Goal: Task Accomplishment & Management: Manage account settings

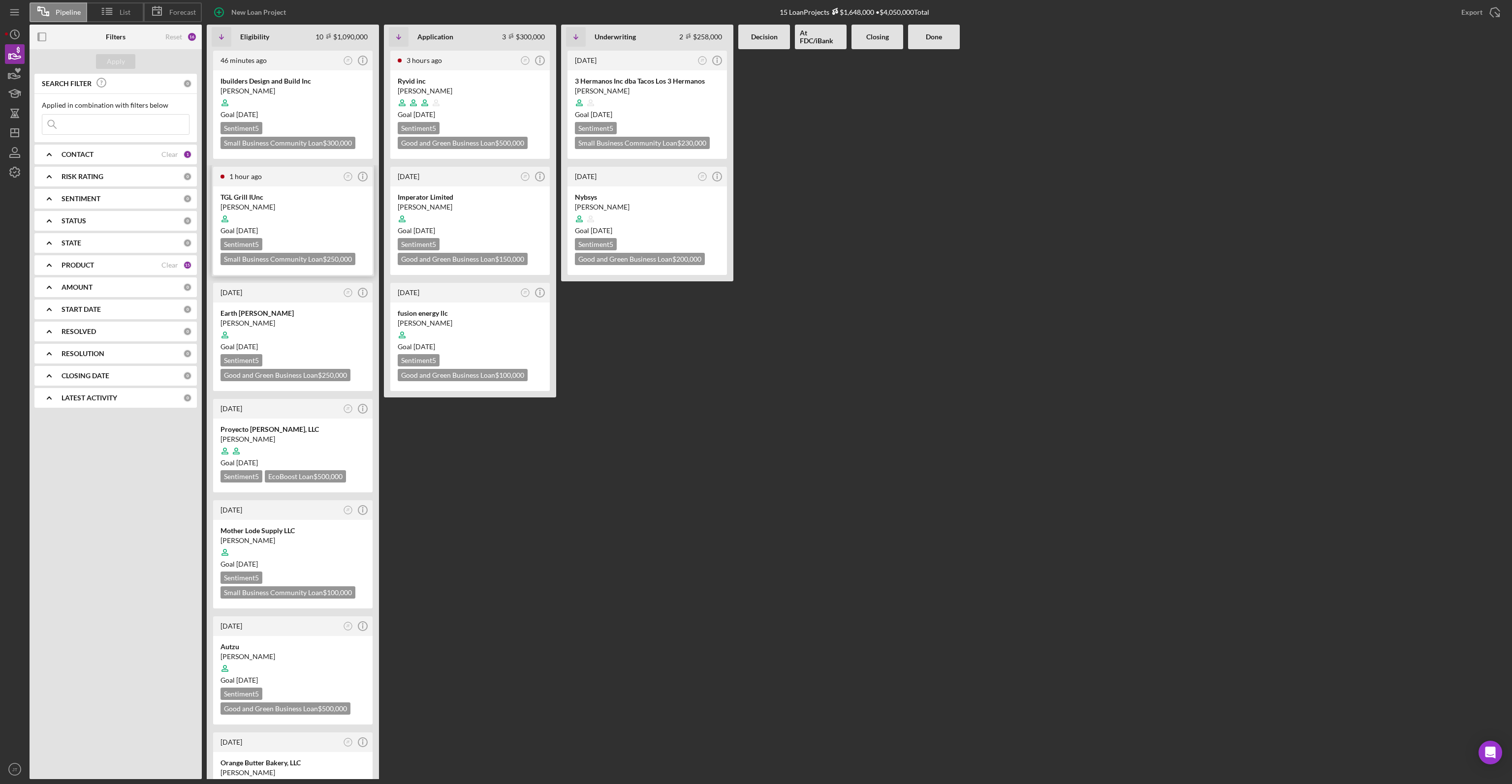
click at [321, 221] on div at bounding box center [292, 218] width 144 height 19
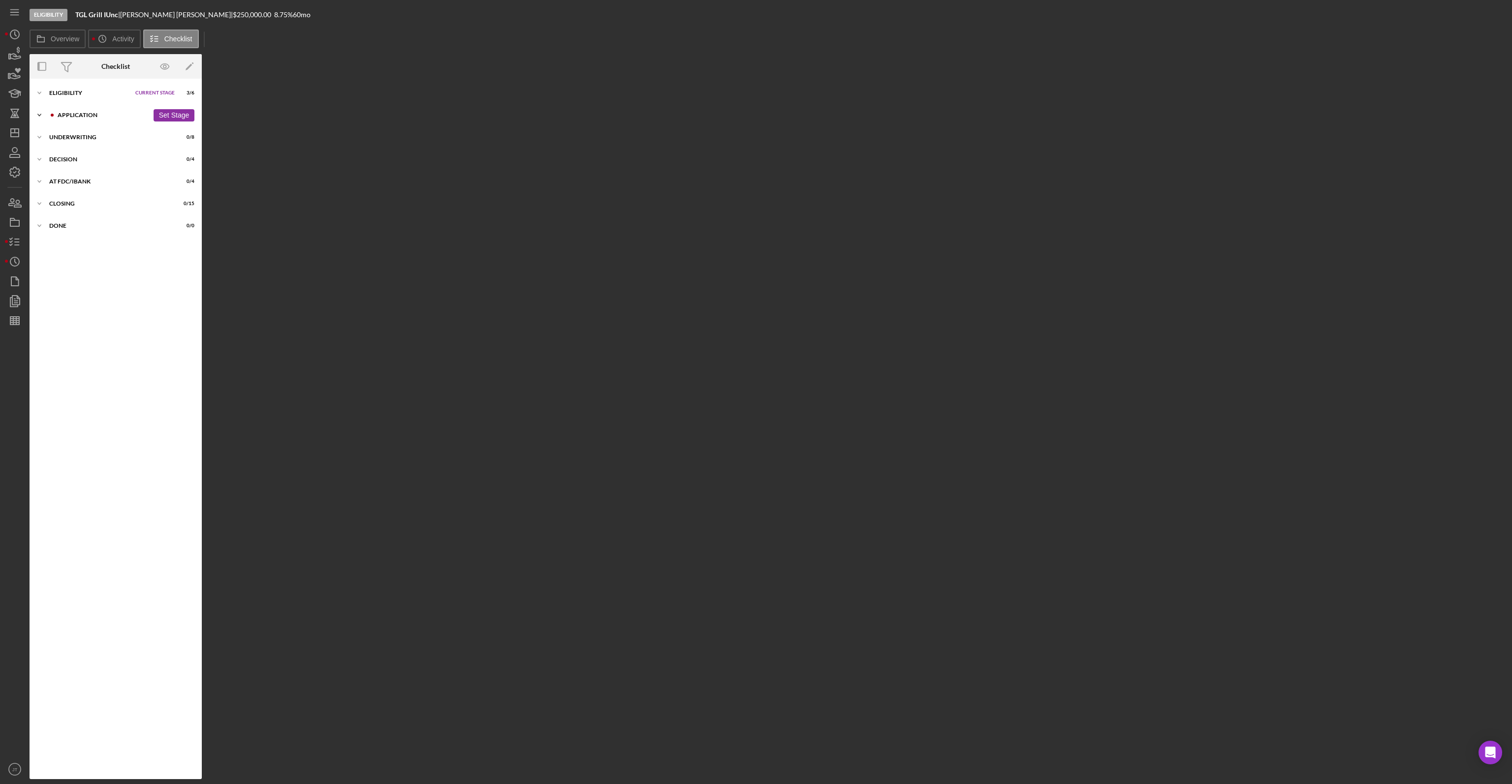
click at [88, 121] on div "Icon/Expander Application 0 / 12 Set Stage" at bounding box center [115, 115] width 172 height 20
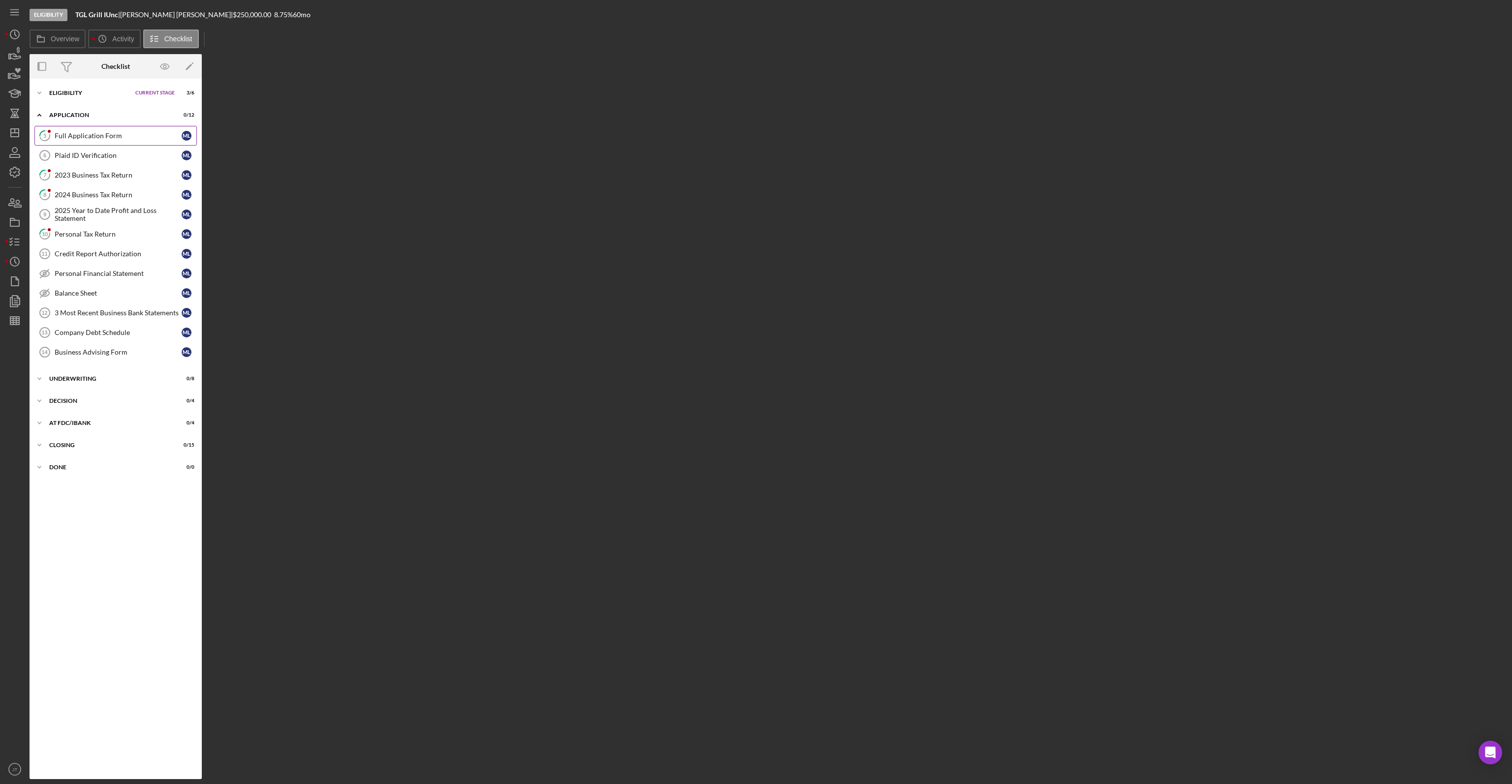
click at [76, 138] on div "Full Application Form" at bounding box center [118, 136] width 127 height 8
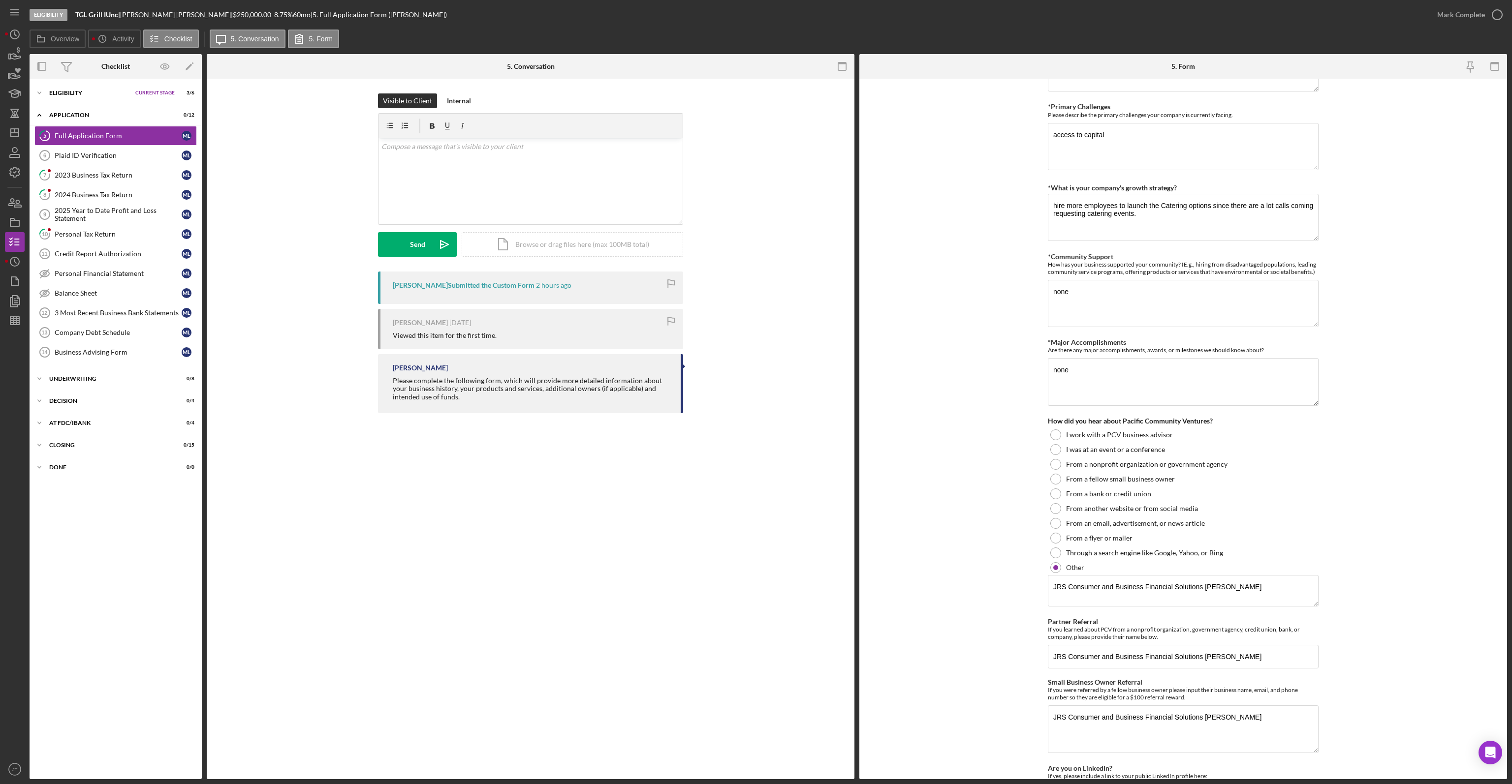
scroll to position [976, 0]
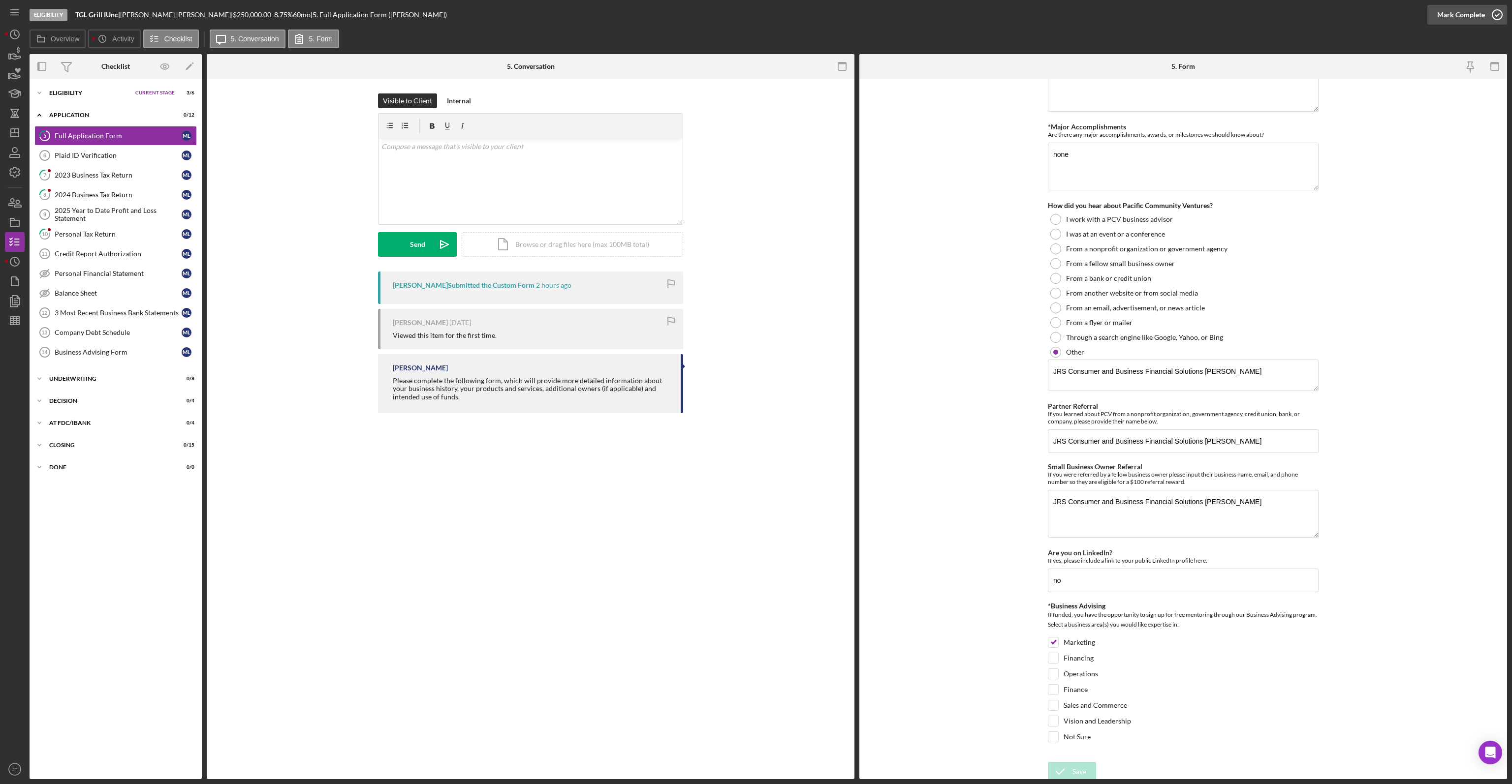
drag, startPoint x: 1458, startPoint y: 32, endPoint x: 1463, endPoint y: 20, distance: 13.0
click at [1461, 26] on div "Eligibility TGL Grill IUnc | Marcela Luna | $250,000.00 8.75 % 60 mo | 5. Full …" at bounding box center [768, 389] width 1477 height 779
click at [1465, 12] on div "Mark Complete" at bounding box center [1461, 15] width 48 height 20
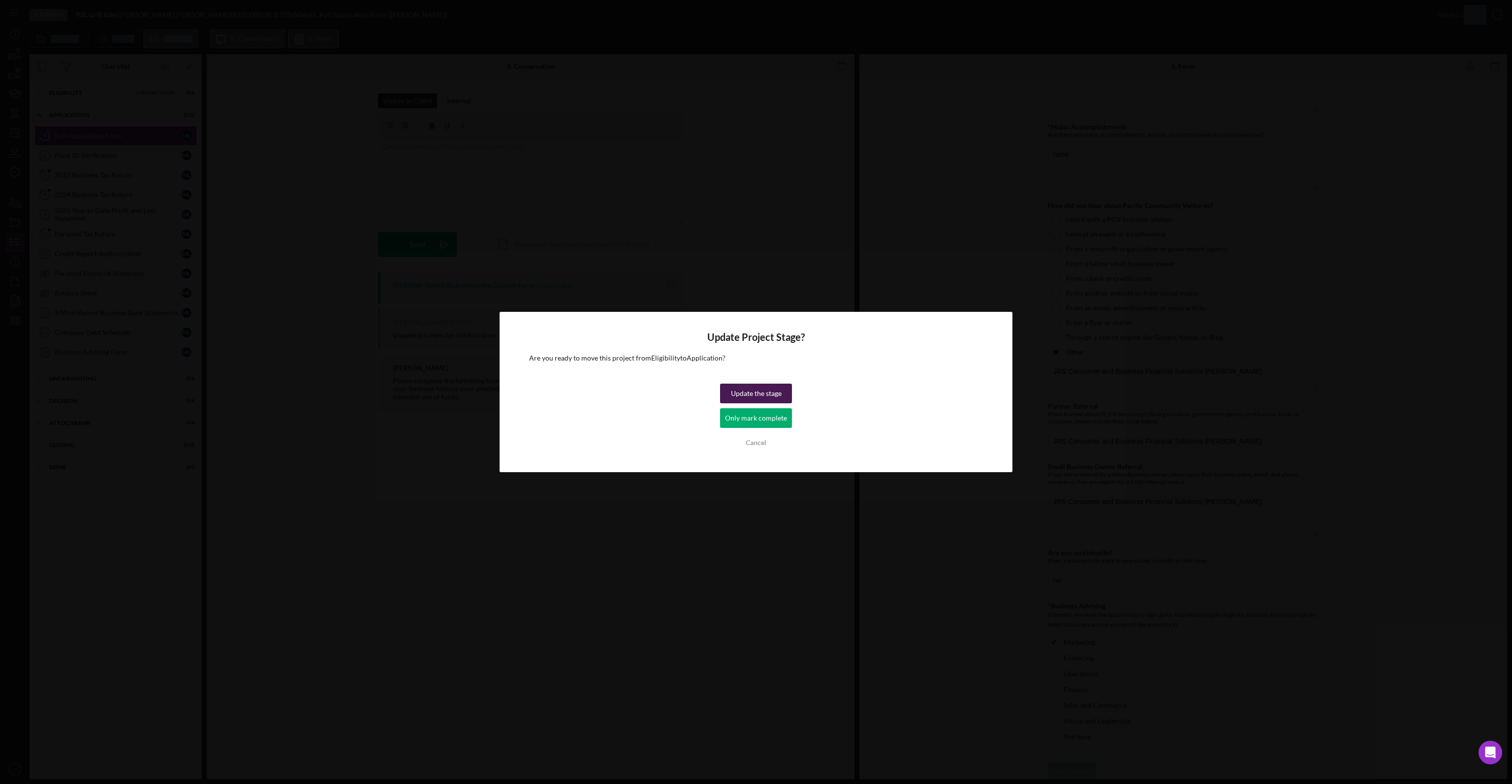
click at [737, 398] on div "Update the stage" at bounding box center [756, 393] width 50 height 20
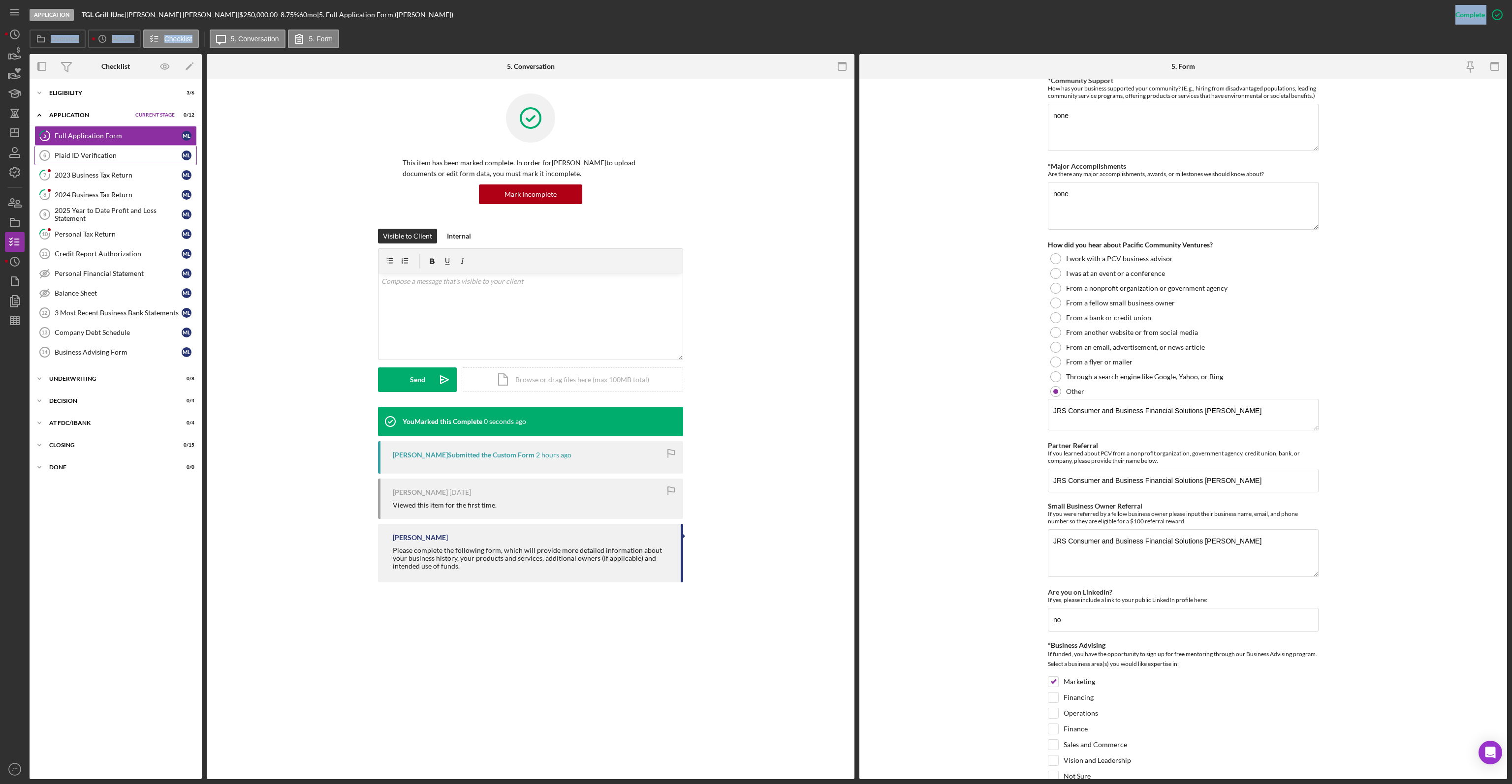
scroll to position [1015, 0]
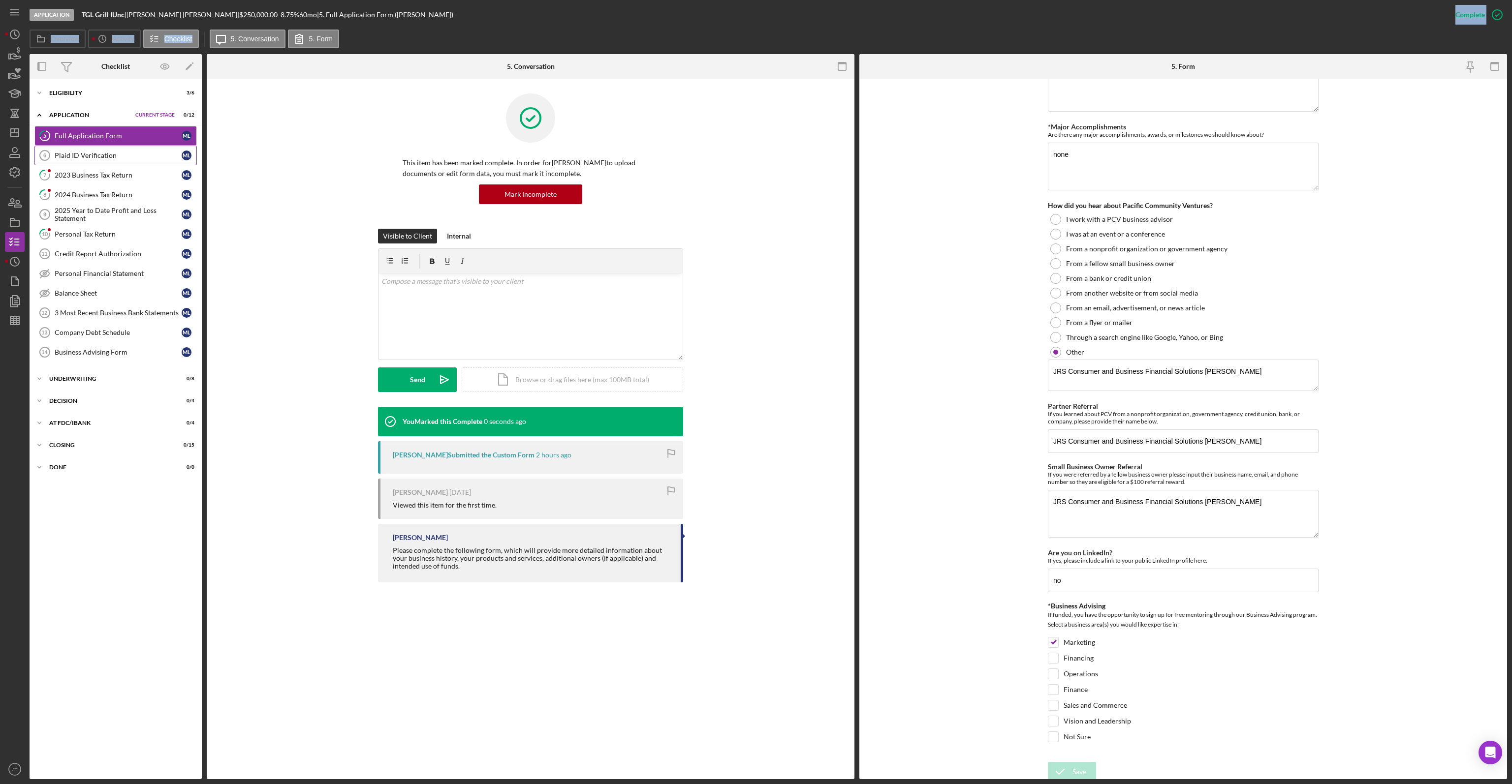
click at [80, 164] on link "Plaid ID Verification 6 Plaid ID Verification M L" at bounding box center [115, 156] width 163 height 20
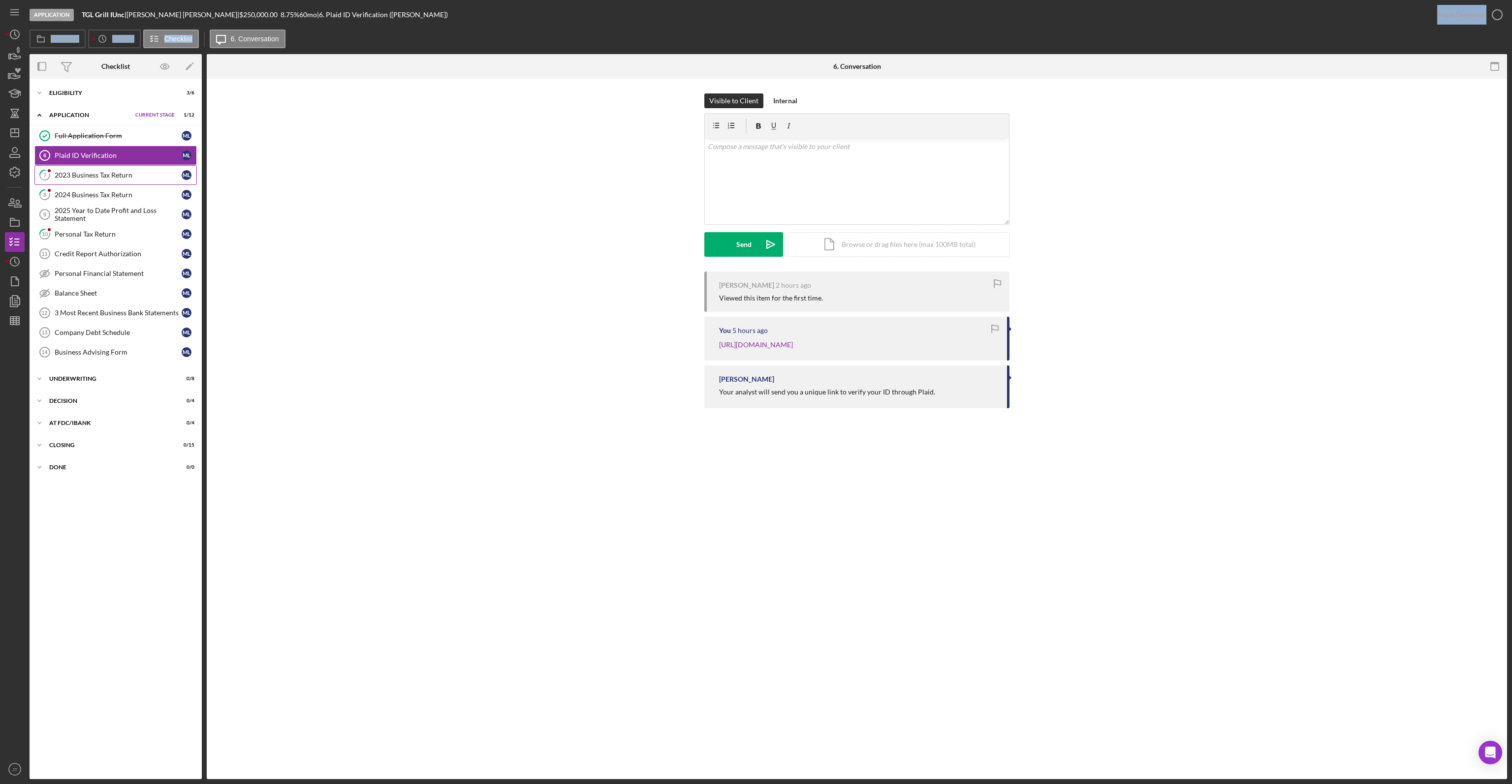
click at [81, 182] on link "7 2023 Business Tax Return M L" at bounding box center [115, 175] width 163 height 20
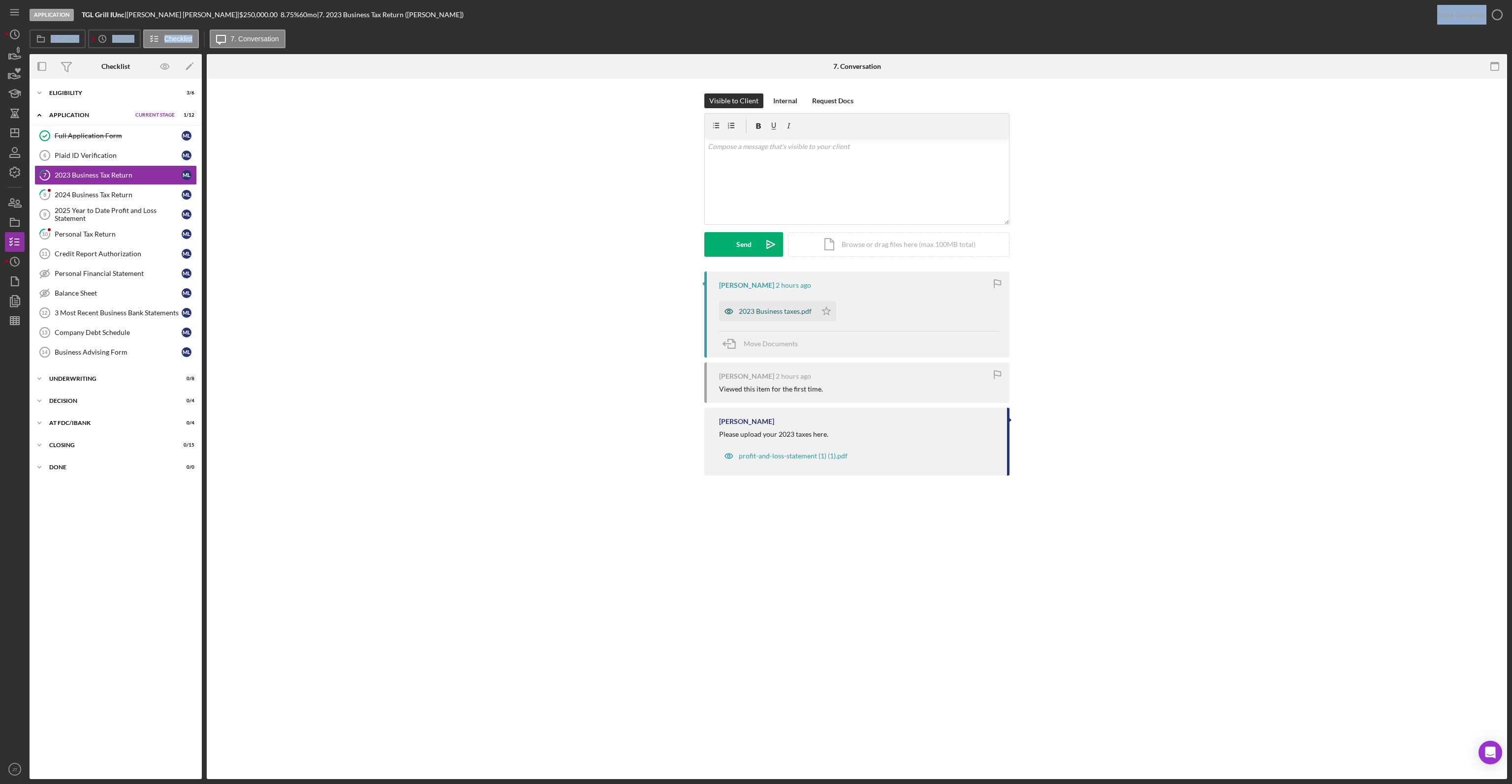
click at [784, 307] on div "2023 Business taxes.pdf" at bounding box center [775, 312] width 73 height 8
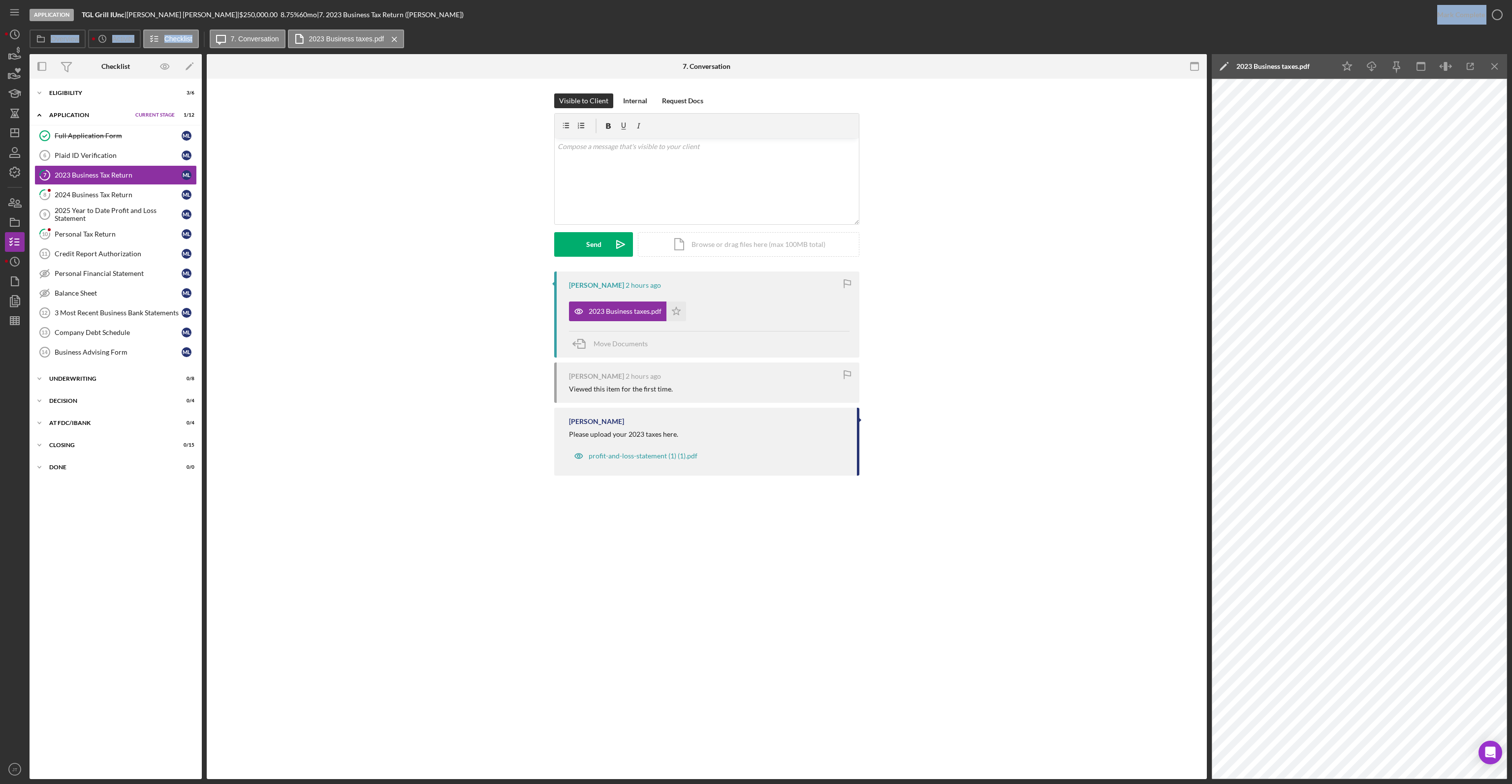
click at [1479, 2] on div "Mark Complete" at bounding box center [1467, 15] width 80 height 30
click at [1481, 14] on div "Mark Complete" at bounding box center [1461, 15] width 48 height 20
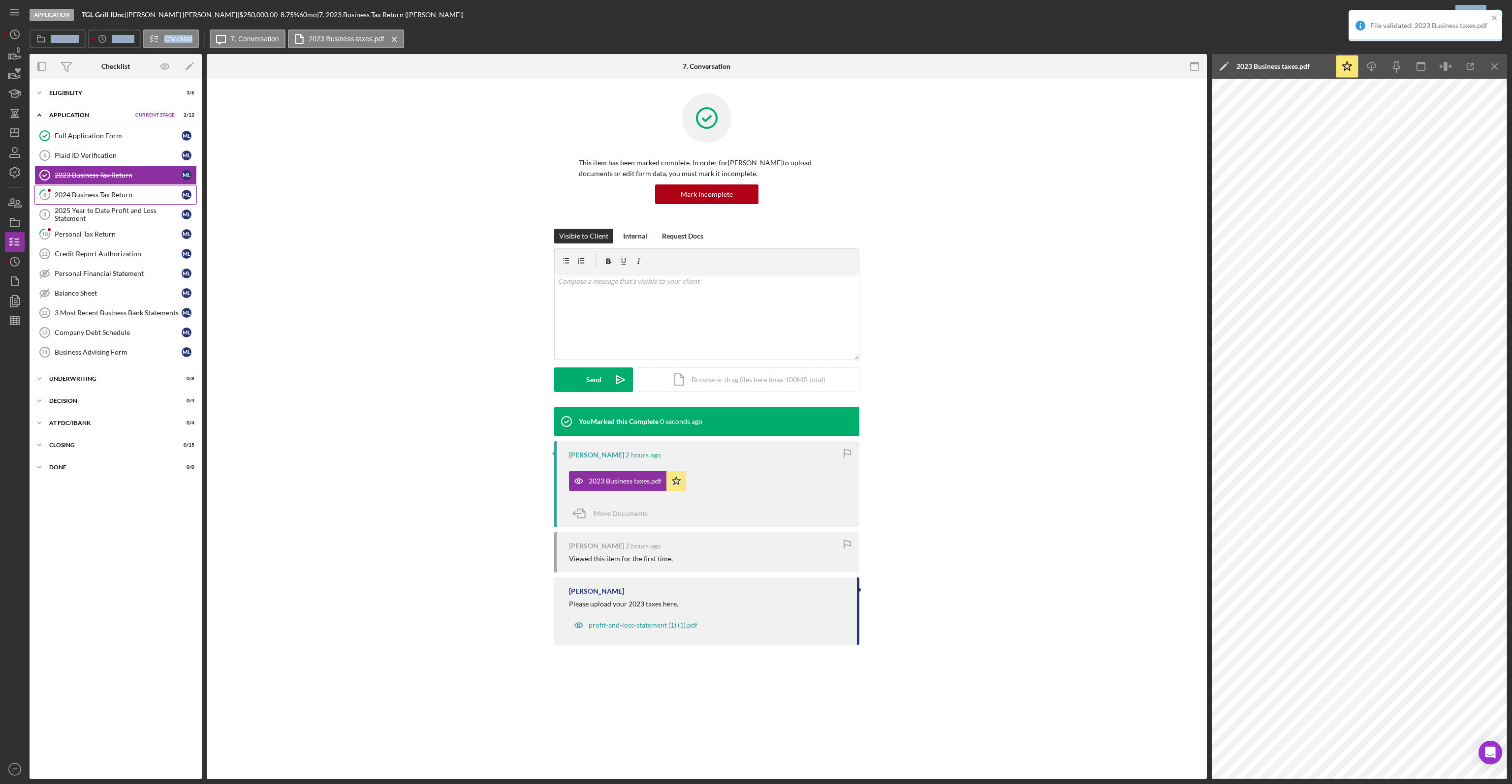
click at [118, 190] on link "8 2024 Business Tax Return M L" at bounding box center [115, 195] width 163 height 20
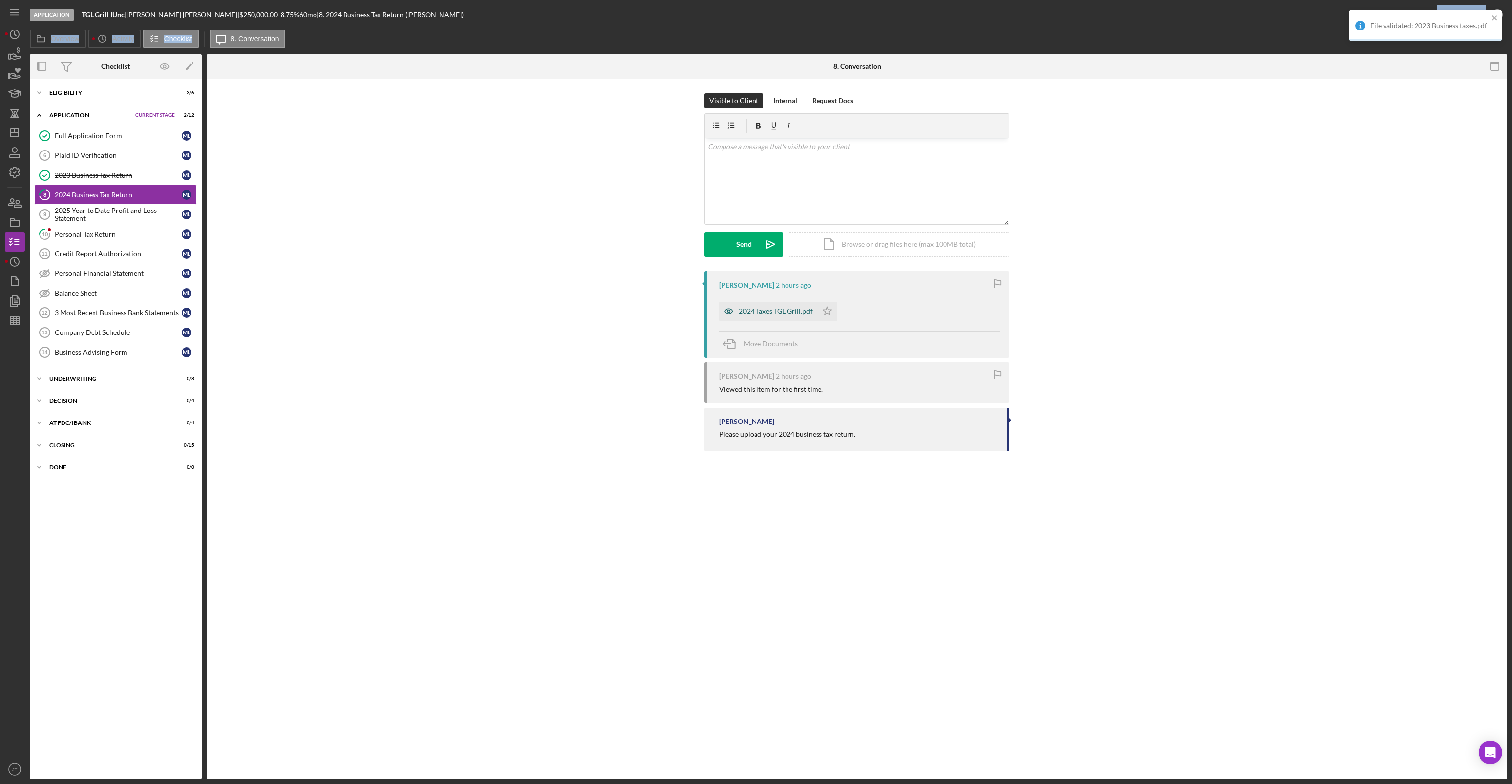
click at [775, 314] on div "2024 Taxes TGL Grill.pdf" at bounding box center [775, 312] width 73 height 8
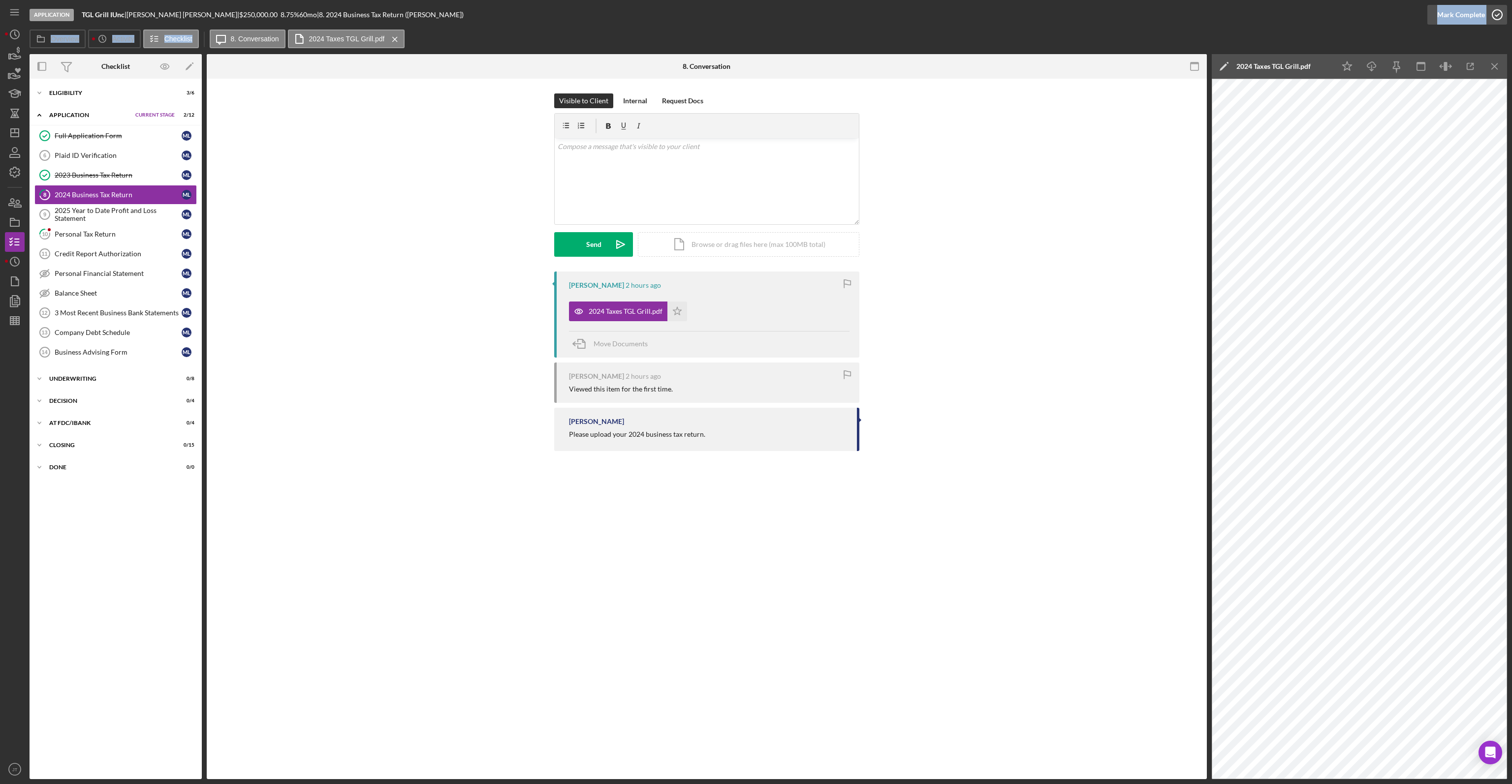
click at [1481, 12] on div "Mark Complete" at bounding box center [1461, 15] width 48 height 20
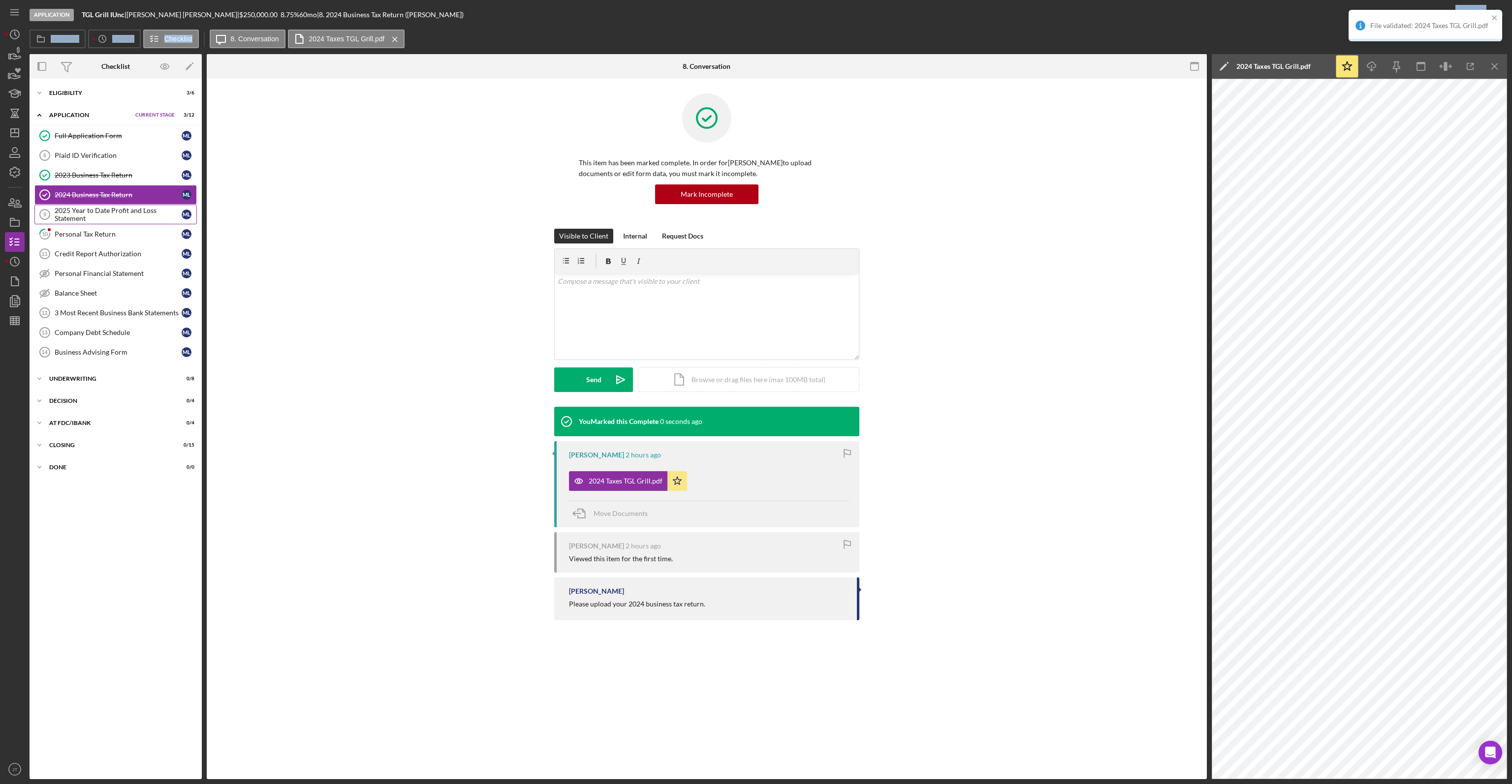
click at [102, 211] on div "2025 Year to Date Profit and Loss Statement" at bounding box center [118, 214] width 127 height 16
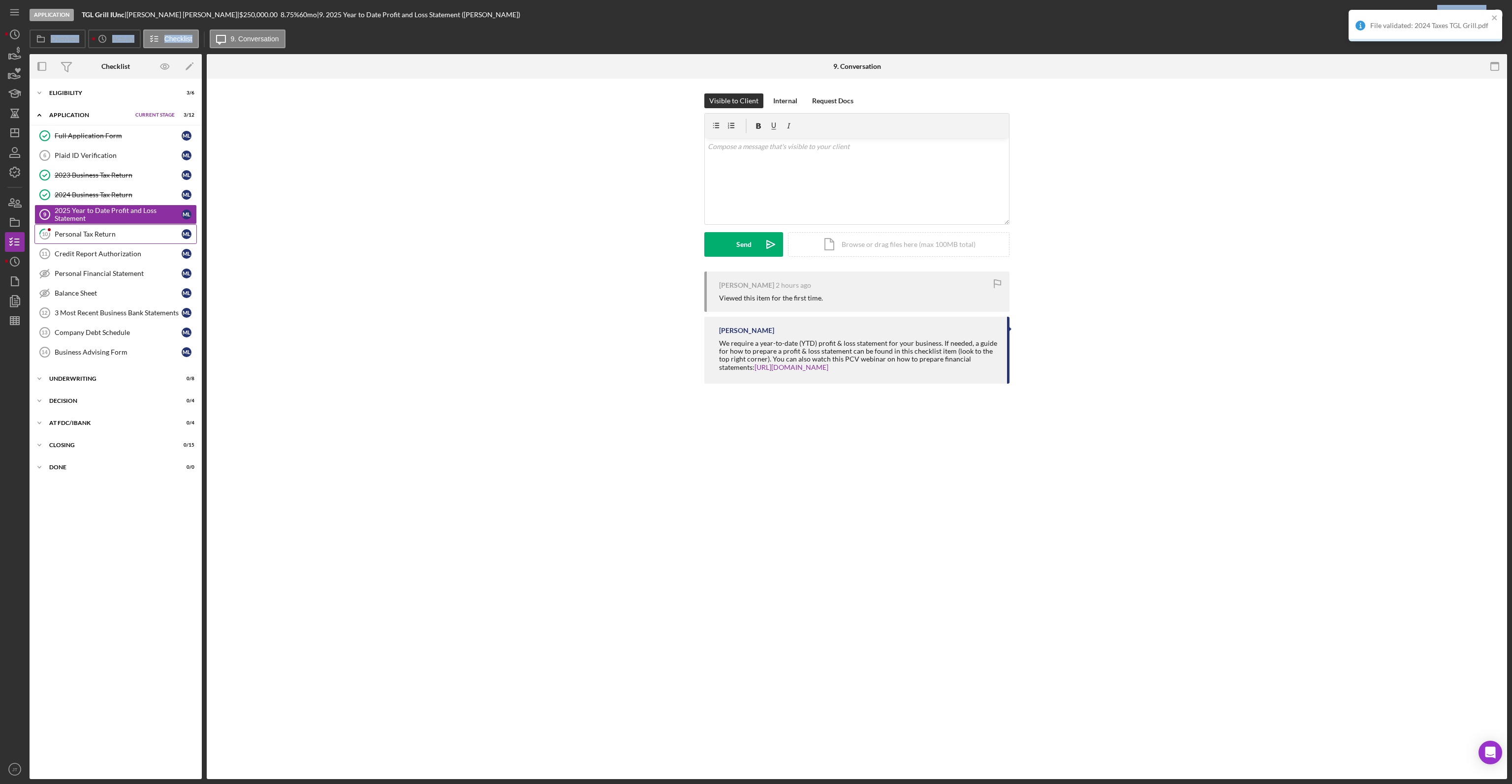
click at [101, 237] on link "10 Personal Tax Return M L" at bounding box center [115, 234] width 163 height 20
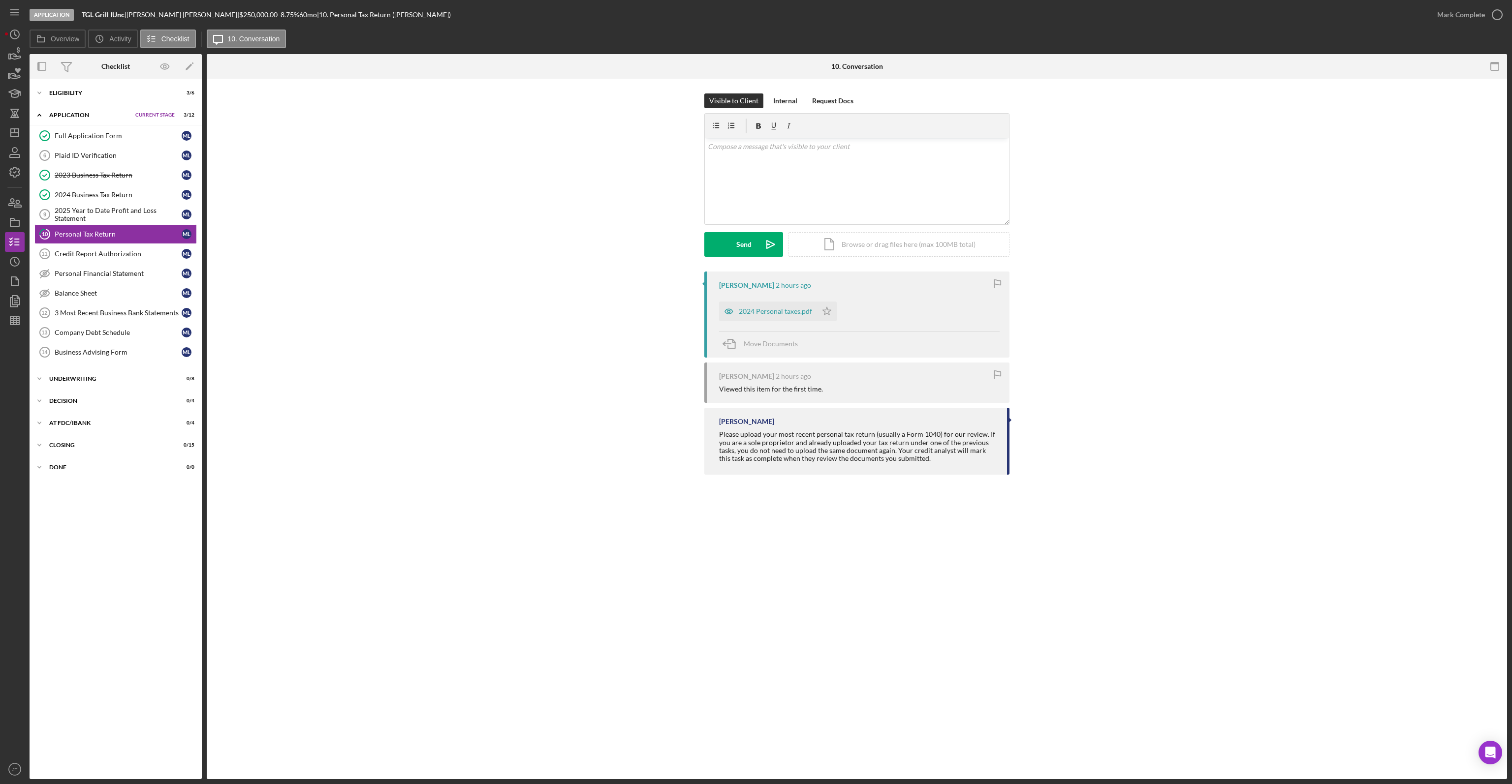
click at [763, 300] on div "2024 Personal taxes.pdf Icon/Star" at bounding box center [780, 309] width 123 height 25
click at [761, 312] on div "2024 Personal taxes.pdf" at bounding box center [775, 312] width 73 height 8
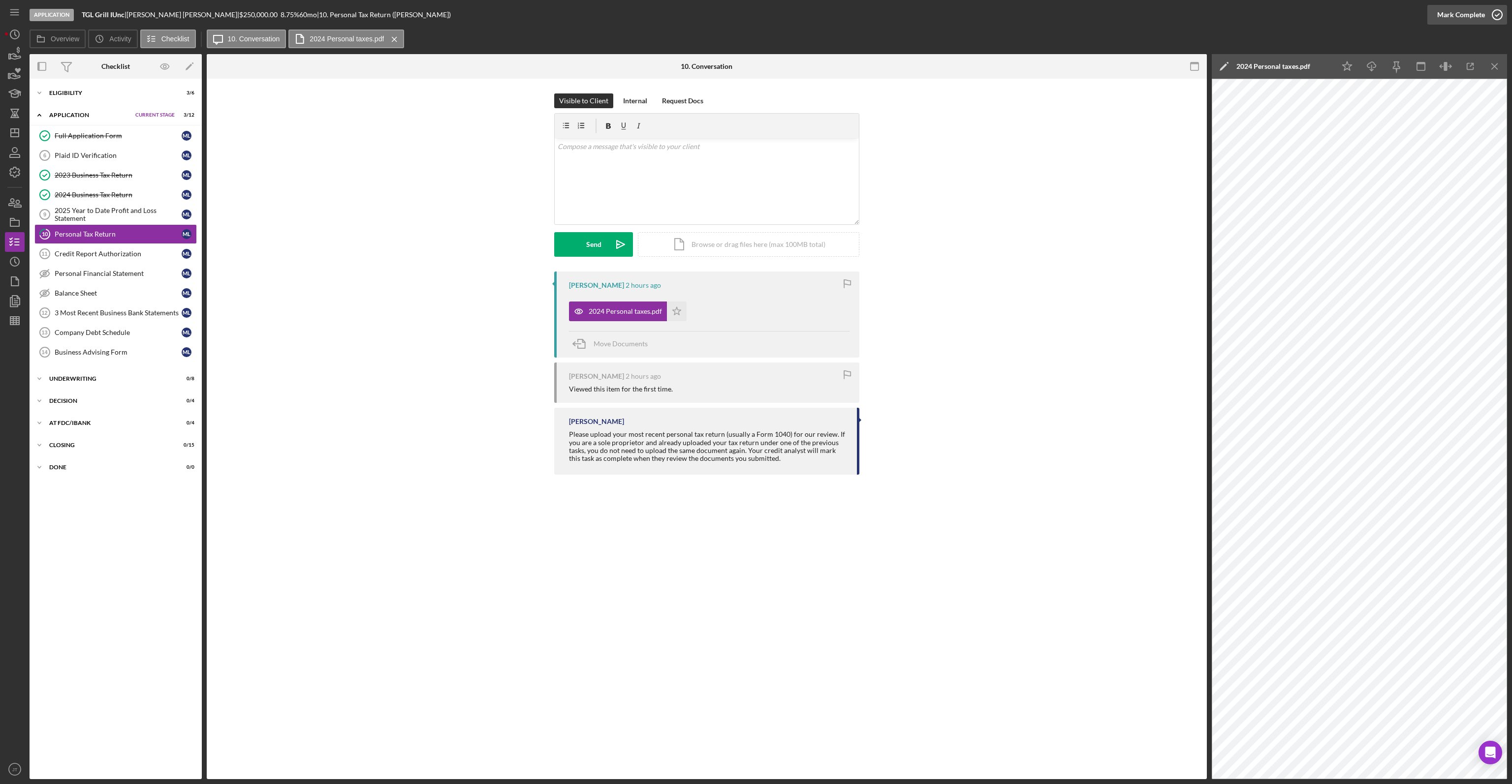
click at [1460, 20] on div "Mark Complete" at bounding box center [1461, 15] width 48 height 20
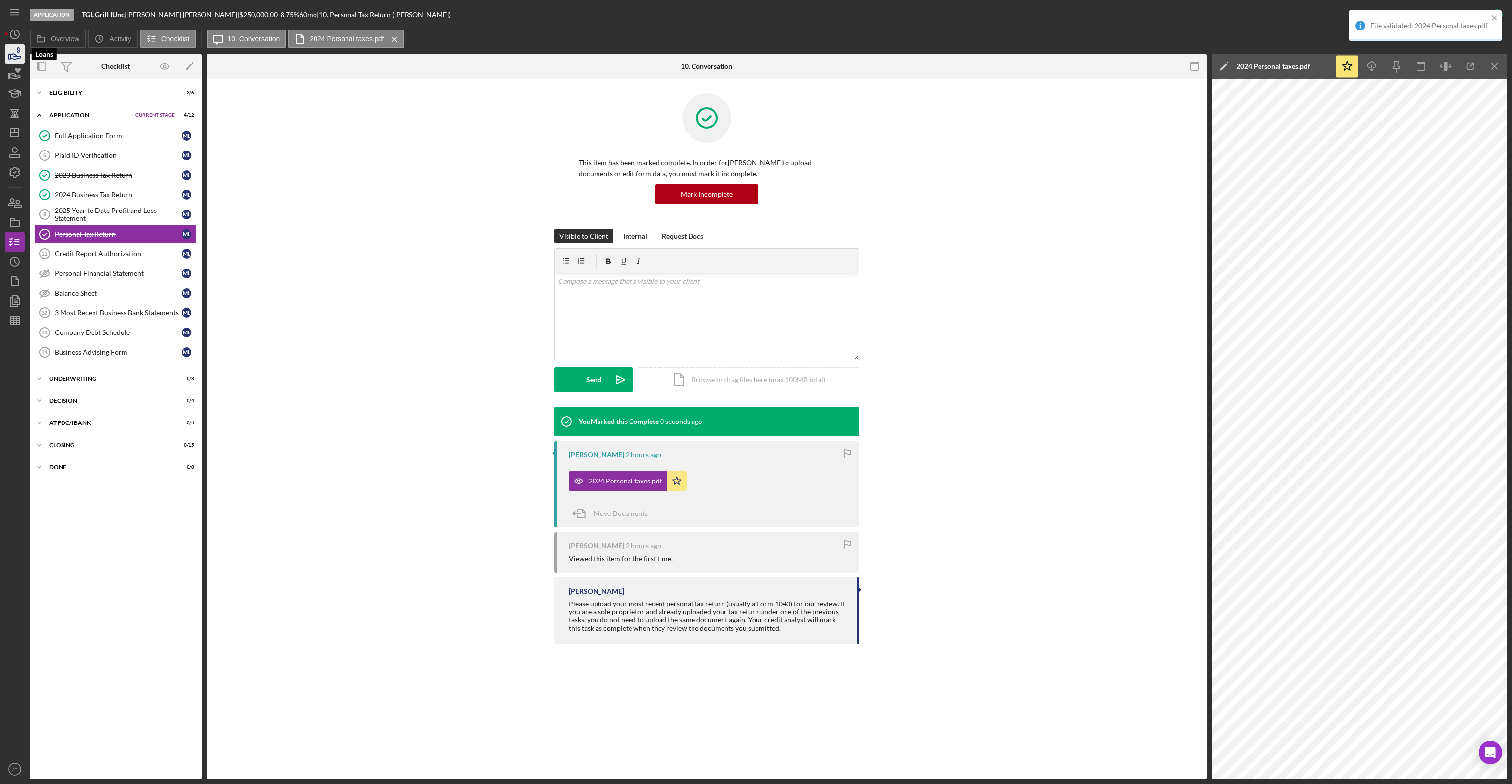
click at [19, 49] on icon "button" at bounding box center [15, 54] width 25 height 25
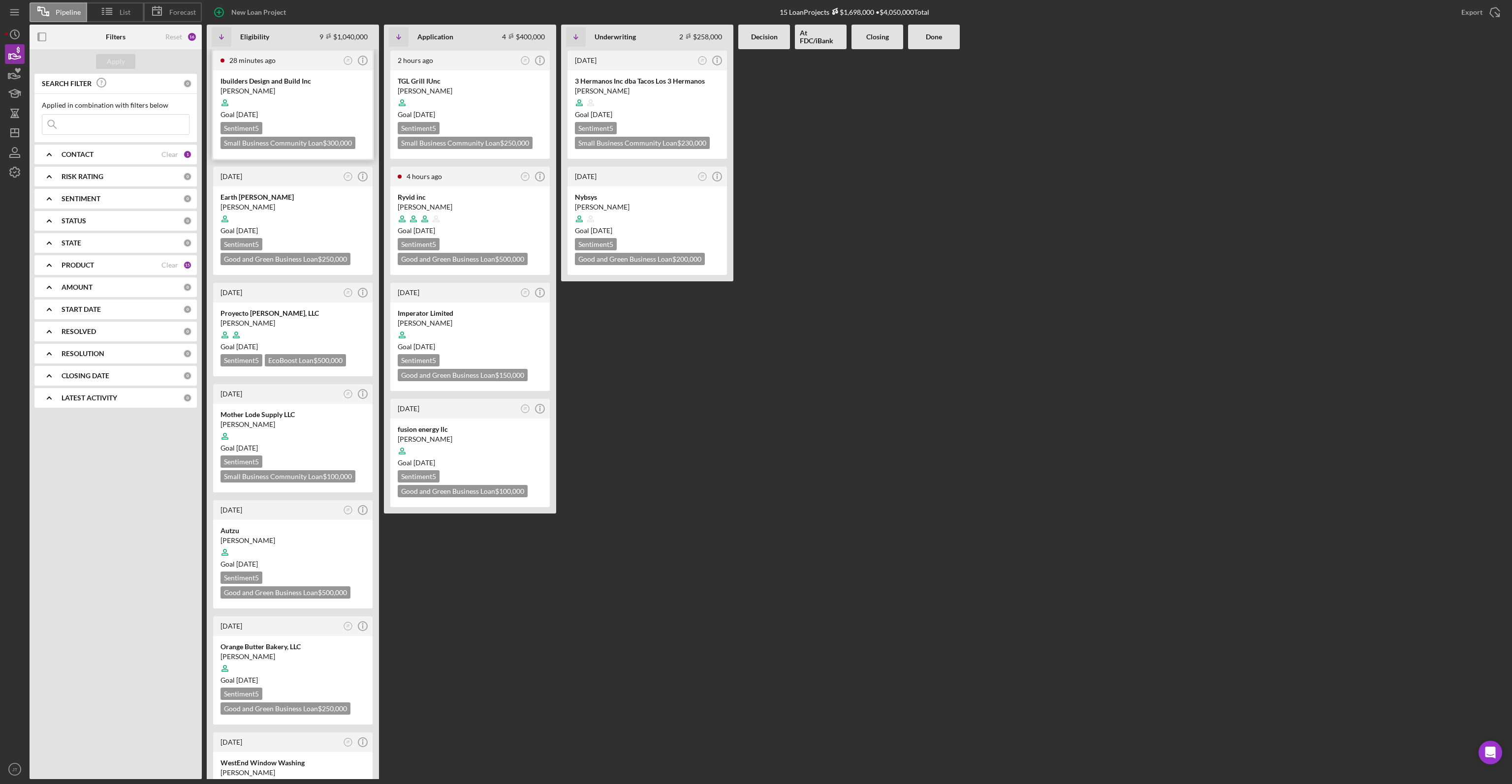
click at [305, 101] on div at bounding box center [292, 102] width 144 height 19
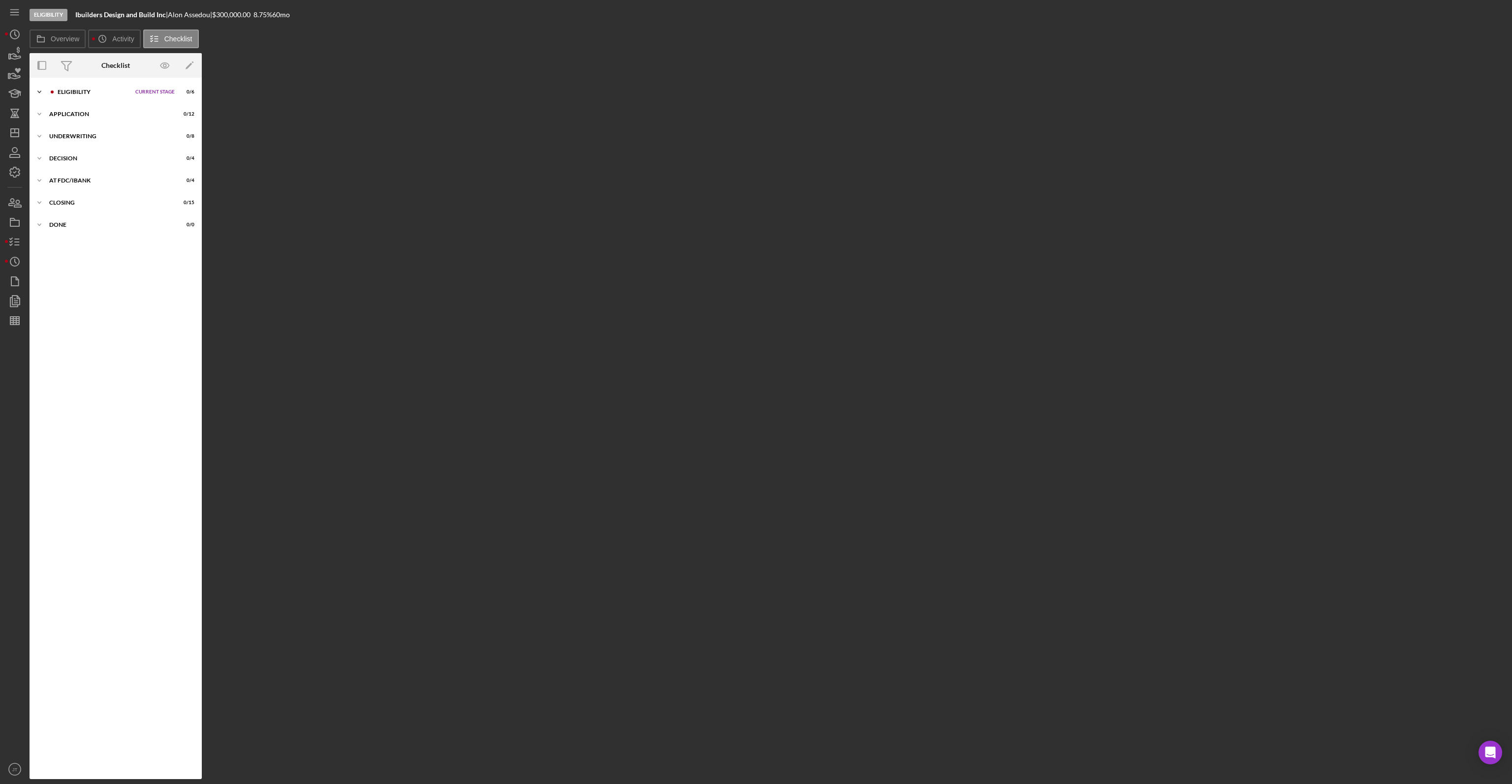
click at [106, 93] on div "Eligibility" at bounding box center [94, 92] width 73 height 6
click at [81, 129] on div "Business Information" at bounding box center [118, 133] width 127 height 8
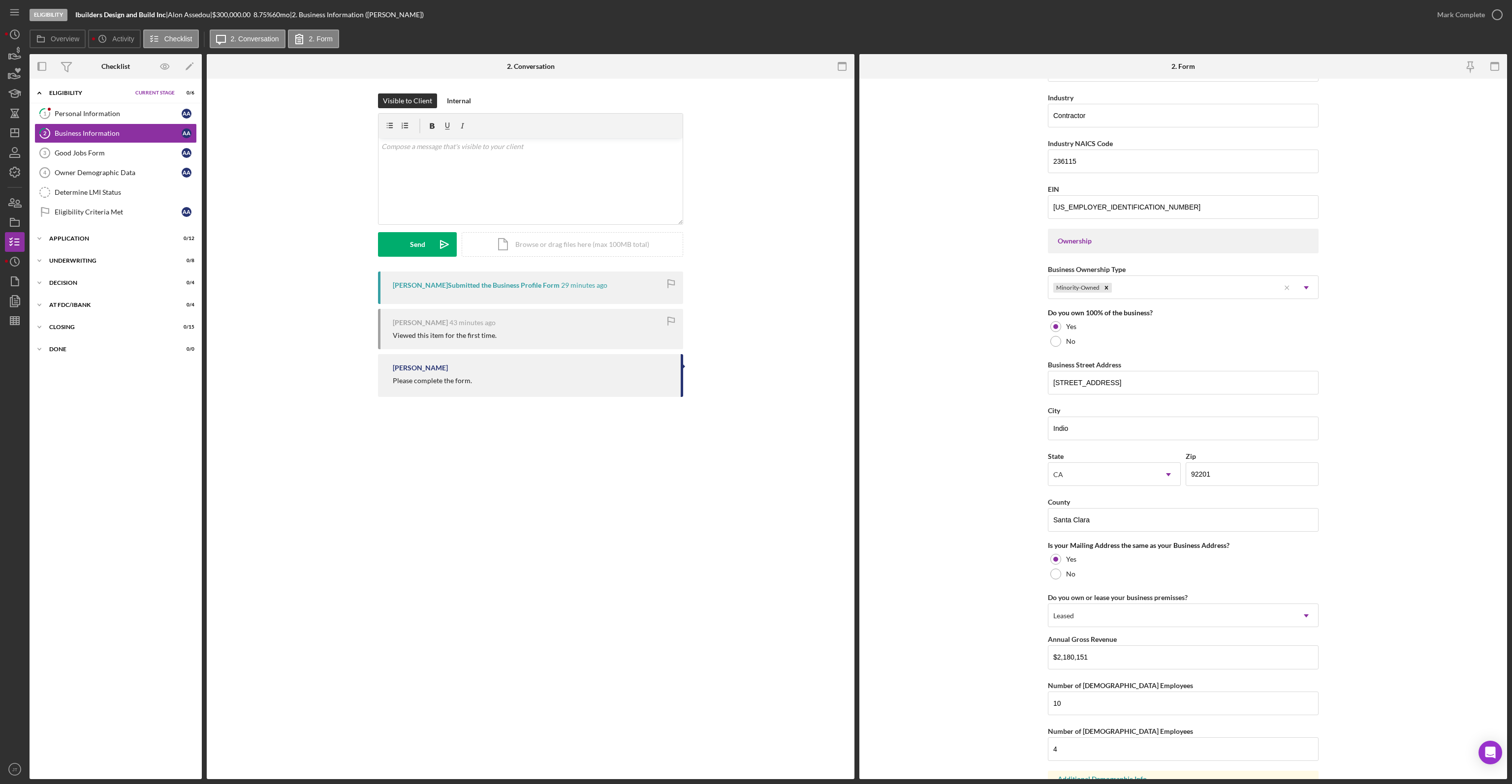
scroll to position [388, 0]
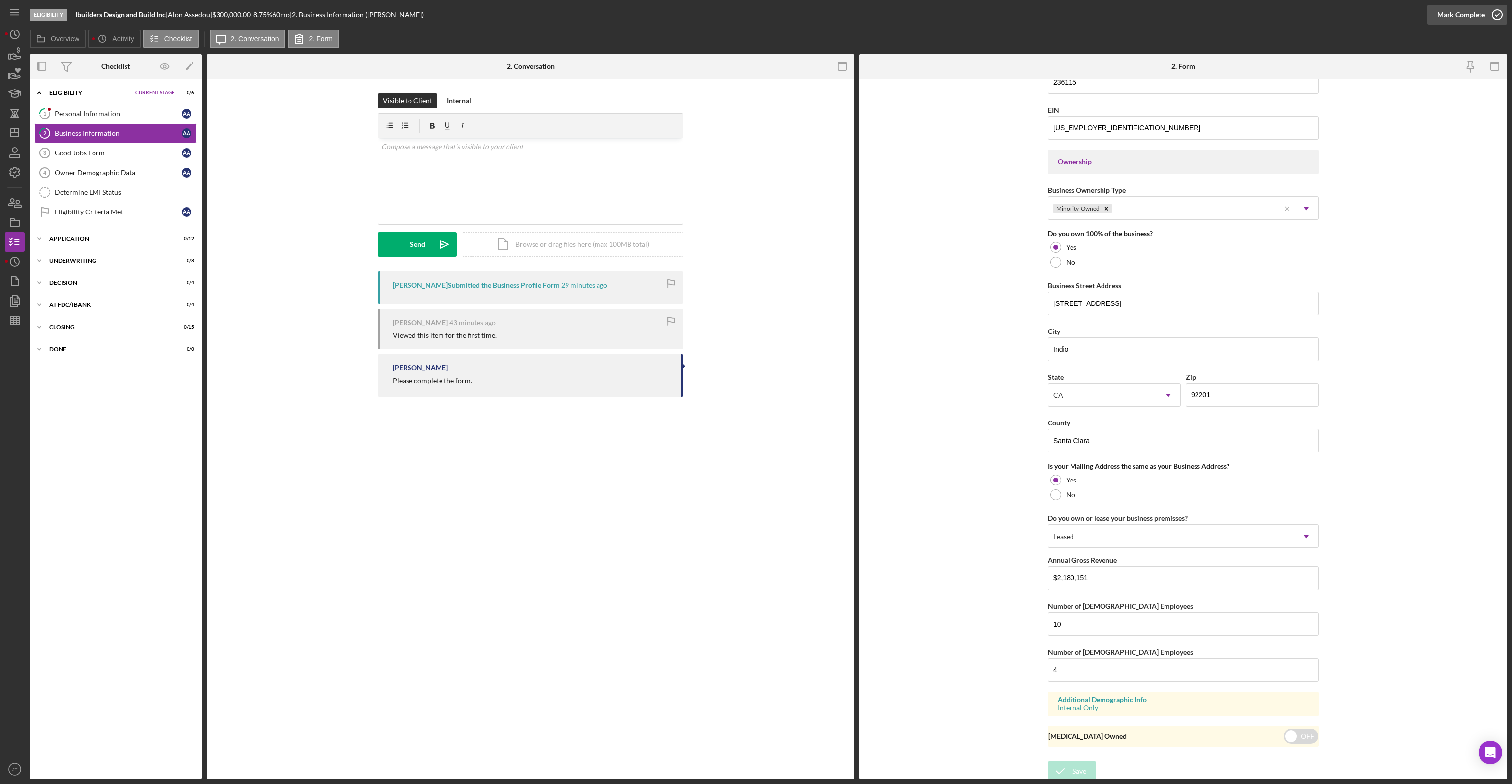
drag, startPoint x: 1453, startPoint y: 28, endPoint x: 1460, endPoint y: 19, distance: 11.4
click at [1454, 26] on div "Mark Complete" at bounding box center [1467, 15] width 80 height 30
click at [1460, 19] on div "Mark Complete" at bounding box center [1461, 15] width 48 height 20
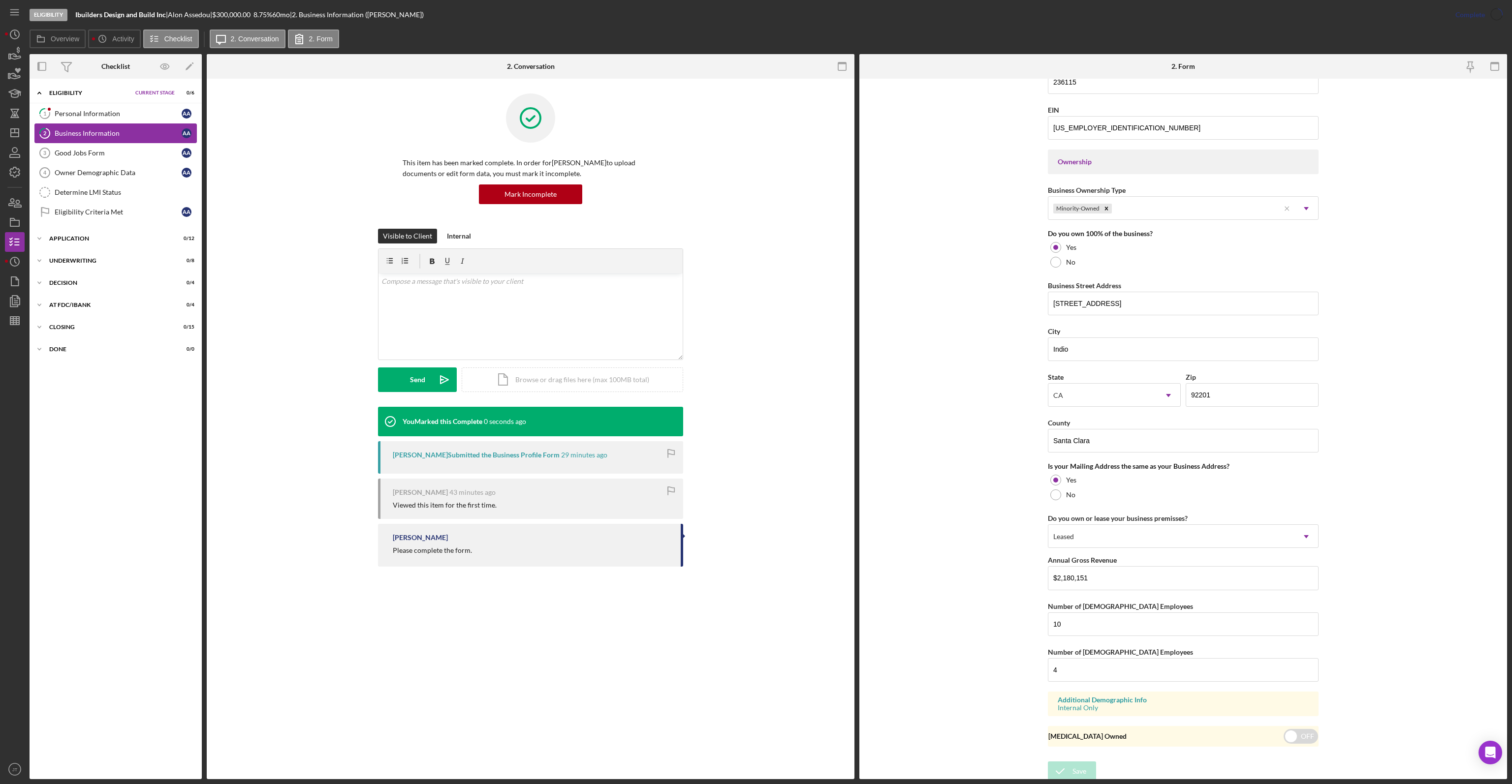
scroll to position [41, 0]
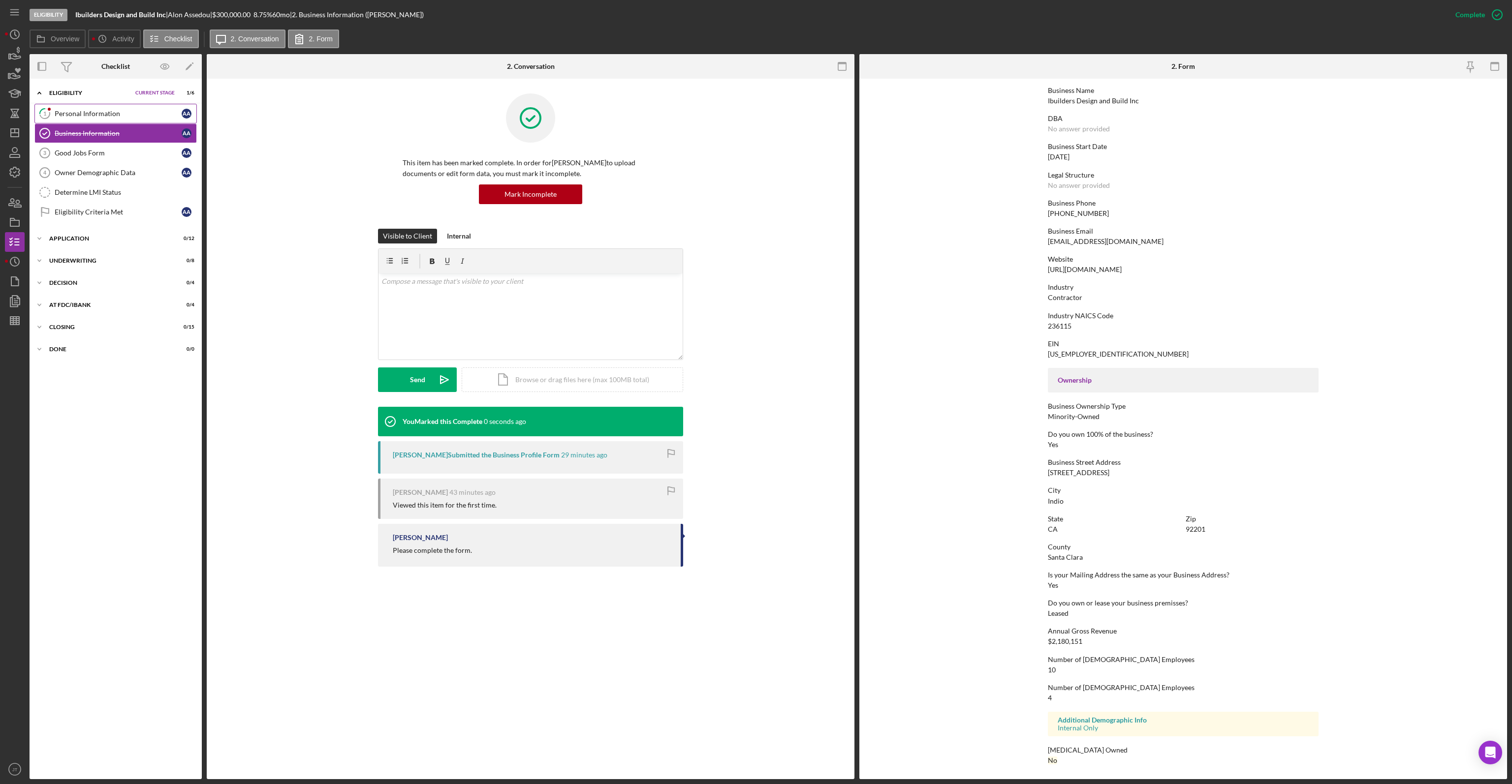
click at [111, 118] on link "1 Personal Information A A" at bounding box center [115, 114] width 163 height 20
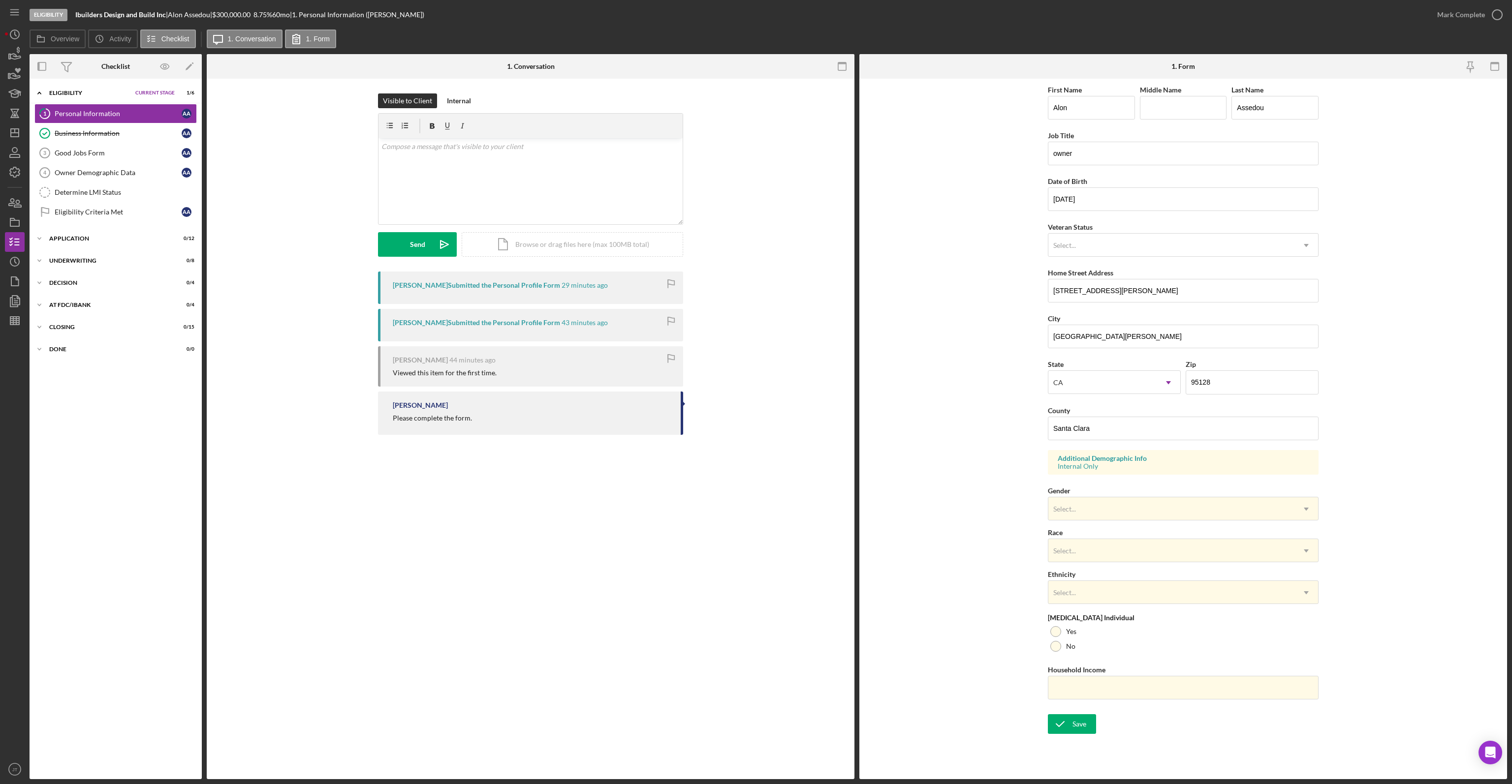
click at [962, 232] on form "First Name Alon Middle Name Last Name Assedou Job Title owner Date of Birth 02/…" at bounding box center [1183, 406] width 648 height 656
click at [119, 150] on div "Good Jobs Form" at bounding box center [118, 153] width 127 height 8
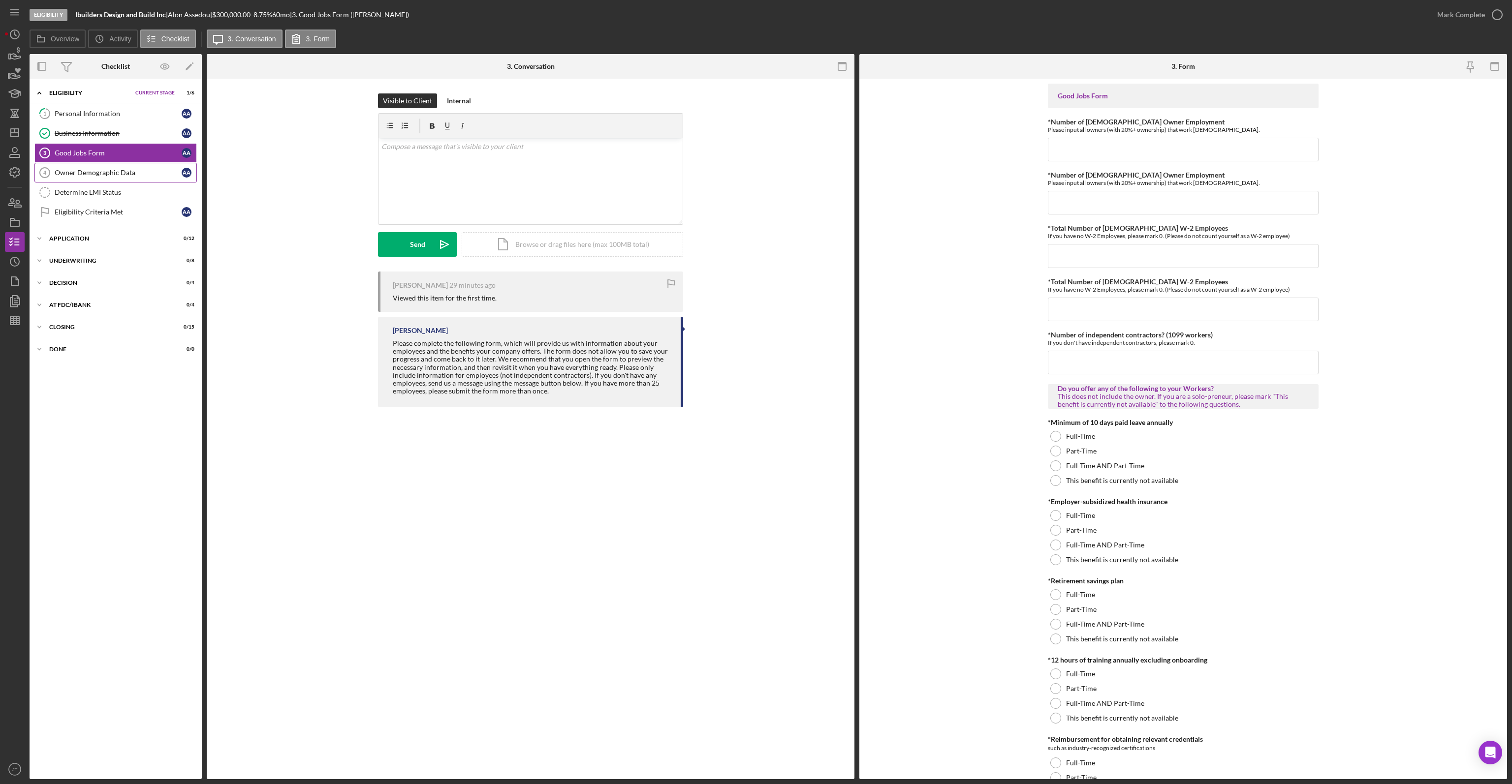
click at [108, 170] on div "Owner Demographic Data" at bounding box center [118, 173] width 127 height 8
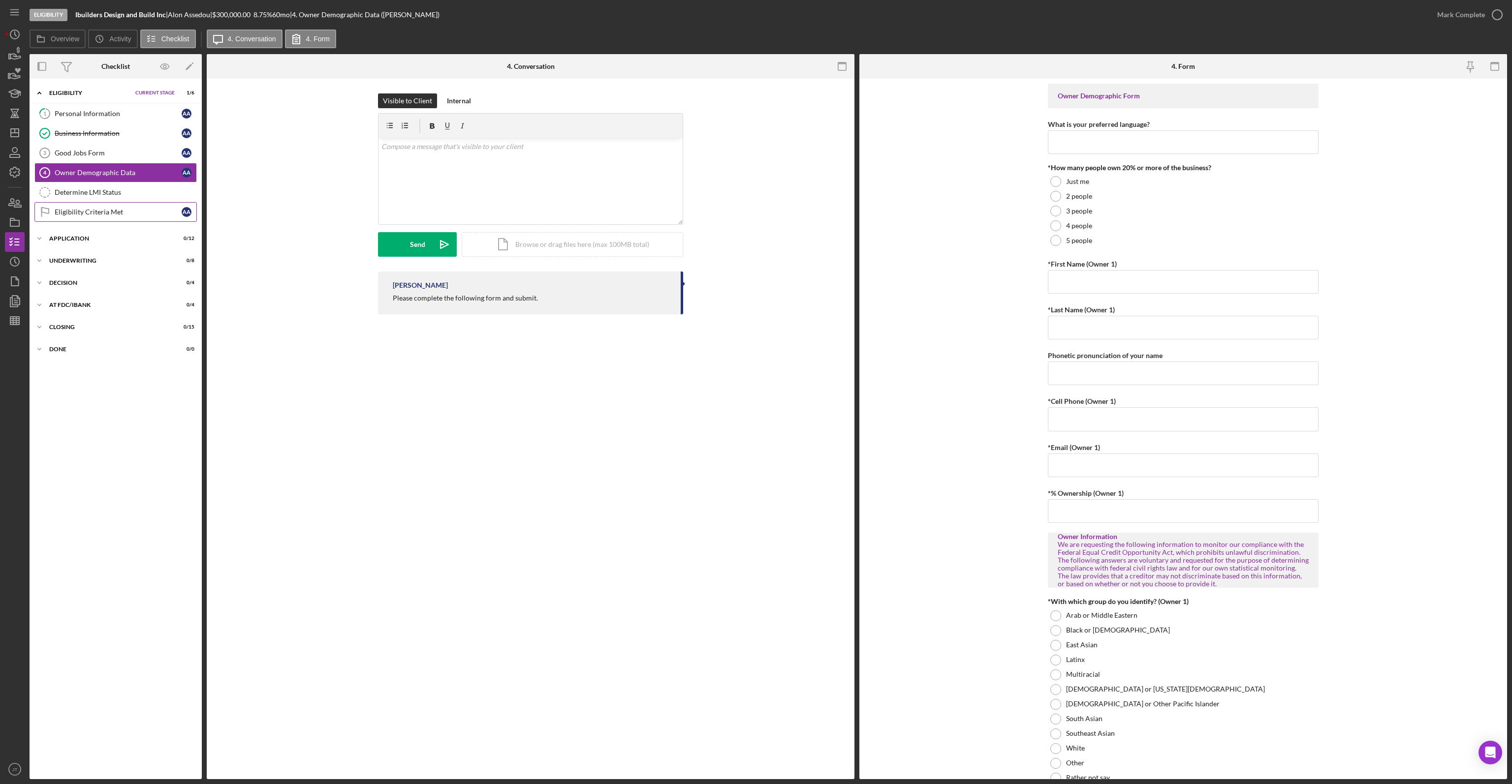
click at [128, 213] on div "Eligibility Criteria Met" at bounding box center [118, 212] width 127 height 8
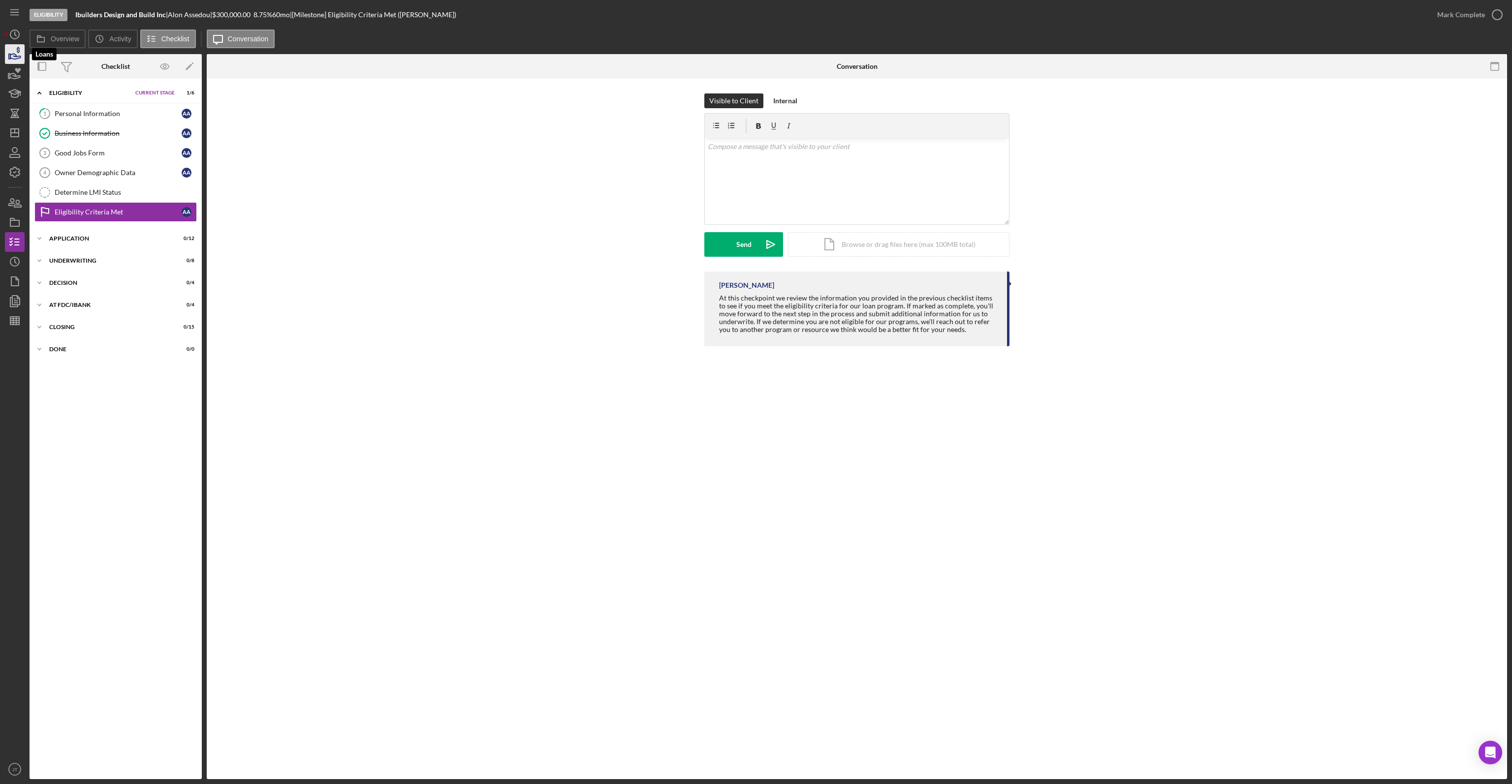
click at [14, 50] on icon "button" at bounding box center [15, 54] width 25 height 25
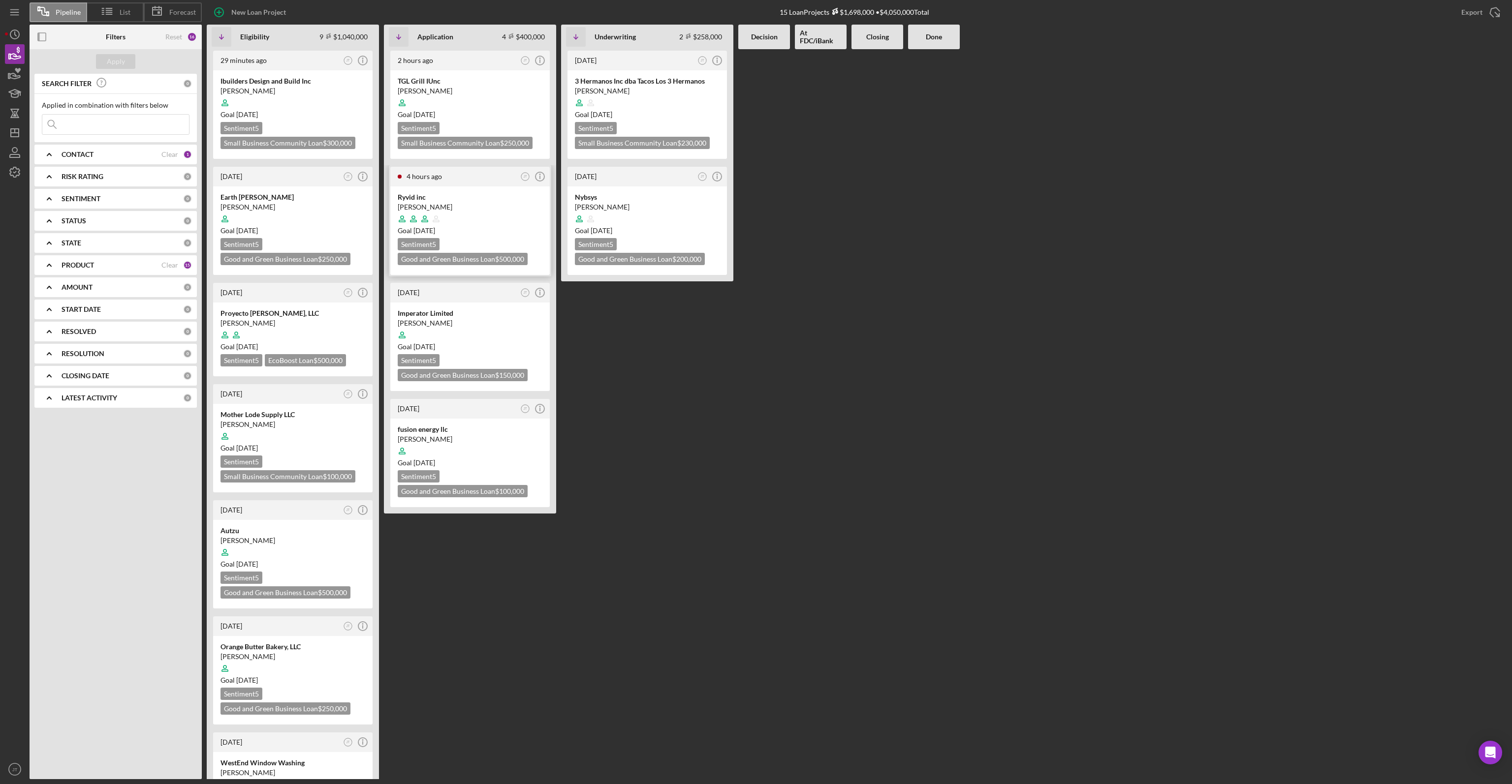
click at [478, 215] on div at bounding box center [469, 218] width 144 height 19
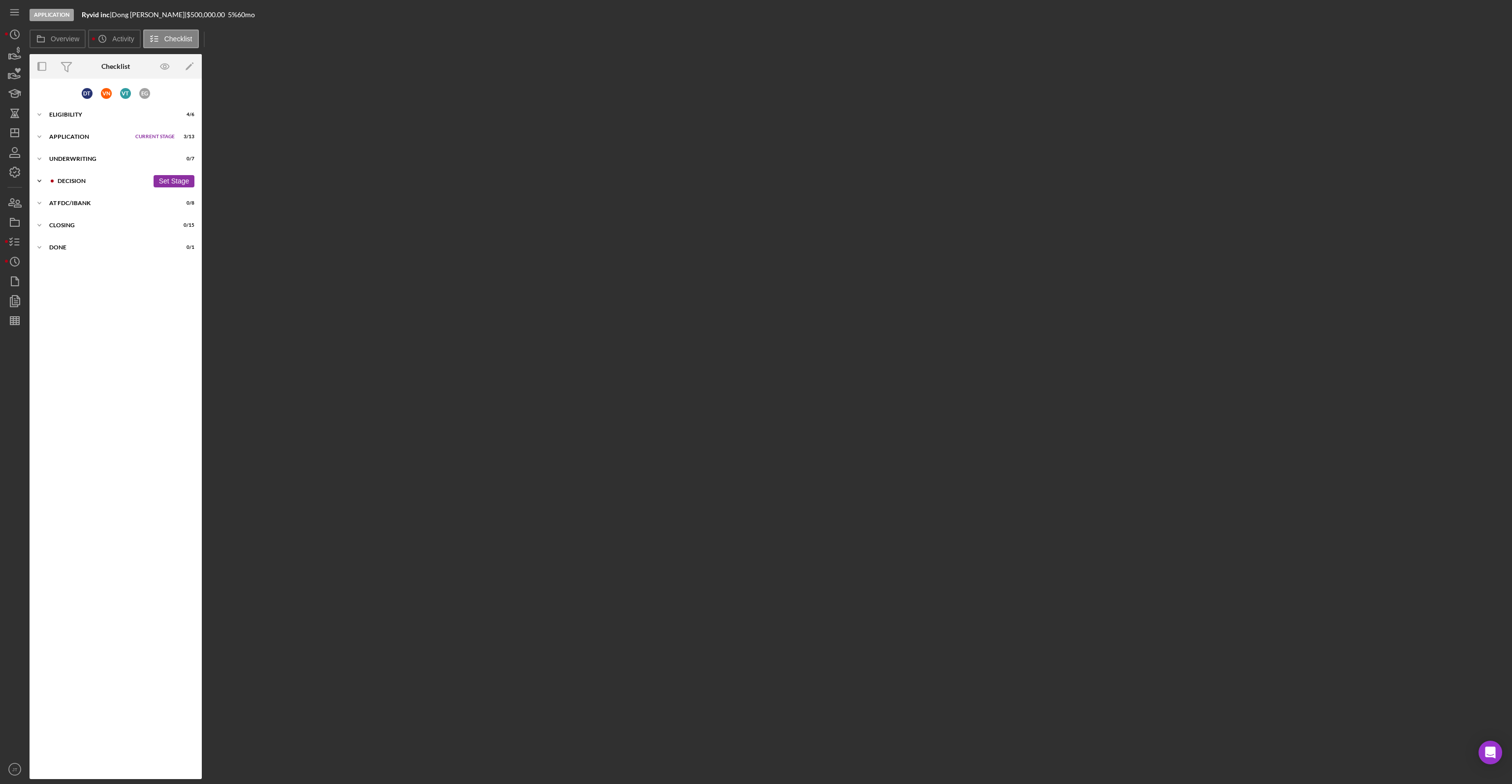
click at [75, 182] on div "Decision" at bounding box center [103, 181] width 91 height 6
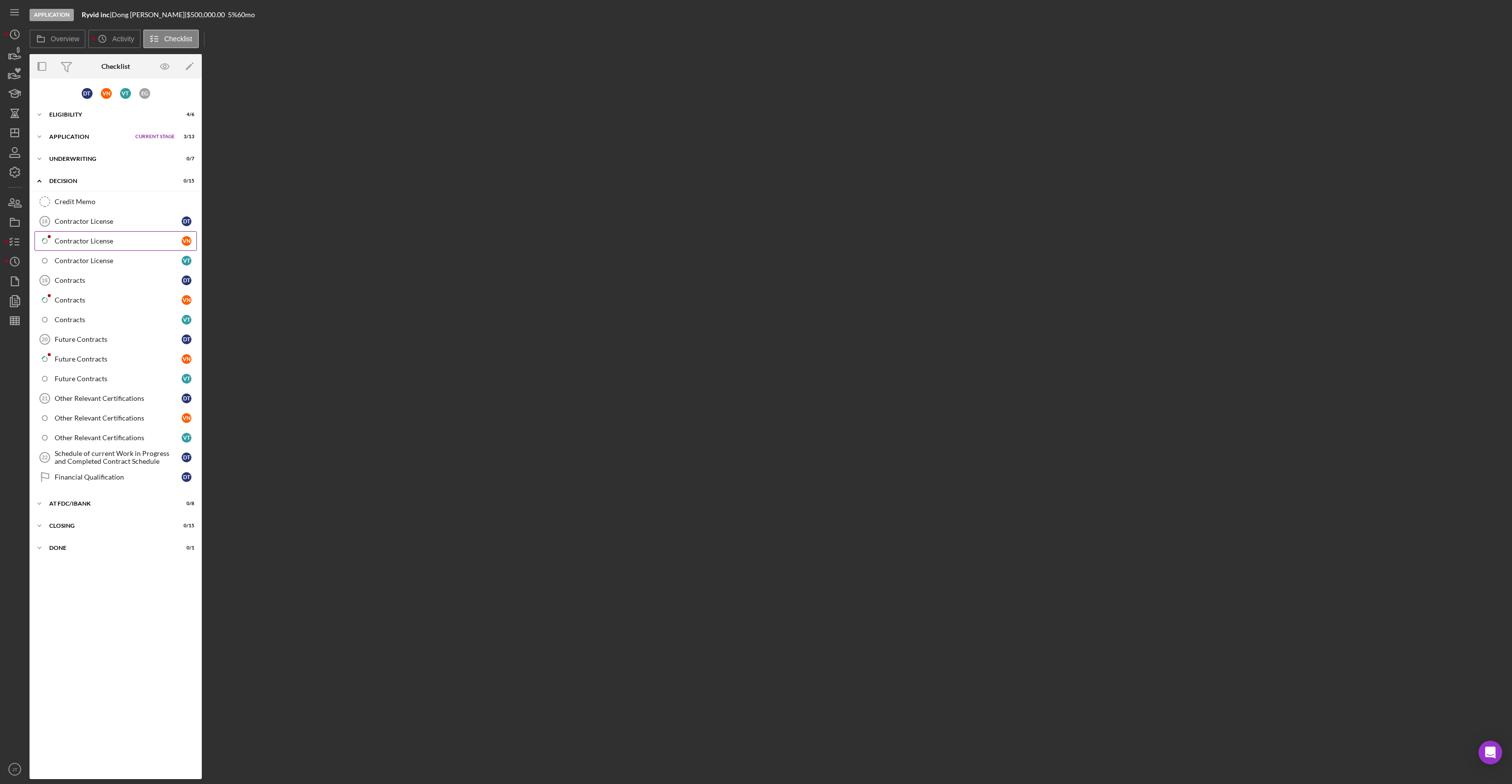
click at [82, 246] on link "Icon/Checklist Item Sub Partial Contractor License V N" at bounding box center [115, 241] width 163 height 20
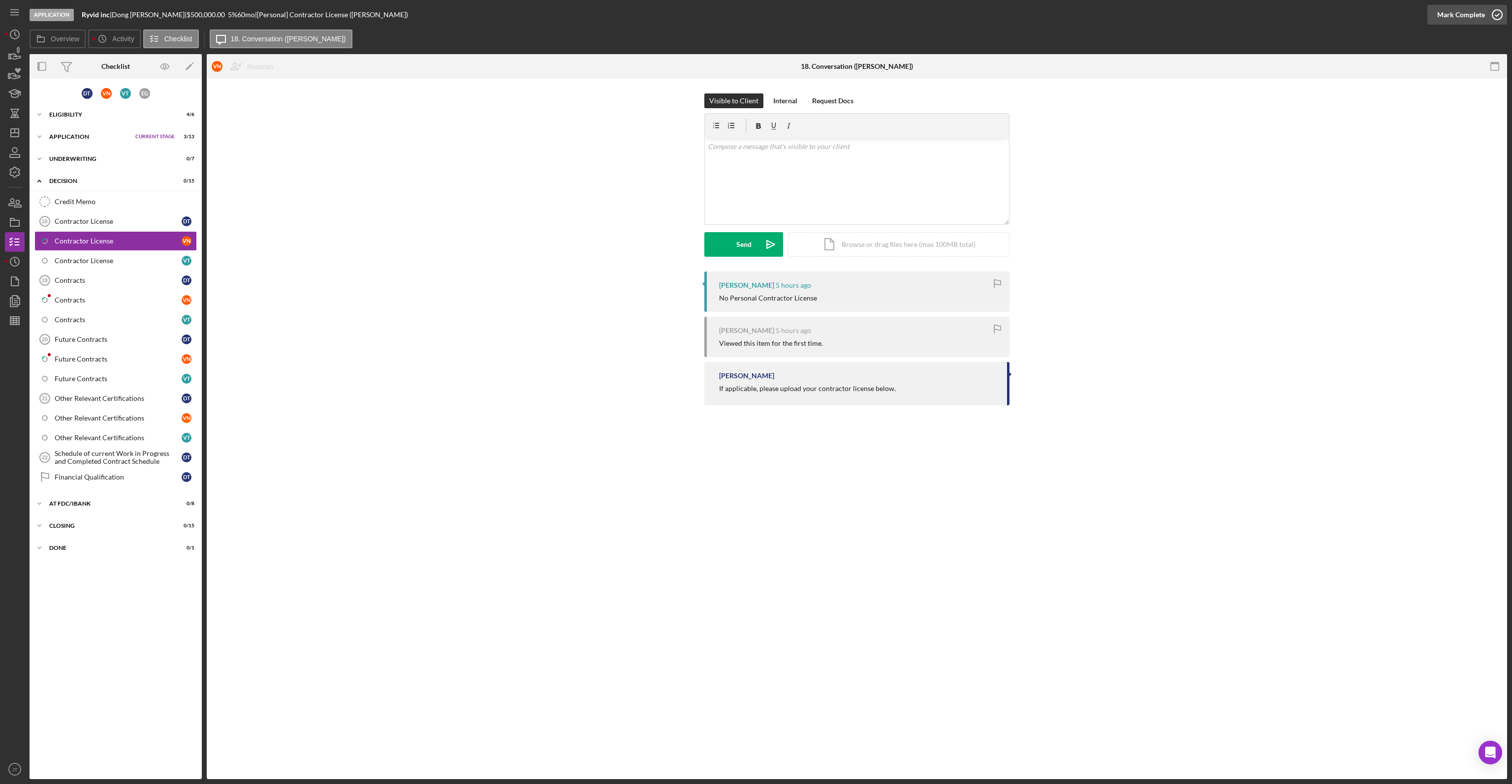
click at [1487, 14] on icon "button" at bounding box center [1497, 15] width 25 height 25
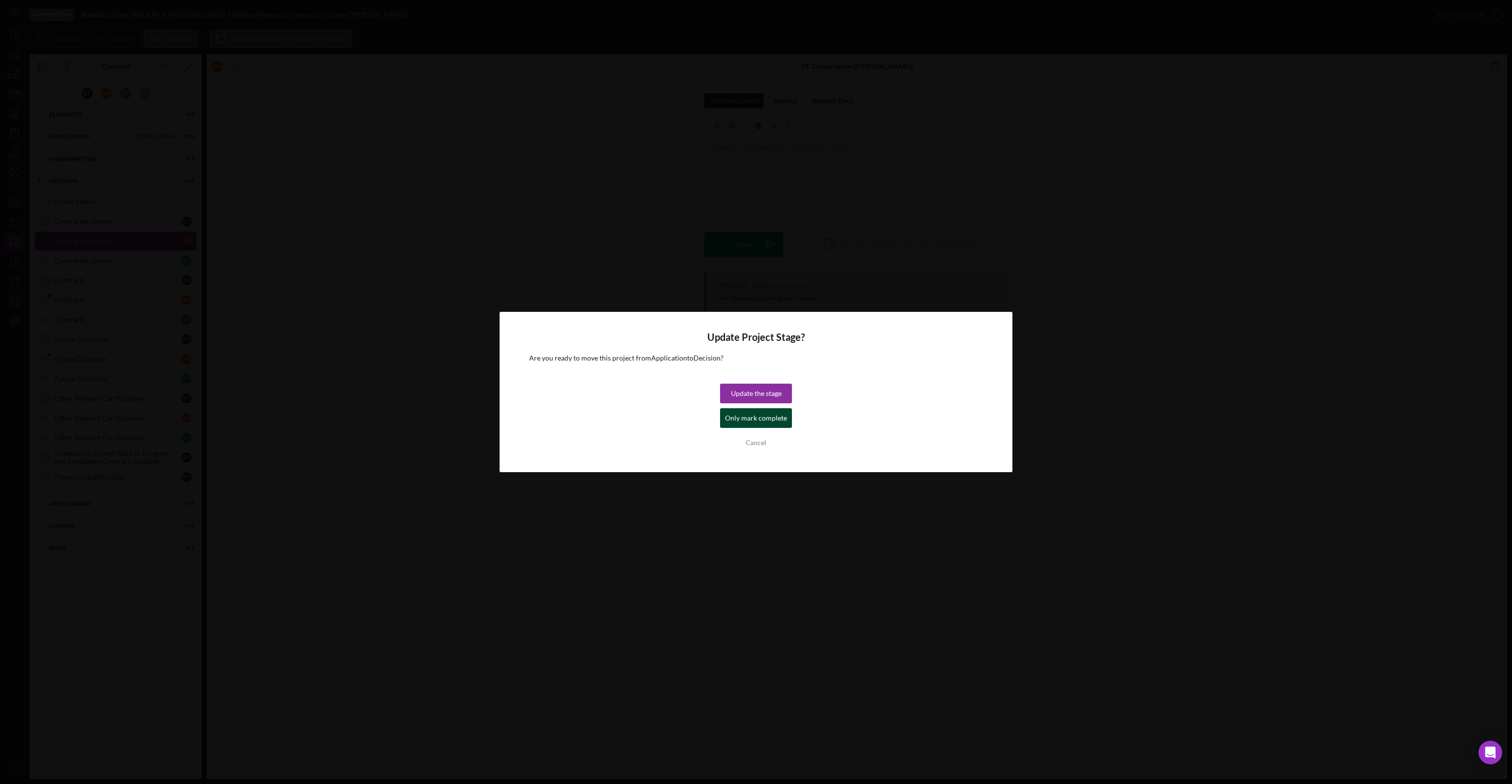
click at [758, 420] on div "Only mark complete" at bounding box center [756, 418] width 62 height 20
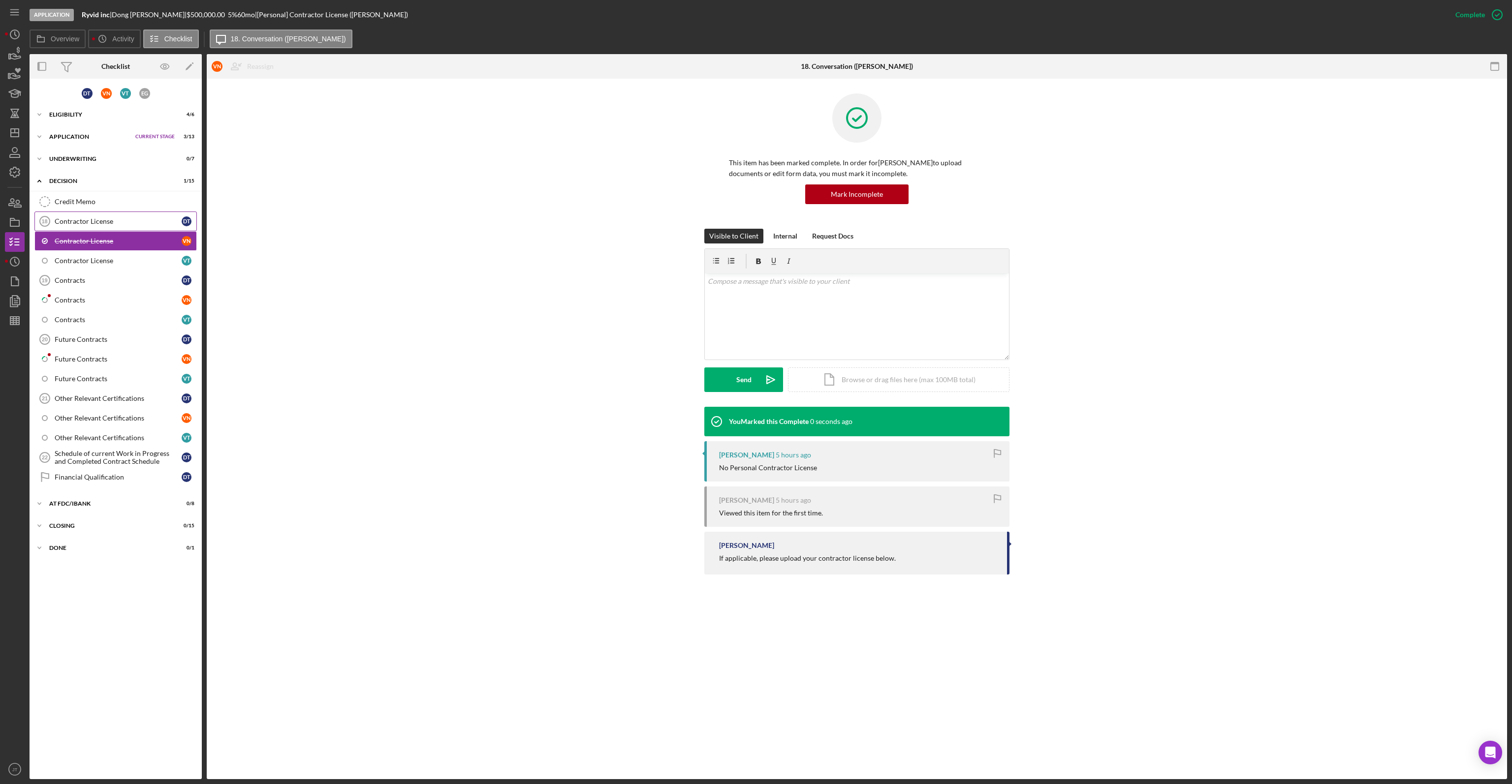
click at [86, 221] on div "Contractor License" at bounding box center [118, 222] width 127 height 8
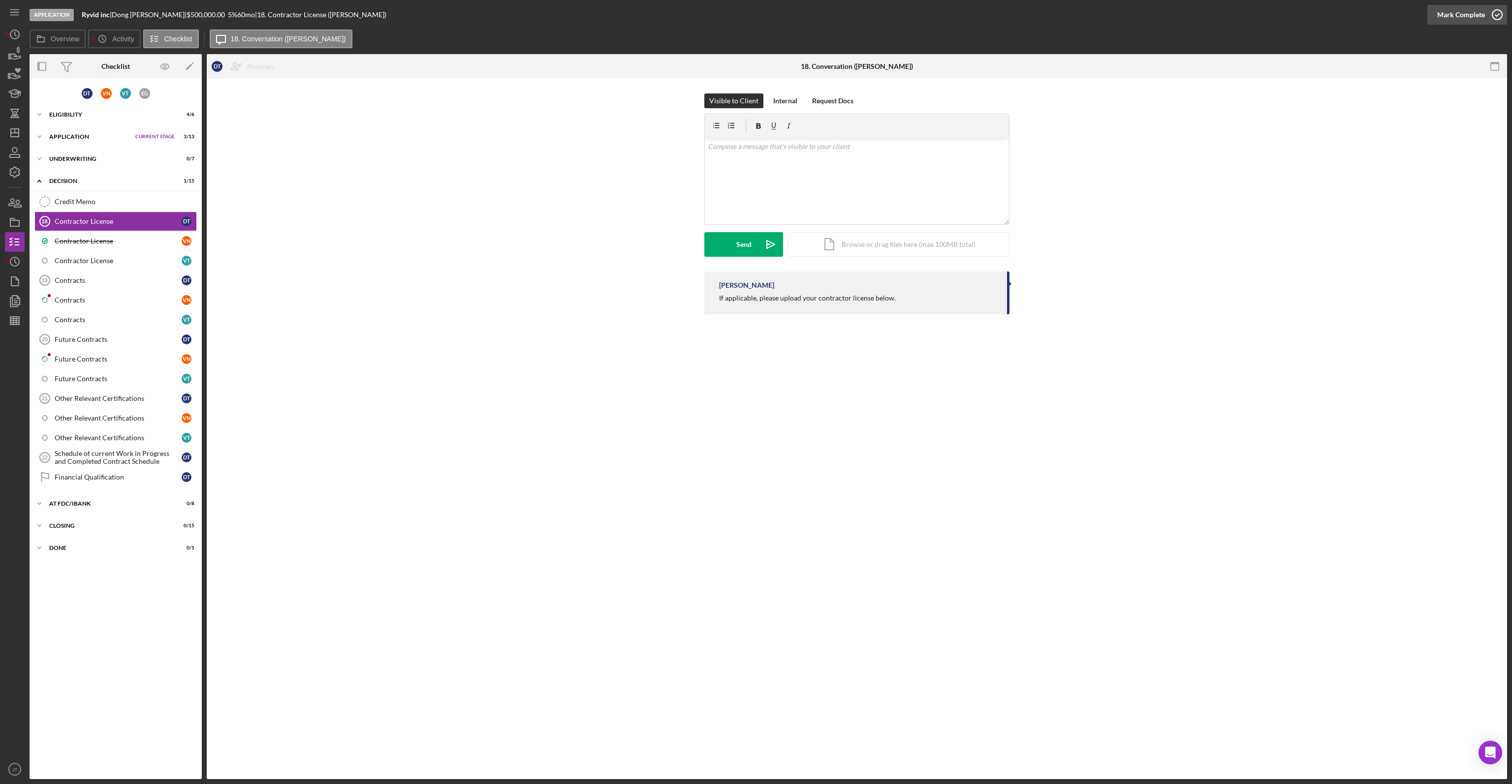
click at [1466, 22] on div "Mark Complete" at bounding box center [1461, 15] width 48 height 20
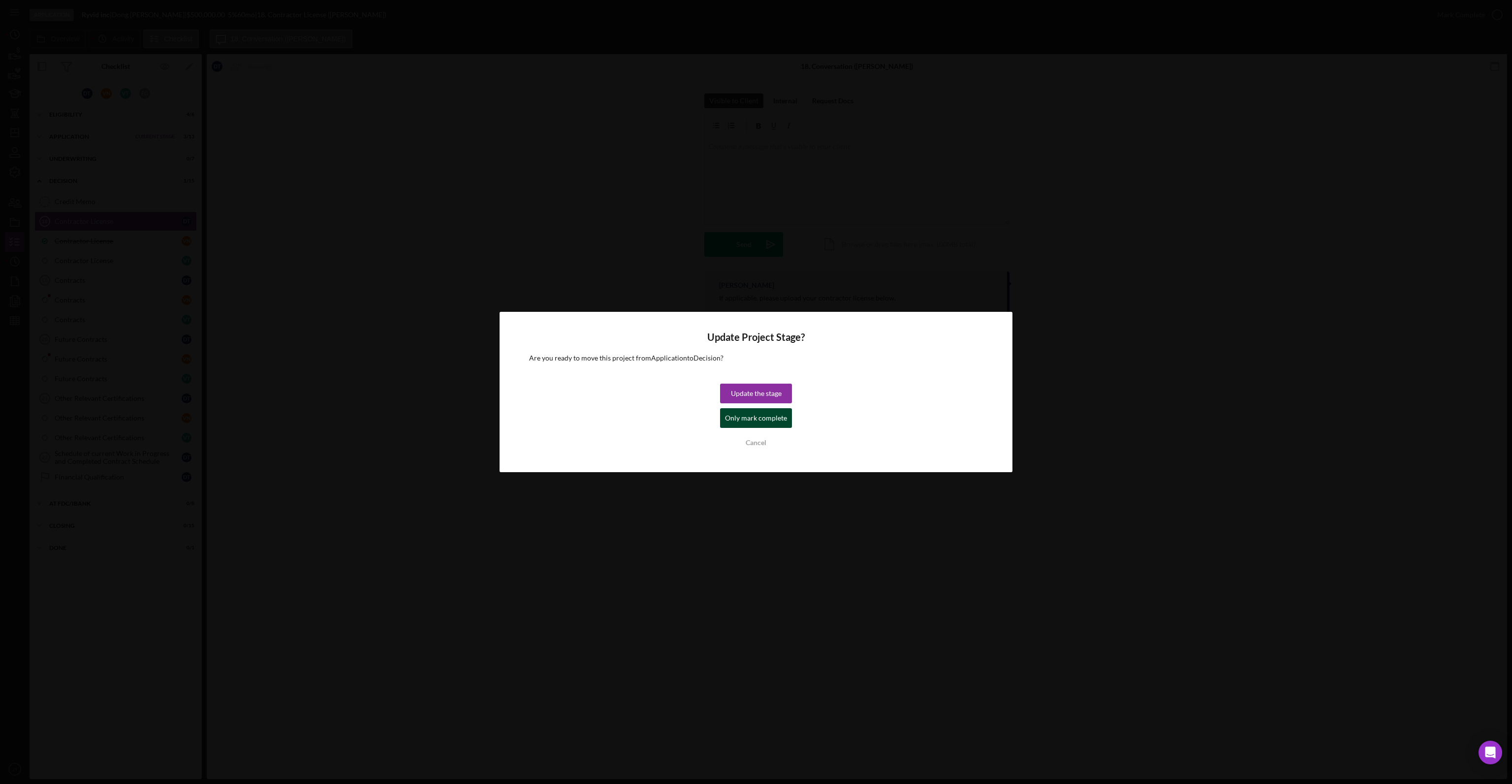
click at [737, 419] on div "Only mark complete" at bounding box center [756, 418] width 62 height 20
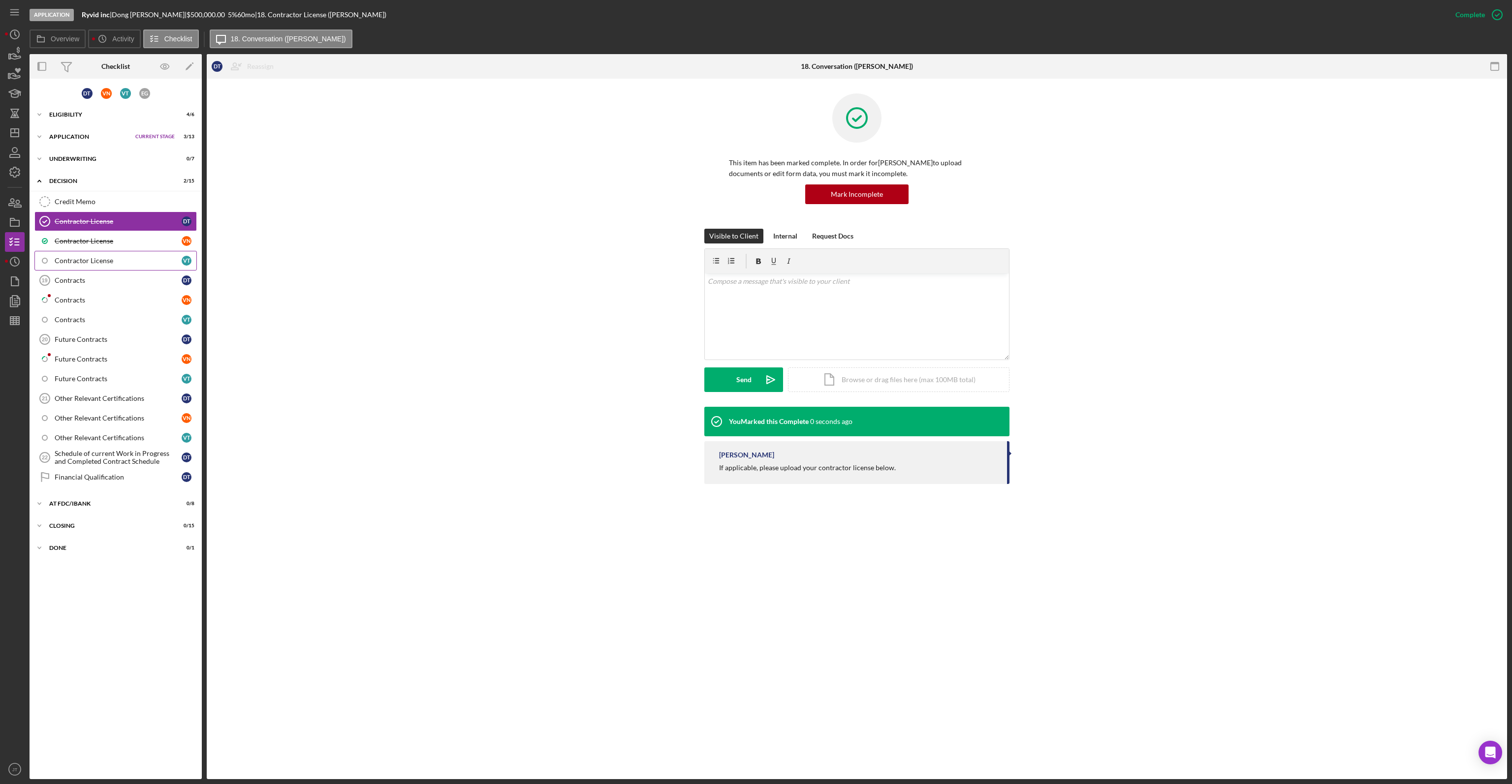
click at [69, 256] on div "Contractor License" at bounding box center [118, 261] width 127 height 8
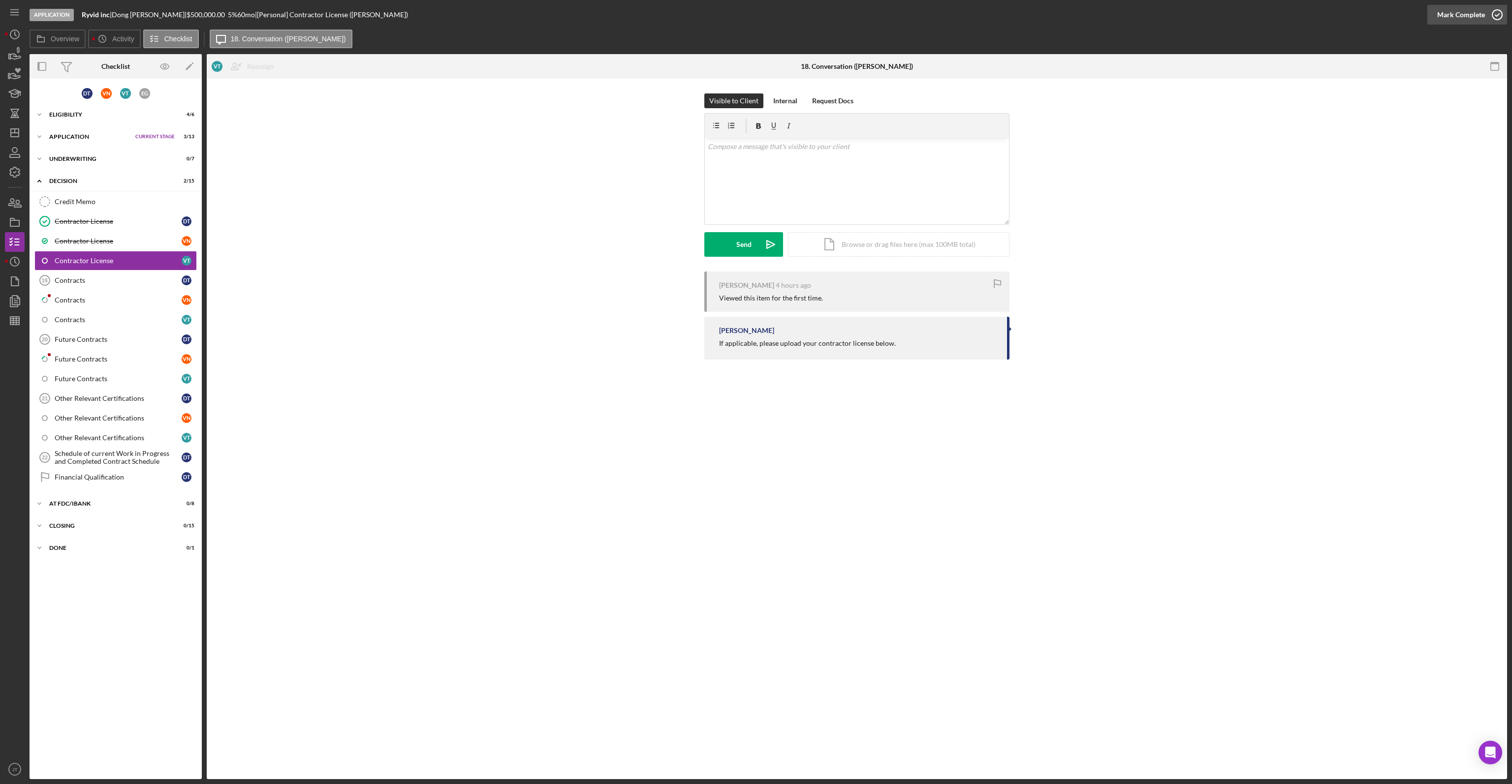
click at [1477, 14] on div "Mark Complete" at bounding box center [1461, 15] width 48 height 20
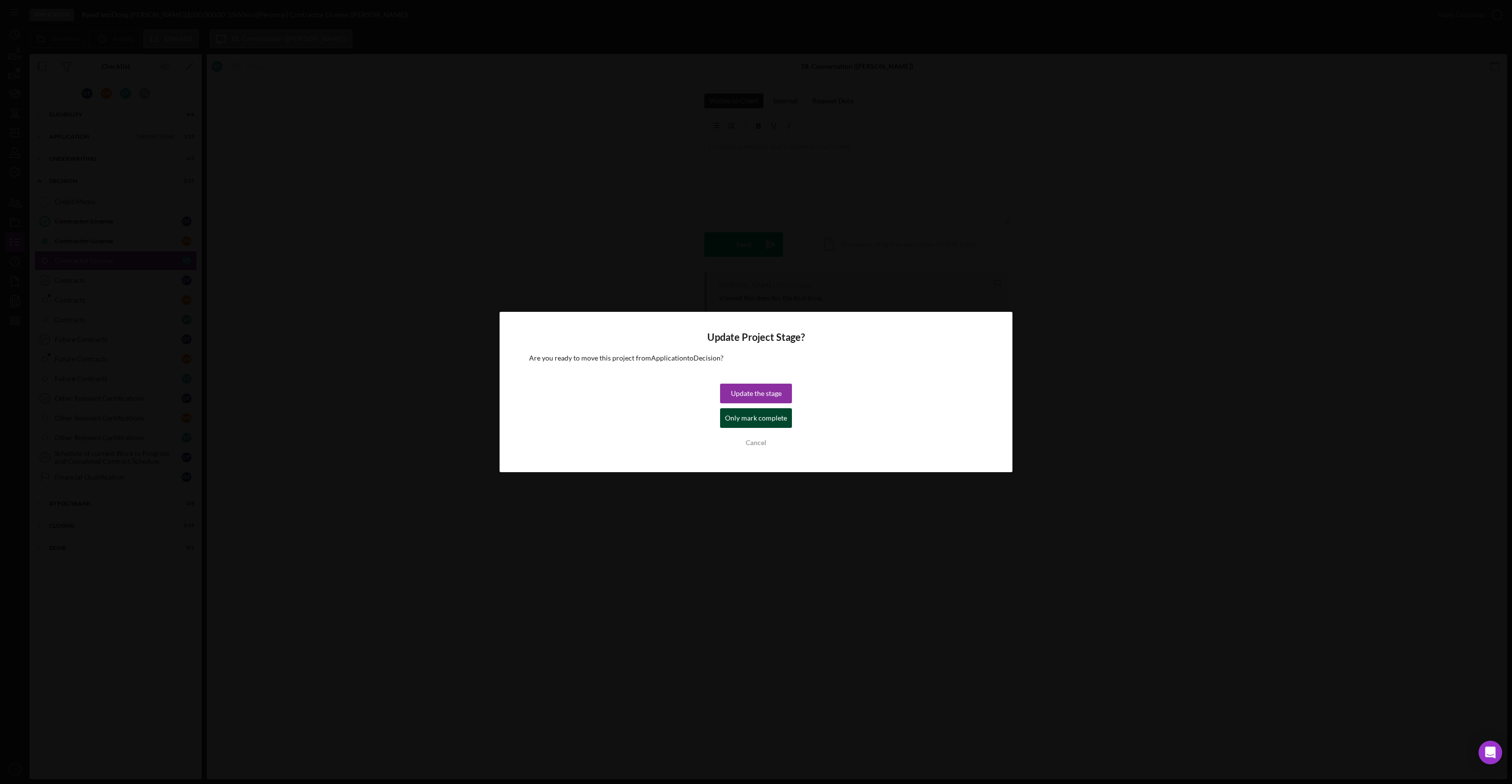
click at [751, 423] on div "Only mark complete" at bounding box center [756, 418] width 62 height 20
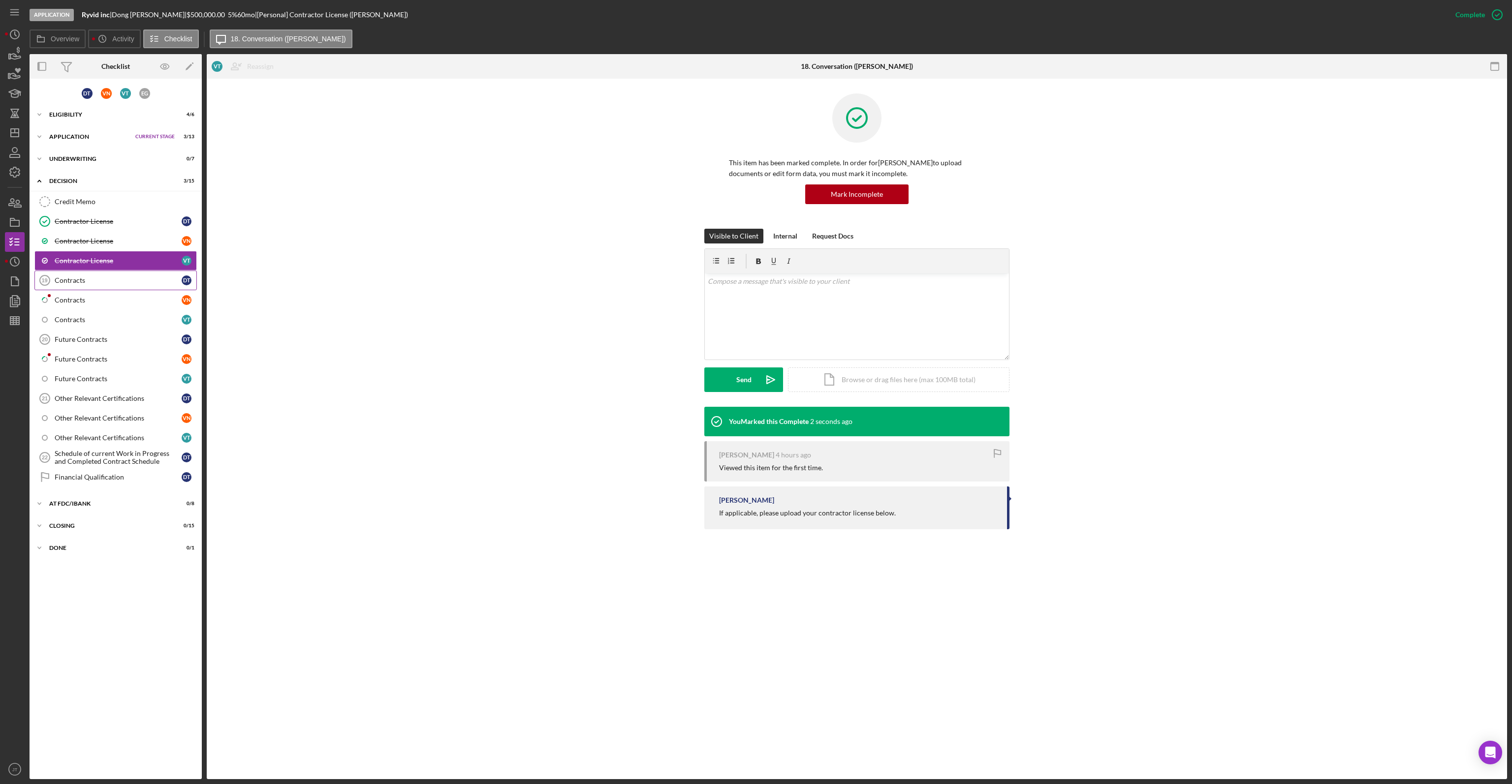
click at [82, 282] on link "Contracts 19 Contracts D T" at bounding box center [115, 280] width 163 height 20
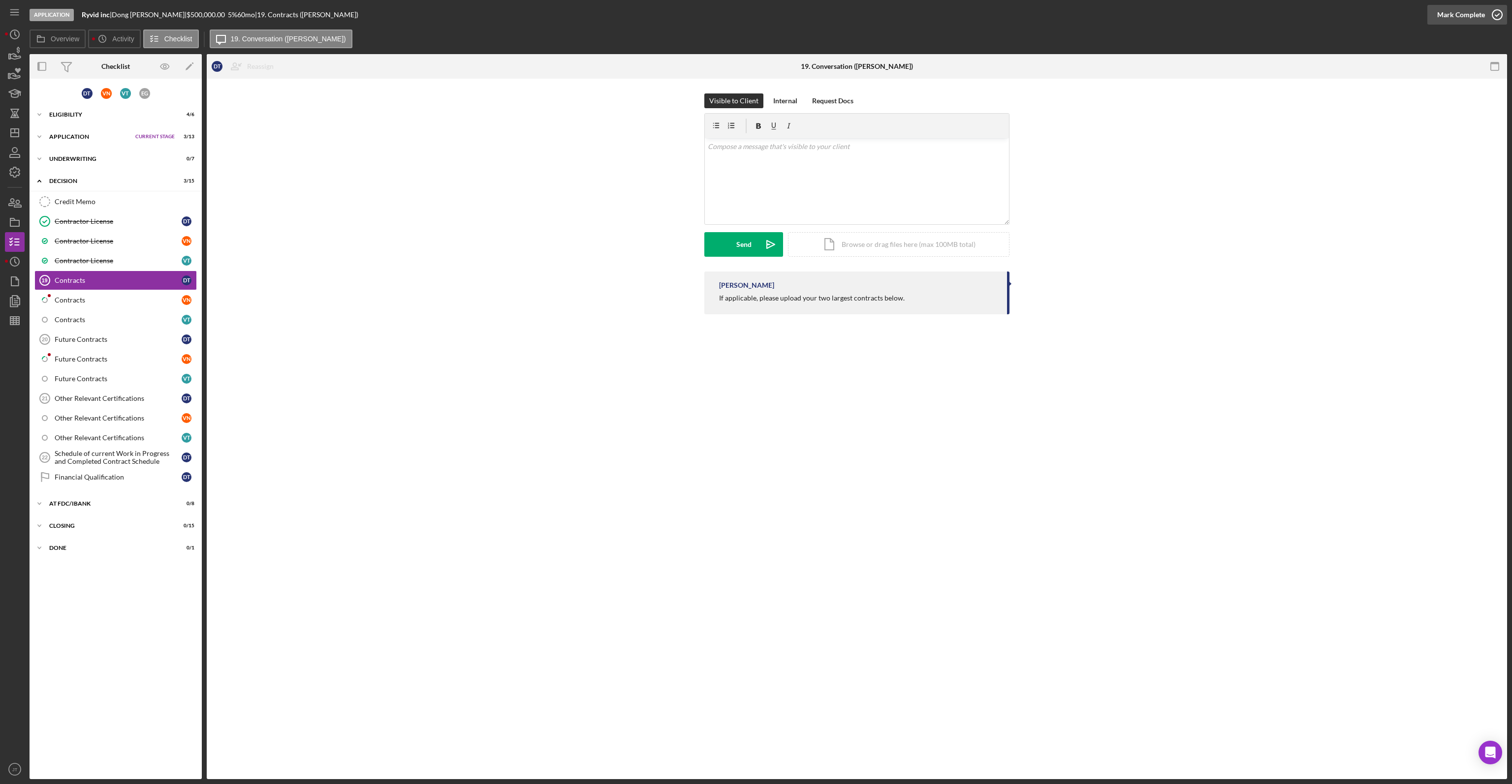
click at [1470, 15] on div "Mark Complete" at bounding box center [1461, 15] width 48 height 20
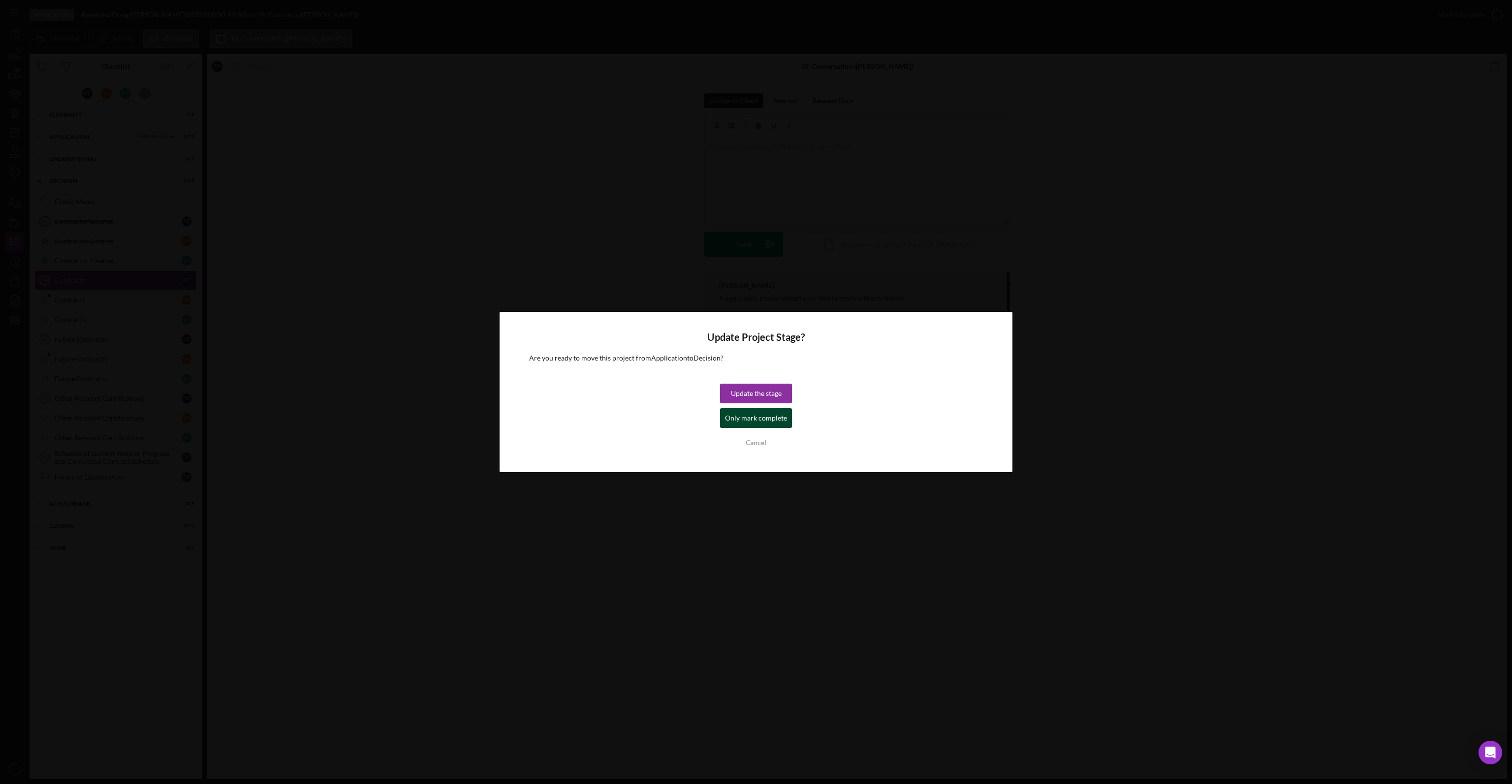
click at [752, 416] on div "Only mark complete" at bounding box center [756, 418] width 62 height 20
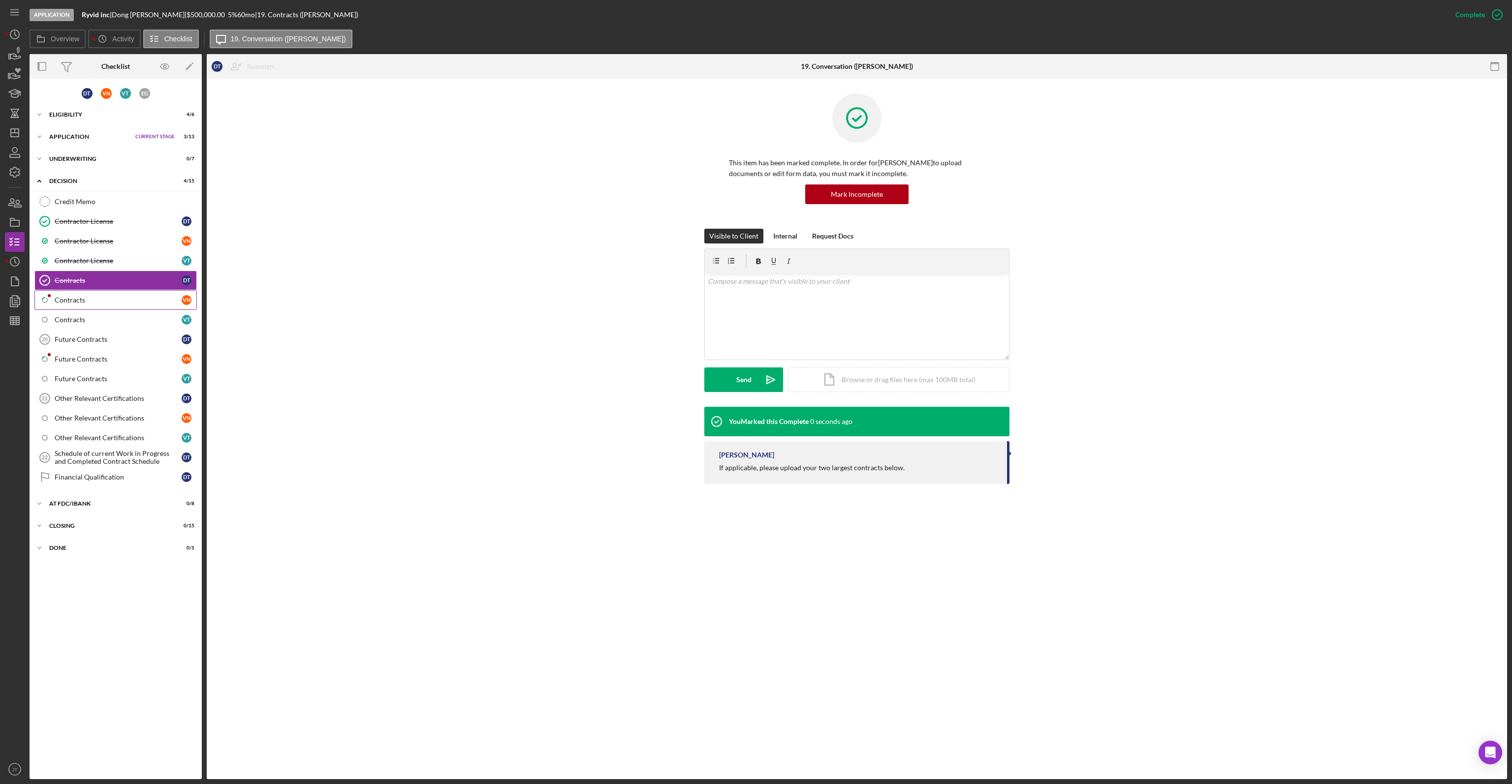
click at [76, 302] on link "Icon/Checklist Item Sub Partial Contracts V N" at bounding box center [115, 300] width 163 height 20
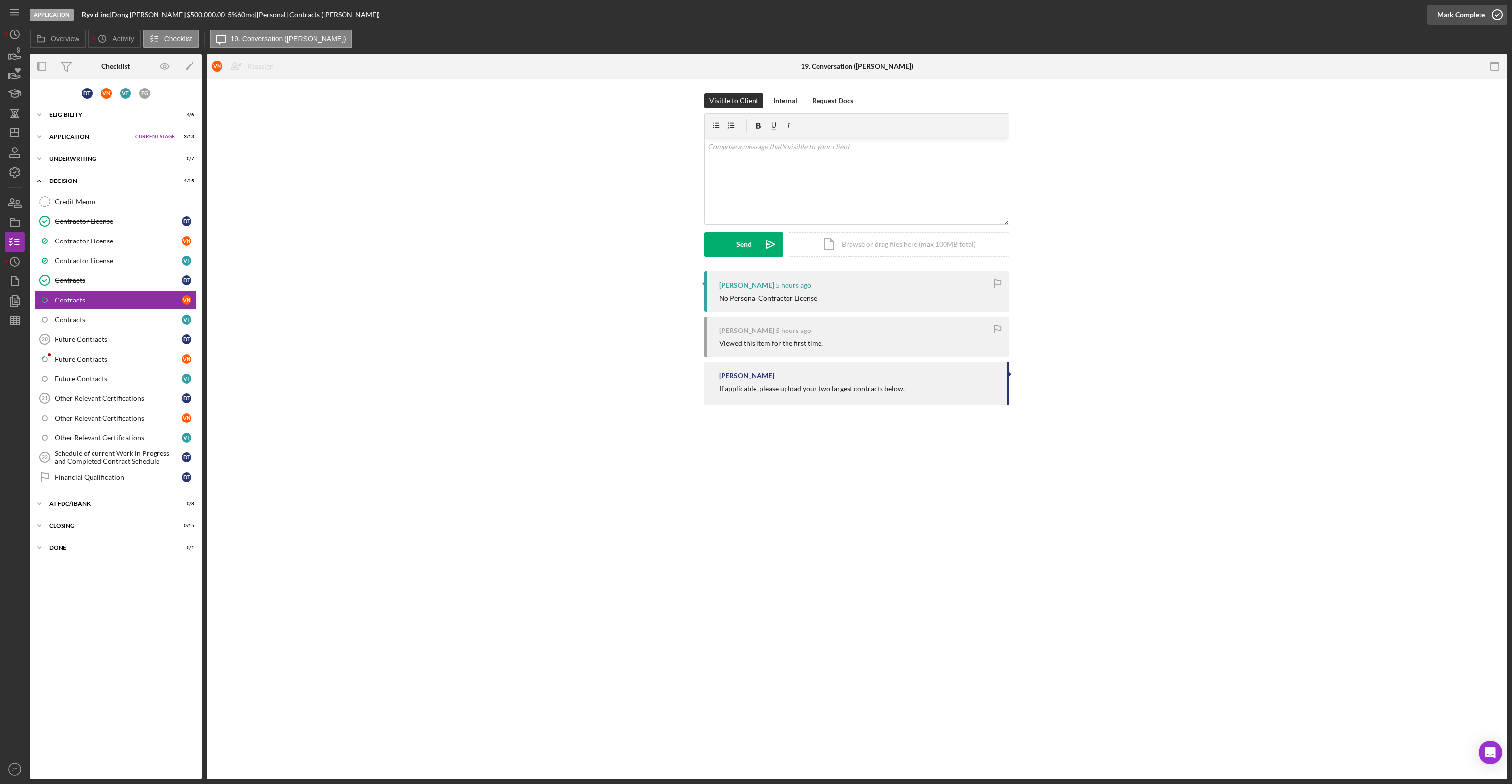
click at [1461, 19] on div "Mark Complete" at bounding box center [1461, 15] width 48 height 20
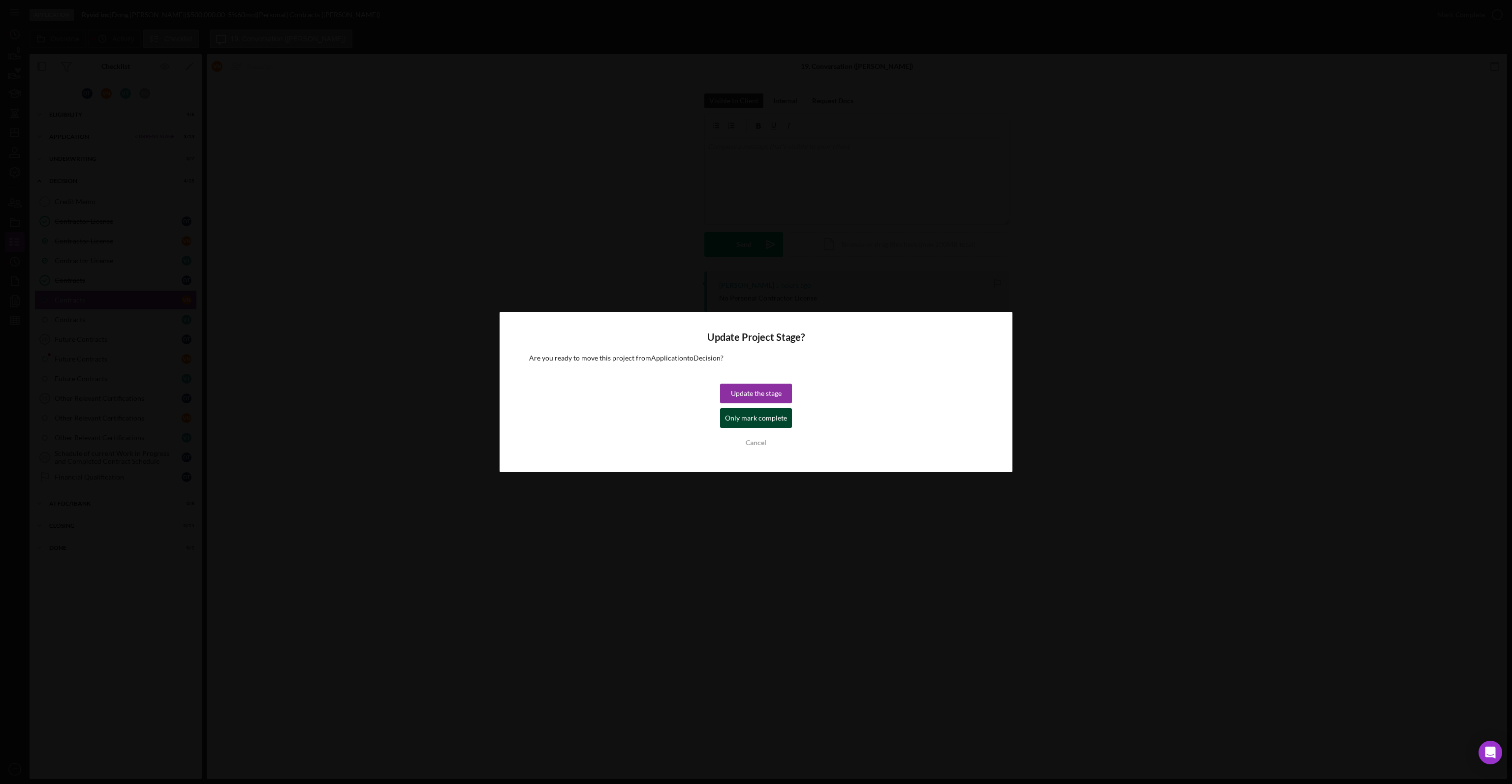
click at [742, 417] on div "Only mark complete" at bounding box center [756, 418] width 62 height 20
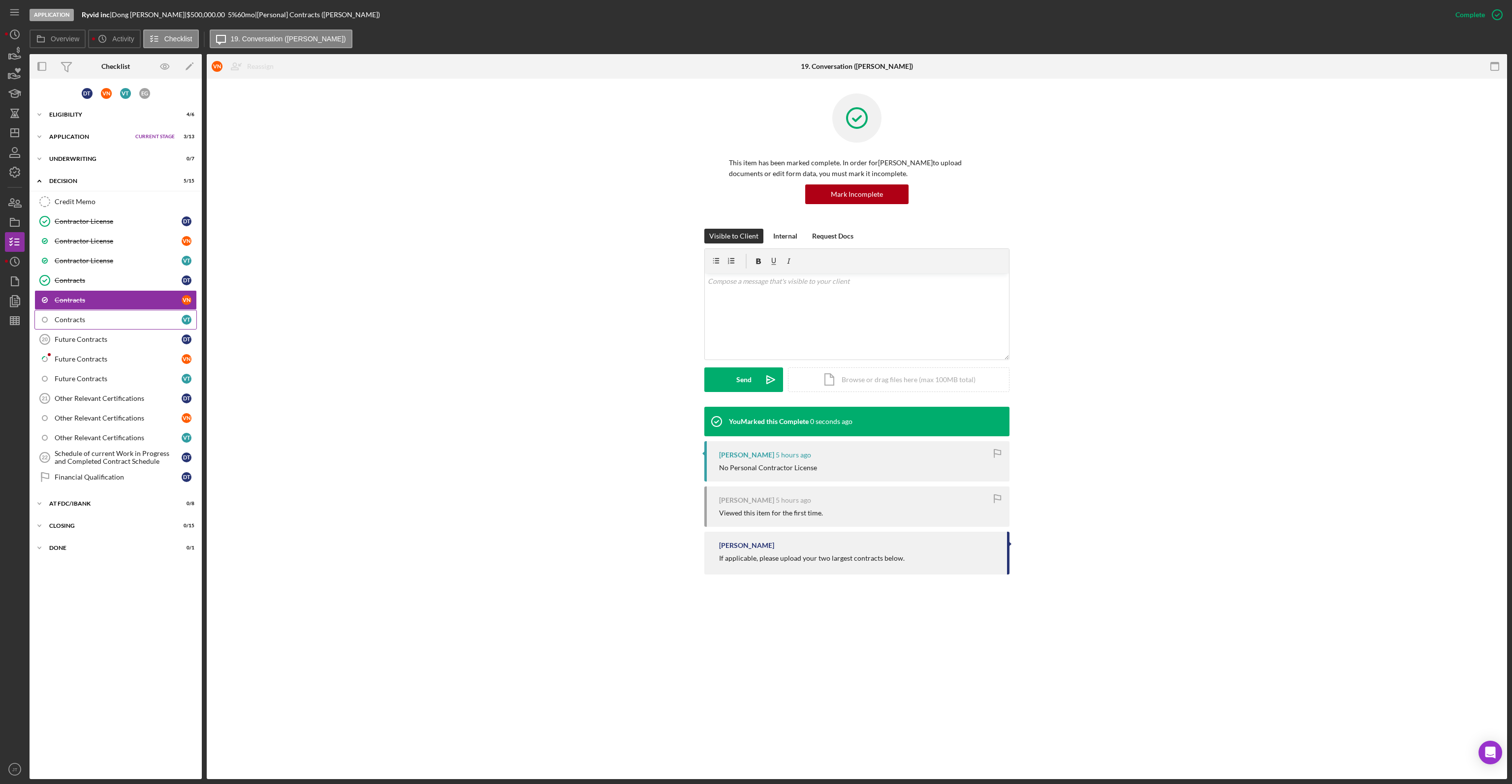
click at [63, 318] on div "Contracts" at bounding box center [118, 320] width 127 height 8
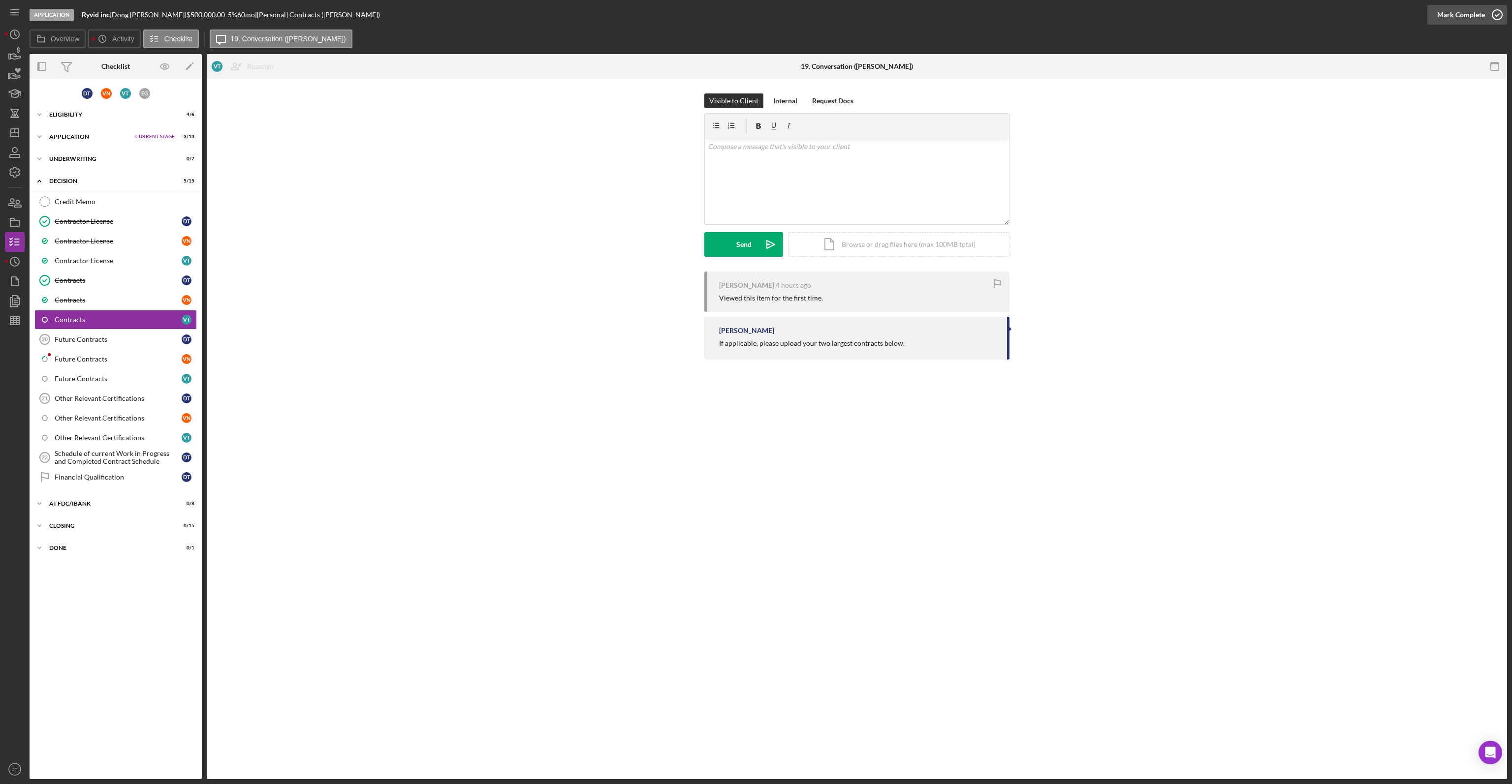
click at [1456, 21] on div "Mark Complete" at bounding box center [1461, 15] width 48 height 20
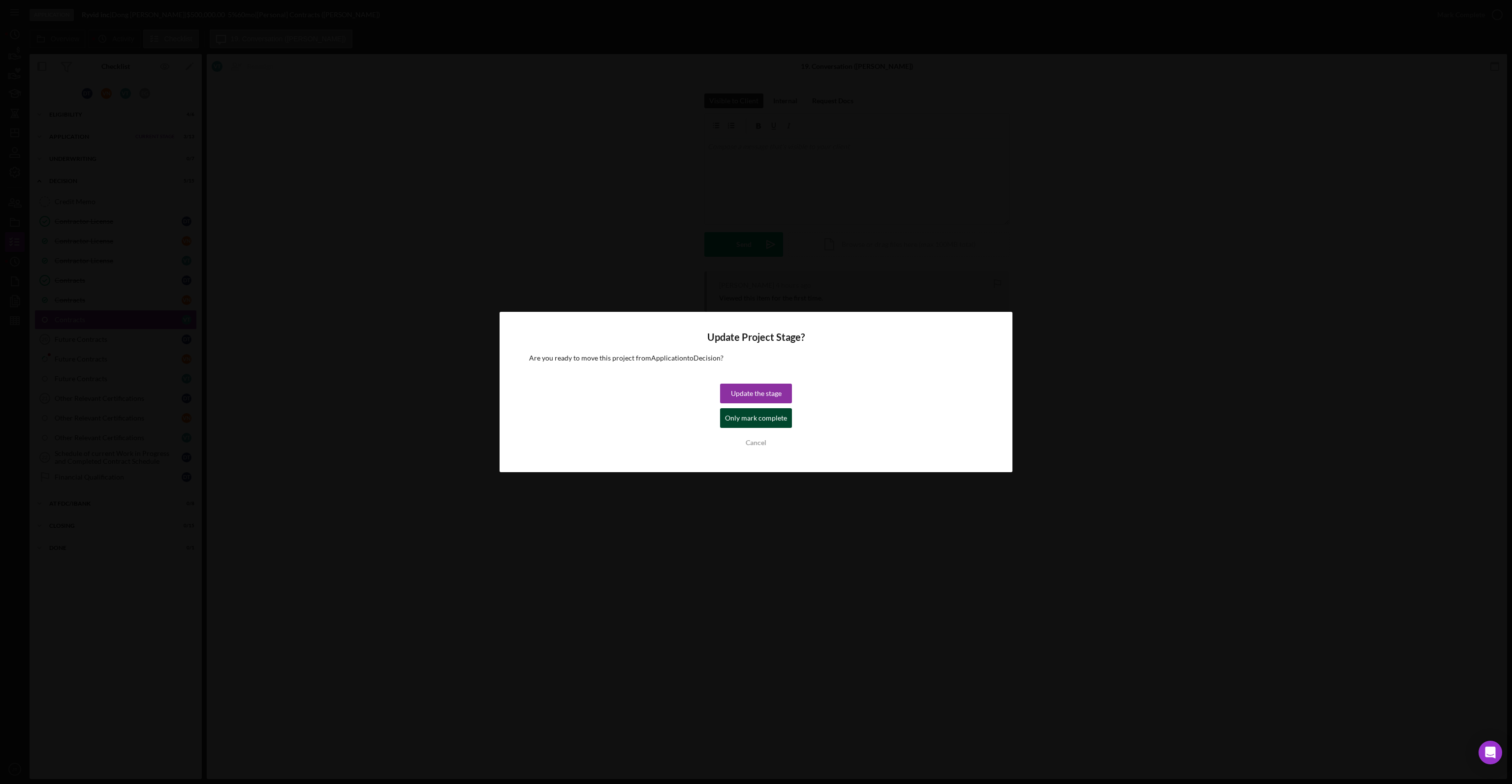
click at [775, 417] on div "Only mark complete" at bounding box center [756, 418] width 62 height 20
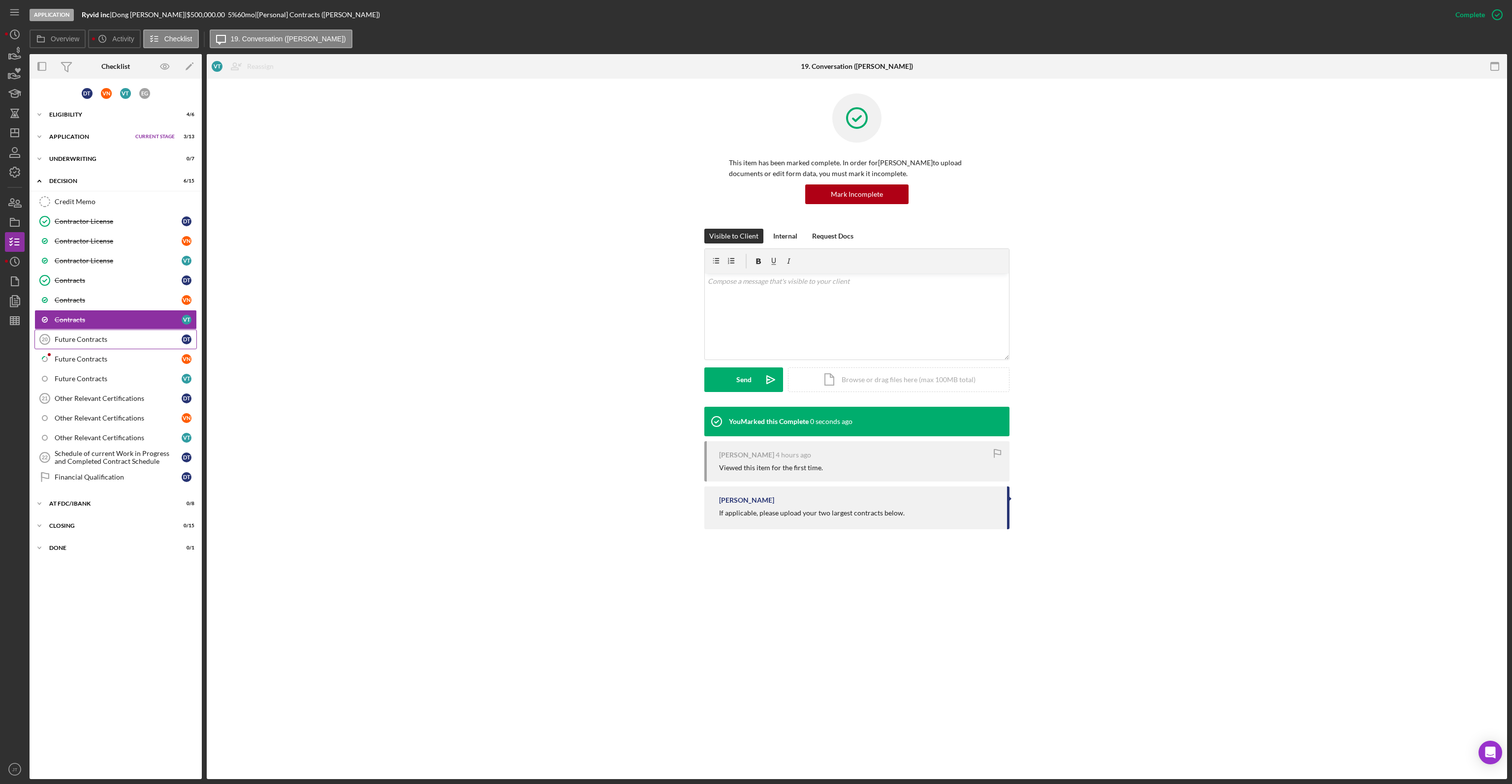
click at [96, 340] on div "Future Contracts" at bounding box center [118, 340] width 127 height 8
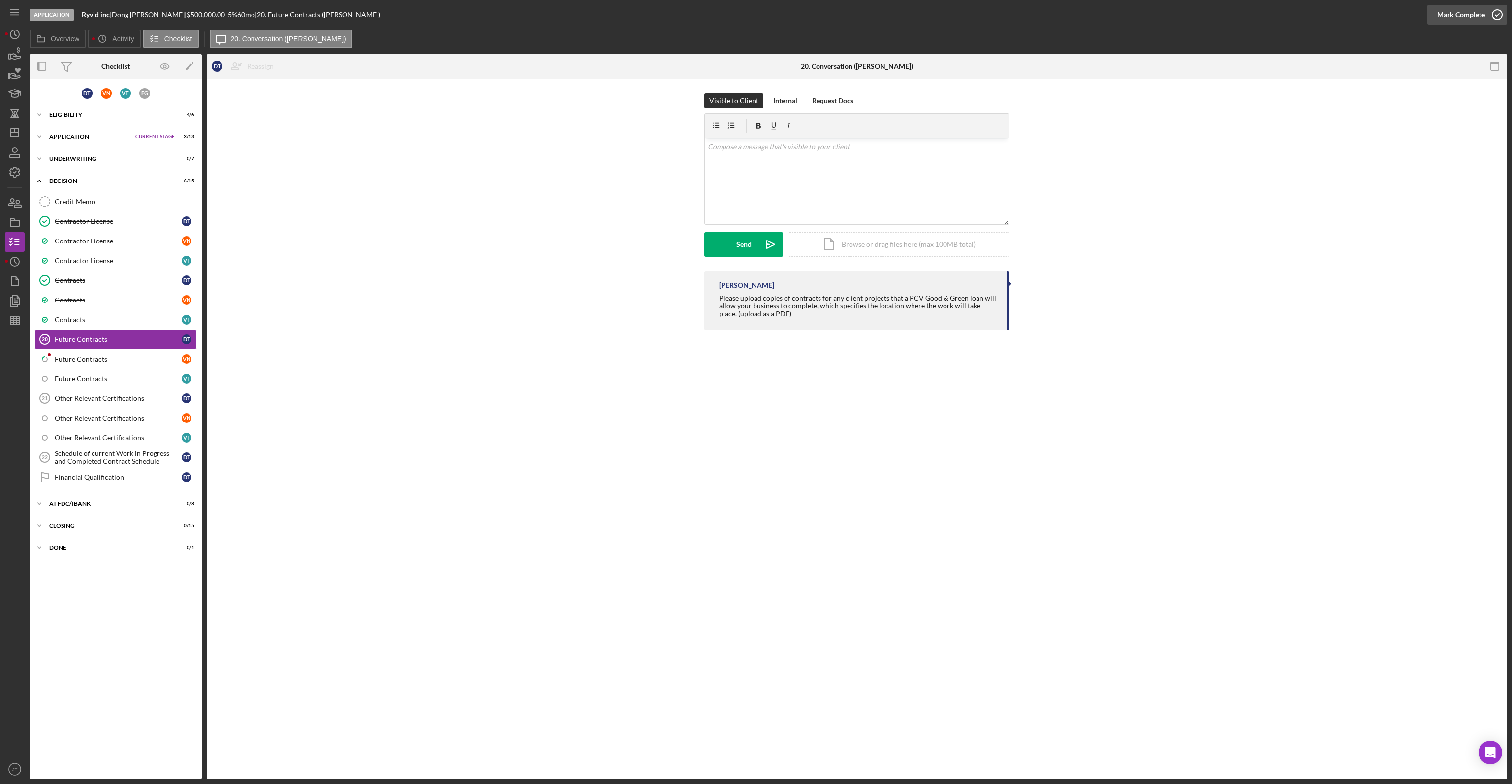
click at [1478, 12] on div "Mark Complete" at bounding box center [1461, 15] width 48 height 20
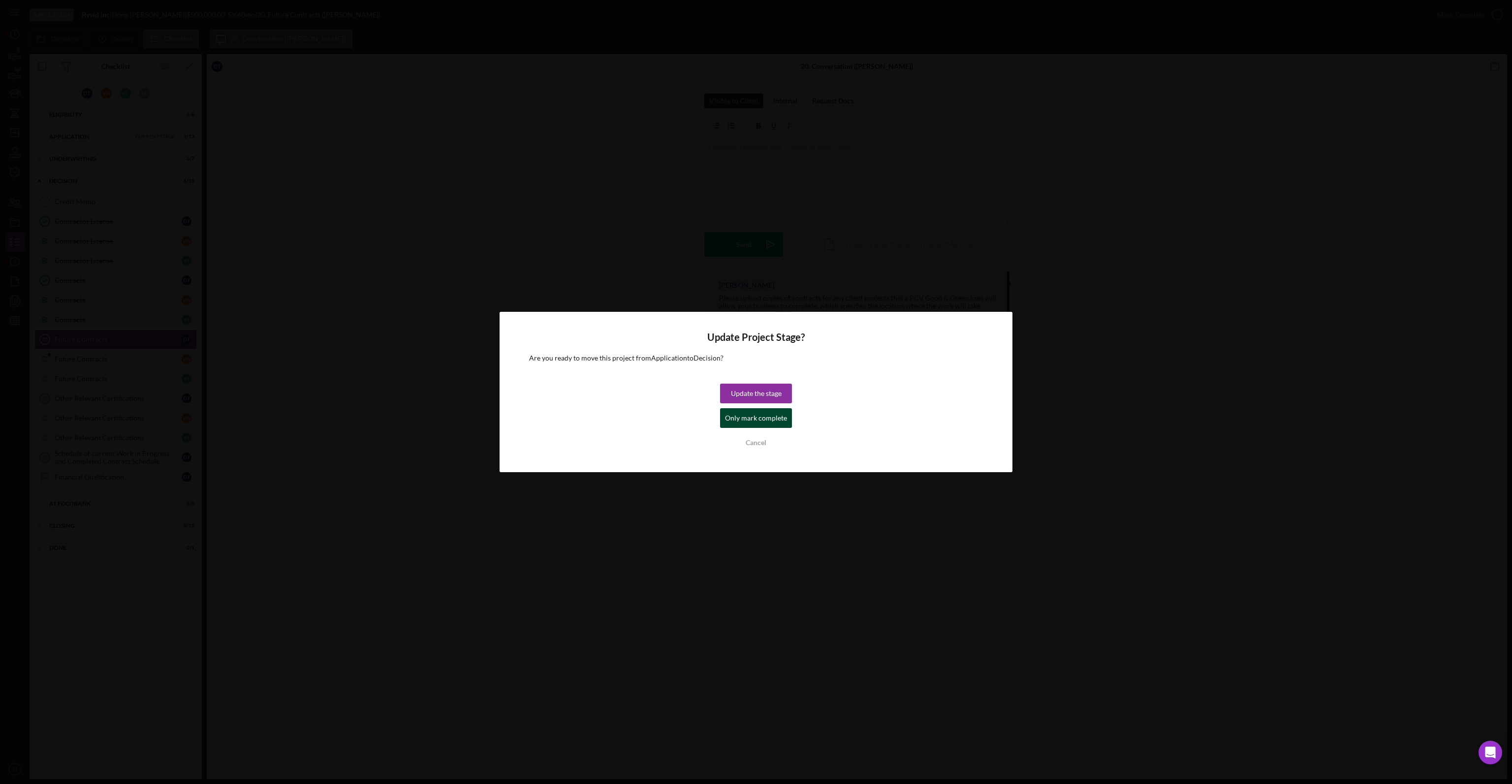
click at [741, 416] on div "Only mark complete" at bounding box center [756, 418] width 62 height 20
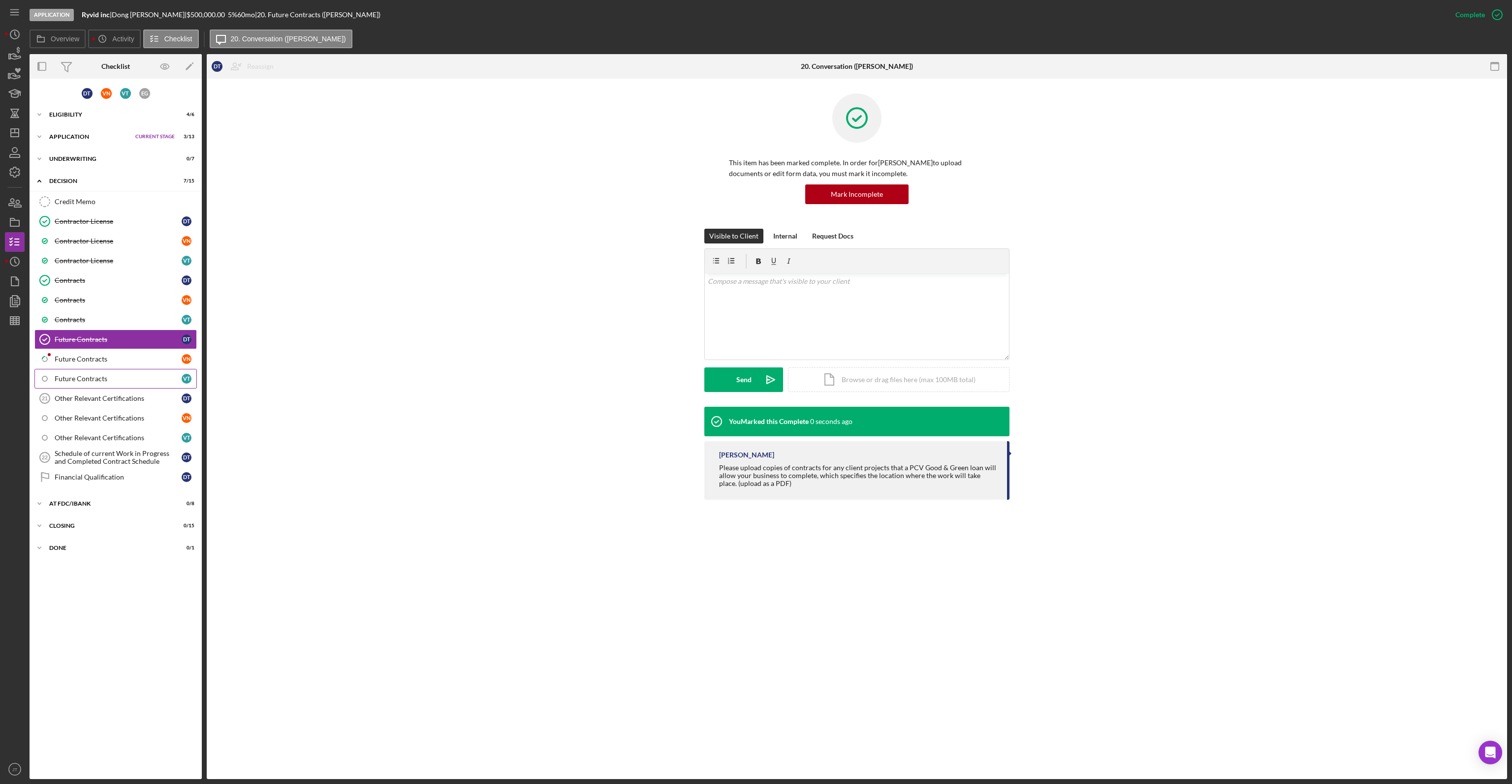
click at [105, 369] on link "Future Contracts V T" at bounding box center [115, 378] width 163 height 20
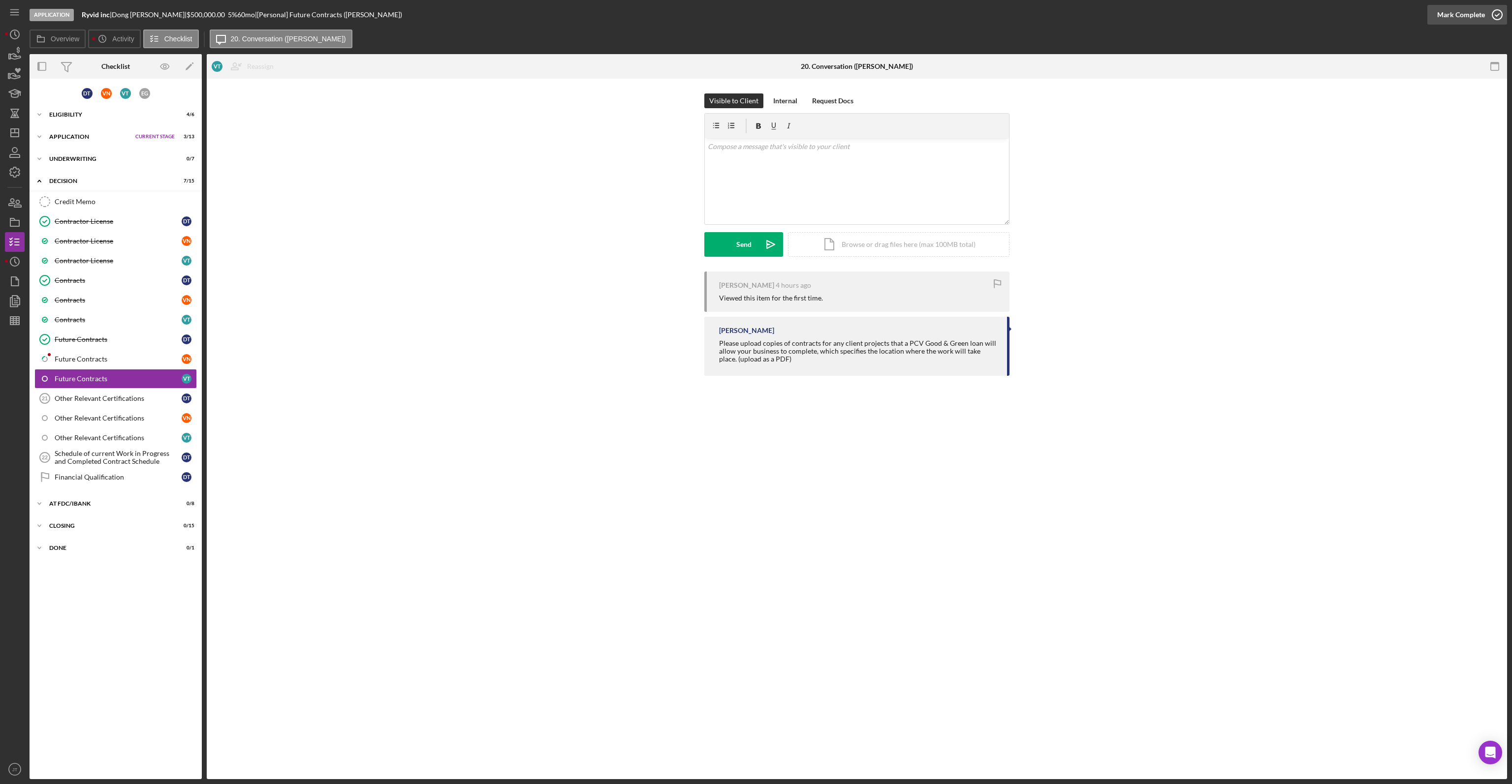
click at [1477, 15] on div "Mark Complete" at bounding box center [1461, 15] width 48 height 20
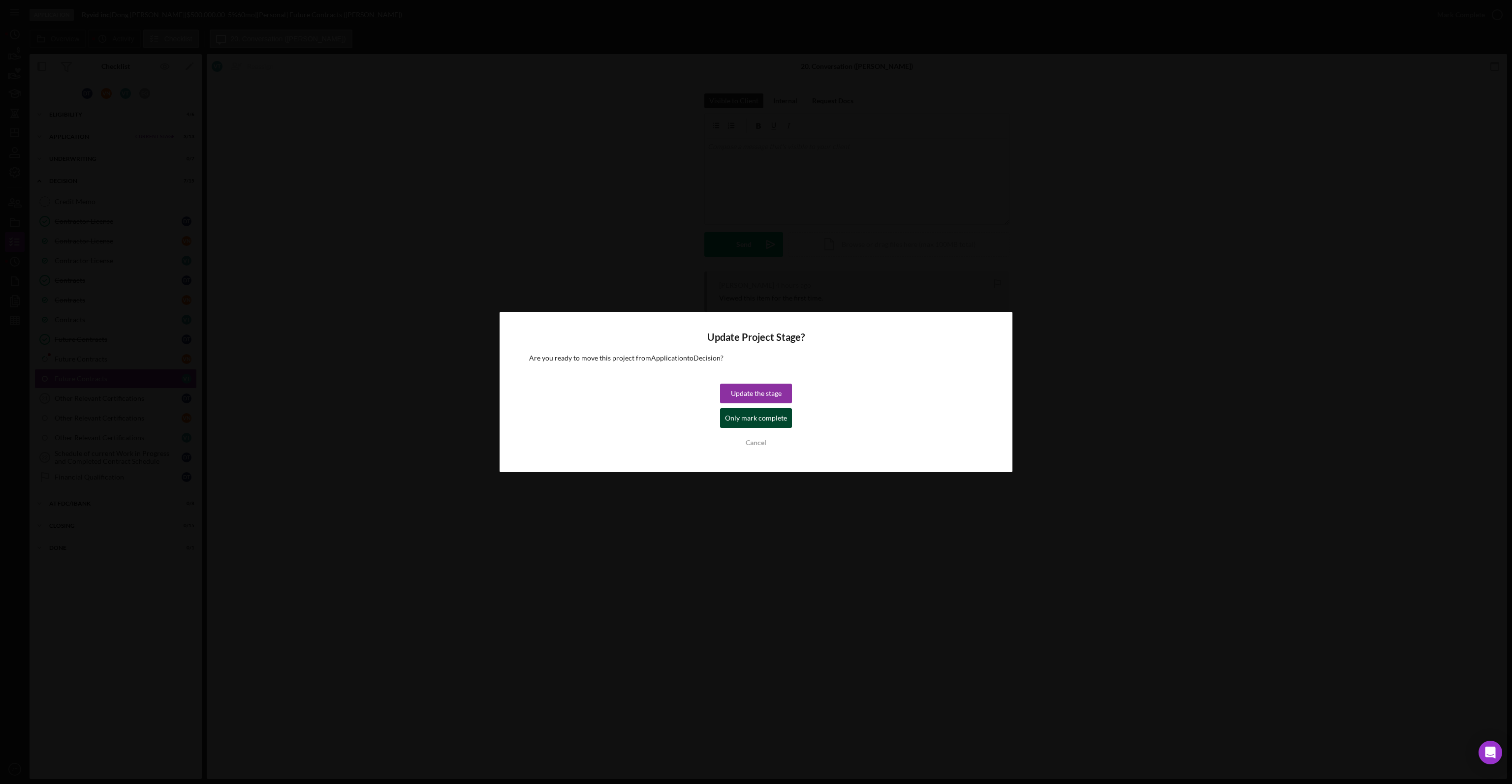
click at [748, 412] on div "Only mark complete" at bounding box center [756, 418] width 62 height 20
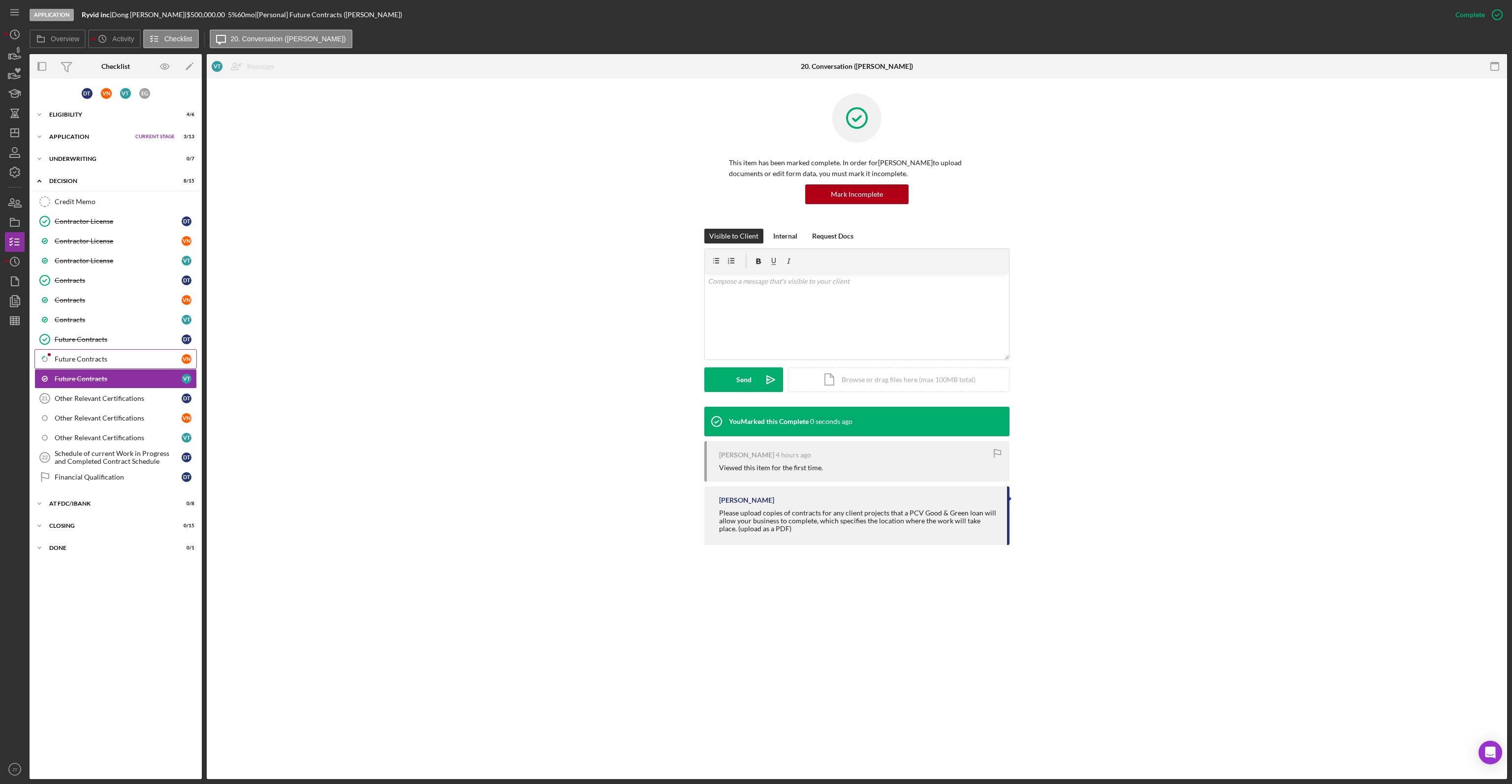
click at [100, 359] on div "Future Contracts" at bounding box center [118, 359] width 127 height 8
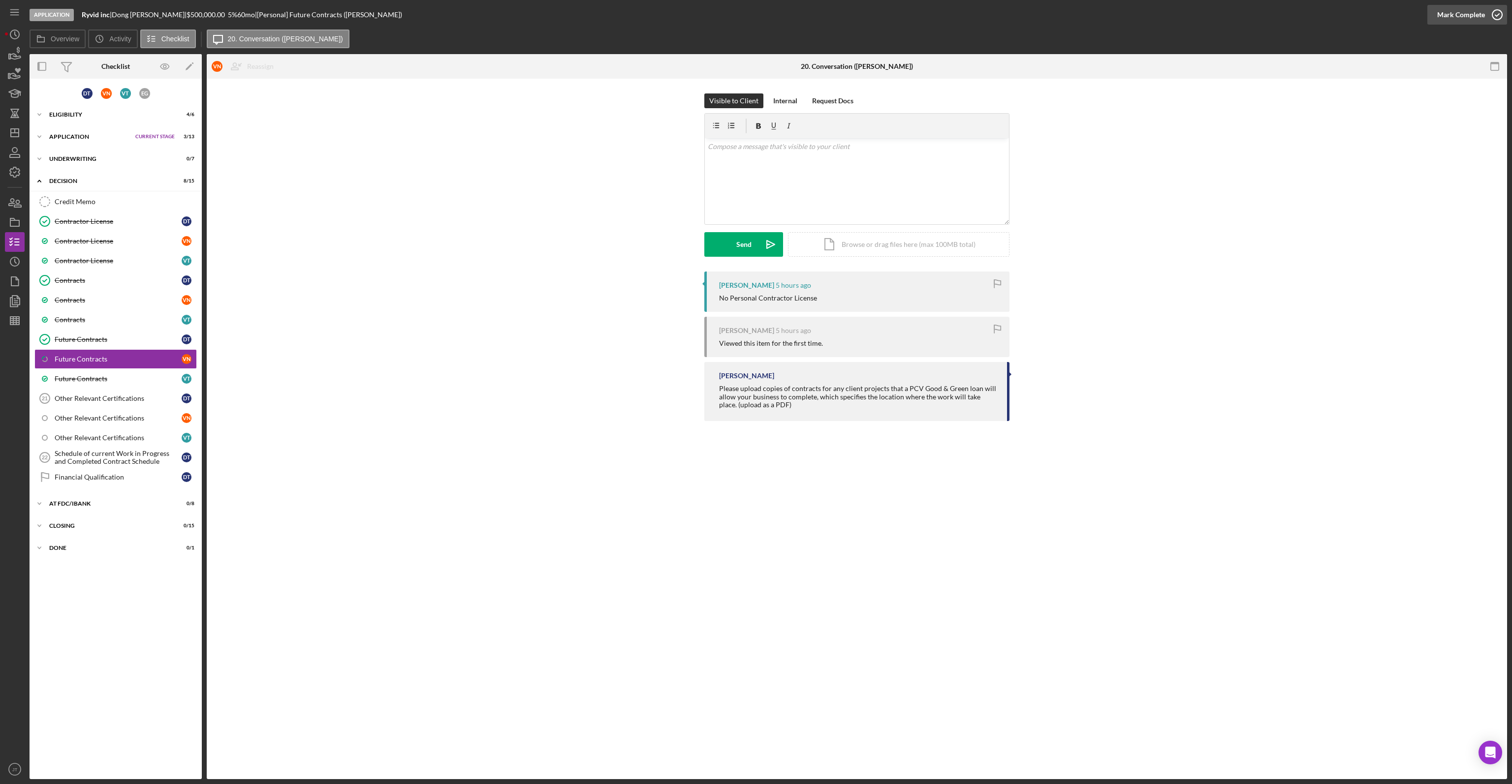
click at [1474, 12] on div "Mark Complete" at bounding box center [1461, 15] width 48 height 20
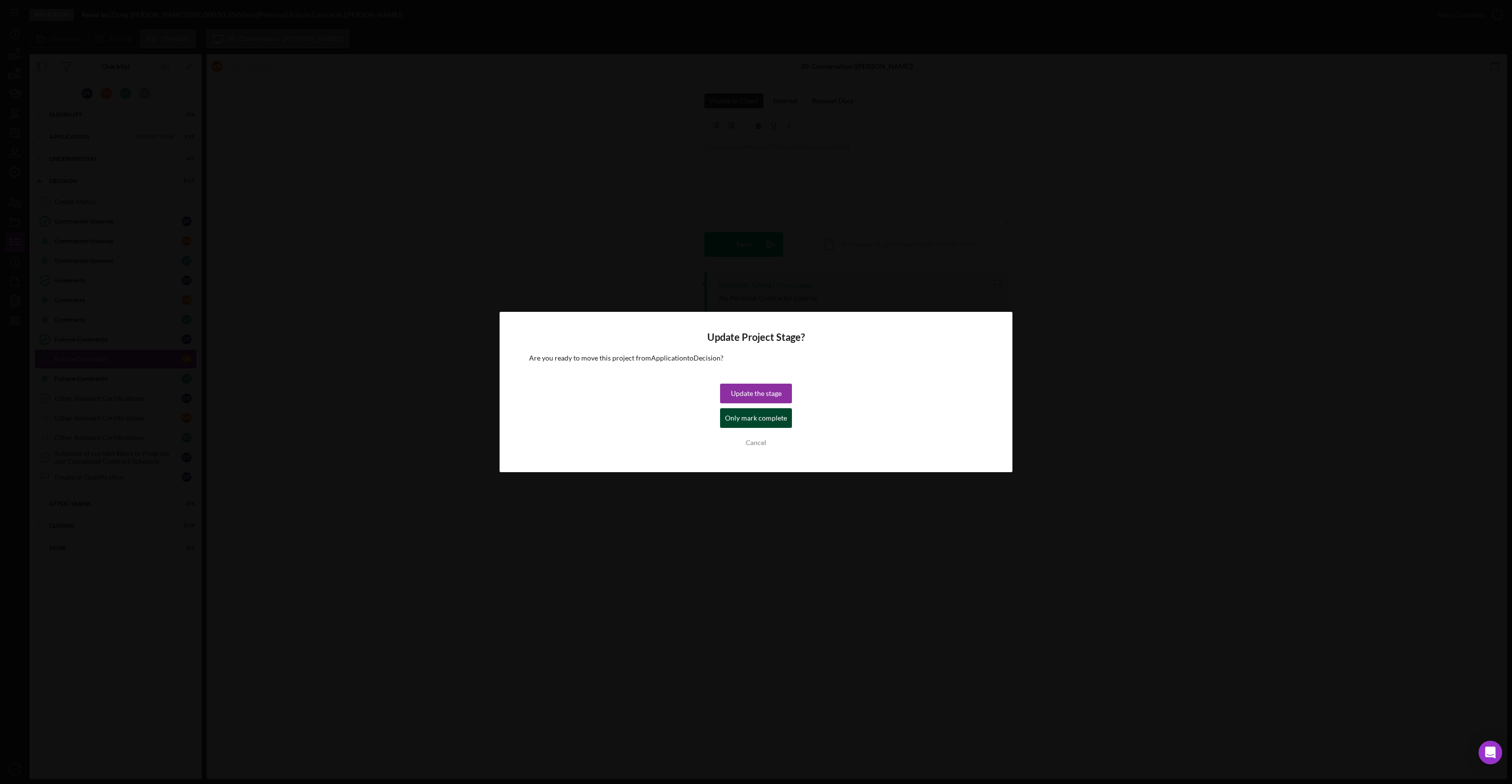
click at [754, 412] on div "Only mark complete" at bounding box center [756, 418] width 62 height 20
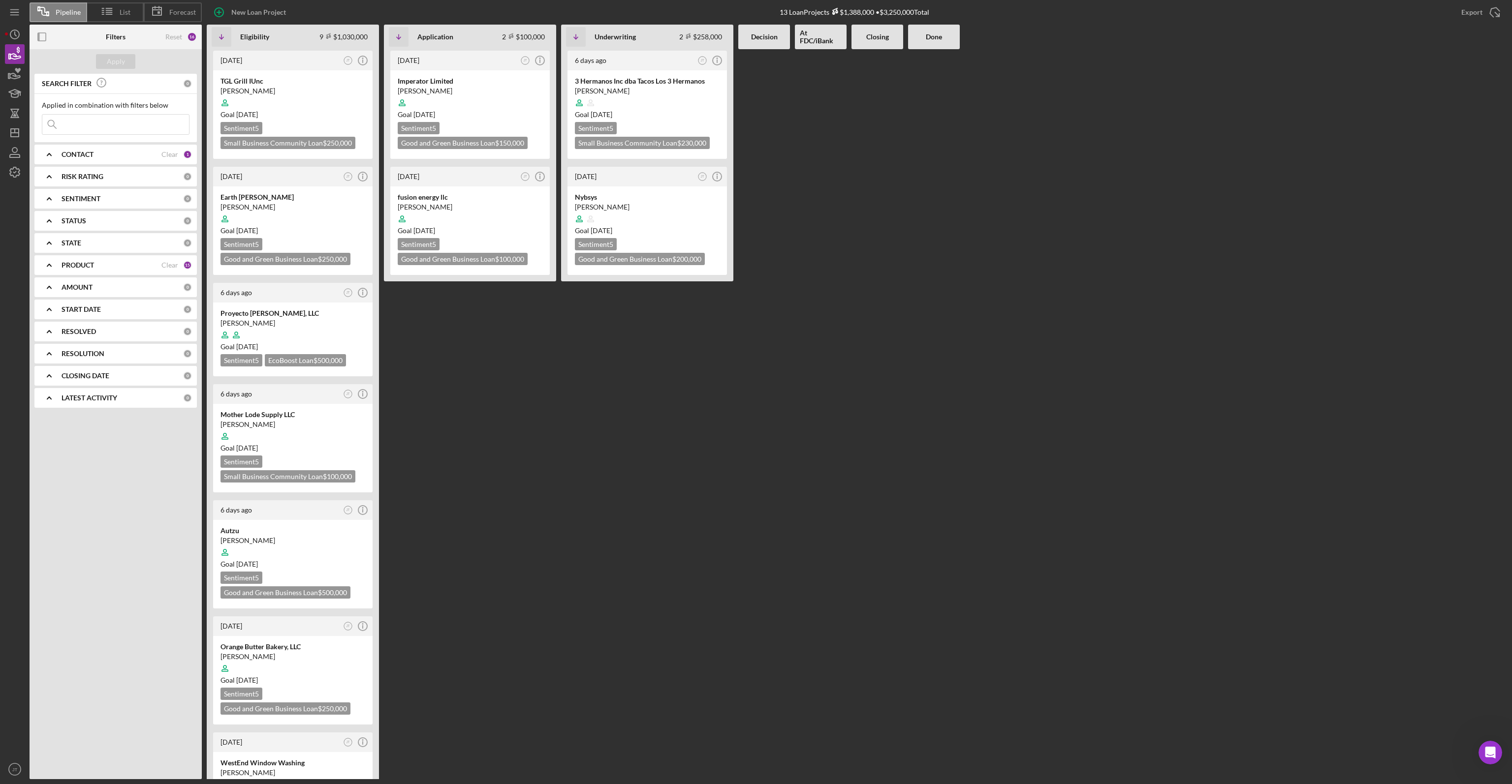
scroll to position [1, 0]
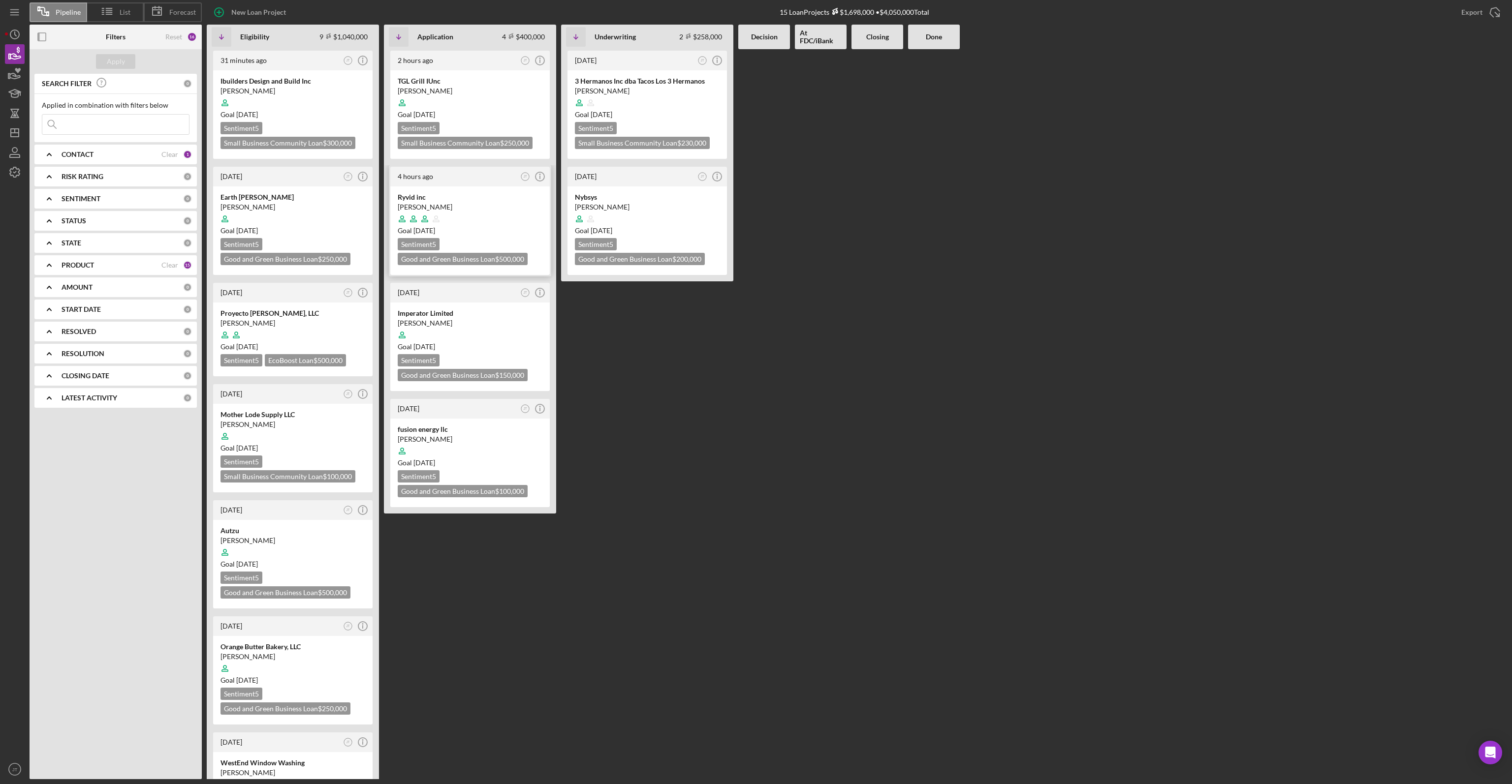
click at [483, 192] on div "Ryvid inc" at bounding box center [469, 197] width 144 height 10
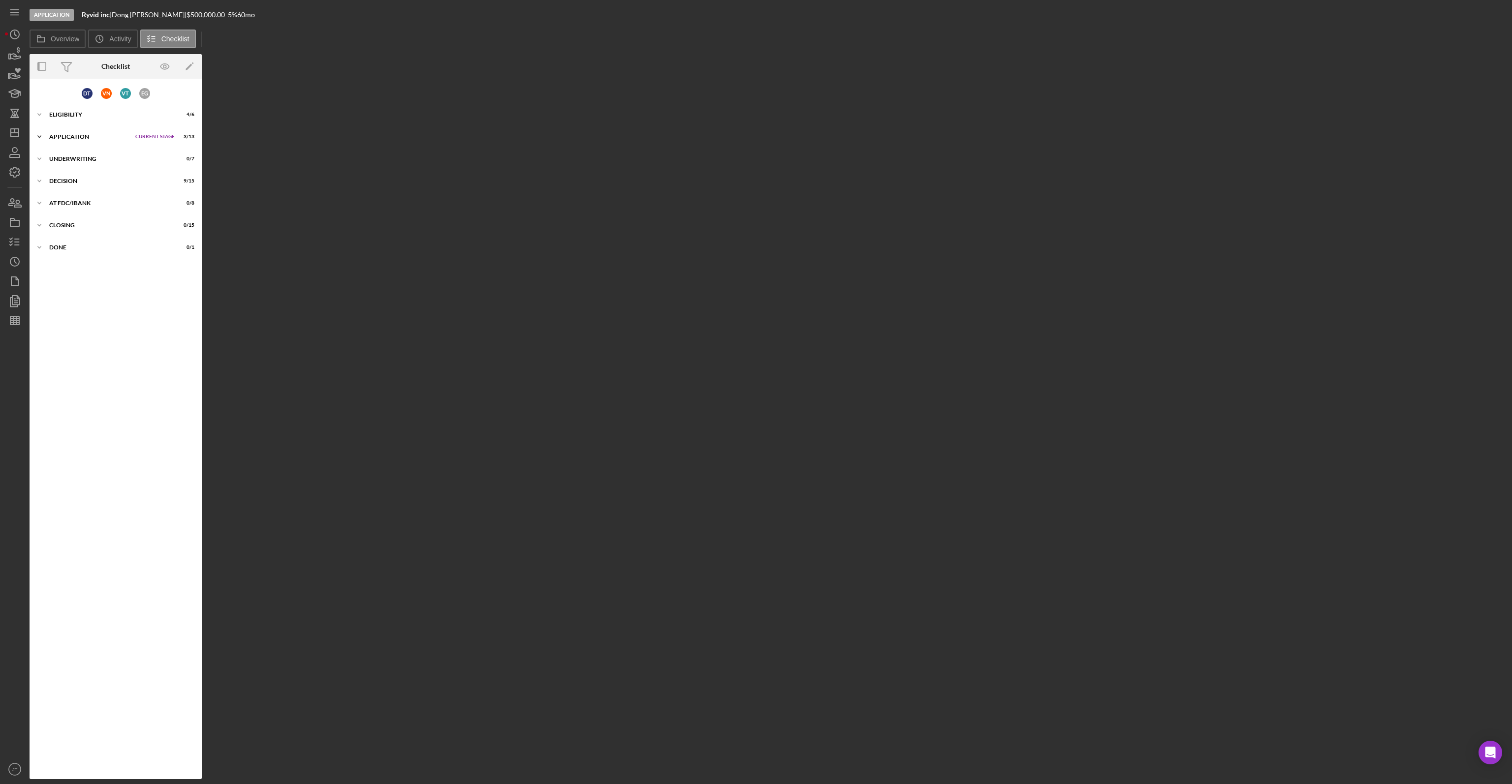
click at [98, 132] on div "Icon/Expander Application Current Stage 3 / 13 Set Stage" at bounding box center [115, 137] width 172 height 20
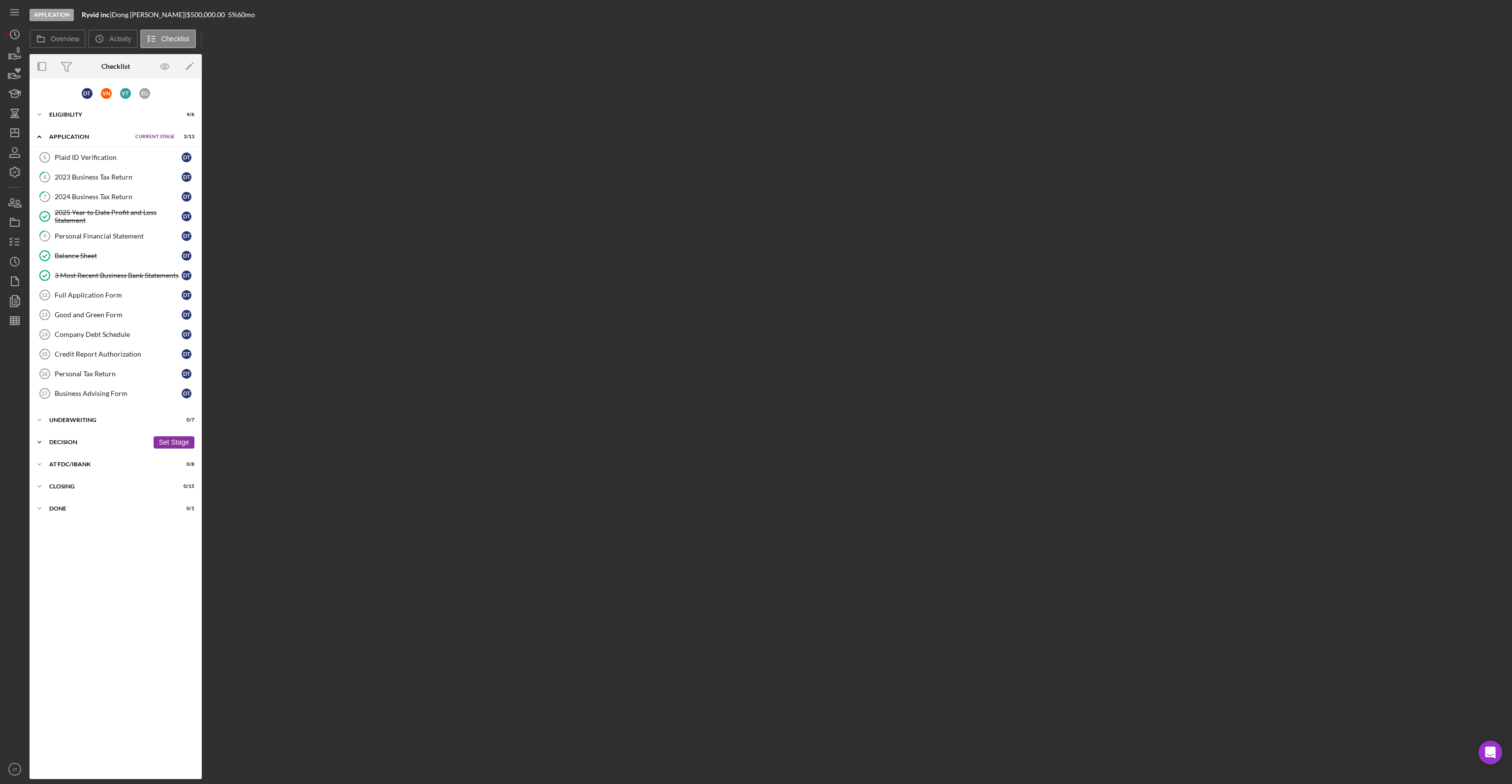
click at [81, 439] on div "Decision" at bounding box center [99, 442] width 100 height 6
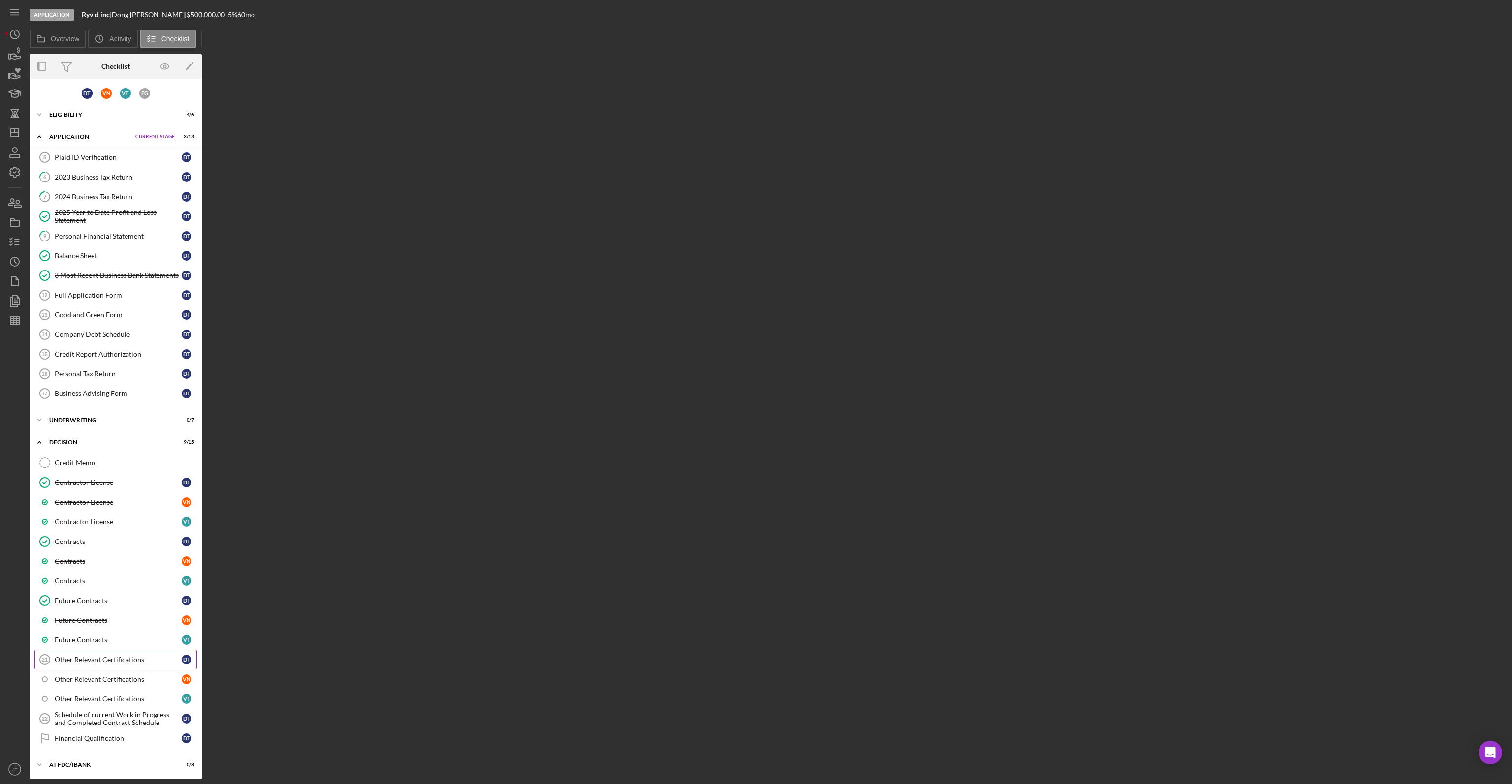
click at [82, 655] on div "Other Relevant Certifications" at bounding box center [118, 660] width 127 height 8
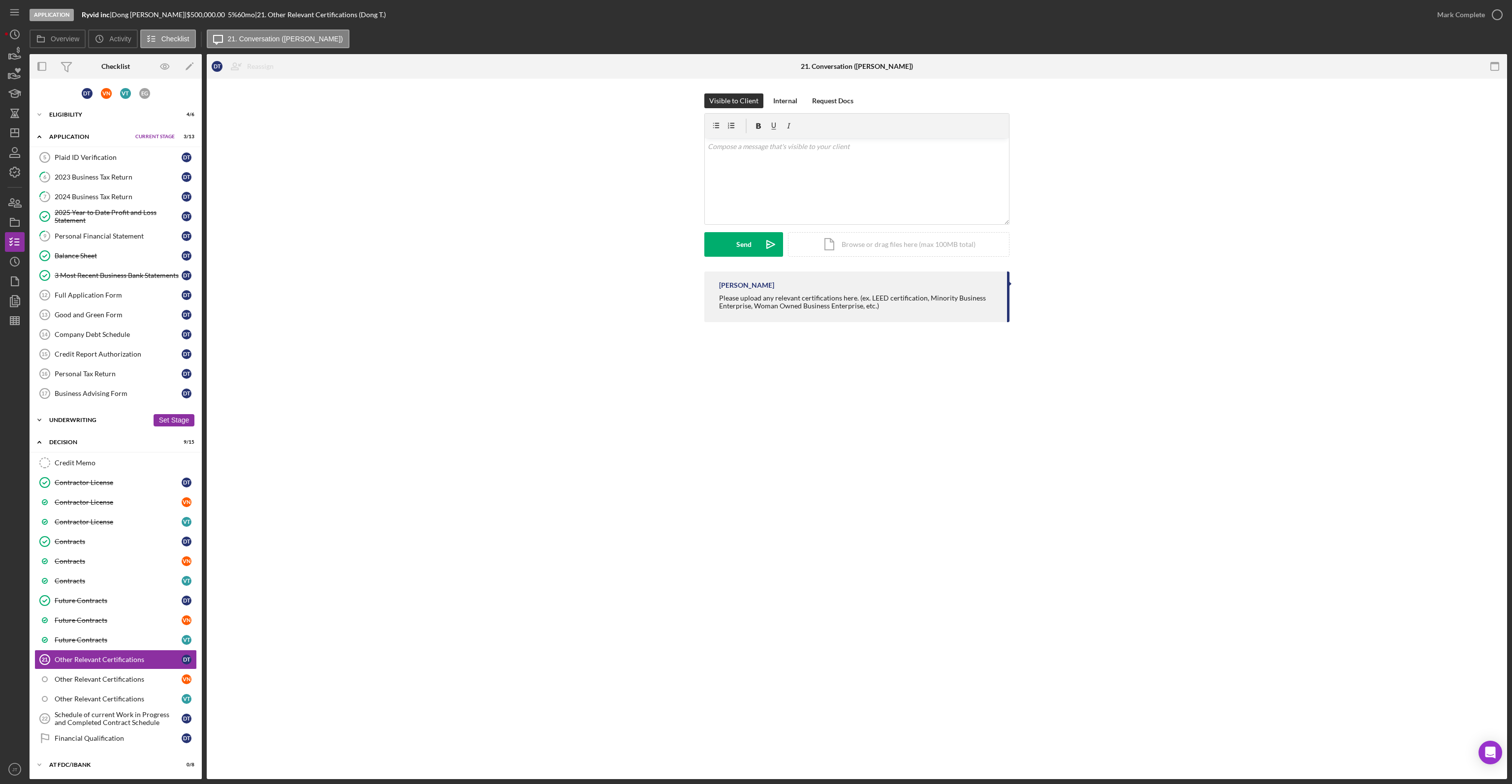
click at [108, 420] on div "Icon/Expander Underwriting 0 / 7 Set Stage" at bounding box center [115, 420] width 172 height 20
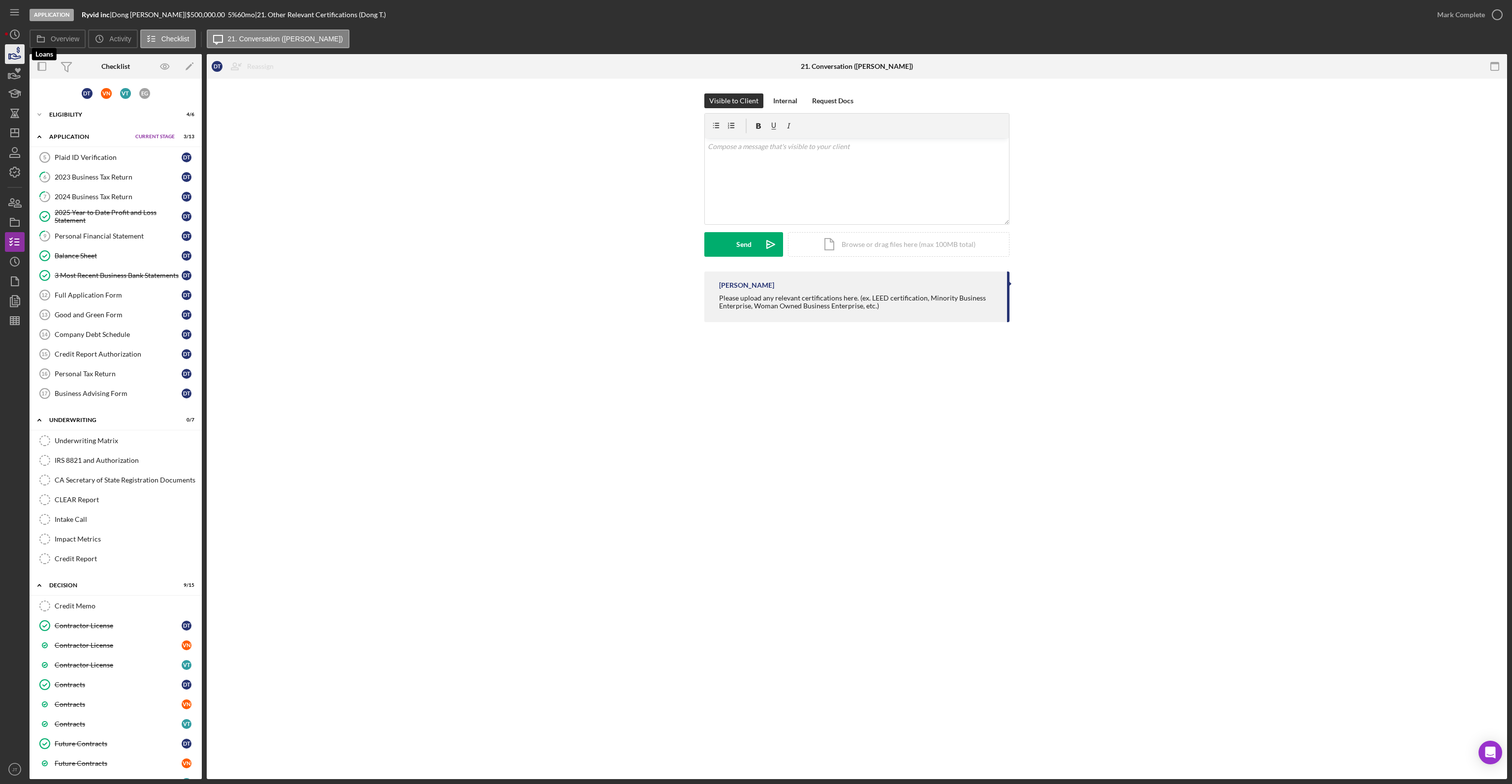
click at [15, 52] on icon "button" at bounding box center [15, 54] width 25 height 25
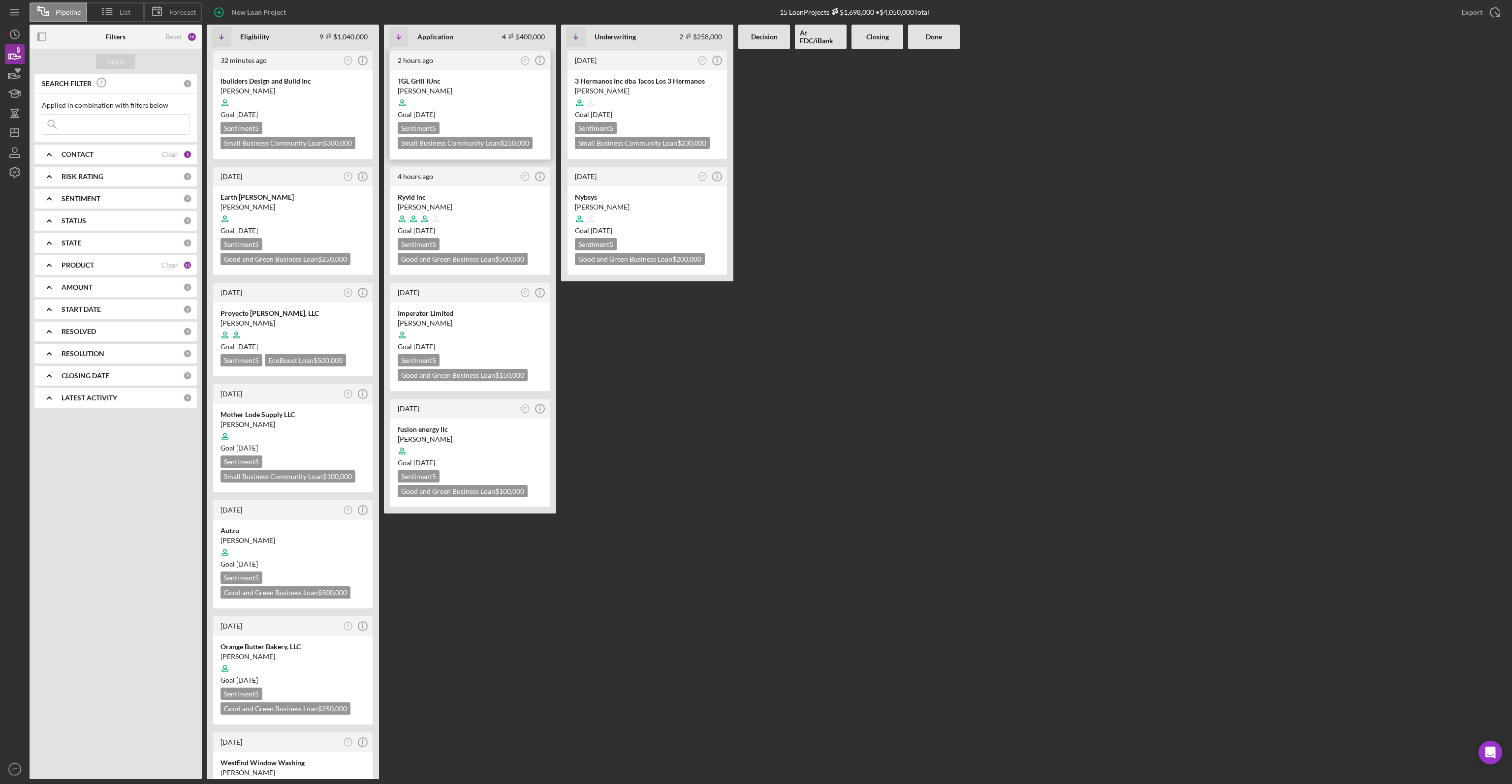
click at [483, 95] on div at bounding box center [469, 102] width 144 height 19
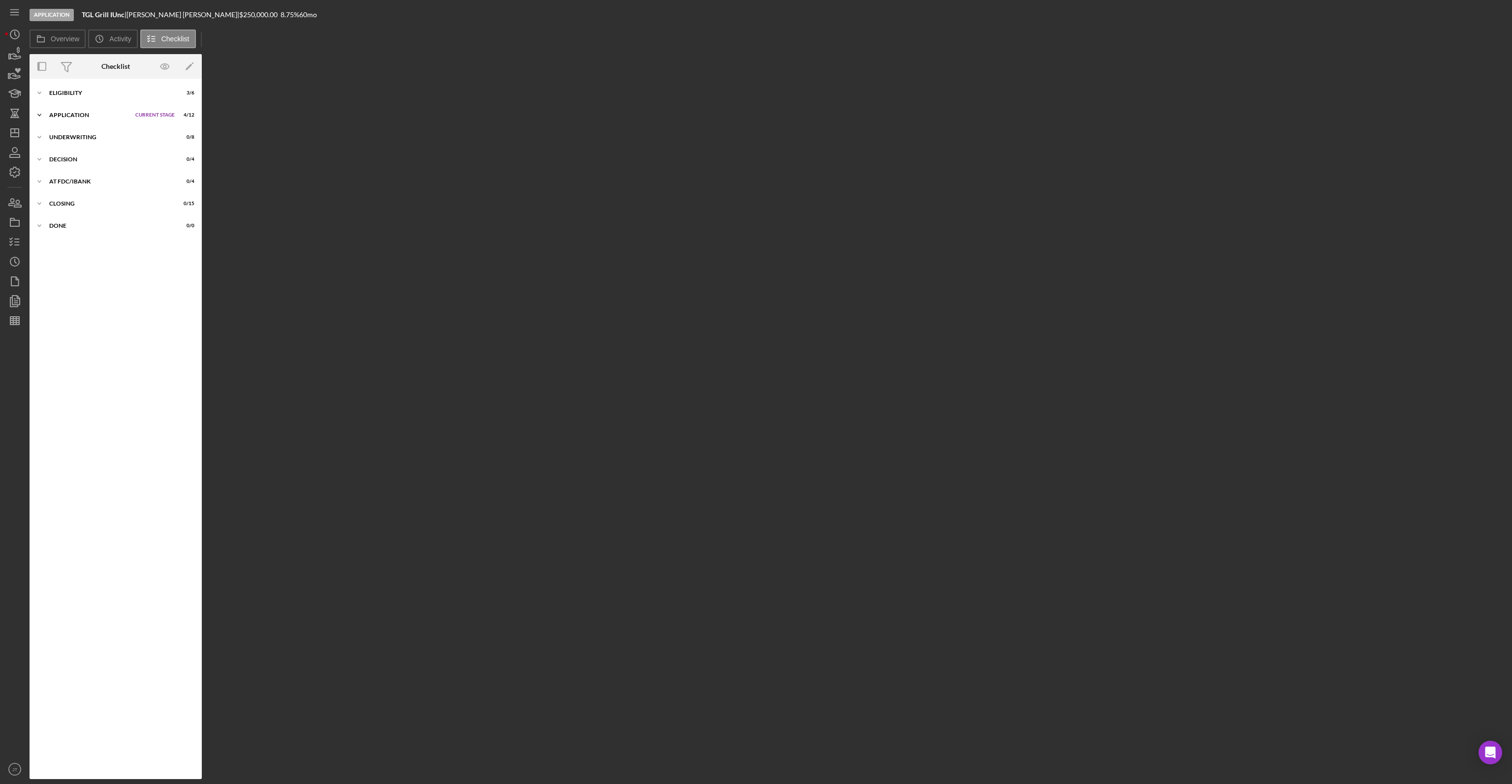
click at [106, 114] on div "Application" at bounding box center [90, 115] width 81 height 6
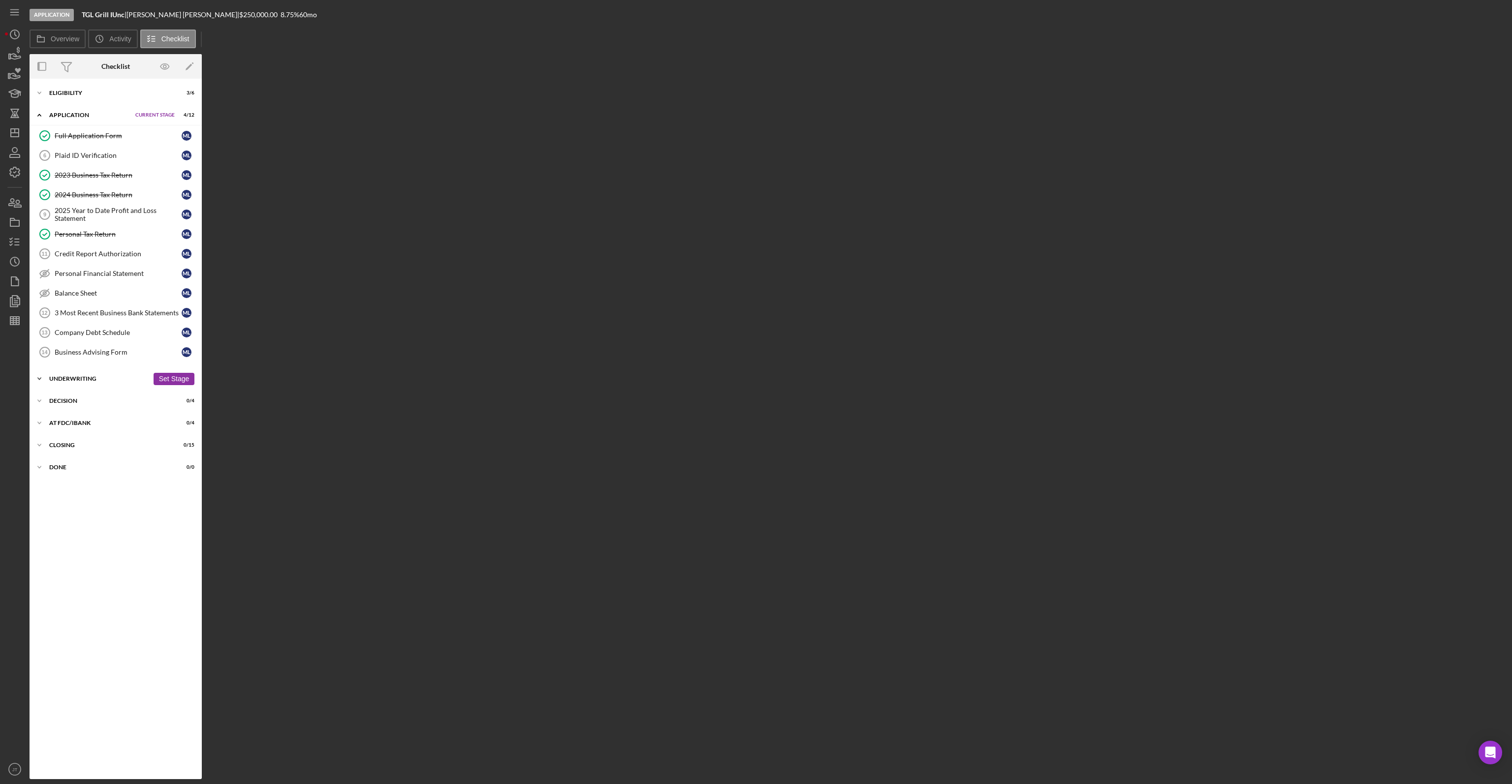
click at [88, 376] on div "Underwriting" at bounding box center [99, 378] width 100 height 6
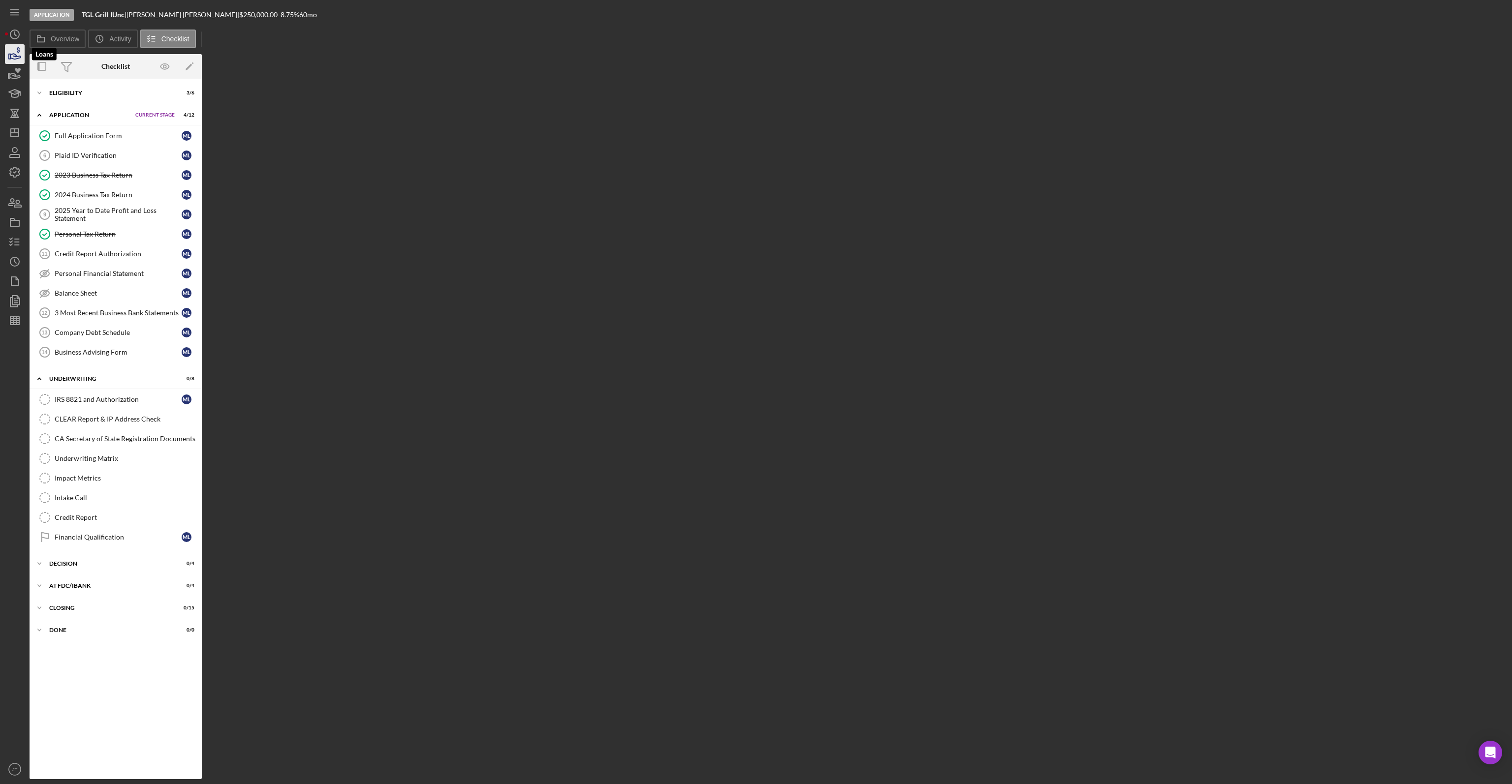
click at [16, 55] on icon "button" at bounding box center [16, 56] width 11 height 6
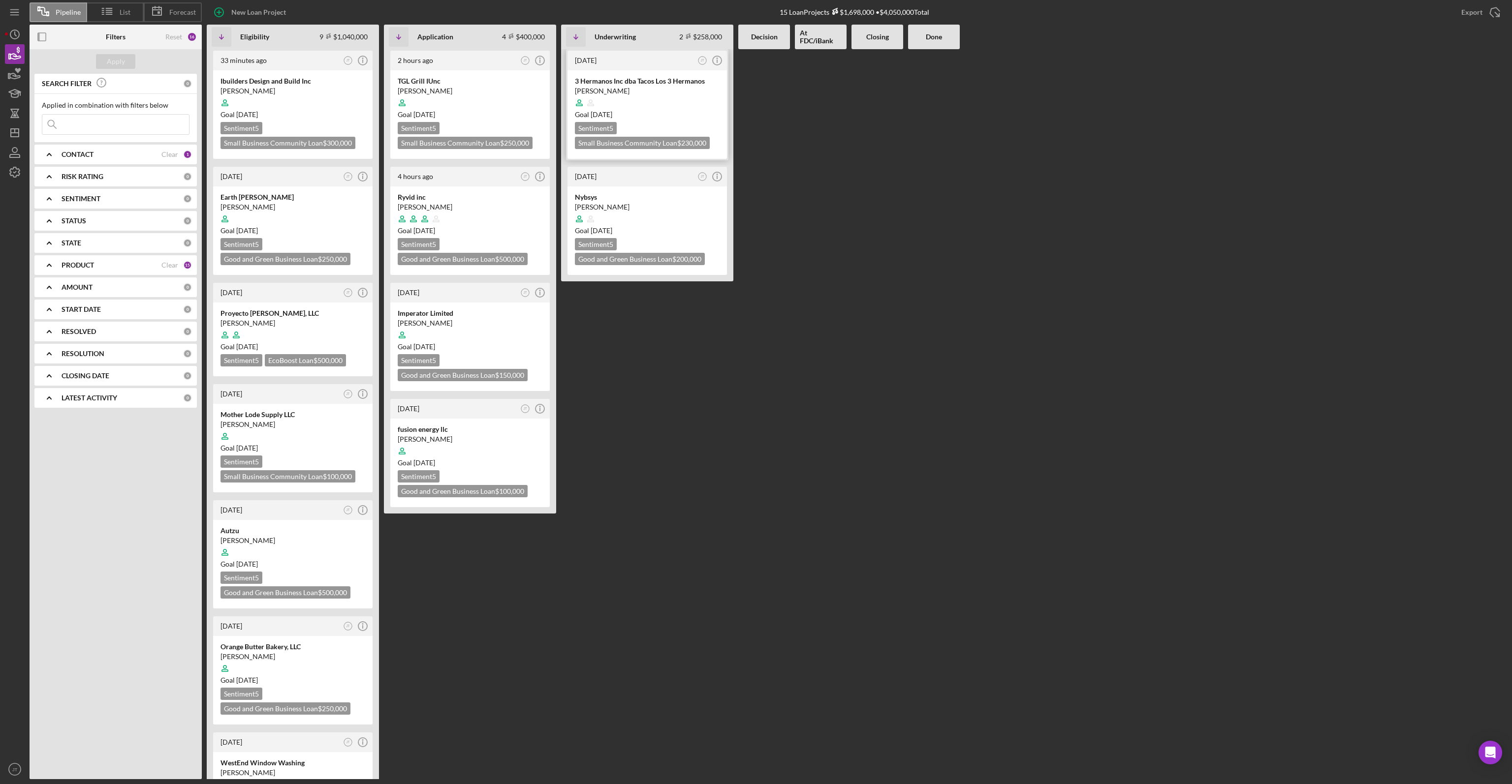
click at [697, 98] on div at bounding box center [647, 102] width 144 height 19
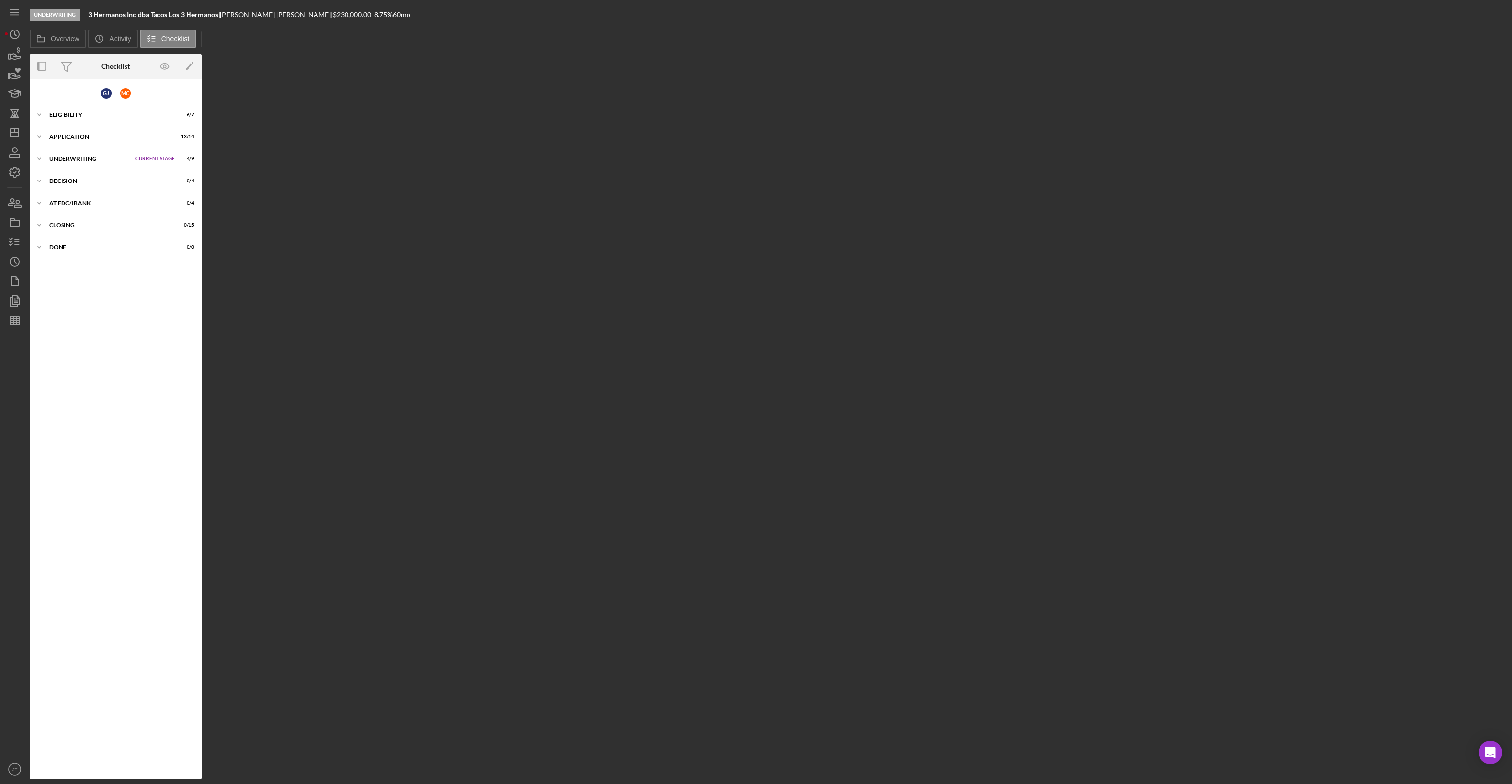
click at [1070, 118] on div "Overview Internal Workflow Stage Underwriting Icon/Dropdown Arrow Archive (can …" at bounding box center [768, 416] width 1477 height 725
click at [77, 116] on div "Eligibility" at bounding box center [99, 114] width 100 height 6
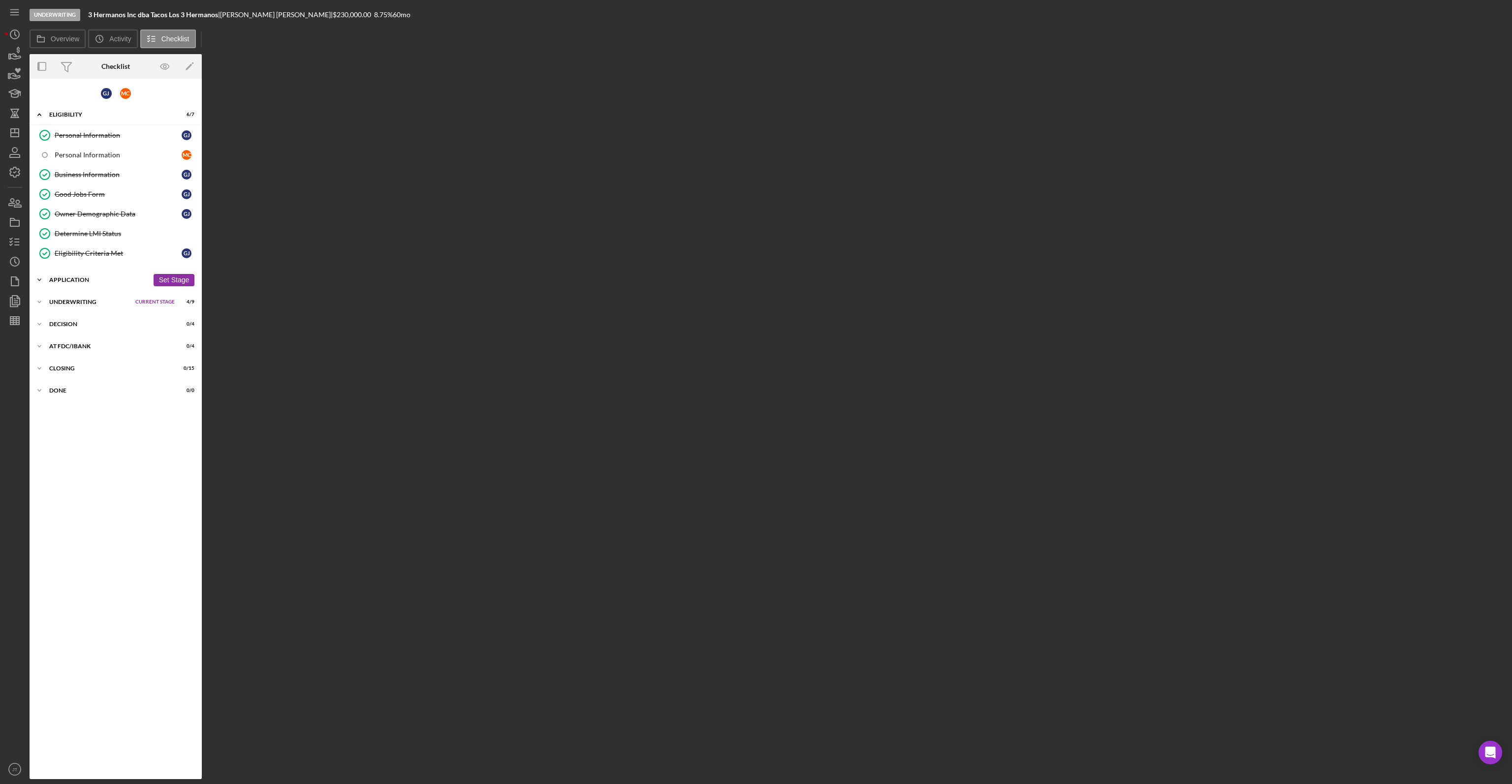
click at [68, 277] on div "Application" at bounding box center [99, 279] width 100 height 6
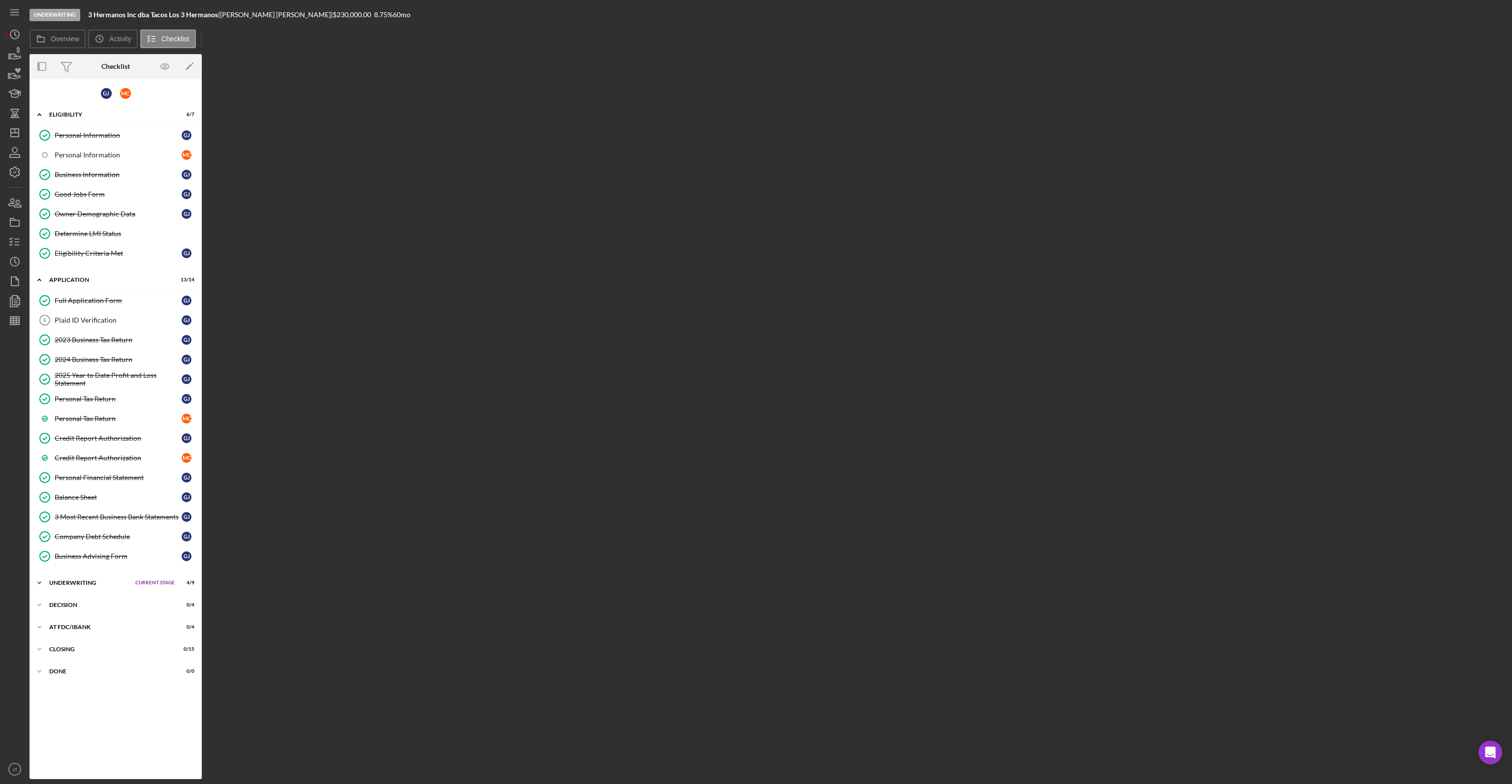
drag, startPoint x: 73, startPoint y: 592, endPoint x: 73, endPoint y: 581, distance: 11.0
click at [73, 589] on div "G J M C Icon/Expander Eligibility 6 / 7 Set Stage Personal Information Personal…" at bounding box center [115, 429] width 172 height 691
click at [74, 580] on div "Underwriting" at bounding box center [90, 582] width 81 height 6
click at [119, 319] on div "Plaid ID Verification" at bounding box center [118, 321] width 127 height 8
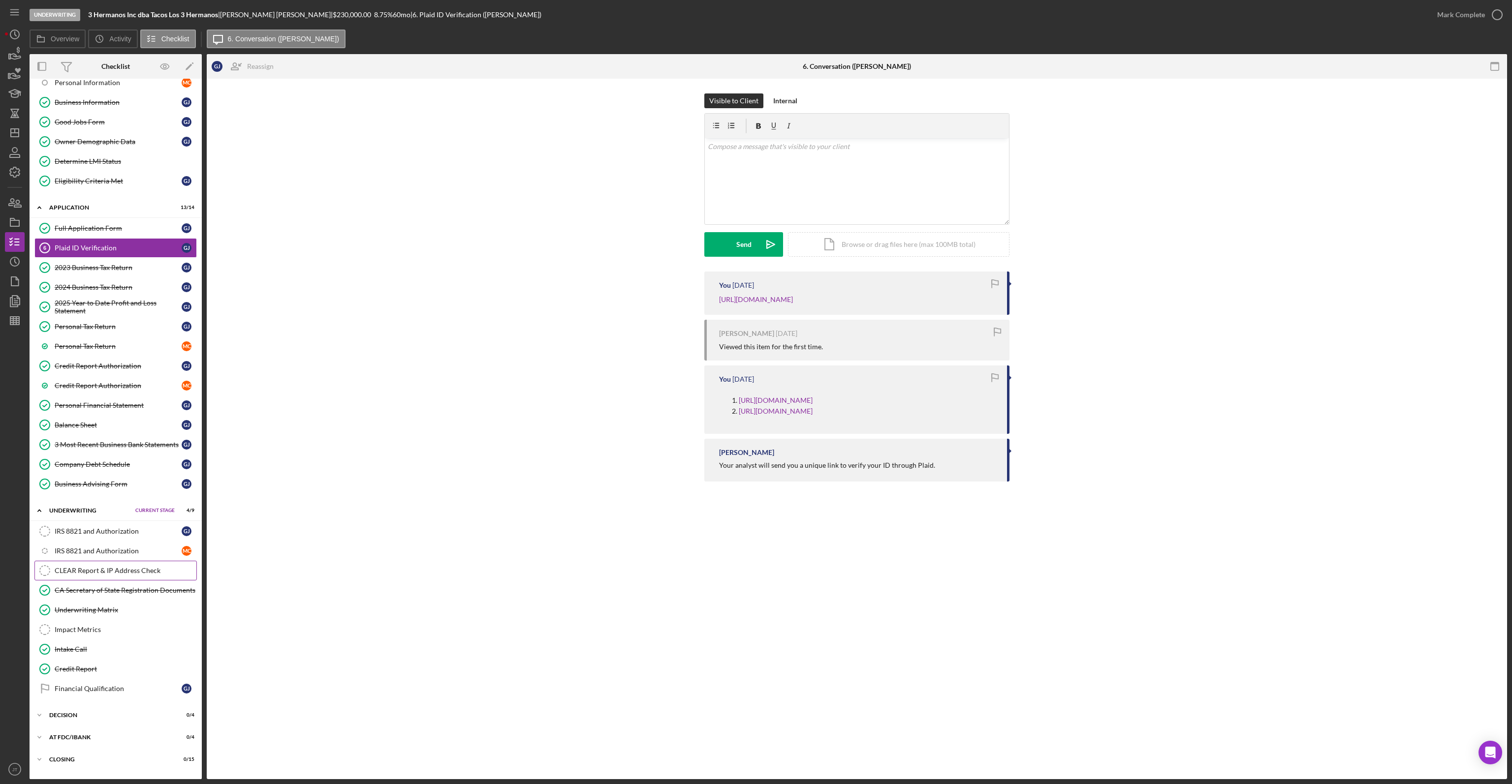
scroll to position [83, 0]
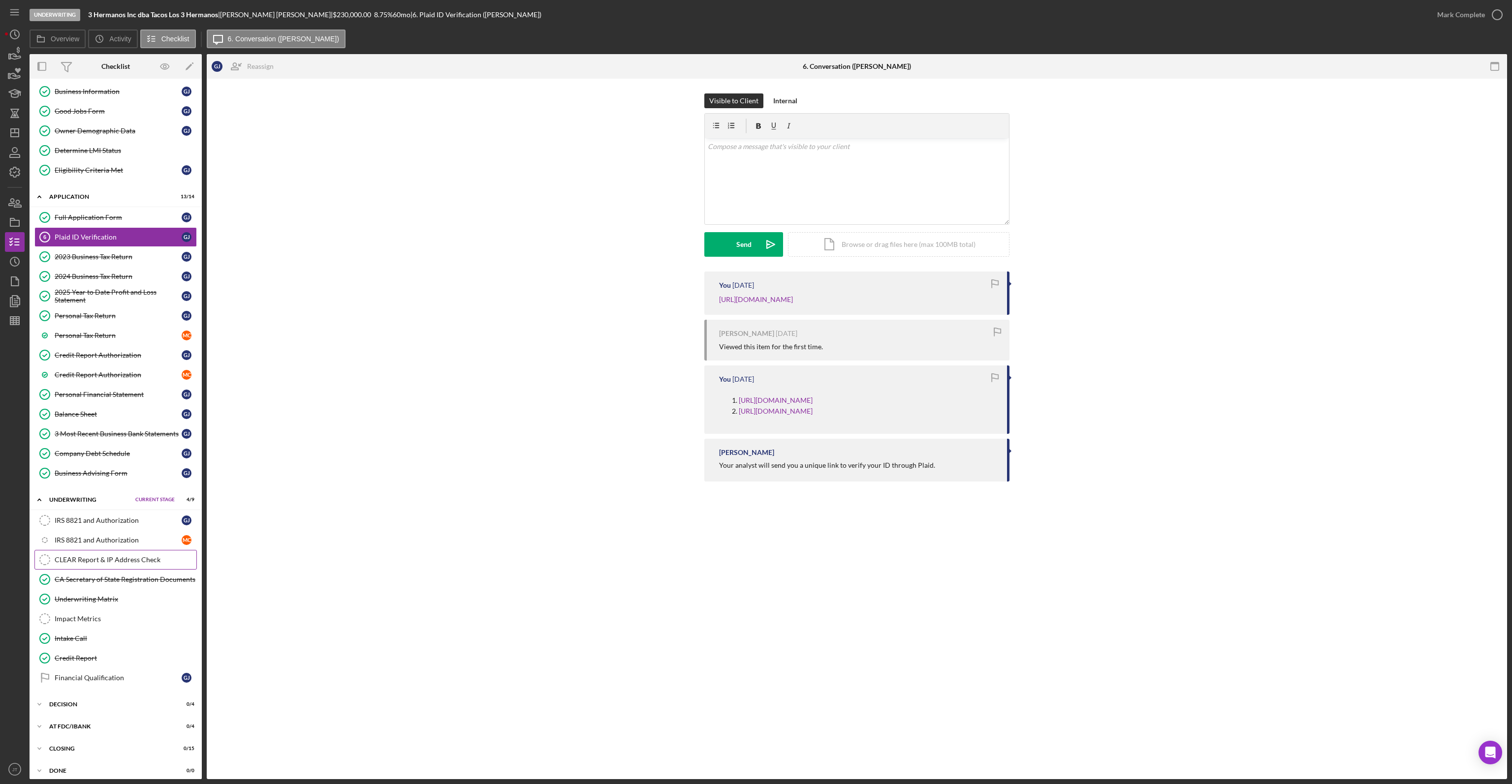
click at [137, 557] on link "CLEAR Report & IP Address Check CLEAR Report & IP Address Check" at bounding box center [115, 560] width 163 height 20
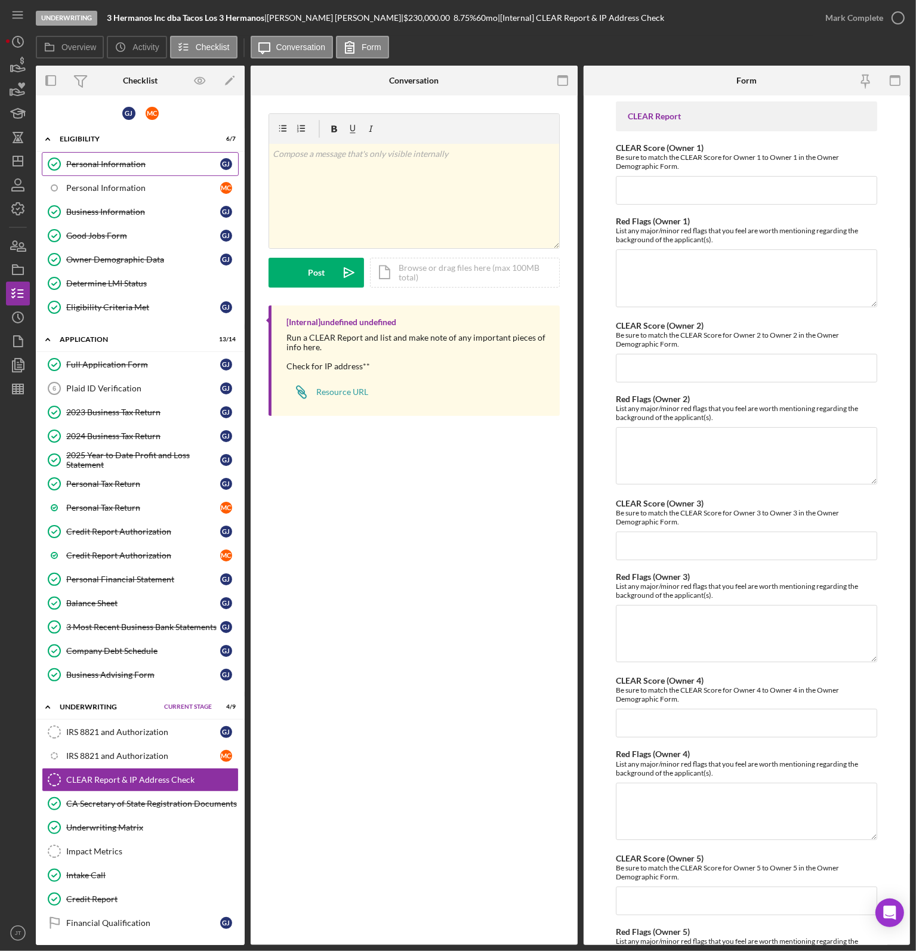
click at [111, 163] on div "Personal Information" at bounding box center [143, 164] width 154 height 10
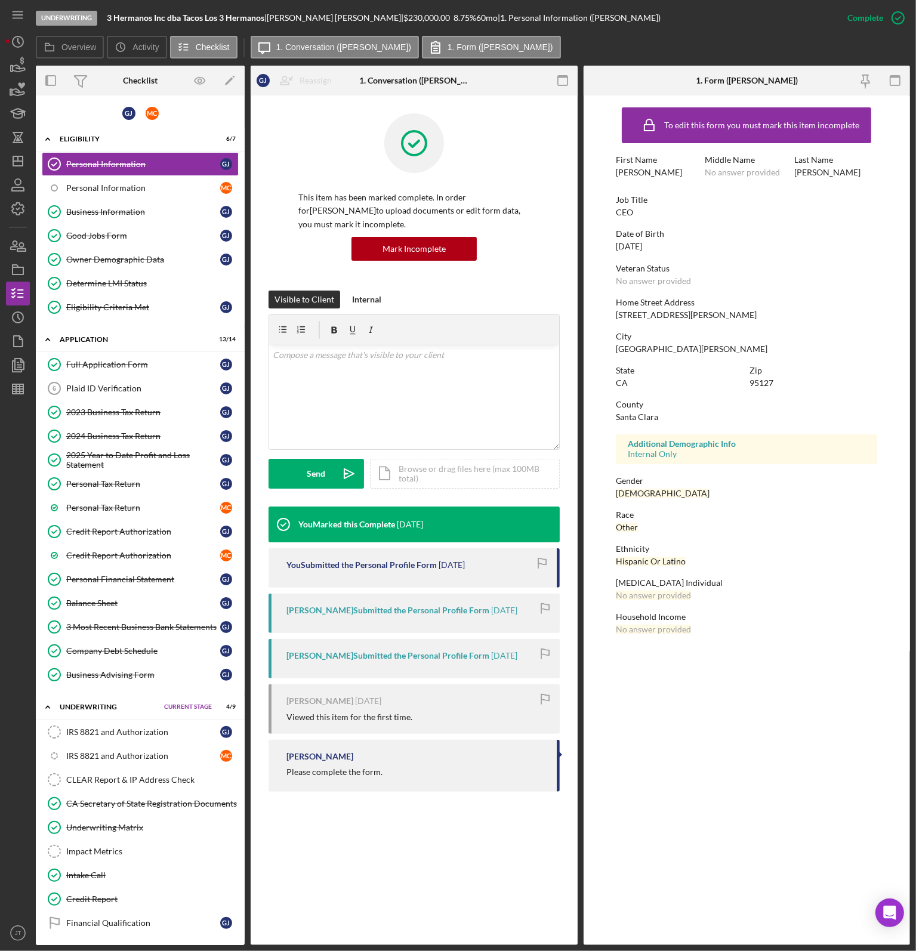
drag, startPoint x: 662, startPoint y: 246, endPoint x: 616, endPoint y: 249, distance: 46.6
click at [616, 249] on div "Date of Birth 12/07/1998" at bounding box center [746, 240] width 261 height 22
copy div "12/07/1998"
click at [107, 191] on link "Personal Information M C" at bounding box center [140, 188] width 197 height 24
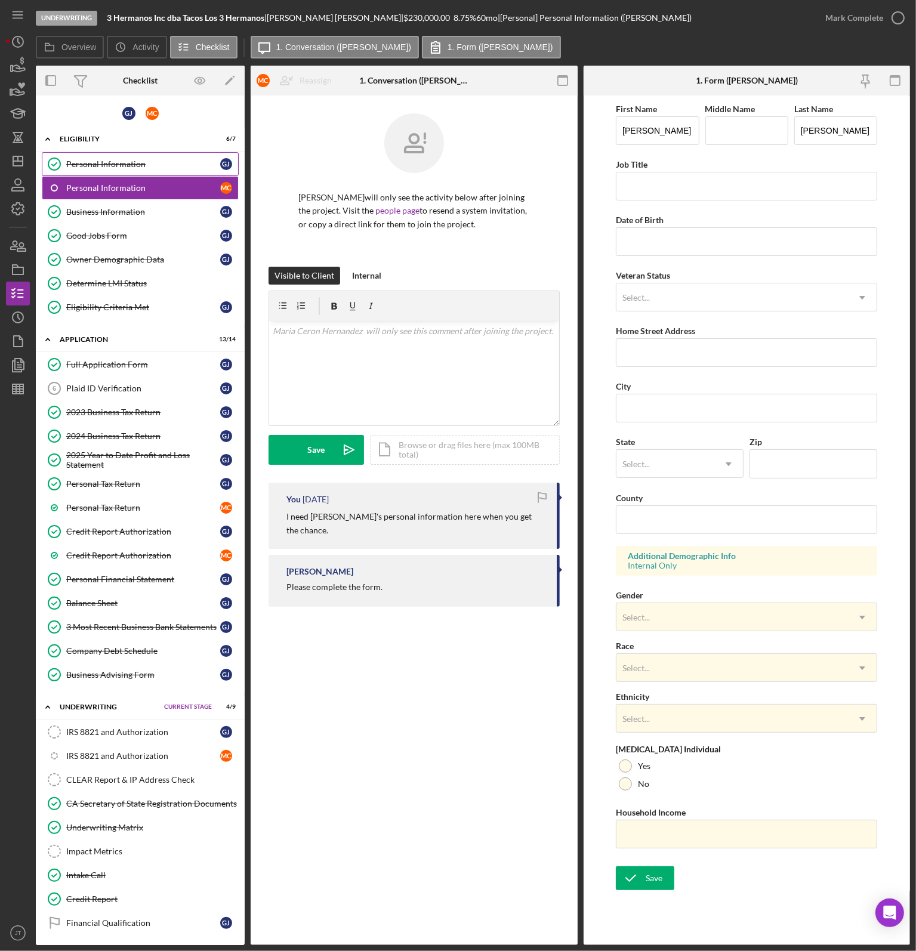
click at [70, 161] on div "Personal Information" at bounding box center [143, 164] width 154 height 10
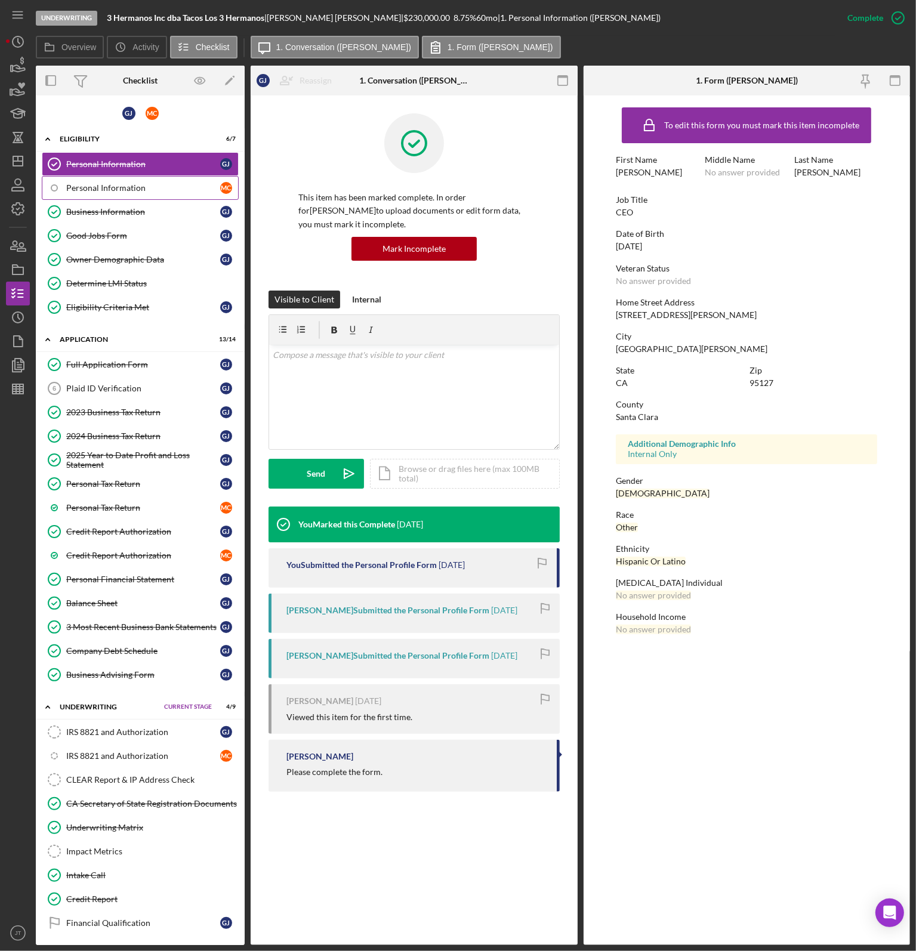
click at [101, 186] on div "Personal Information" at bounding box center [143, 188] width 154 height 10
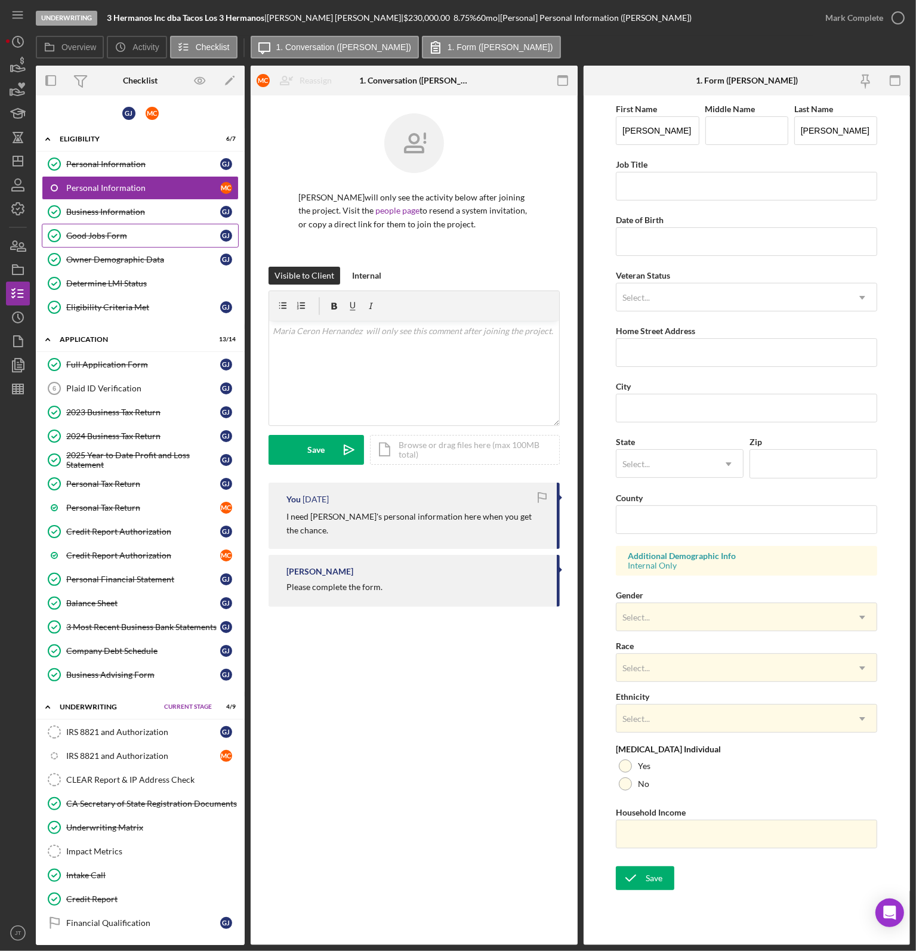
click at [99, 224] on link "Good Jobs Form Good Jobs Form G J" at bounding box center [140, 236] width 197 height 24
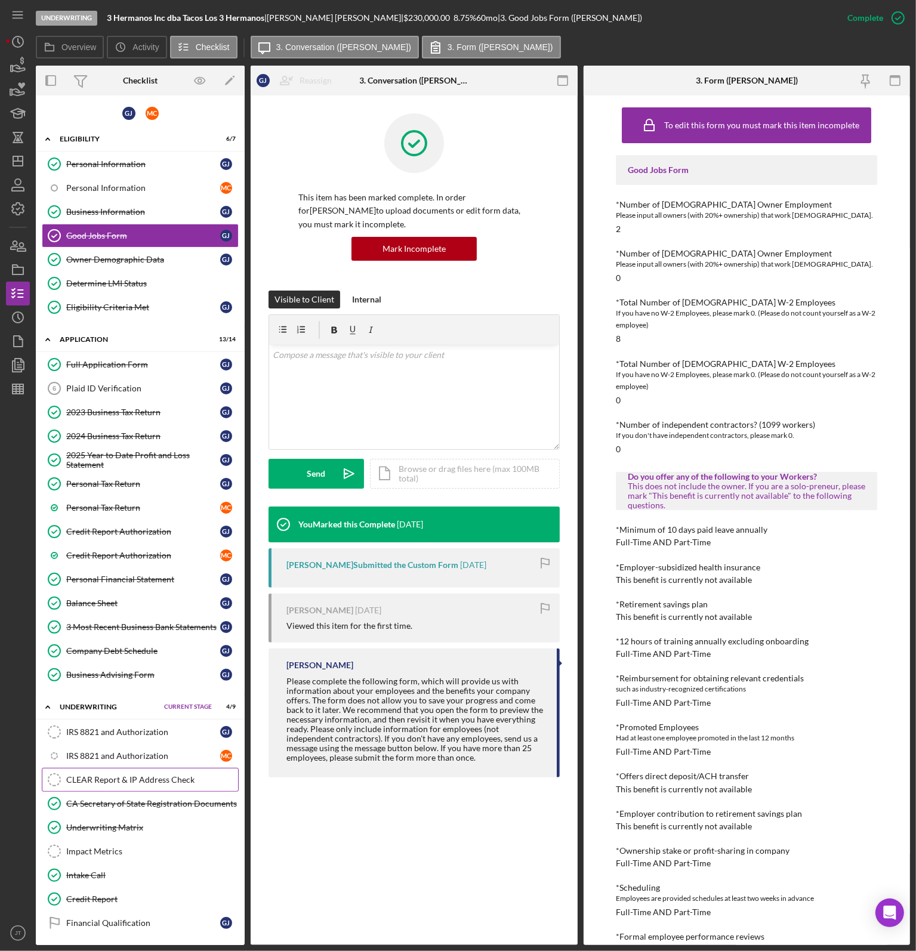
click at [116, 776] on div "CLEAR Report & IP Address Check" at bounding box center [152, 780] width 172 height 10
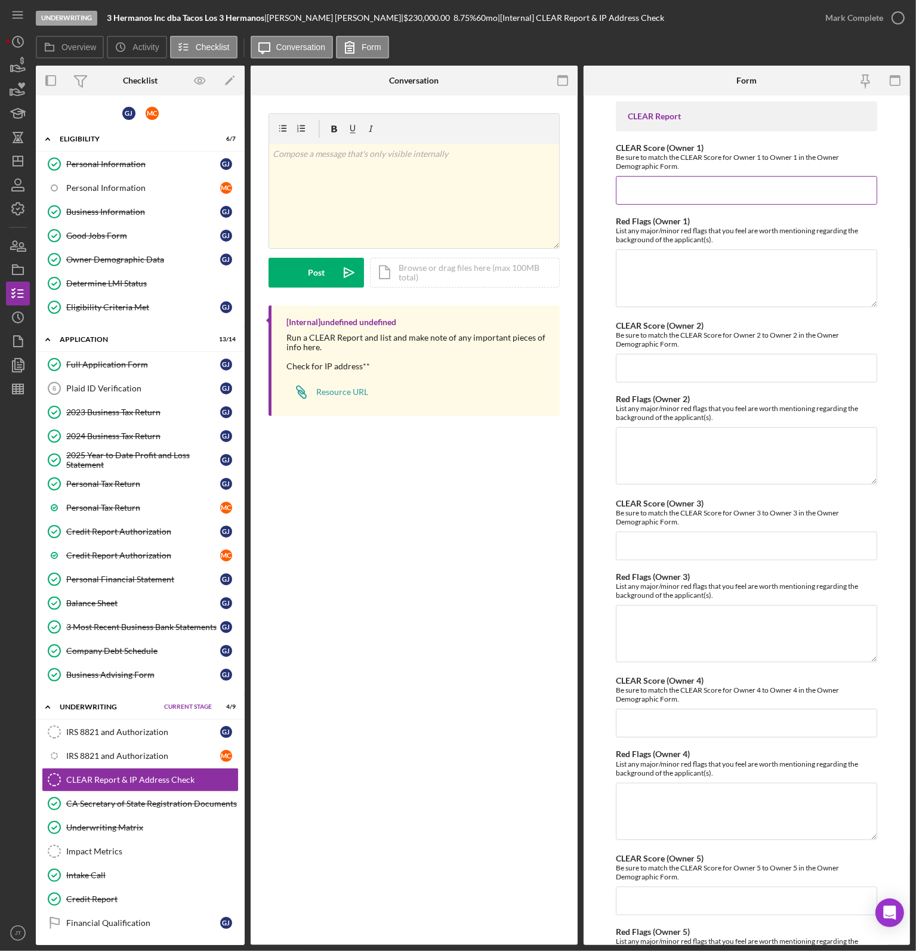
click at [753, 189] on input "CLEAR Score (Owner 1)" at bounding box center [746, 190] width 261 height 29
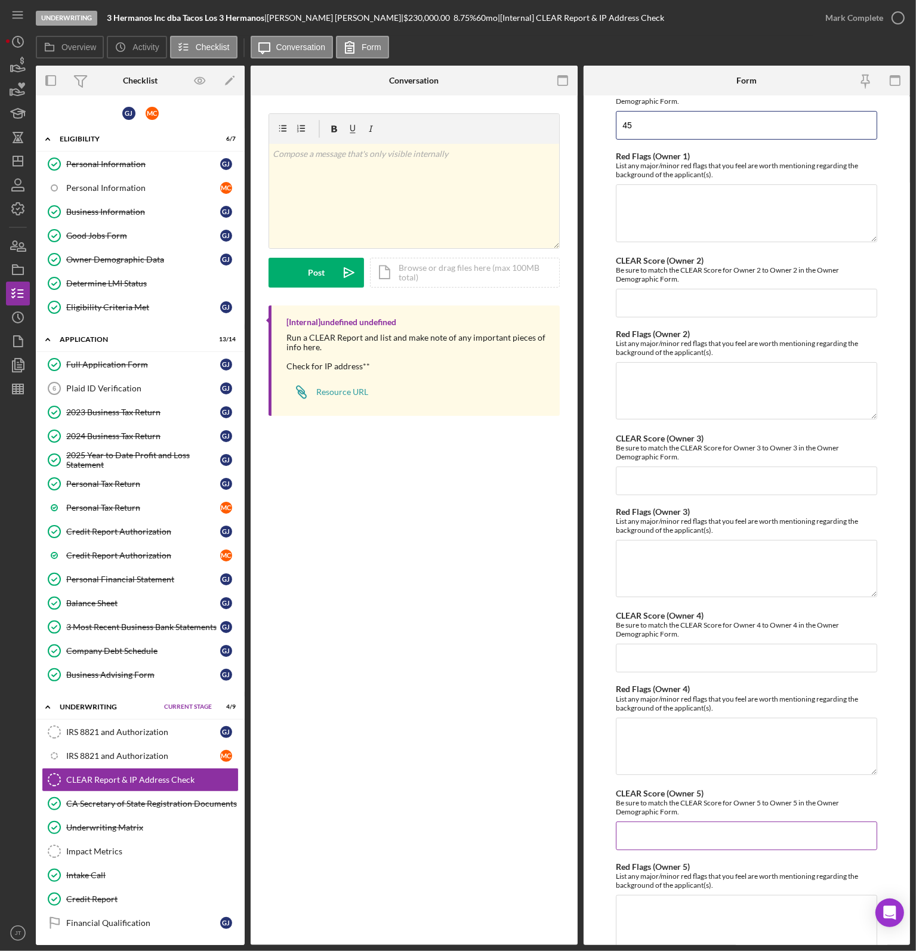
scroll to position [116, 0]
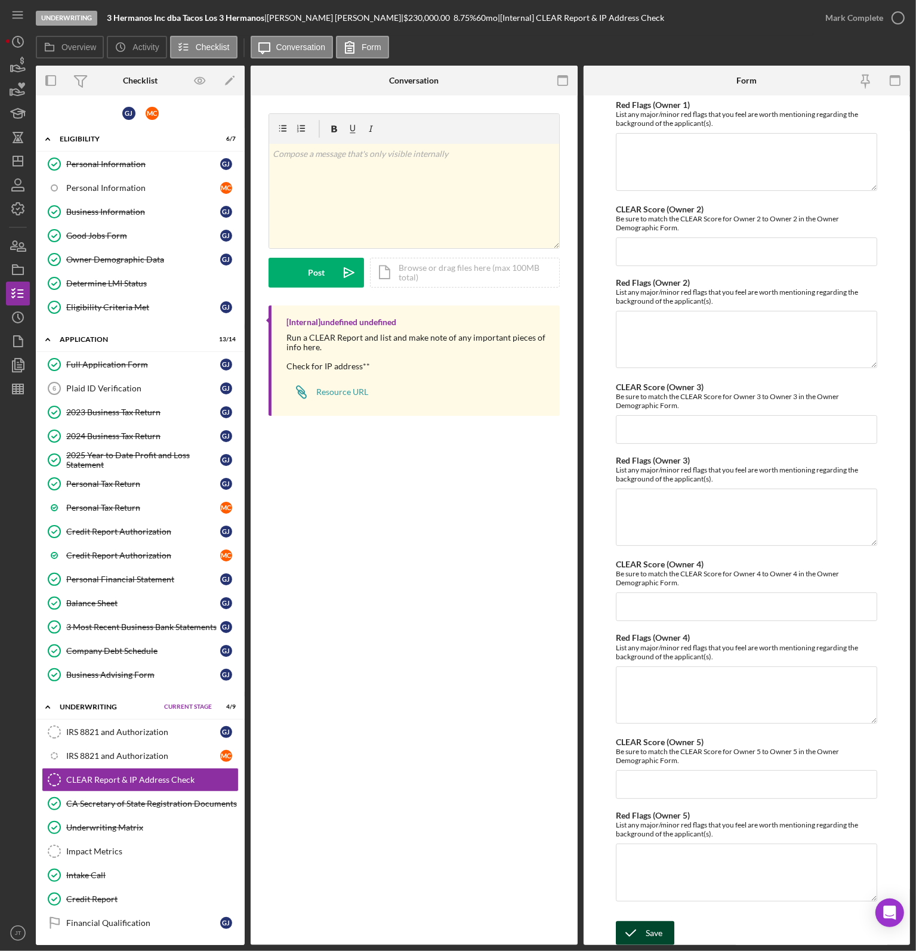
type input "45"
click at [649, 926] on div "Save" at bounding box center [653, 933] width 17 height 24
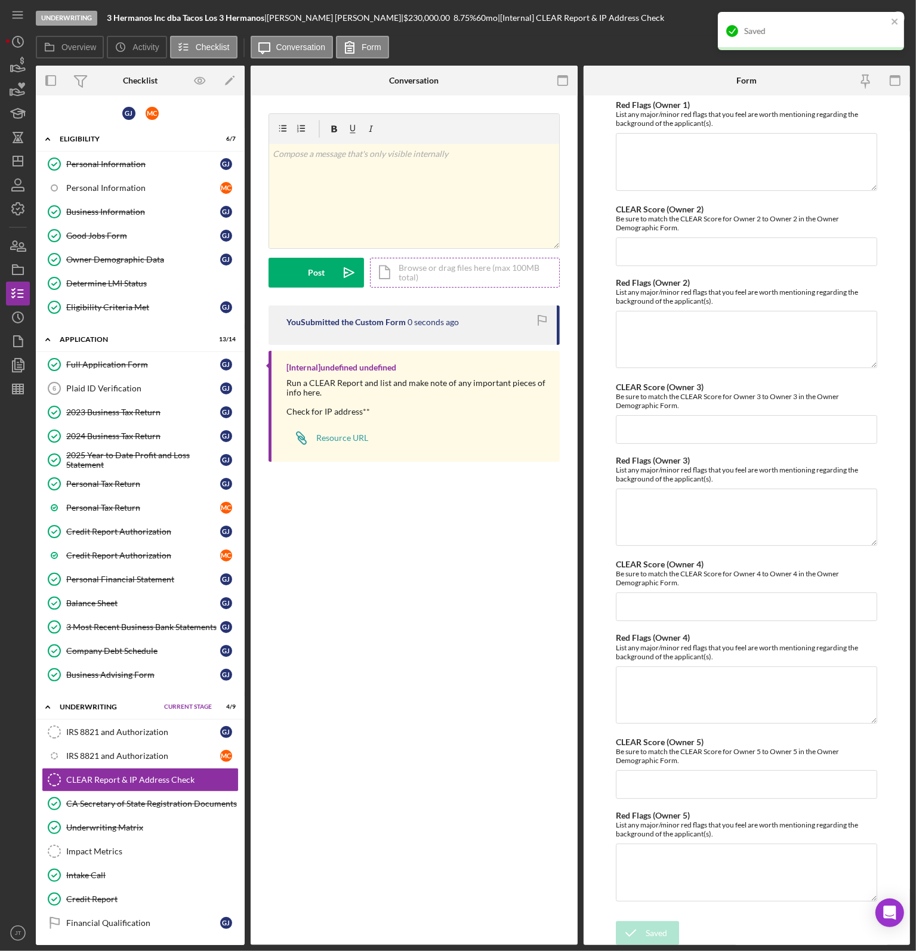
click at [422, 275] on div "Icon/Document Browse or drag files here (max 100MB total) Tap to choose files o…" at bounding box center [465, 273] width 190 height 30
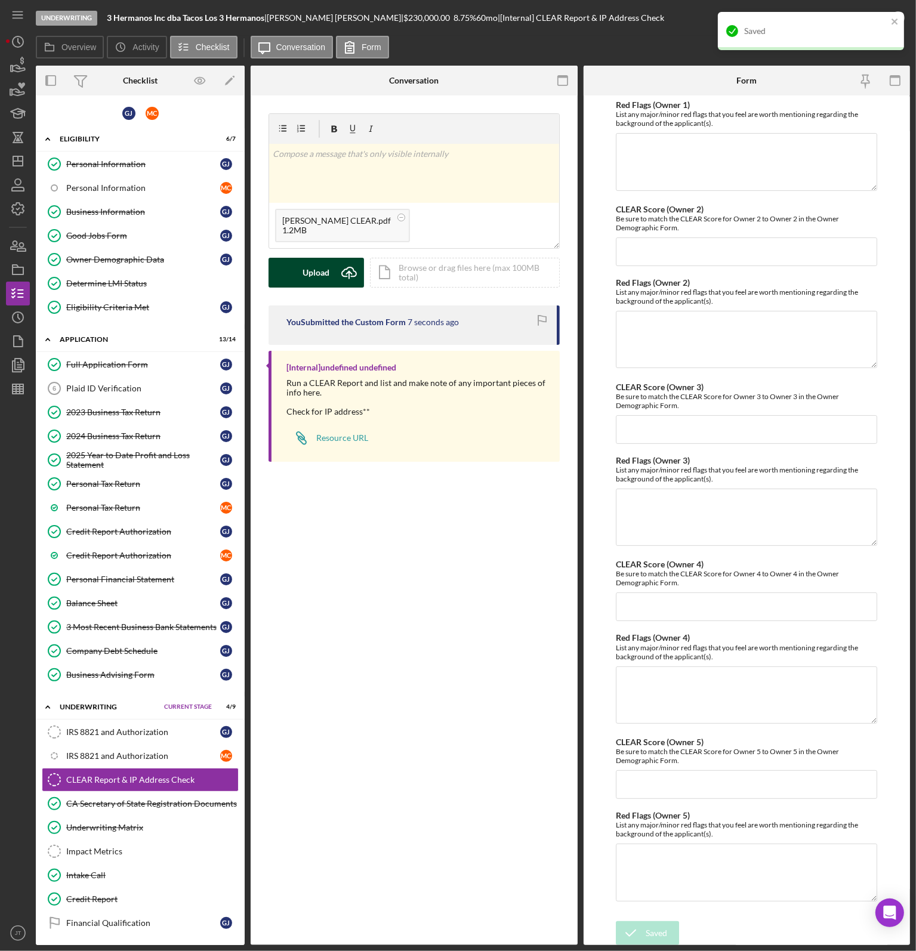
click at [298, 270] on button "Upload Icon/Upload" at bounding box center [315, 273] width 95 height 30
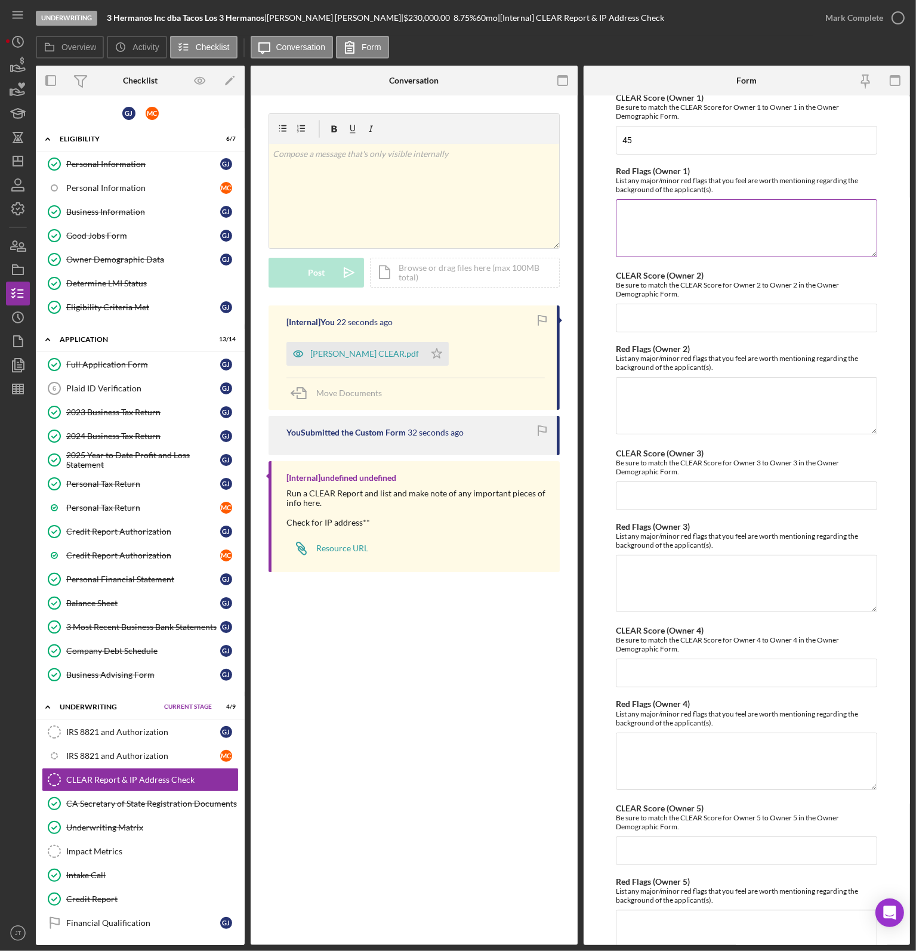
scroll to position [0, 0]
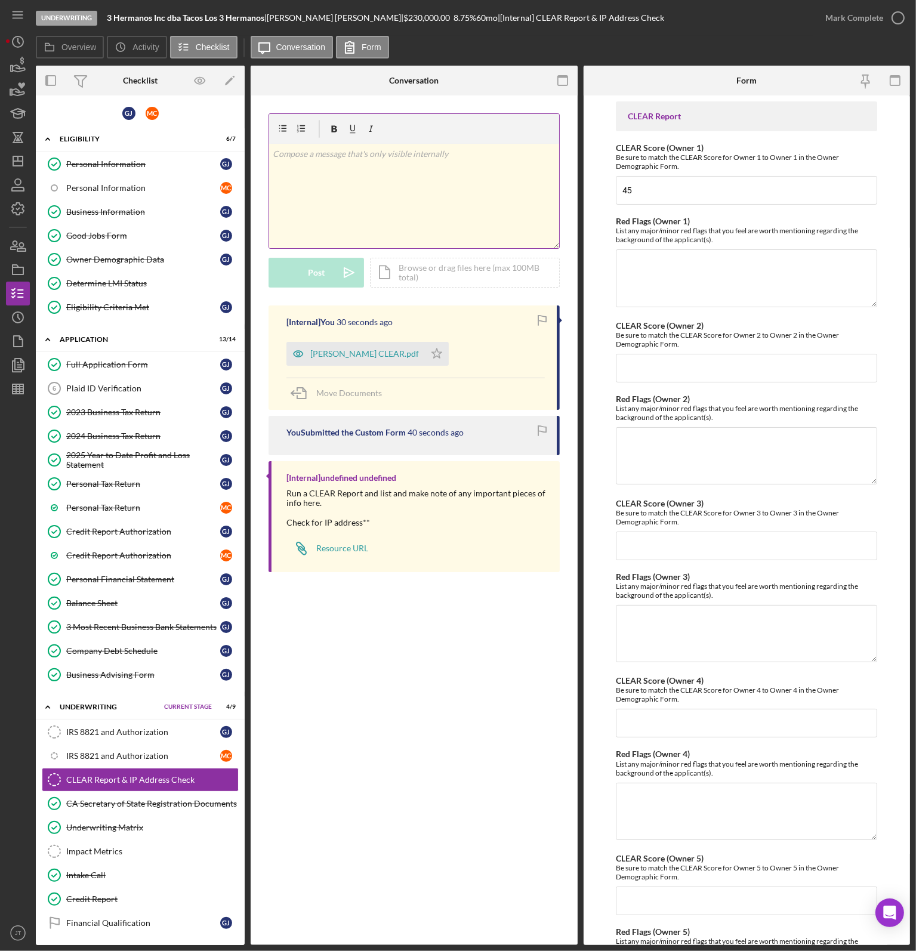
click at [368, 161] on div "v Color teal Color pink Remove color Add row above Add row below Add column bef…" at bounding box center [414, 196] width 290 height 104
click at [325, 265] on button "Post Icon/icon-invite-send" at bounding box center [315, 273] width 95 height 30
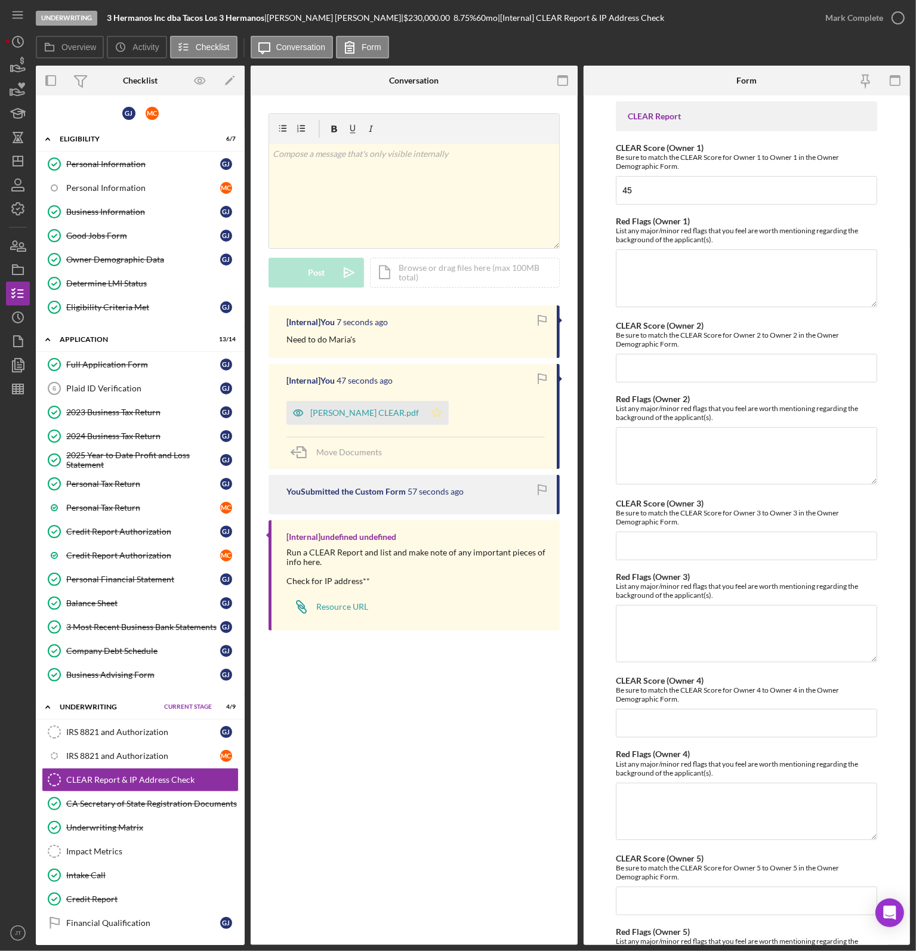
drag, startPoint x: 410, startPoint y: 407, endPoint x: 397, endPoint y: 411, distance: 13.2
click at [409, 407] on div "Genaro CLEAR.pdf Icon/Star" at bounding box center [370, 410] width 168 height 30
click at [425, 413] on icon "Icon/Star" at bounding box center [437, 413] width 24 height 24
click at [23, 341] on icon "button" at bounding box center [18, 341] width 30 height 30
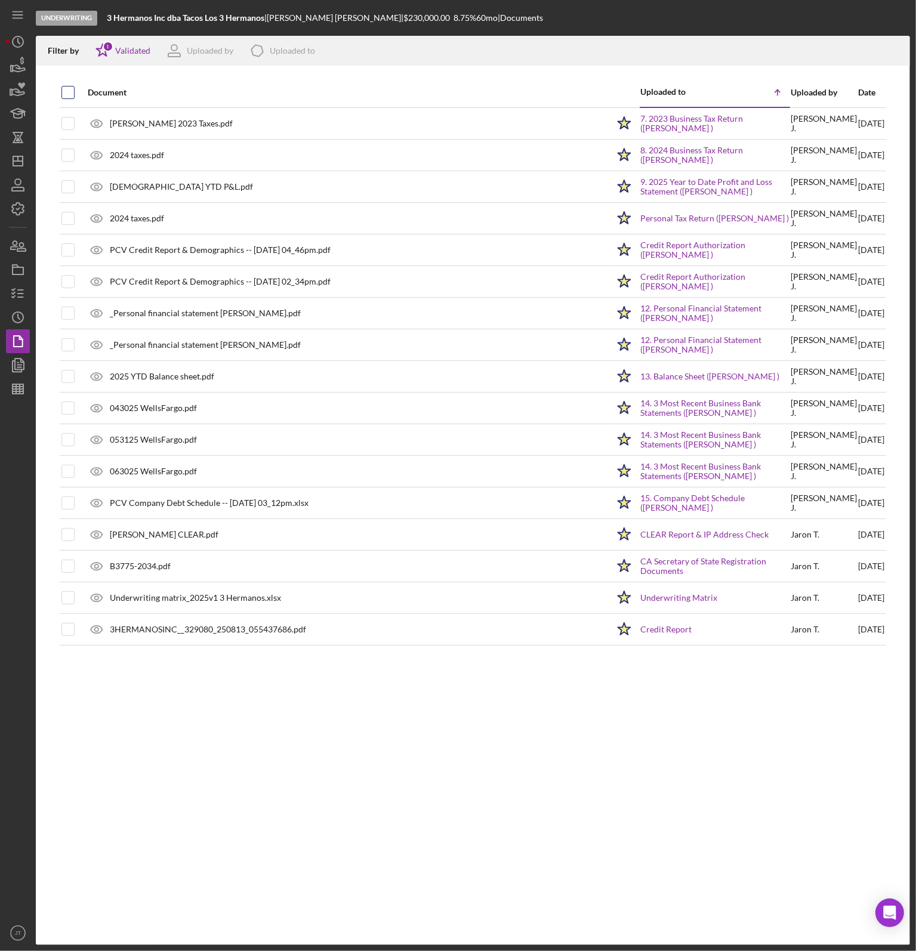
click at [68, 94] on input "checkbox" at bounding box center [68, 92] width 12 height 12
checkbox input "true"
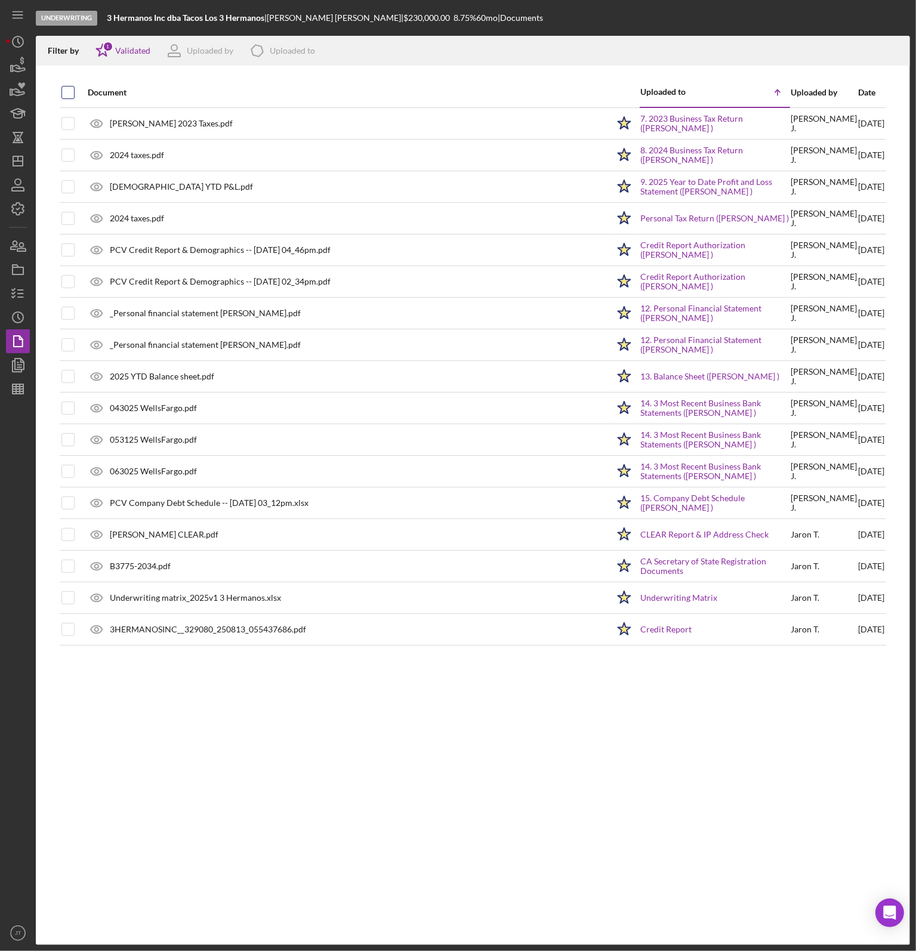
checkbox input "true"
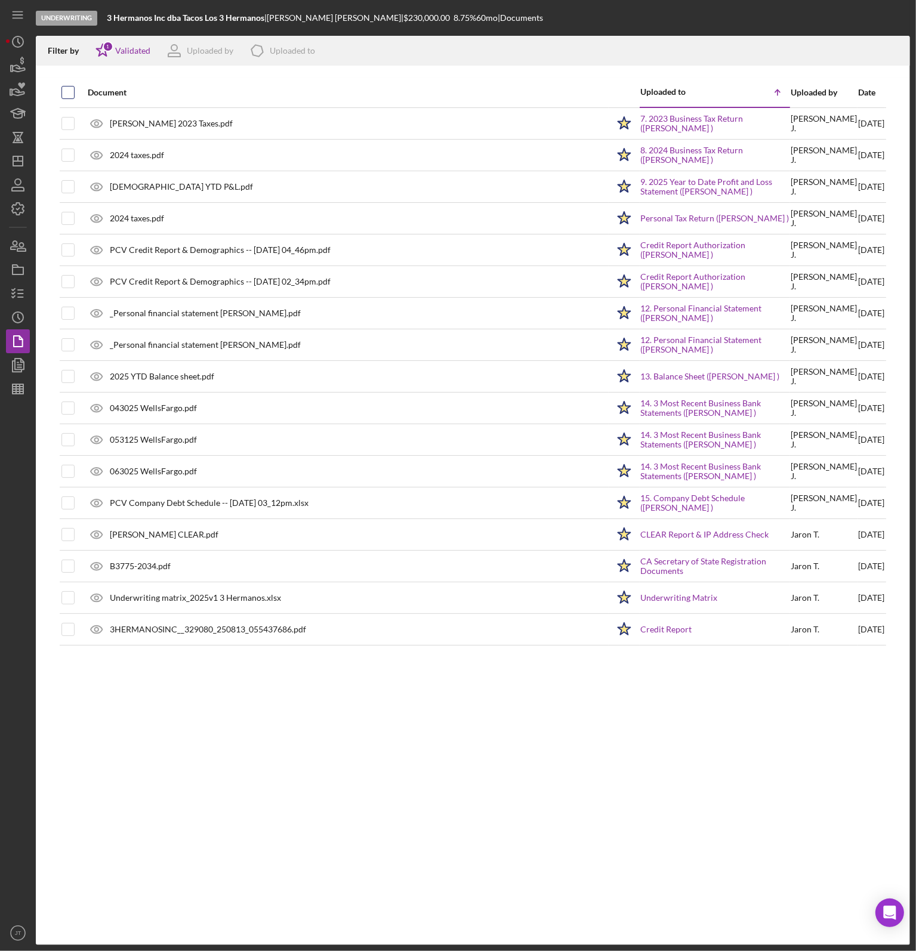
checkbox input "true"
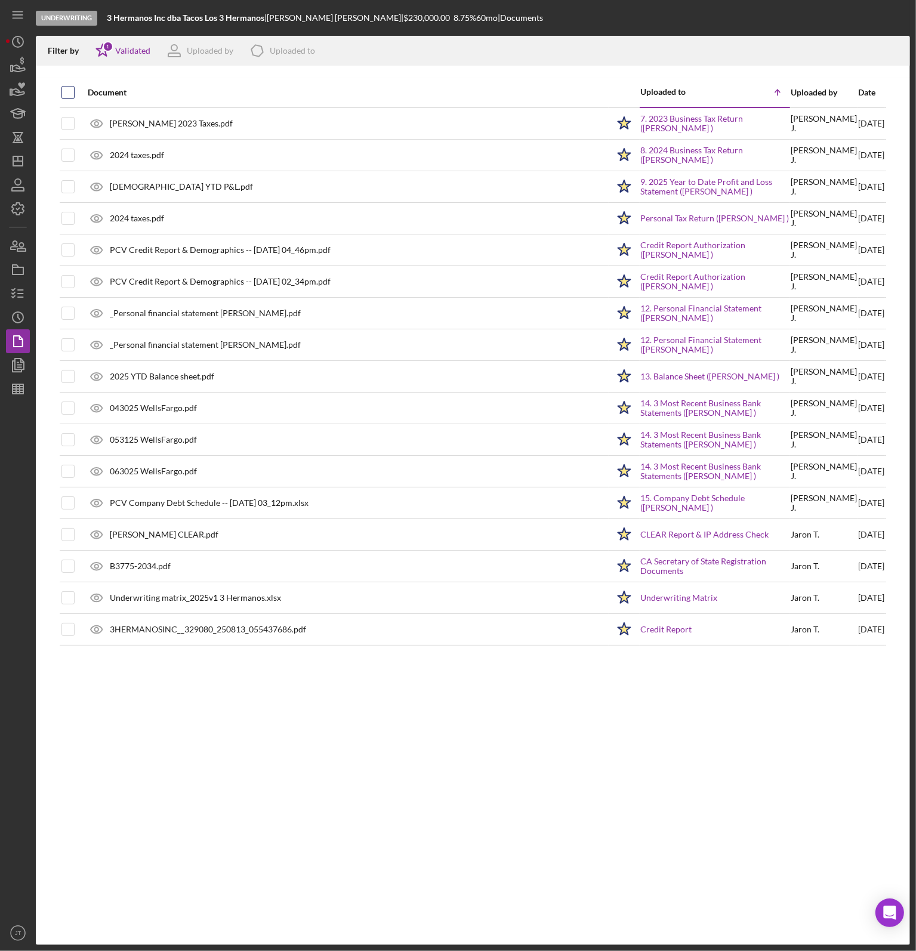
checkbox input "true"
click at [67, 96] on input "checkbox" at bounding box center [68, 92] width 12 height 12
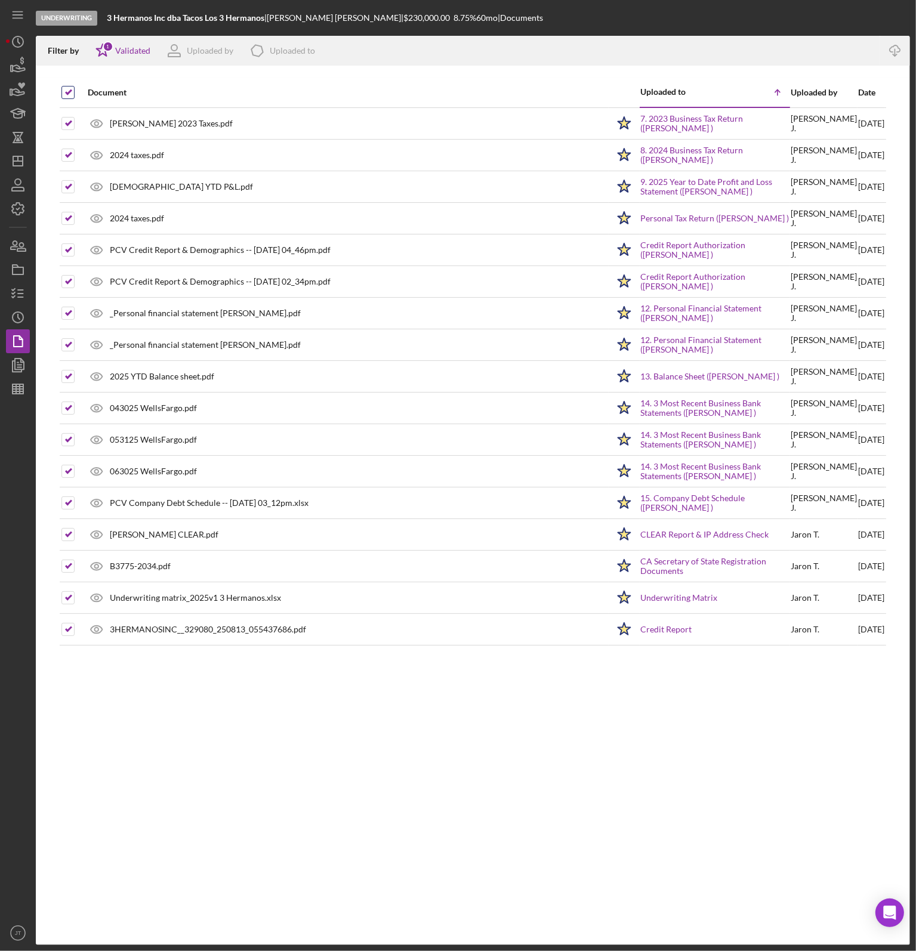
checkbox input "false"
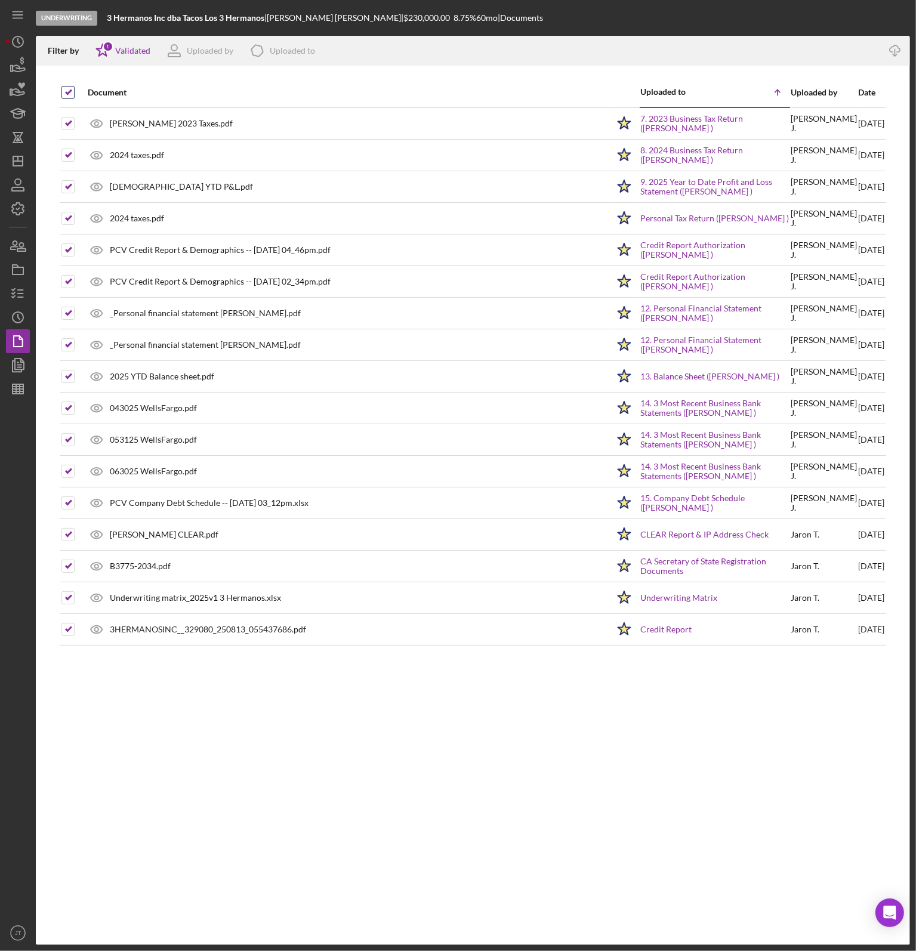
checkbox input "false"
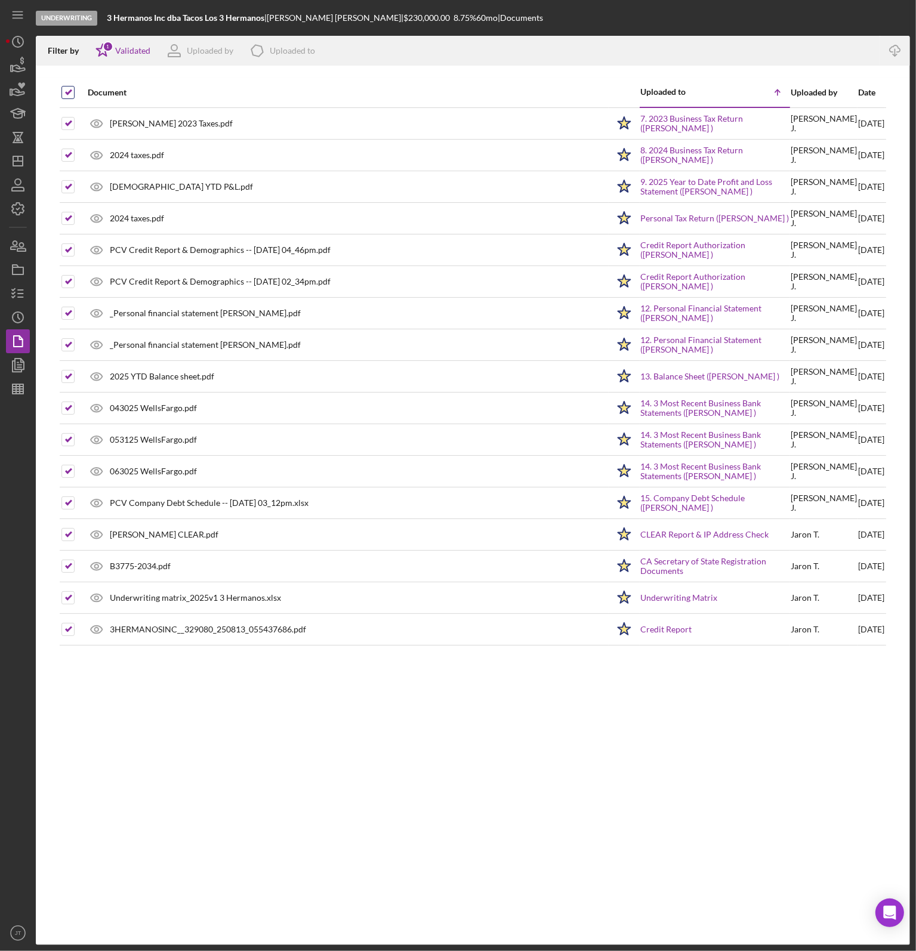
checkbox input "false"
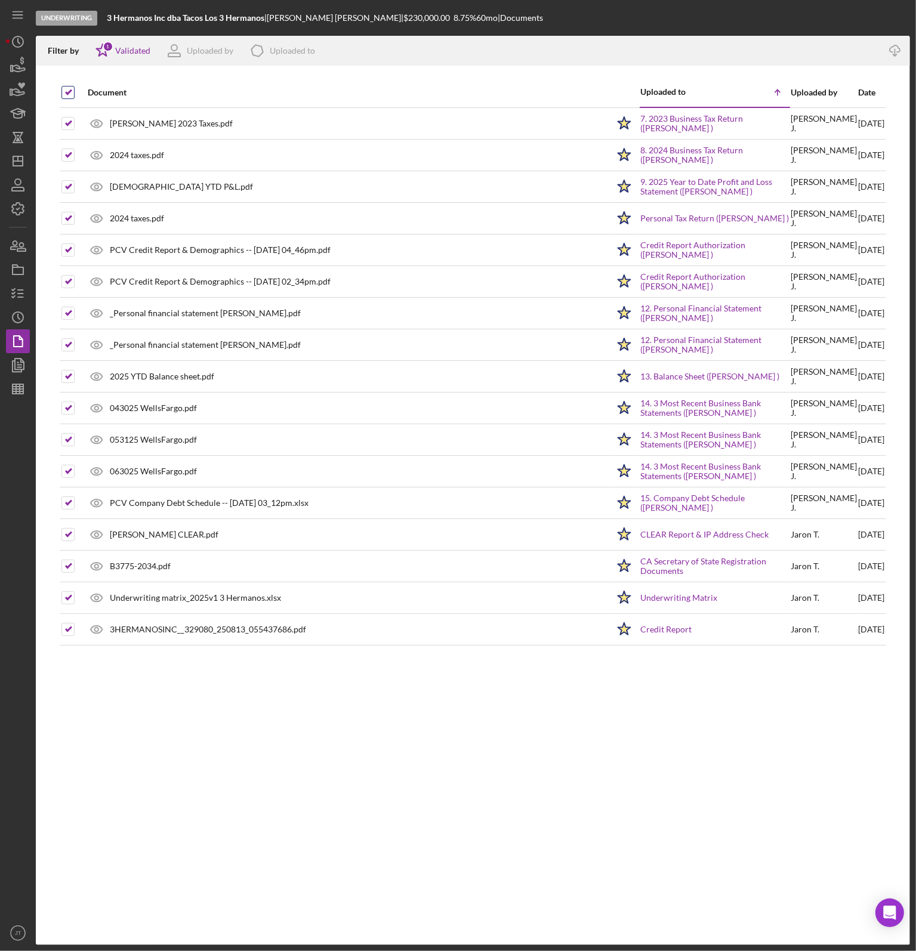
checkbox input "false"
click at [14, 296] on icon "button" at bounding box center [18, 294] width 30 height 30
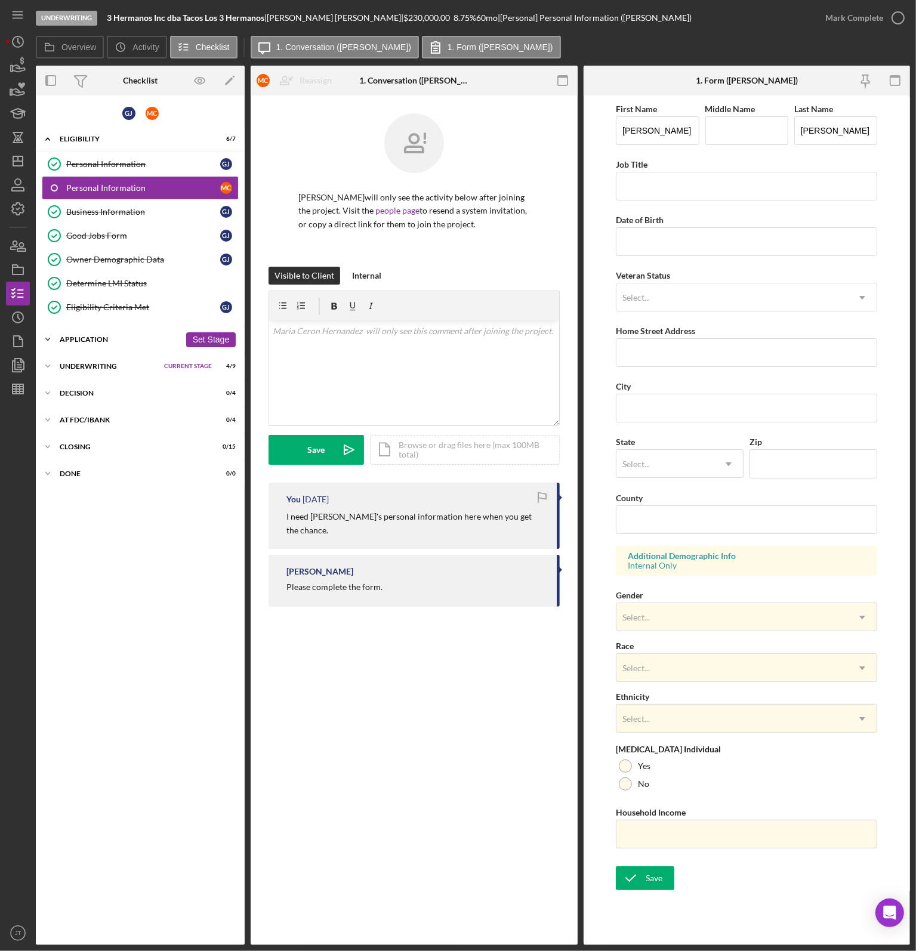
click at [102, 339] on div "Application" at bounding box center [120, 339] width 121 height 7
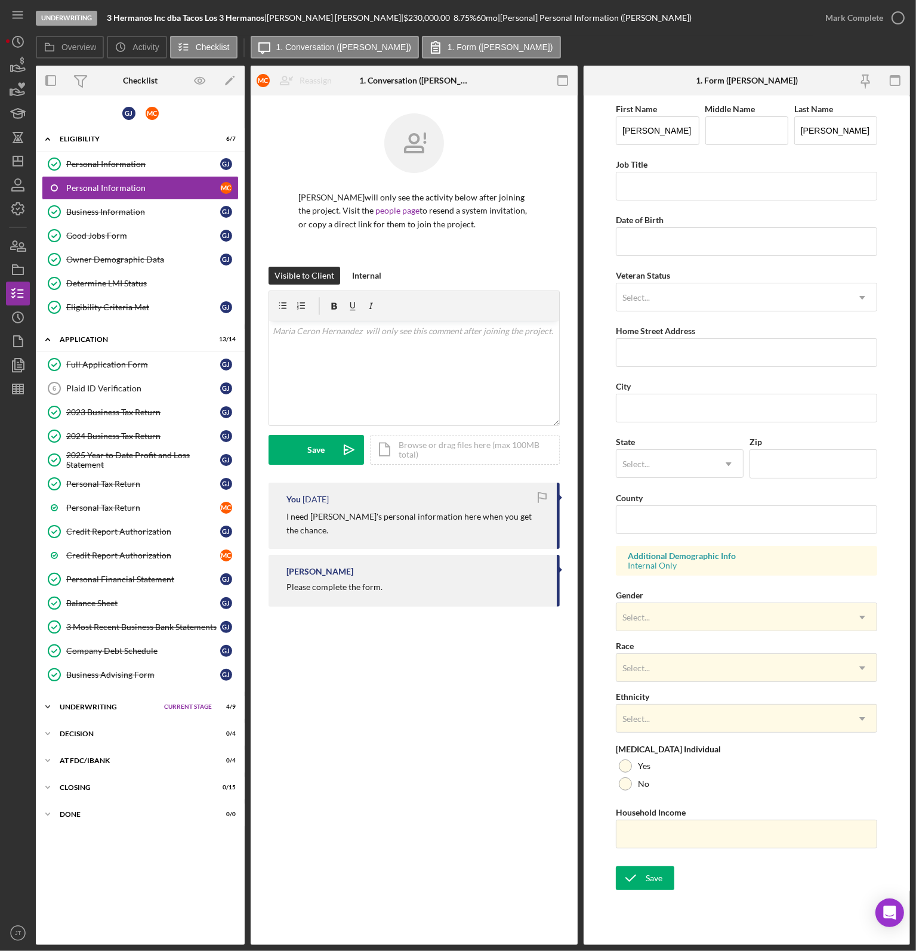
click at [93, 705] on div "Icon/Expander Underwriting Current Stage 4 / 9 Set Stage" at bounding box center [140, 707] width 209 height 24
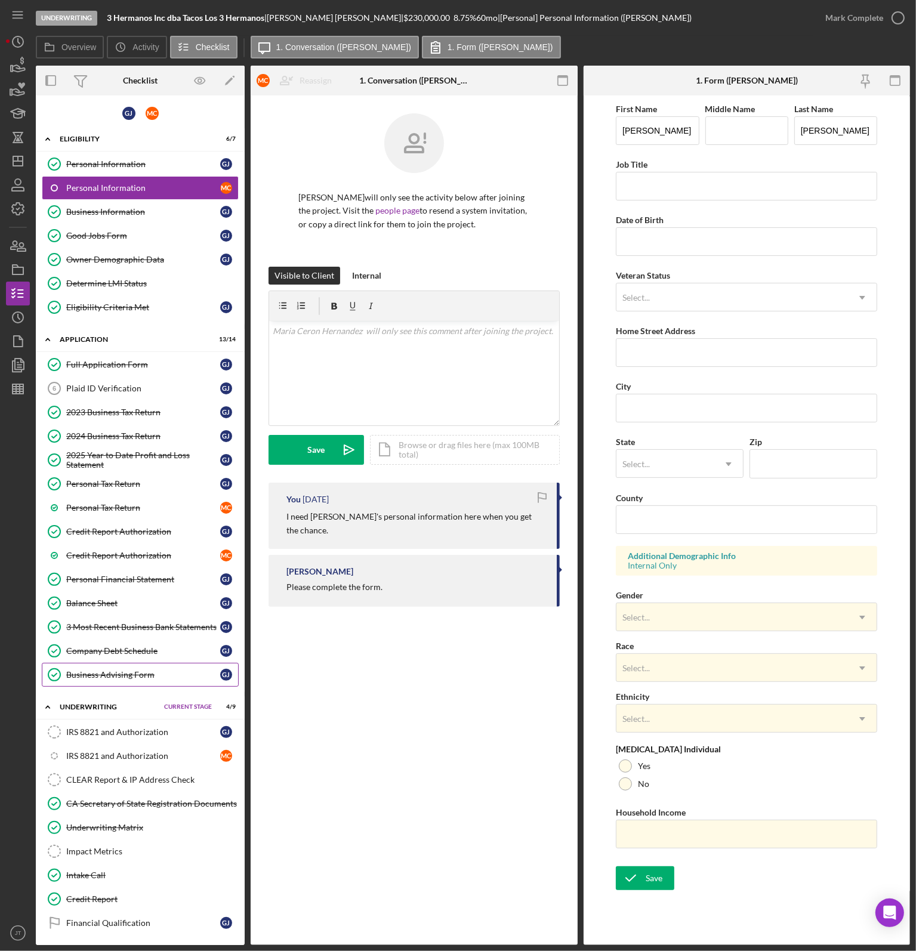
scroll to position [101, 0]
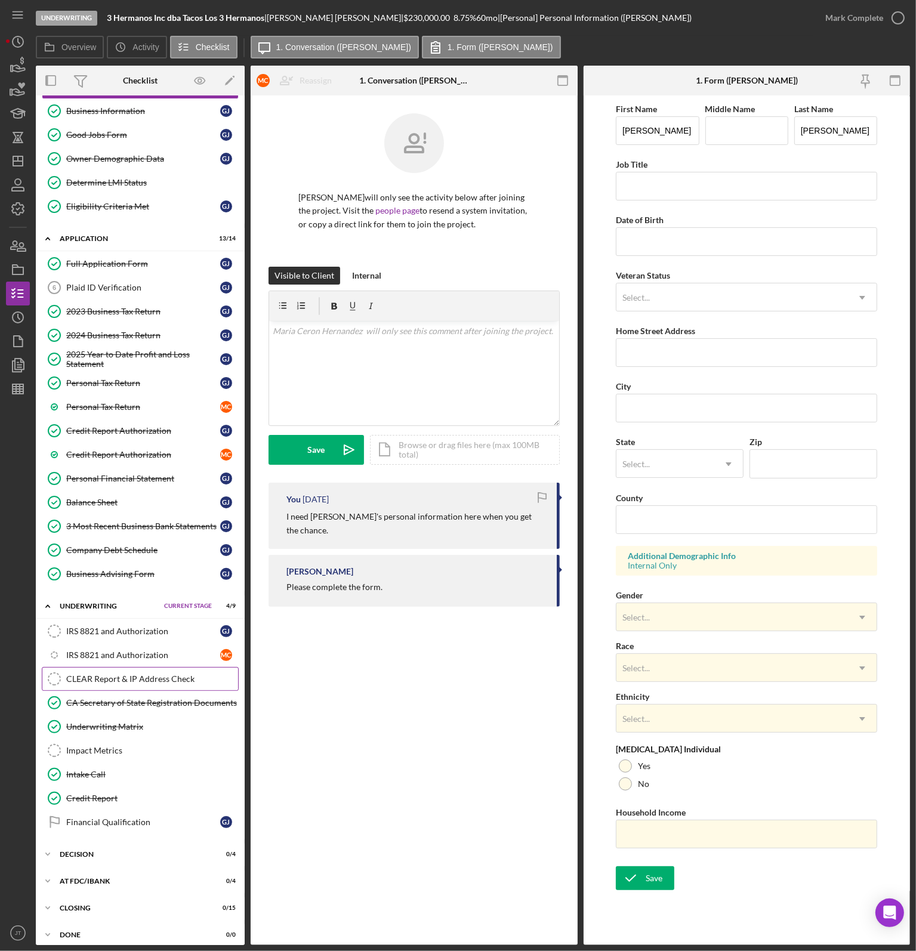
click at [121, 674] on div "CLEAR Report & IP Address Check" at bounding box center [152, 679] width 172 height 10
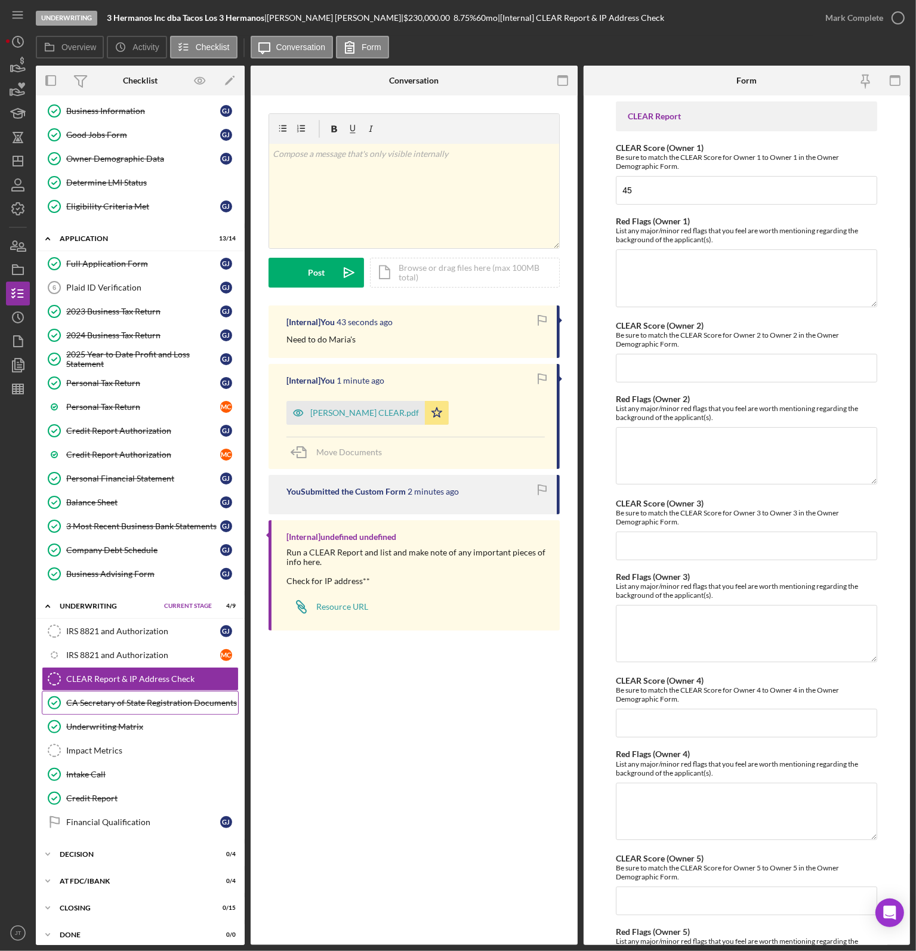
click at [164, 698] on div "CA Secretary of State Registration Documents" at bounding box center [152, 703] width 172 height 10
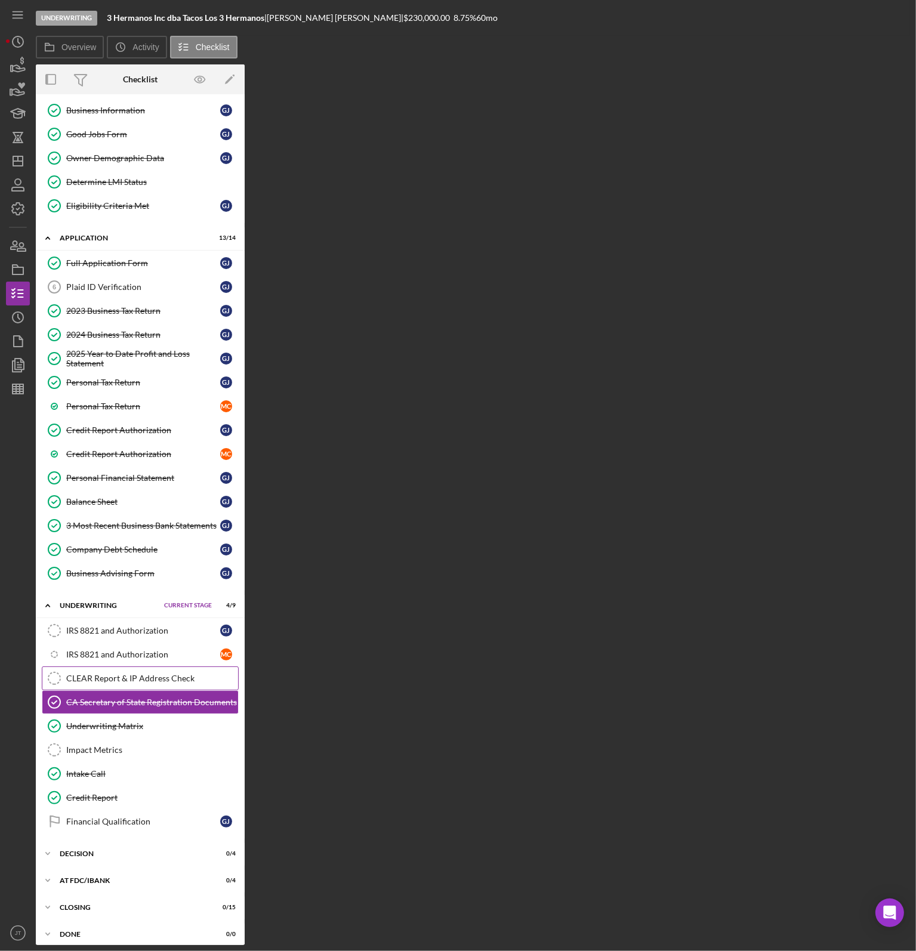
scroll to position [101, 0]
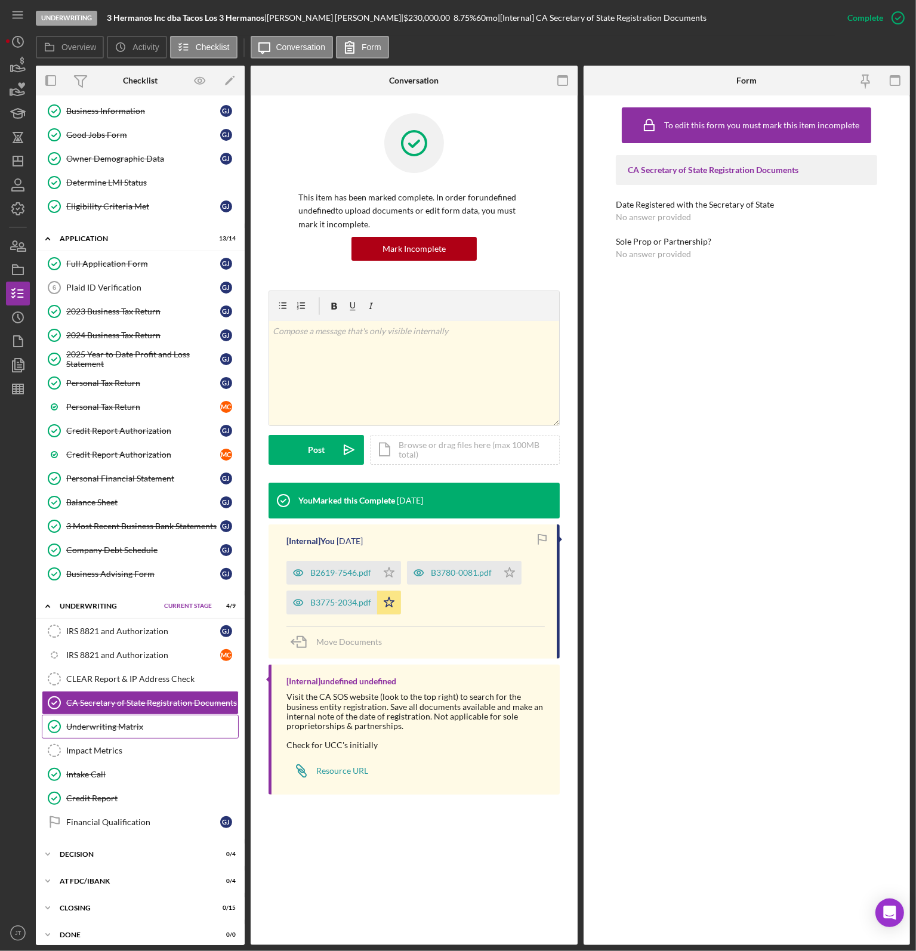
click at [123, 722] on div "Underwriting Matrix" at bounding box center [152, 727] width 172 height 10
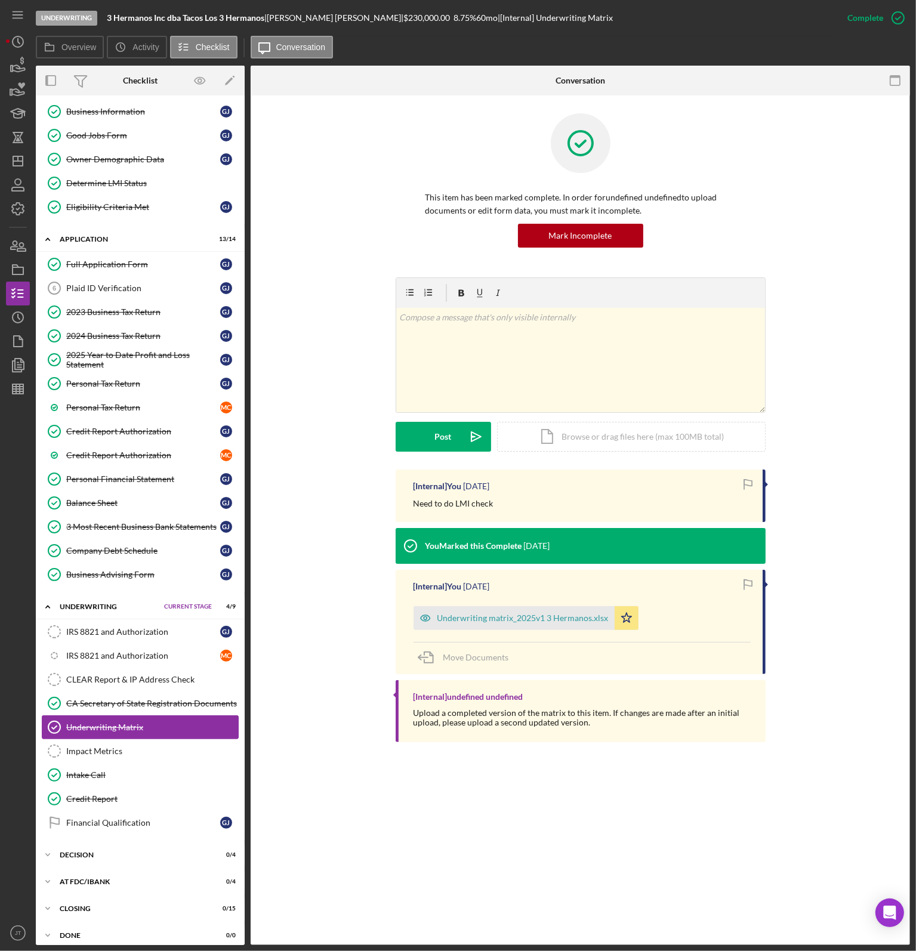
scroll to position [101, 0]
drag, startPoint x: 488, startPoint y: 619, endPoint x: 532, endPoint y: 525, distance: 104.1
click at [488, 619] on div "Underwriting matrix_2025v1 3 Hermanos.xlsx" at bounding box center [522, 618] width 171 height 10
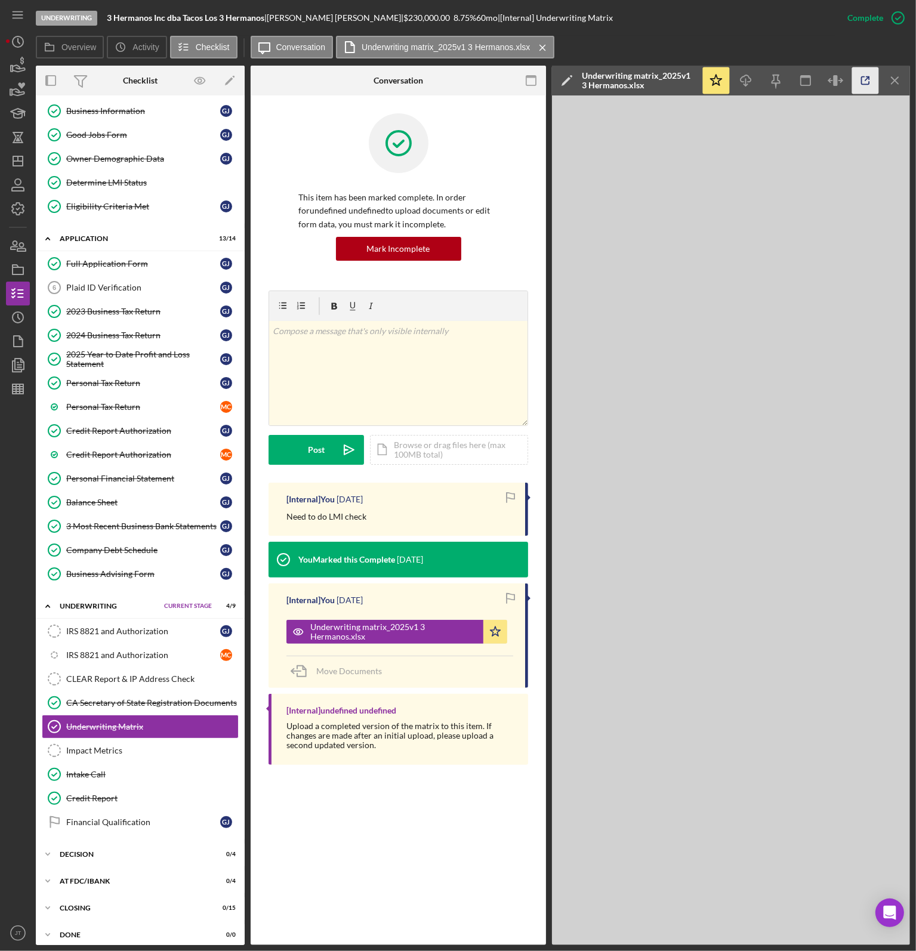
click at [860, 82] on icon "button" at bounding box center [865, 80] width 27 height 27
drag, startPoint x: 134, startPoint y: 308, endPoint x: 142, endPoint y: 310, distance: 8.0
click at [134, 308] on div "2023 Business Tax Return" at bounding box center [143, 312] width 154 height 10
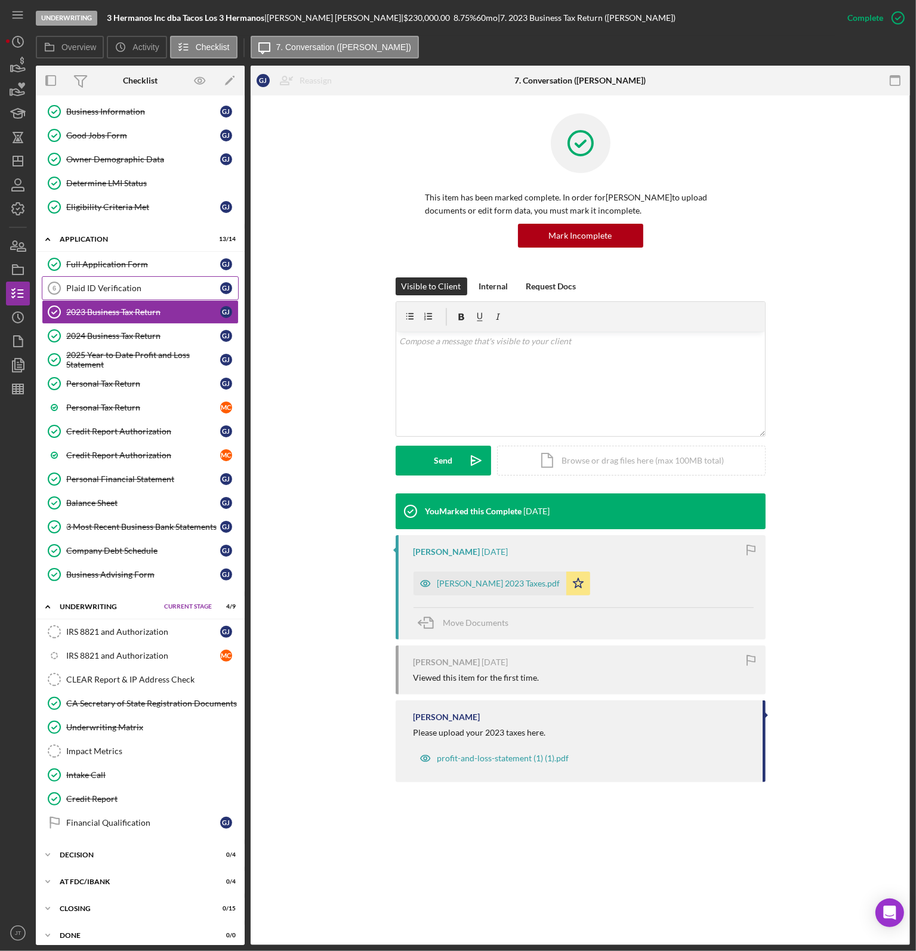
scroll to position [101, 0]
click at [115, 180] on div "Determine LMI Status" at bounding box center [152, 183] width 172 height 10
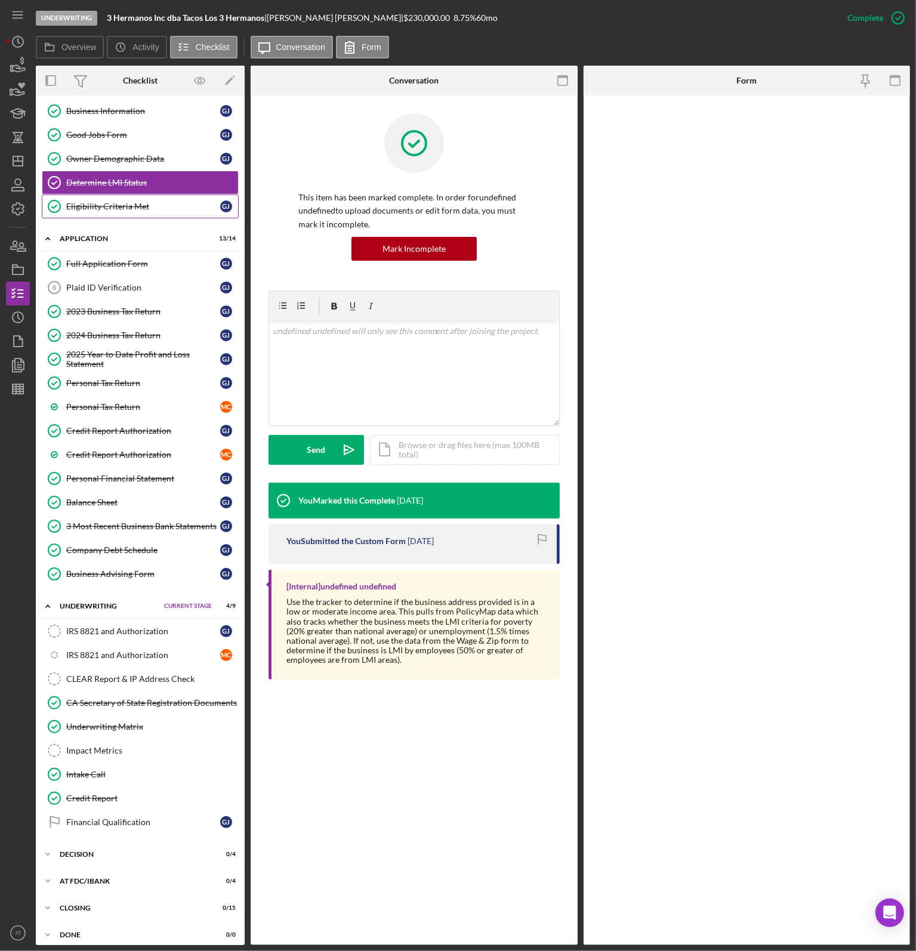
scroll to position [101, 0]
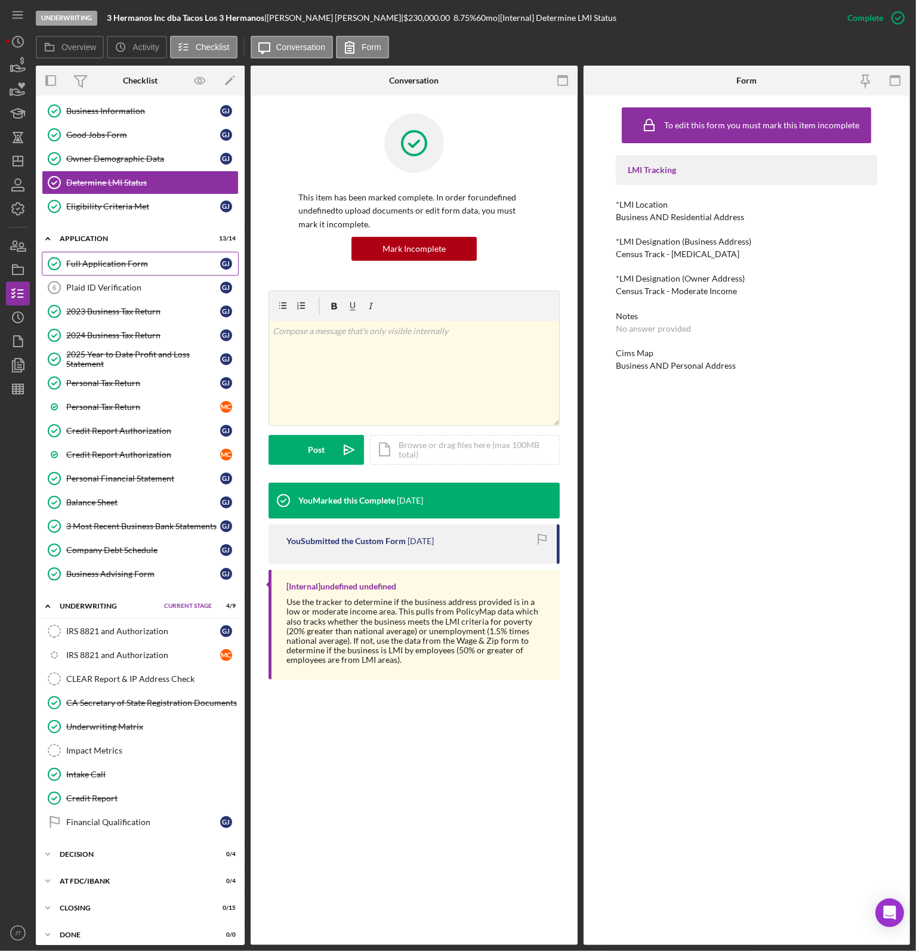
click at [157, 264] on div "Full Application Form" at bounding box center [143, 264] width 154 height 10
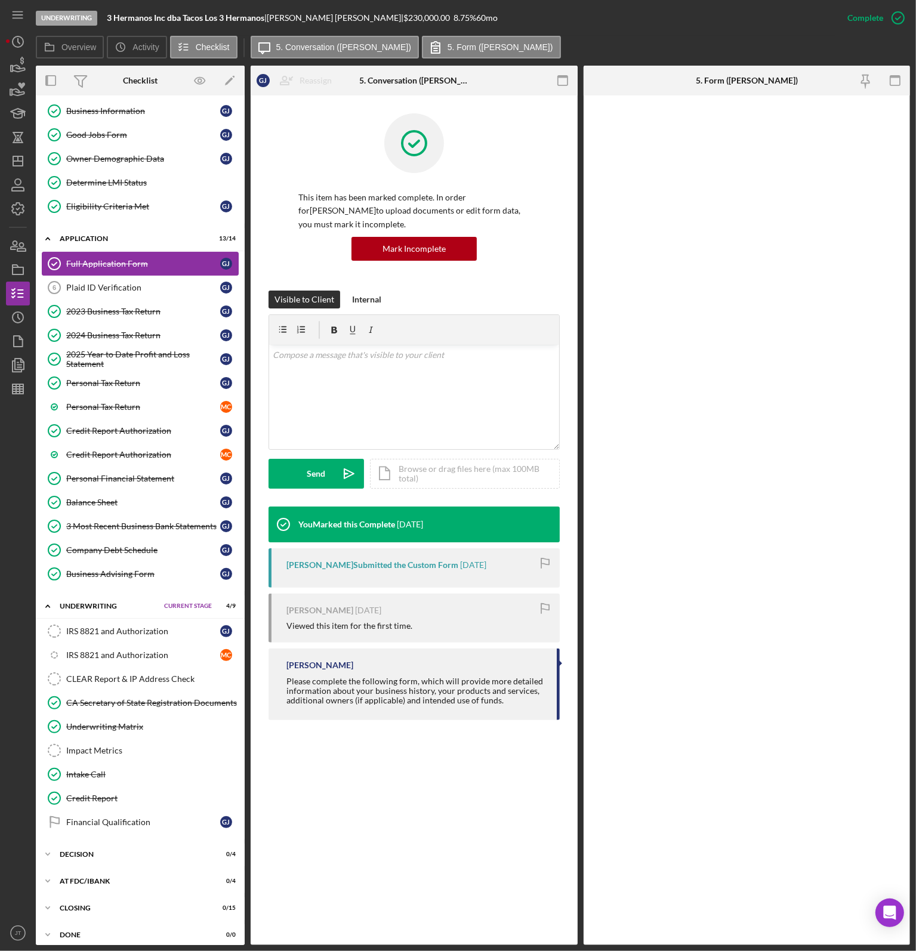
scroll to position [101, 0]
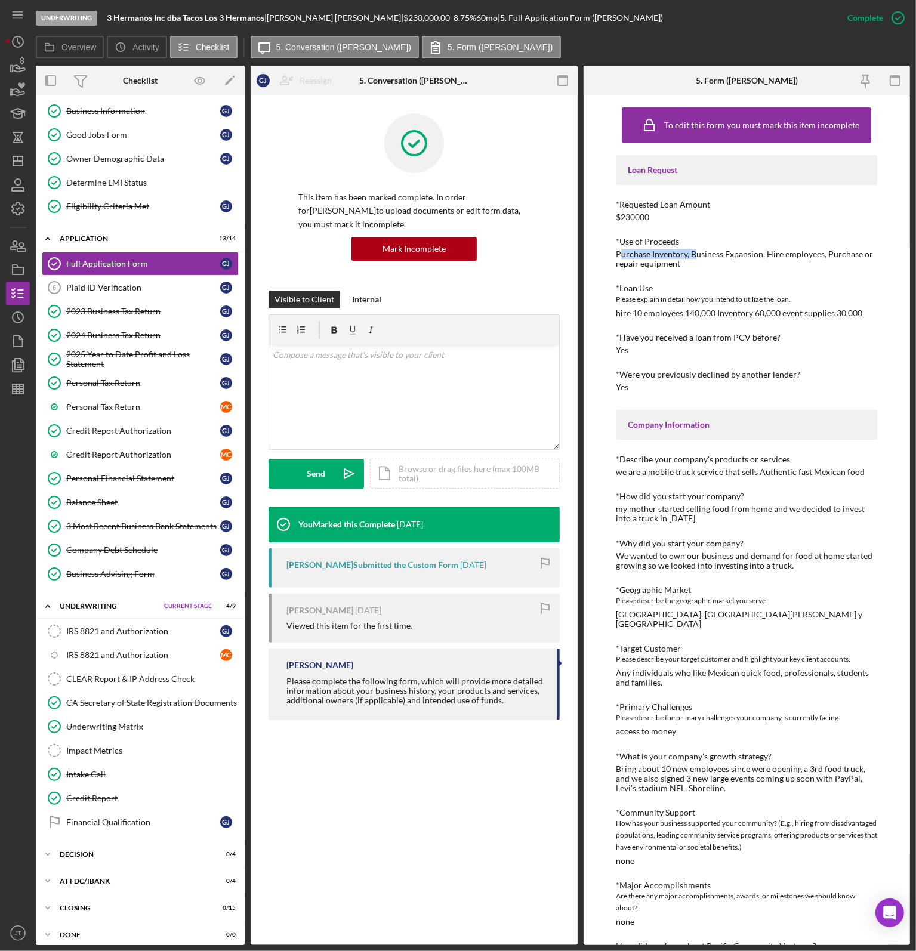
drag, startPoint x: 696, startPoint y: 257, endPoint x: 620, endPoint y: 258, distance: 75.2
click at [620, 258] on div "Purchase Inventory, Business Expansion, Hire employees, Purchase or repair equi…" at bounding box center [746, 258] width 261 height 19
click at [685, 263] on div "Purchase Inventory, Business Expansion, Hire employees, Purchase or repair equi…" at bounding box center [746, 258] width 261 height 19
drag, startPoint x: 685, startPoint y: 263, endPoint x: 609, endPoint y: 252, distance: 76.6
click at [609, 252] on div "To edit this form you must mark this item incomplete Loan Request *Requested Lo…" at bounding box center [746, 519] width 327 height 849
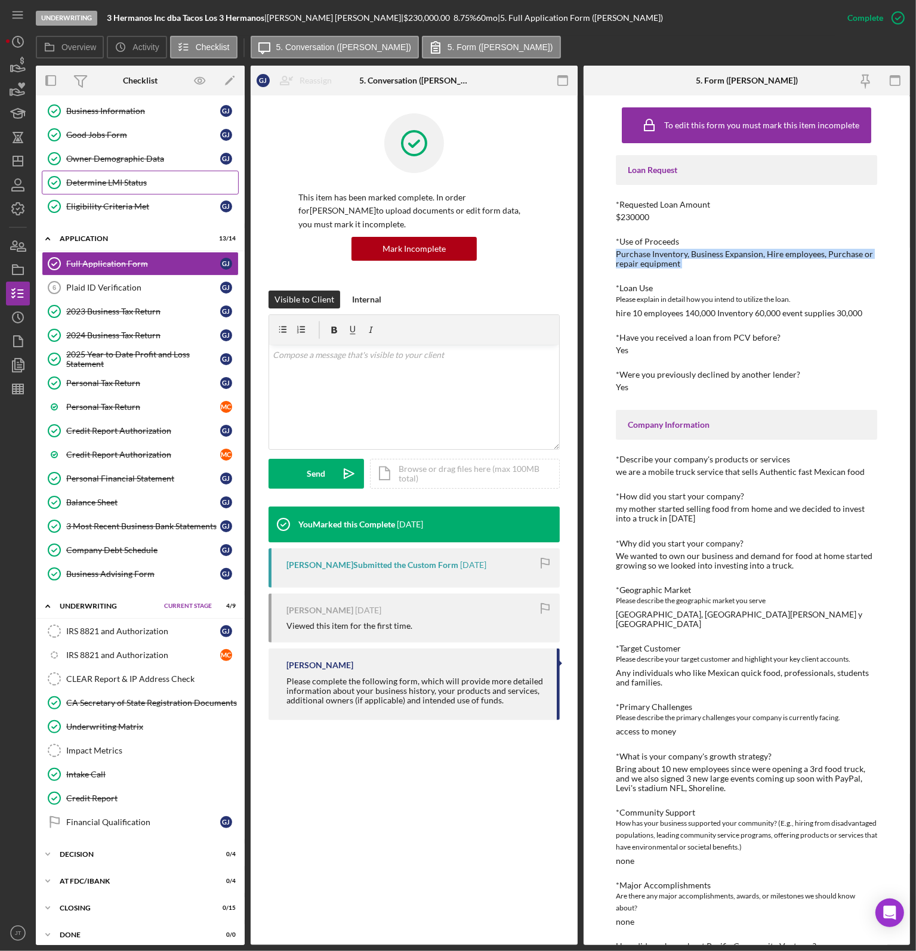
click at [169, 202] on div "Eligibility Criteria Met" at bounding box center [143, 207] width 154 height 10
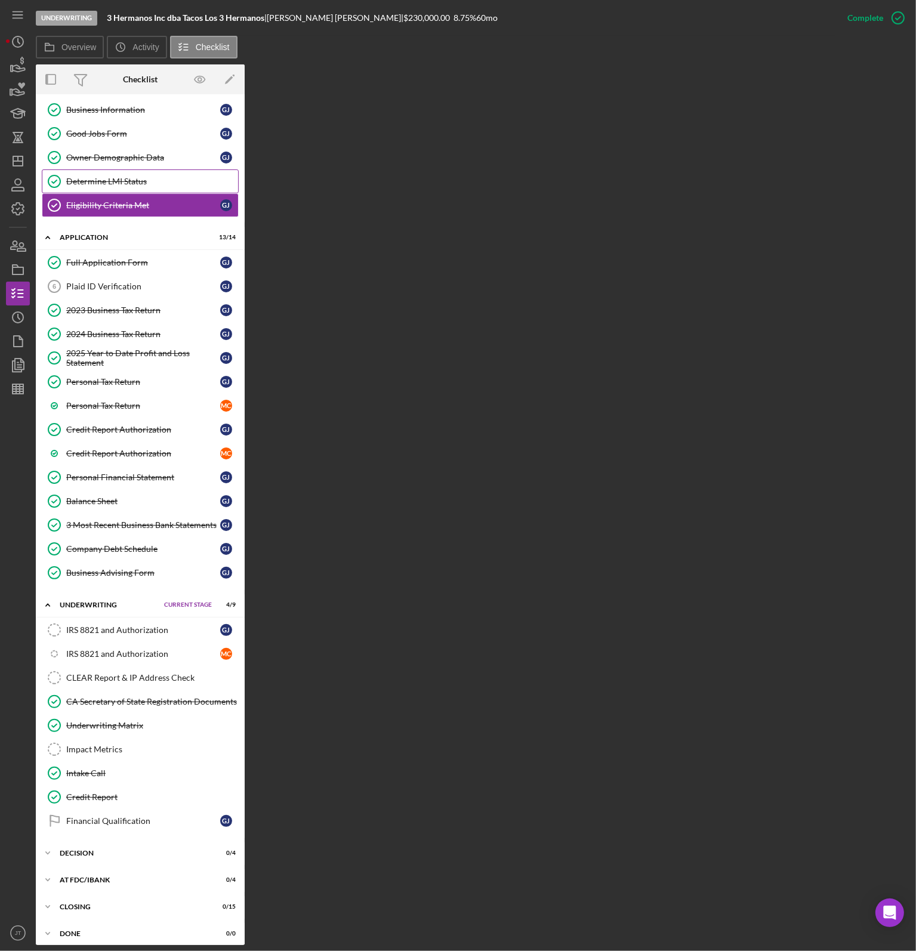
click at [156, 185] on link "Determine LMI Status Determine LMI Status" at bounding box center [140, 181] width 197 height 24
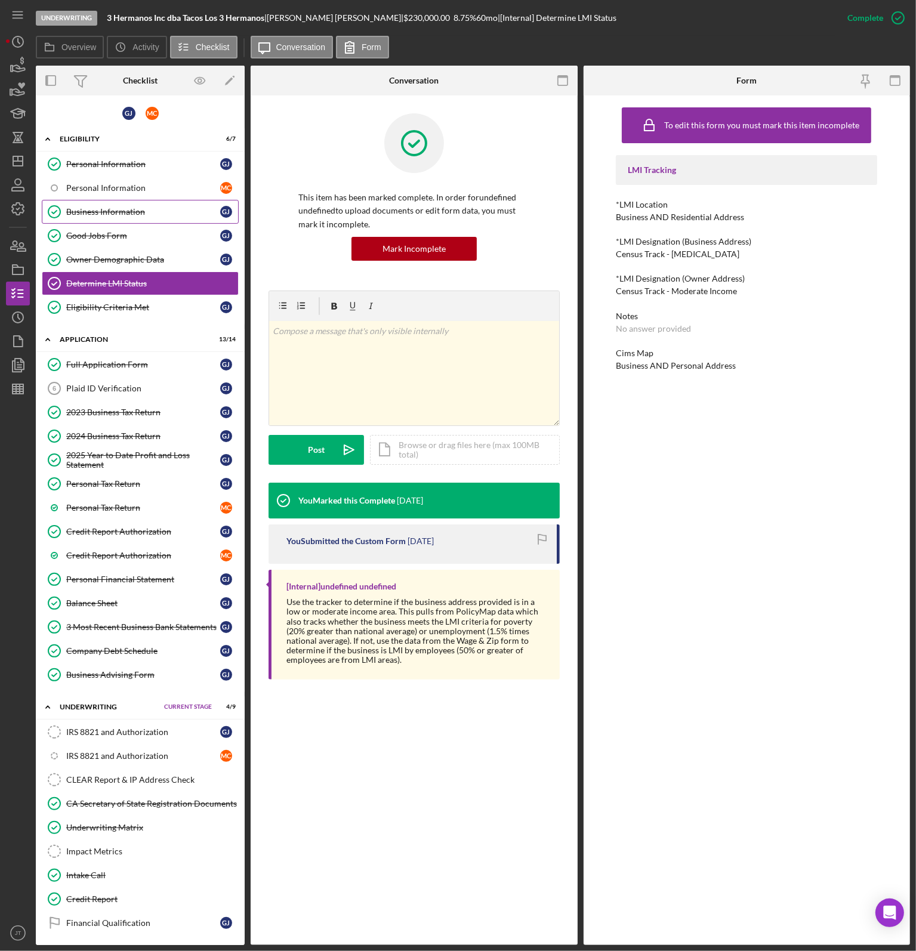
click at [115, 201] on link "Business Information Business Information G J" at bounding box center [140, 212] width 197 height 24
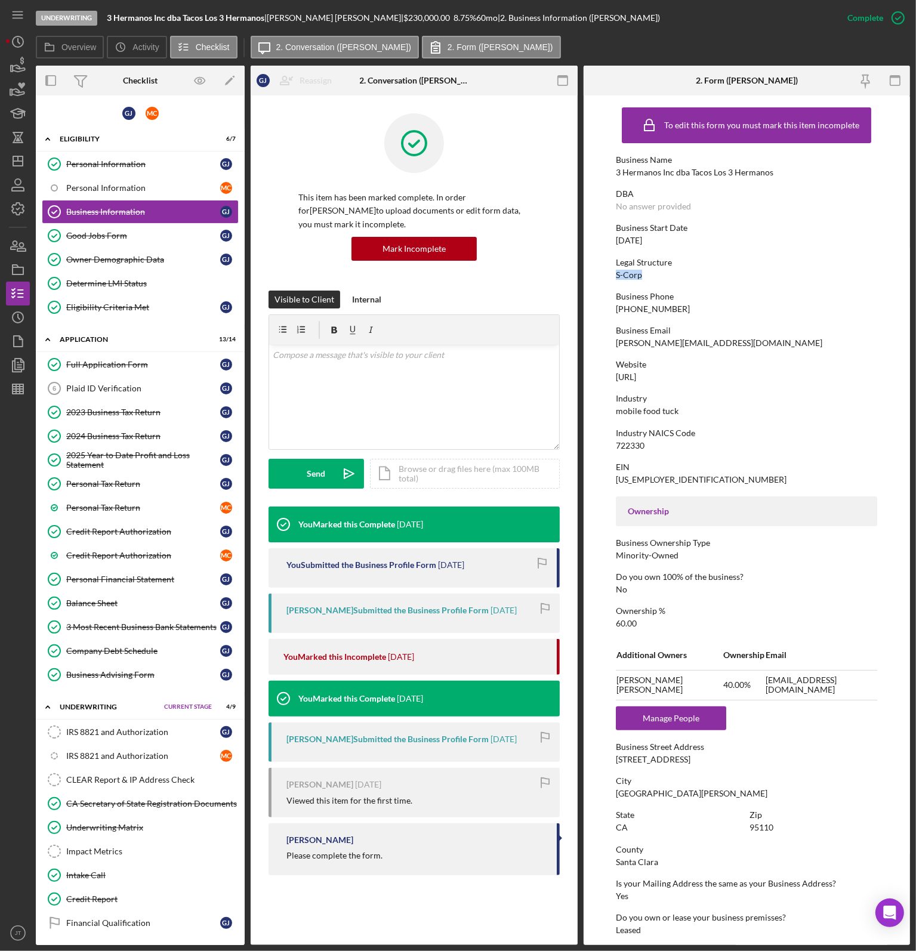
drag, startPoint x: 644, startPoint y: 272, endPoint x: 613, endPoint y: 273, distance: 31.0
click at [613, 273] on form "To edit this form you must mark this item incomplete Business Name 3 Hermanos I…" at bounding box center [746, 519] width 327 height 849
drag, startPoint x: 672, startPoint y: 237, endPoint x: 601, endPoint y: 243, distance: 71.2
click at [601, 243] on form "To edit this form you must mark this item incomplete Business Name 3 Hermanos I…" at bounding box center [746, 519] width 327 height 849
click at [638, 276] on div "S-Corp" at bounding box center [629, 275] width 26 height 10
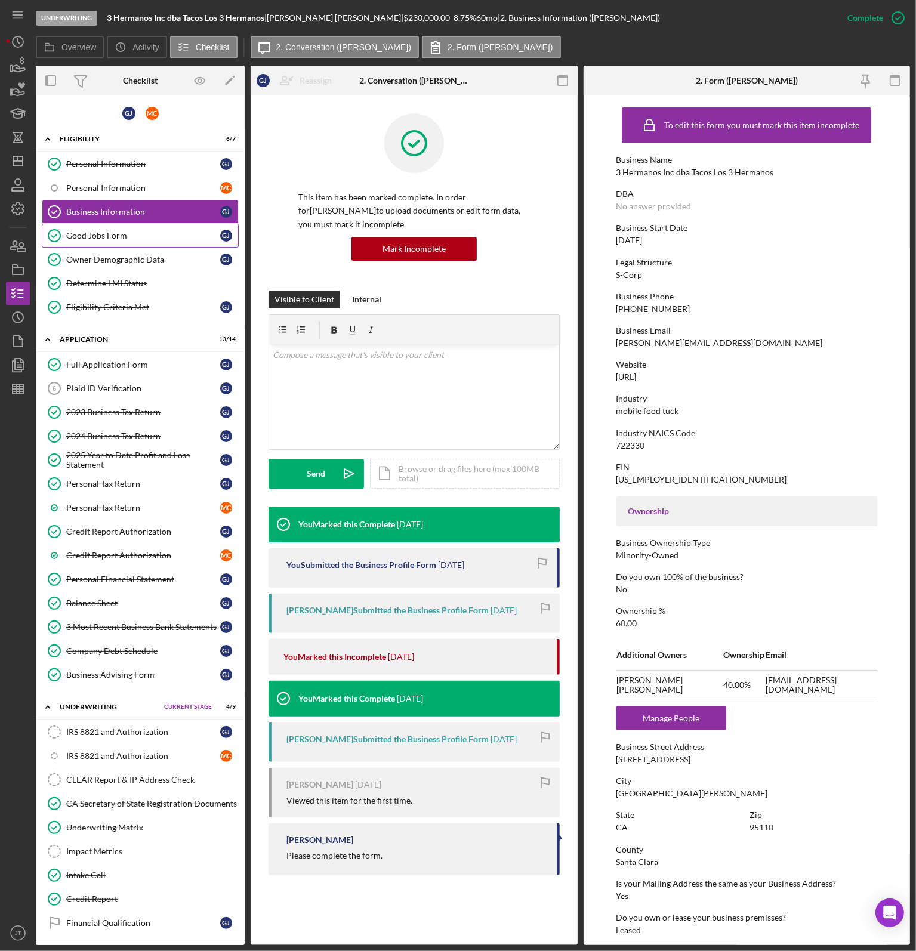
click at [120, 237] on div "Good Jobs Form" at bounding box center [143, 236] width 154 height 10
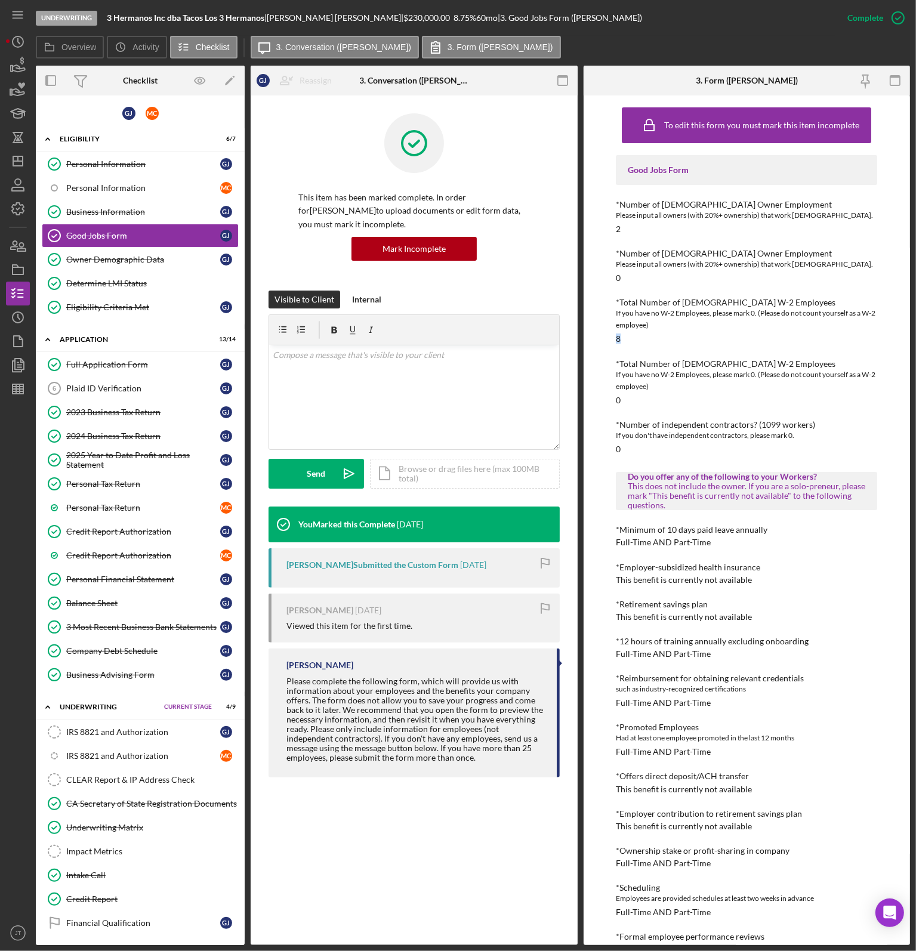
drag, startPoint x: 651, startPoint y: 334, endPoint x: 606, endPoint y: 336, distance: 44.8
click at [606, 336] on div "To edit this form you must mark this item incomplete Good Jobs Form *Number of …" at bounding box center [746, 519] width 327 height 849
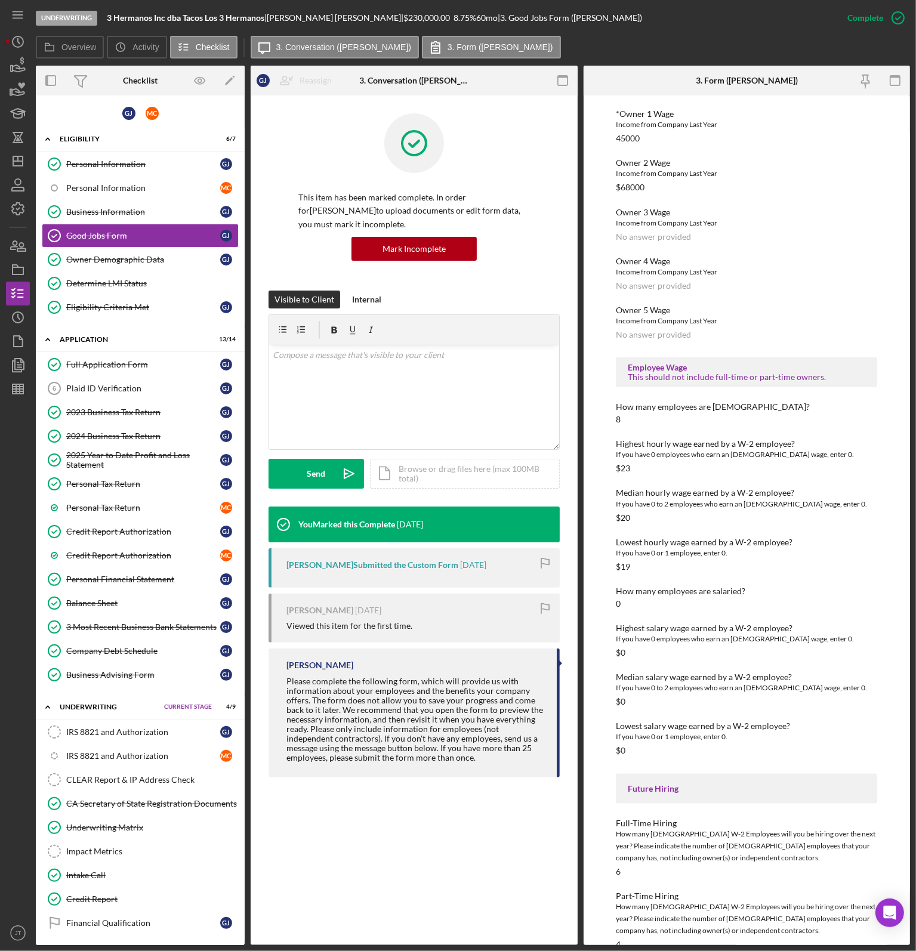
scroll to position [1185, 0]
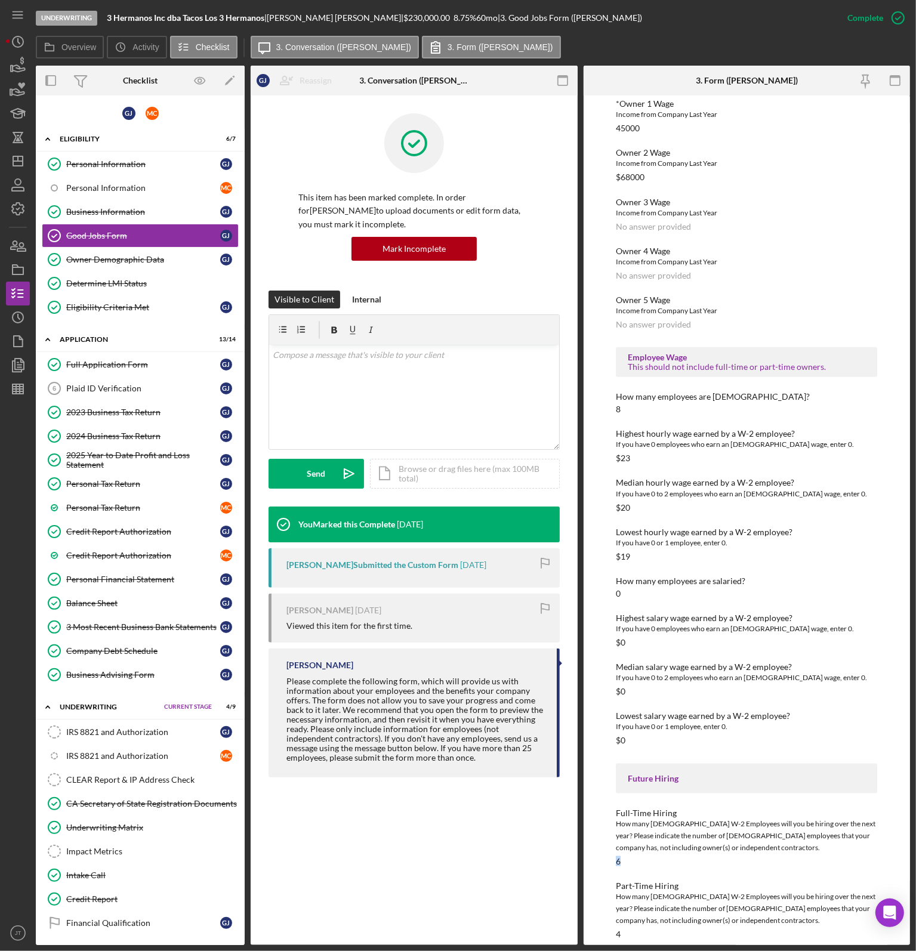
drag, startPoint x: 653, startPoint y: 850, endPoint x: 605, endPoint y: 854, distance: 47.9
click at [605, 854] on div "To edit this form you must mark this item incomplete Good Jobs Form *Number of …" at bounding box center [746, 519] width 327 height 849
drag, startPoint x: 625, startPoint y: 924, endPoint x: 607, endPoint y: 924, distance: 18.5
click at [607, 924] on div "To edit this form you must mark this item incomplete Good Jobs Form *Number of …" at bounding box center [746, 519] width 327 height 849
click at [674, 881] on div "Part-Time Hiring" at bounding box center [746, 886] width 261 height 10
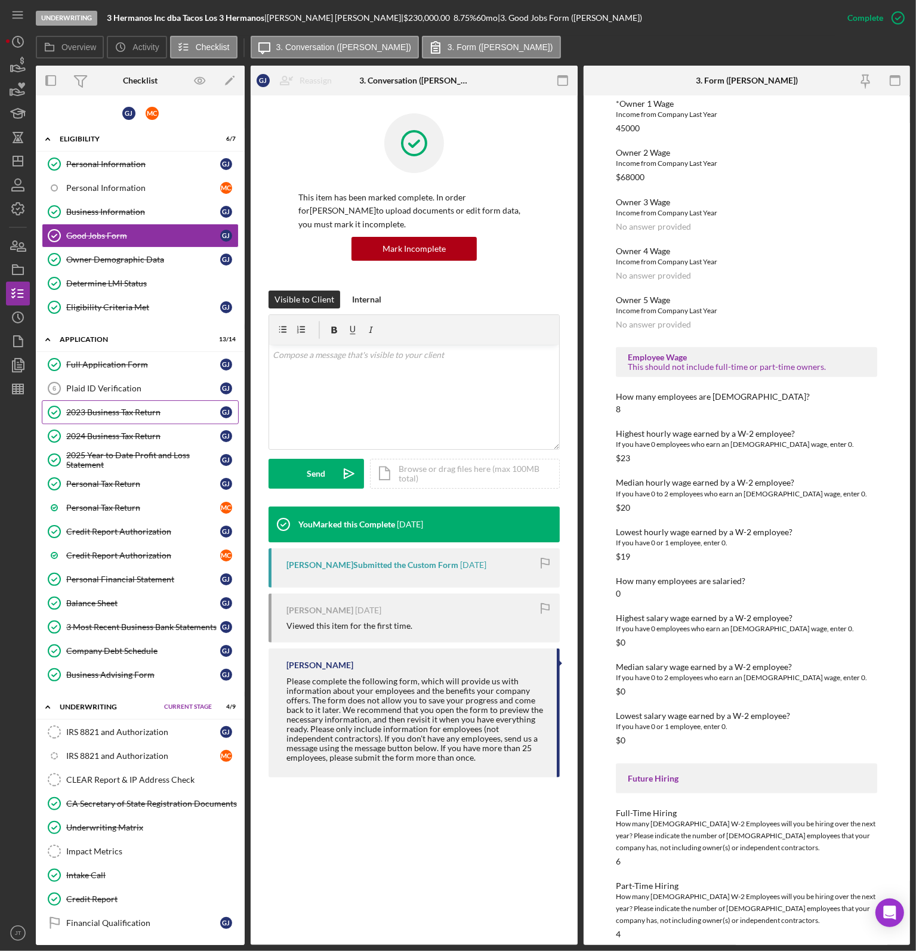
drag, startPoint x: 110, startPoint y: 412, endPoint x: 135, endPoint y: 418, distance: 26.2
click at [110, 412] on div "2023 Business Tax Return" at bounding box center [143, 412] width 154 height 10
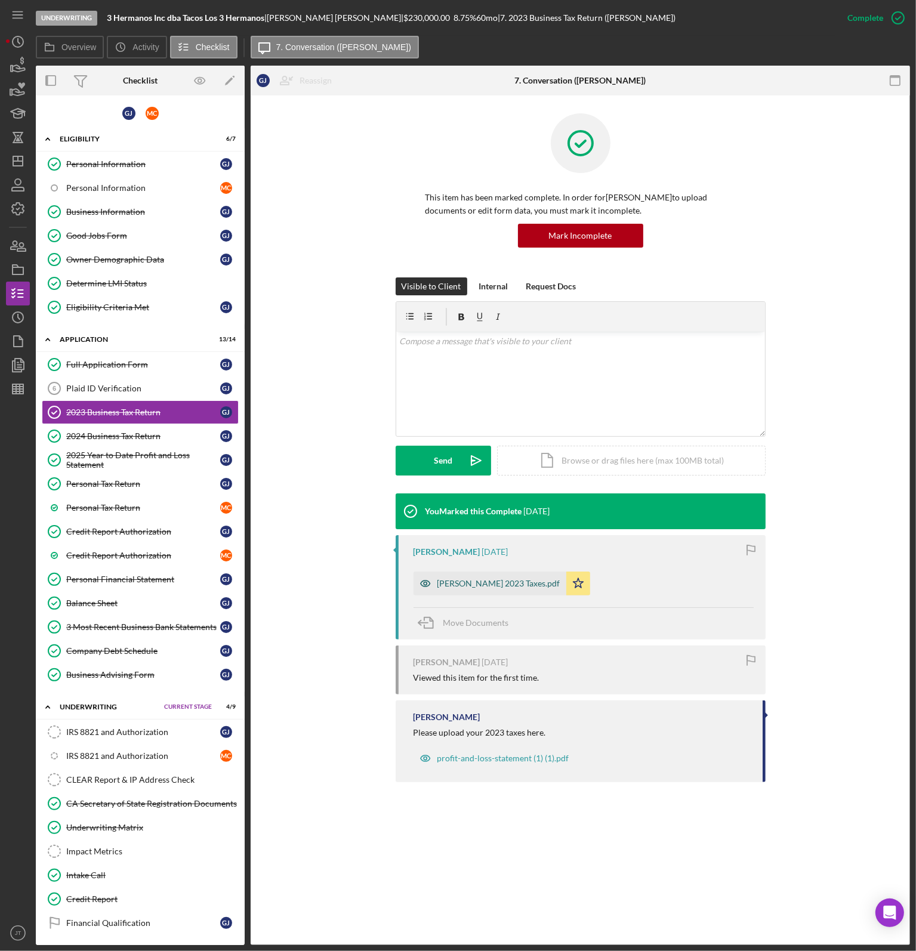
click at [511, 590] on div "Maria J Ceron 2023 Taxes.pdf" at bounding box center [489, 583] width 153 height 24
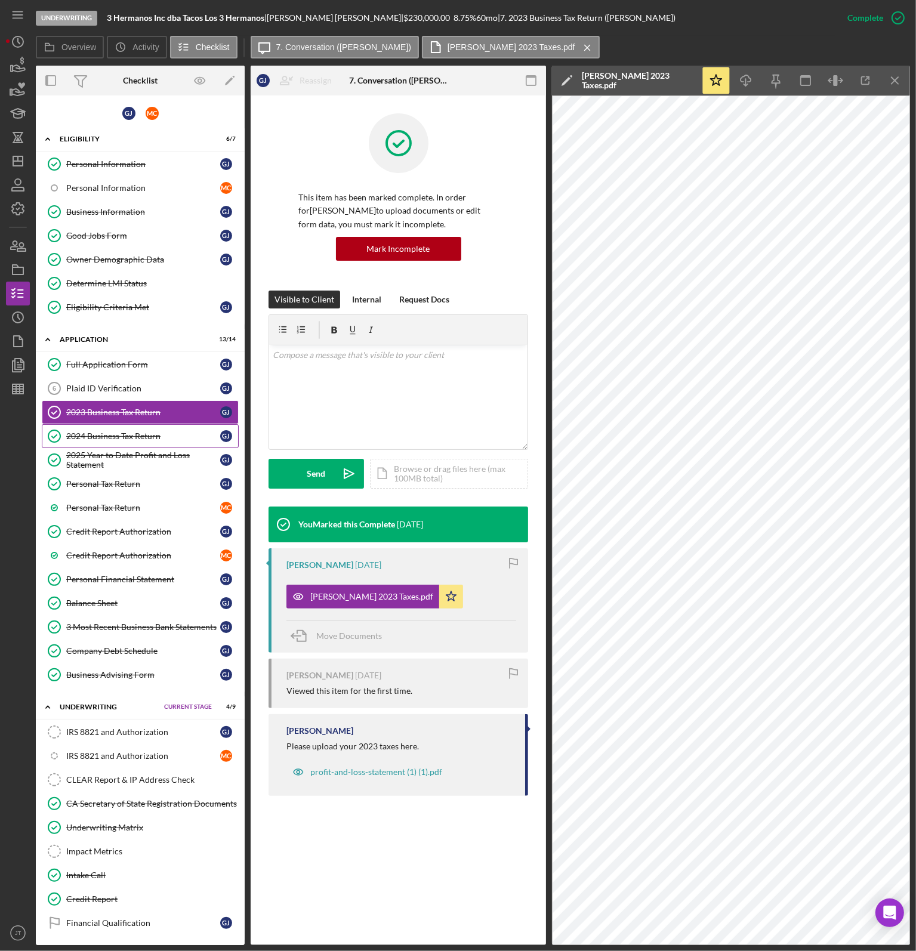
drag, startPoint x: 167, startPoint y: 432, endPoint x: 189, endPoint y: 441, distance: 23.5
click at [167, 432] on div "2024 Business Tax Return" at bounding box center [143, 436] width 154 height 10
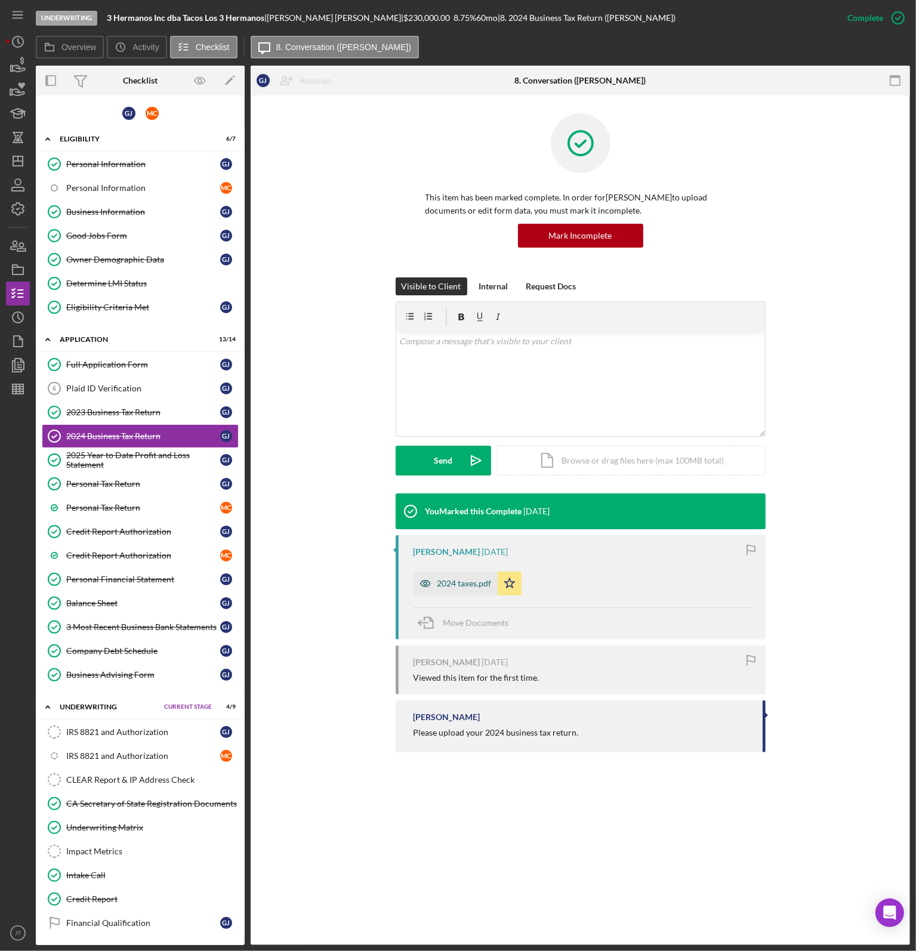
click at [445, 580] on div "2024 taxes.pdf" at bounding box center [464, 584] width 54 height 10
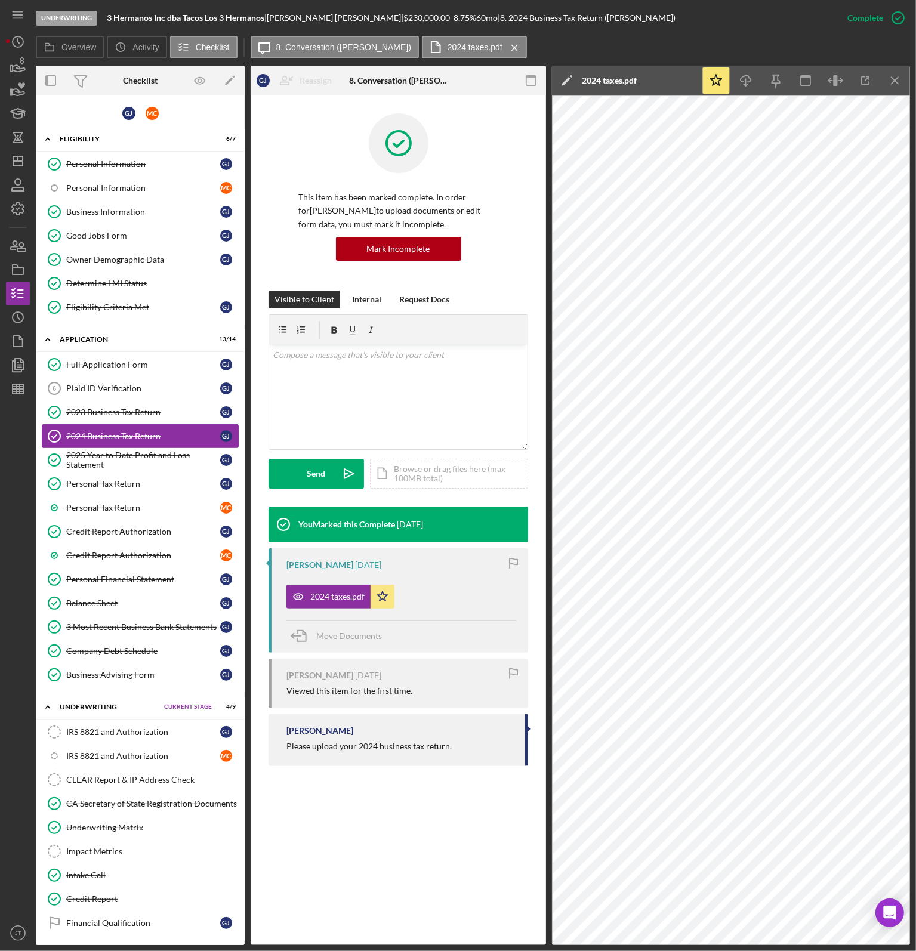
drag, startPoint x: 122, startPoint y: 457, endPoint x: 110, endPoint y: 443, distance: 18.6
click at [122, 457] on div "2025 Year to Date Profit and Loss Statement" at bounding box center [143, 459] width 154 height 19
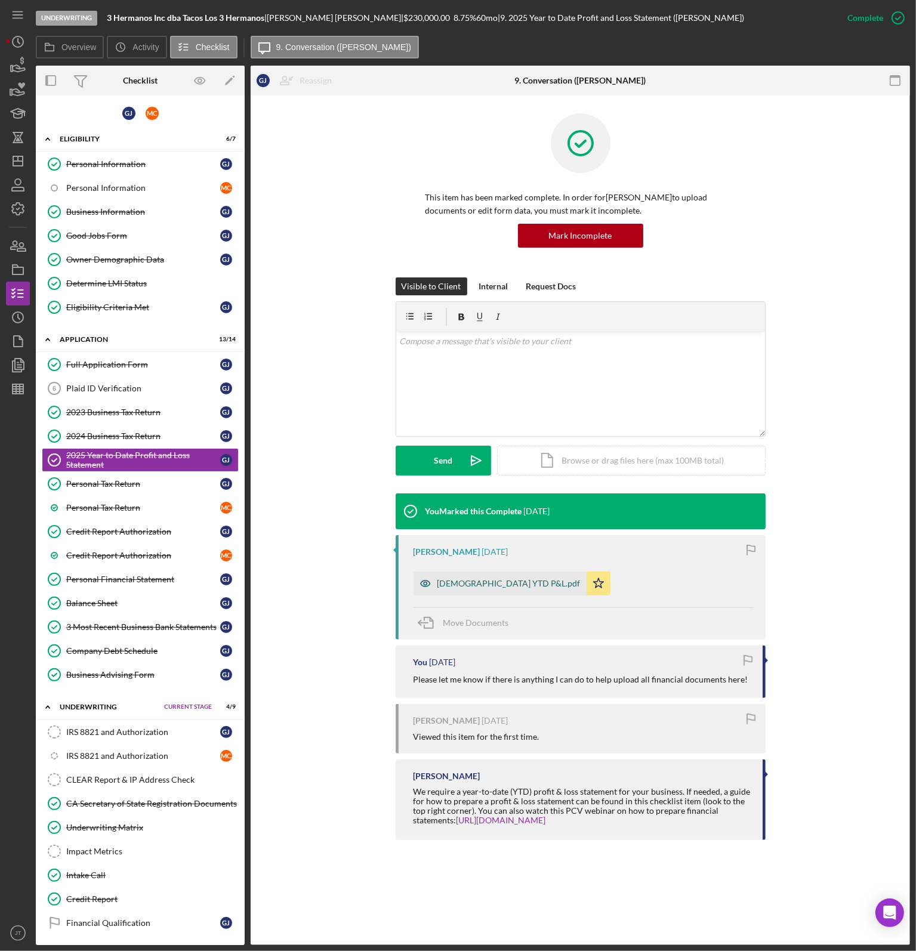
click at [478, 579] on div "2025 YTD P&L.pdf" at bounding box center [508, 584] width 143 height 10
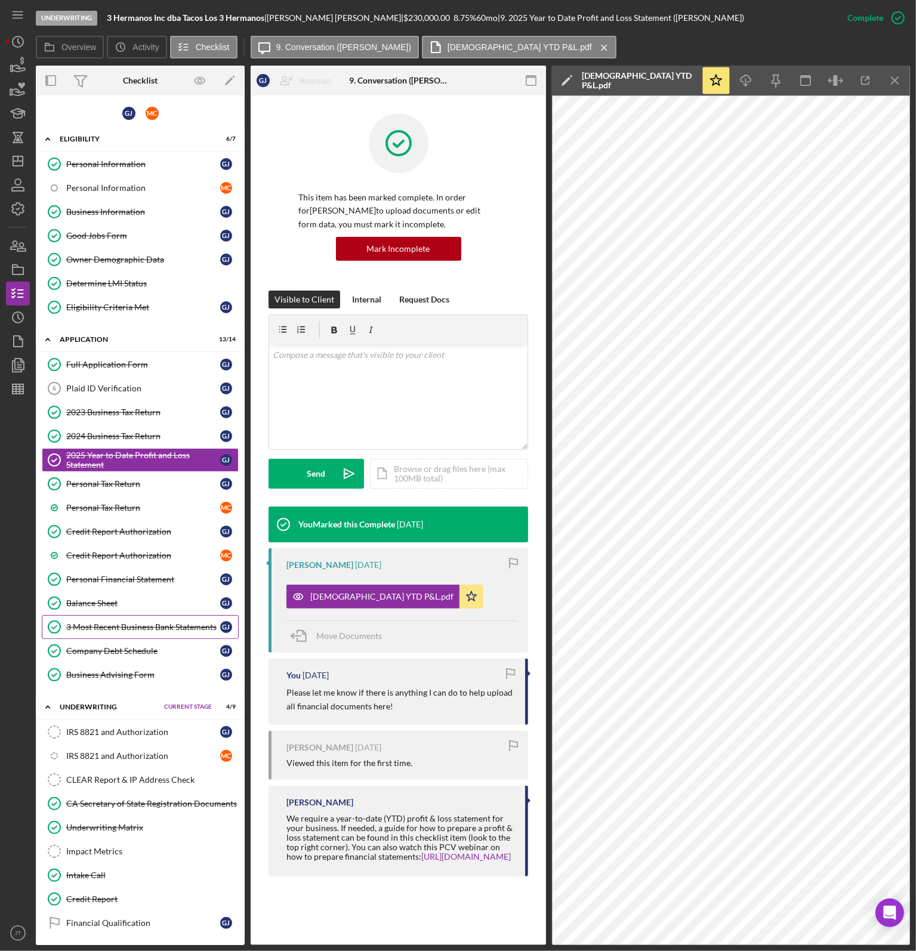
drag, startPoint x: 120, startPoint y: 620, endPoint x: 129, endPoint y: 620, distance: 9.6
click at [122, 622] on div "3 Most Recent Business Bank Statements" at bounding box center [143, 627] width 154 height 10
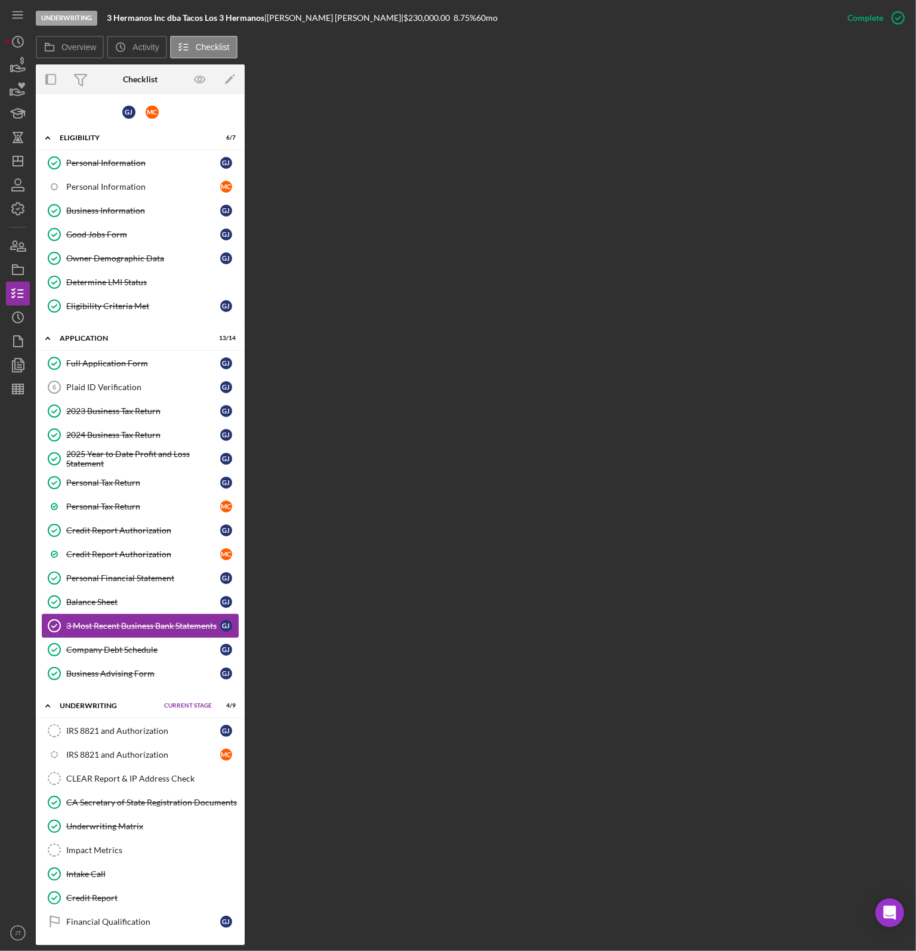
click at [166, 625] on div "3 Most Recent Business Bank Statements" at bounding box center [143, 626] width 154 height 10
click at [150, 590] on link "Balance Sheet Balance Sheet G J" at bounding box center [140, 602] width 197 height 24
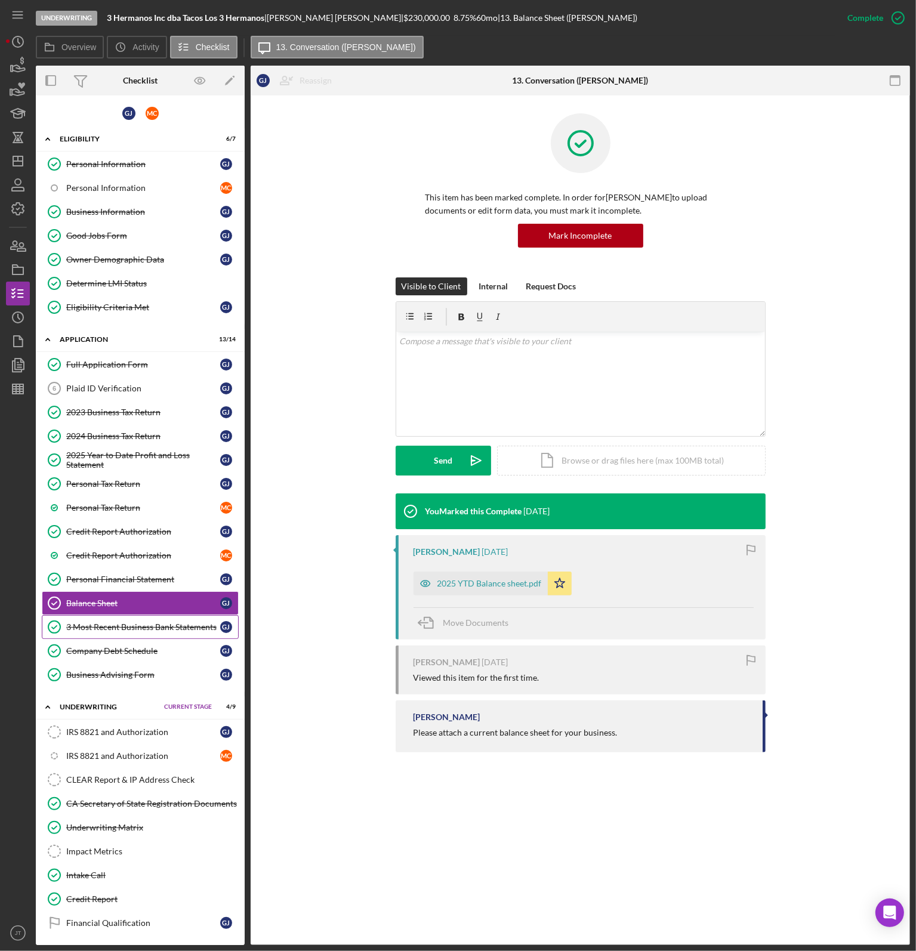
click at [147, 616] on link "3 Most Recent Business Bank Statements 3 Most Recent Business Bank Statements G…" at bounding box center [140, 627] width 197 height 24
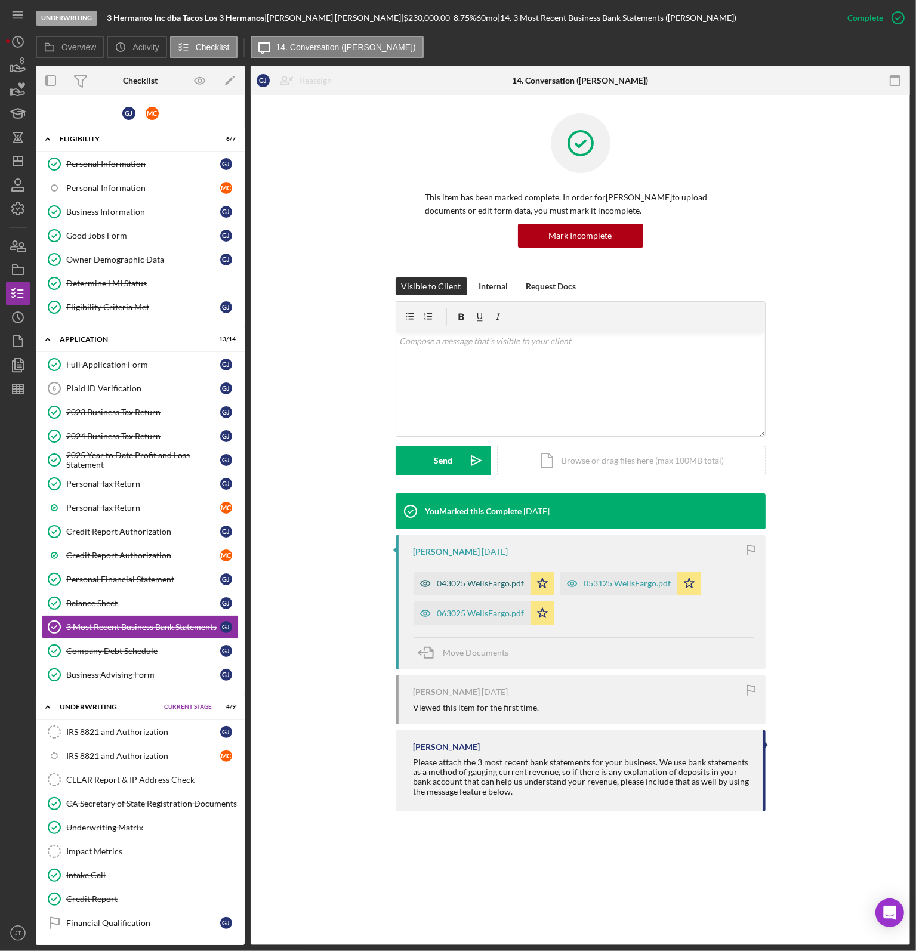
click at [495, 585] on div "043025 WellsFargo.pdf" at bounding box center [480, 584] width 87 height 10
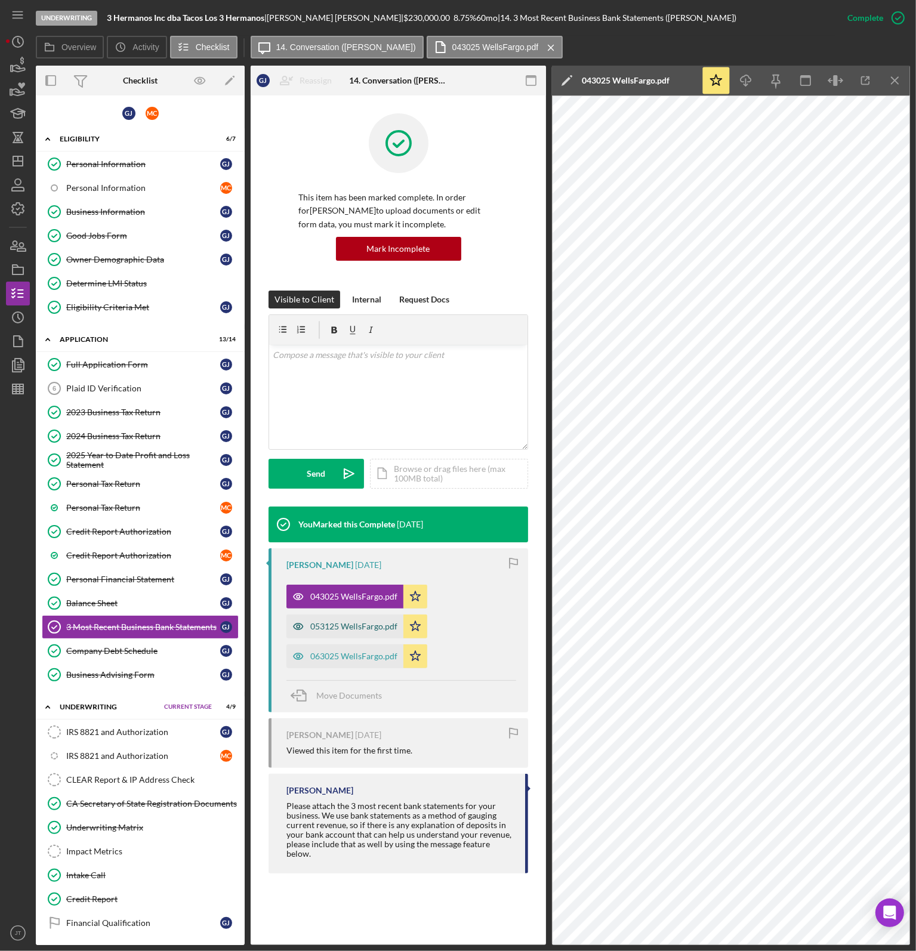
click at [371, 624] on div "053125 WellsFargo.pdf" at bounding box center [353, 627] width 87 height 10
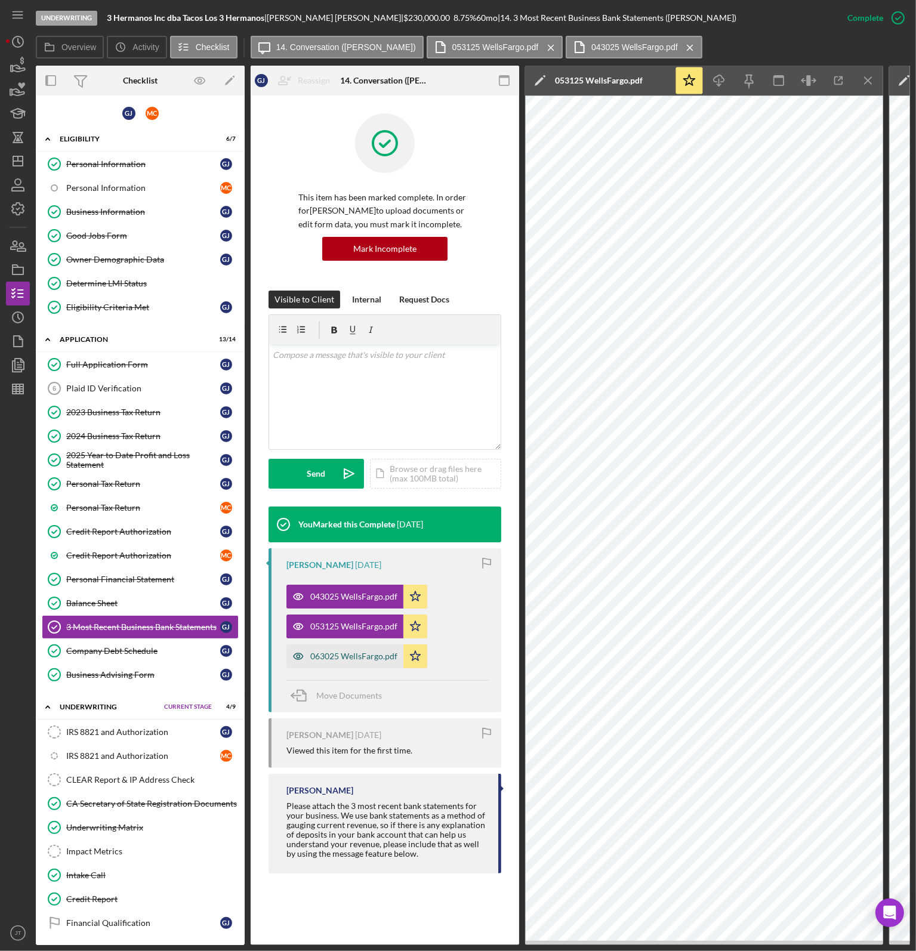
click at [326, 652] on div "063025 WellsFargo.pdf" at bounding box center [353, 656] width 87 height 10
drag, startPoint x: 125, startPoint y: 642, endPoint x: 155, endPoint y: 631, distance: 32.1
click at [125, 646] on div "Company Debt Schedule" at bounding box center [143, 651] width 154 height 10
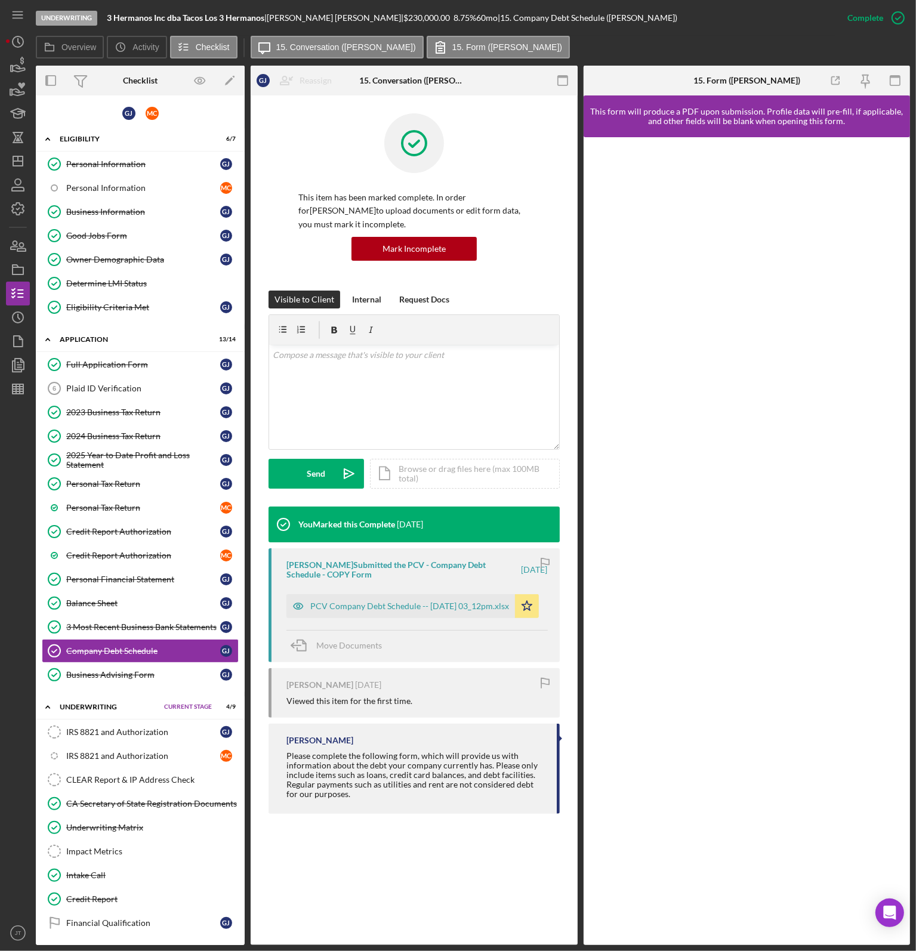
click at [370, 618] on div "Genaro Juarez Ceron Submitted the PCV - Company Debt Schedule - COPY Form 1 wee…" at bounding box center [413, 605] width 291 height 114
click at [370, 611] on div "PCV Company Debt Schedule -- 2025-08-11 03_12pm.xlsx" at bounding box center [409, 606] width 199 height 10
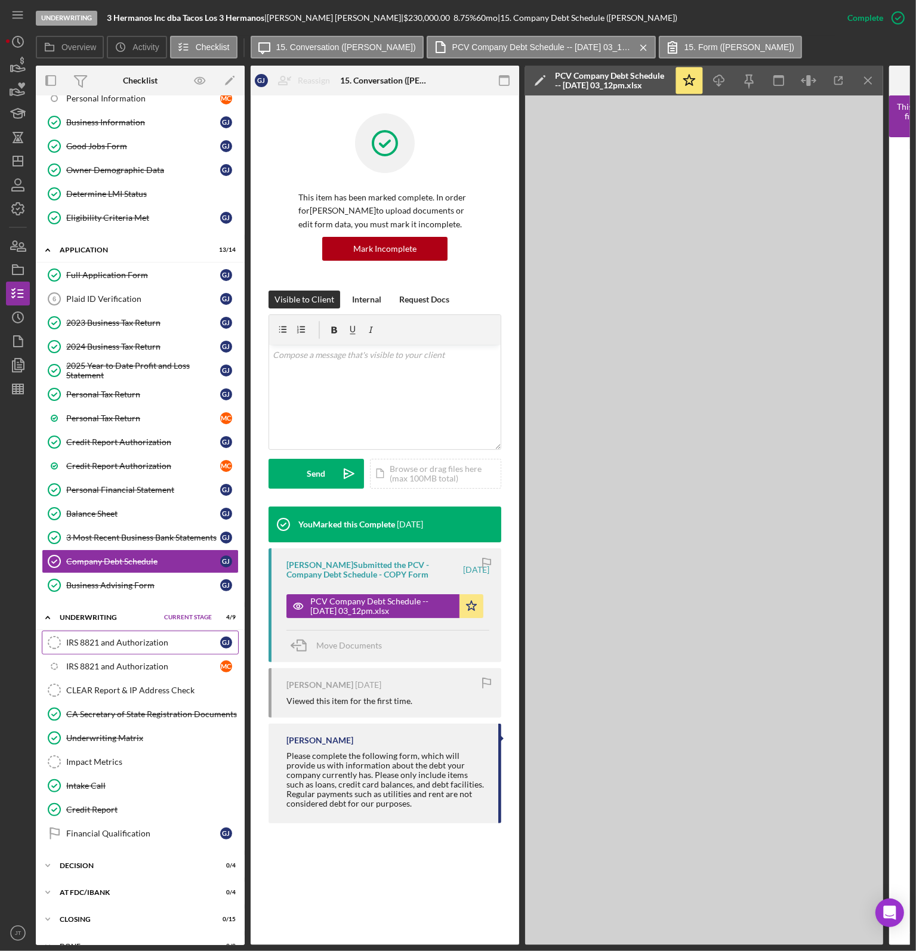
scroll to position [104, 0]
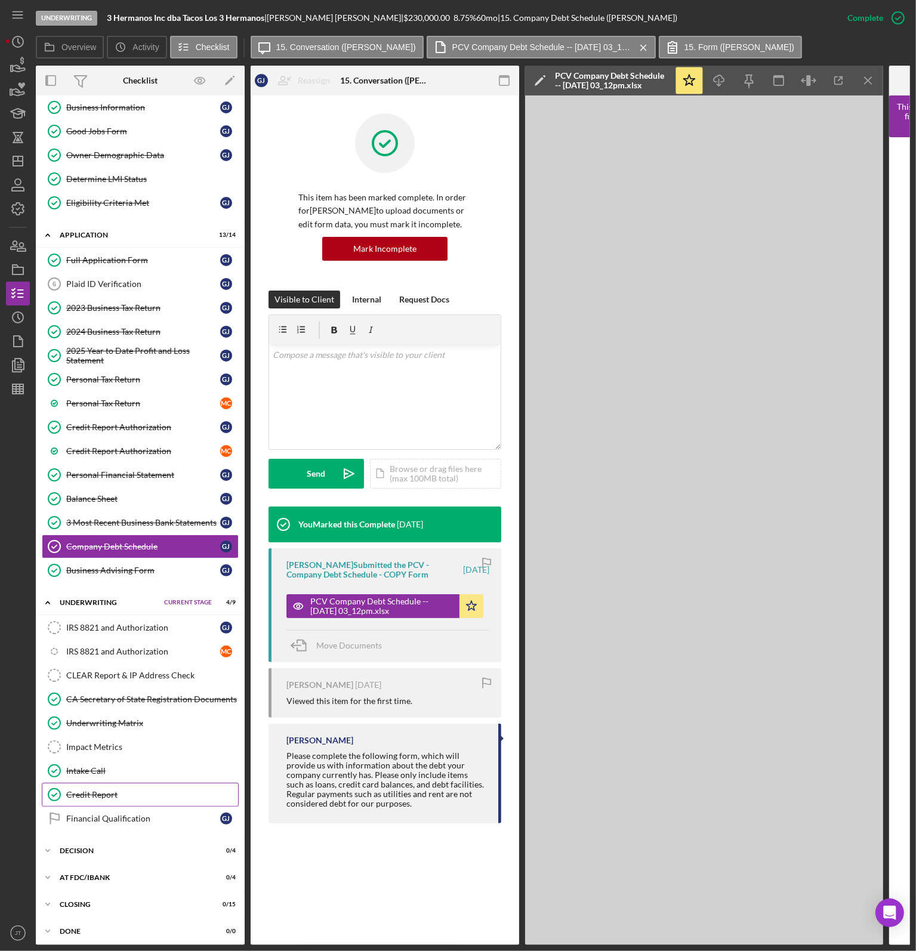
click at [118, 790] on div "Credit Report" at bounding box center [152, 795] width 172 height 10
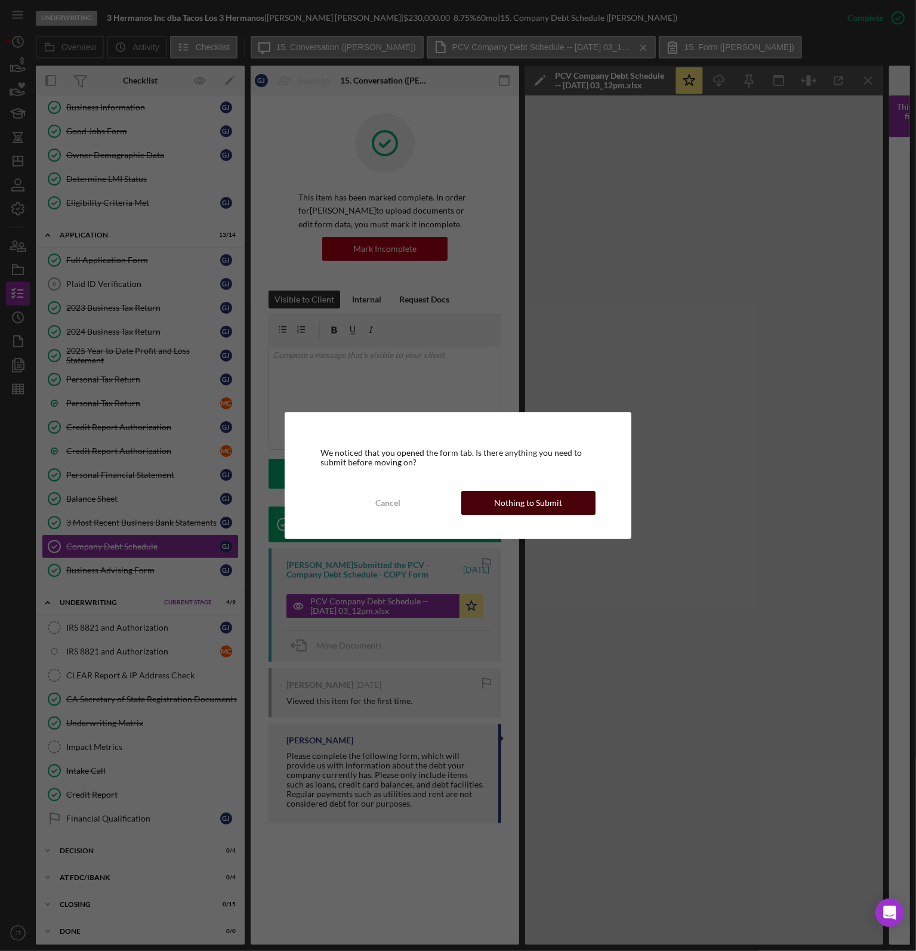
click at [555, 506] on div "Nothing to Submit" at bounding box center [528, 503] width 68 height 24
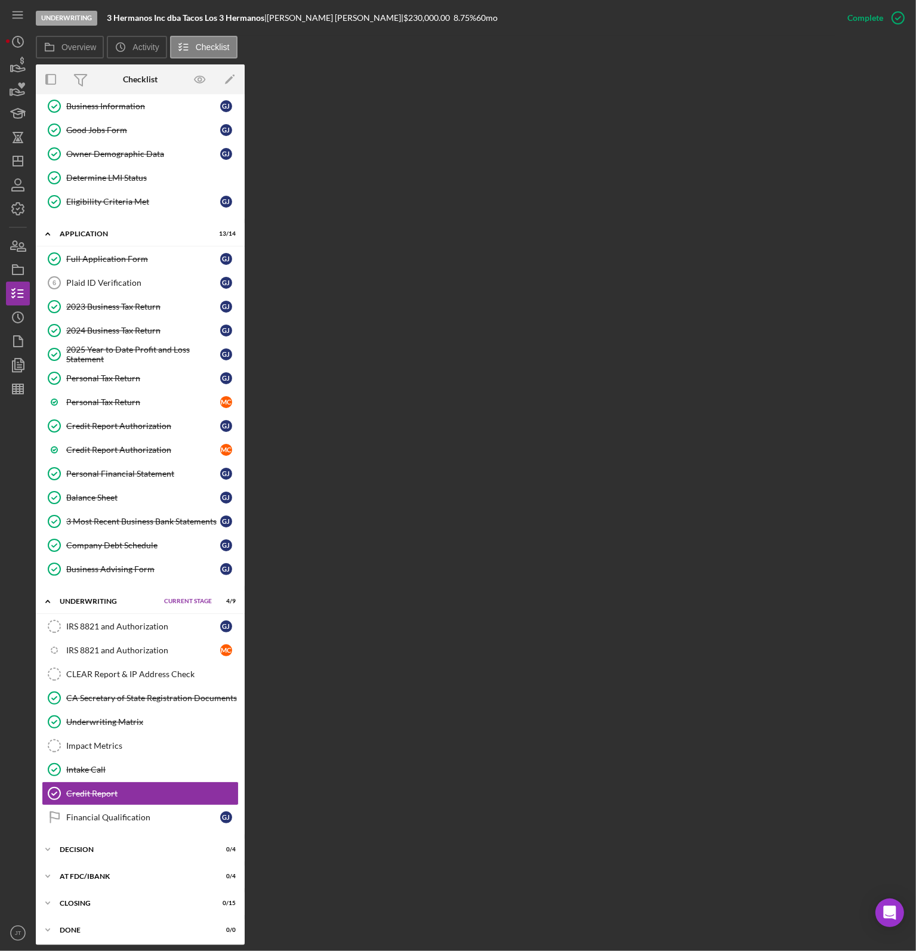
scroll to position [101, 0]
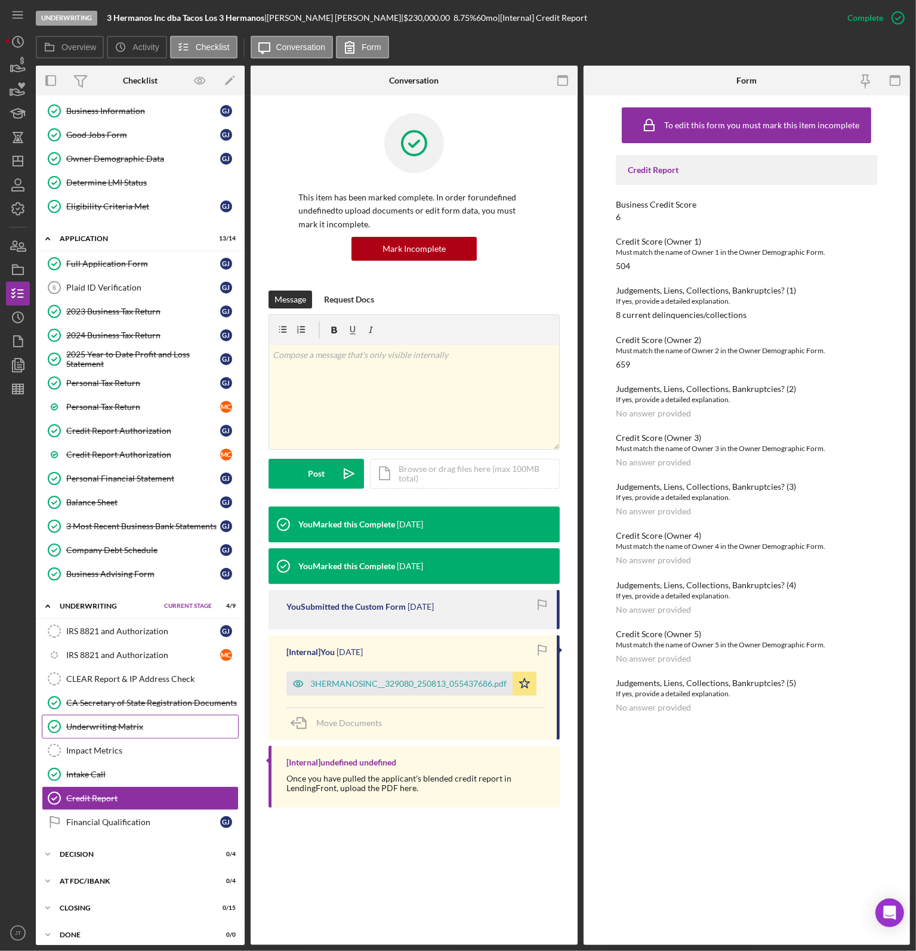
click at [112, 715] on link "Underwriting Matrix Underwriting Matrix" at bounding box center [140, 727] width 197 height 24
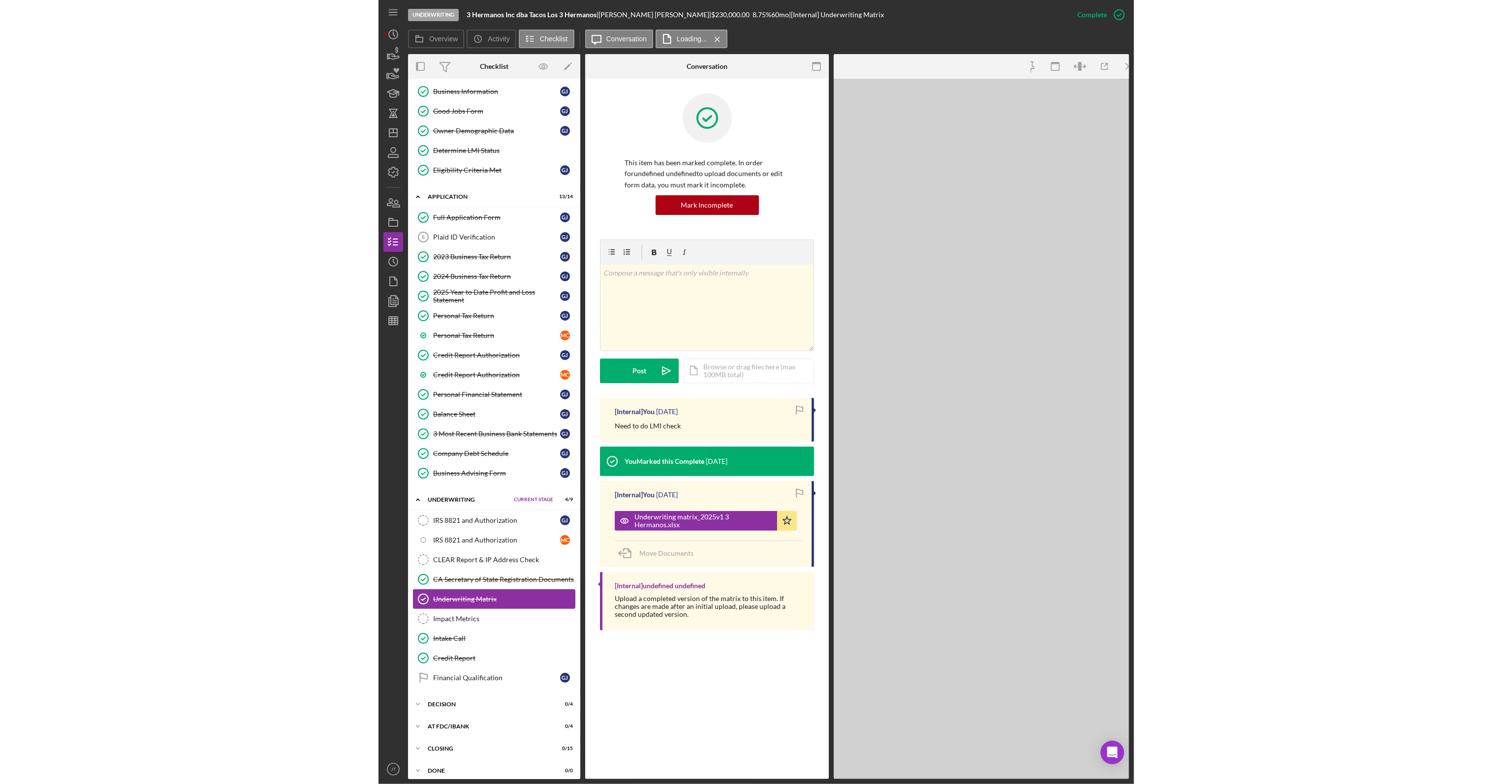
scroll to position [83, 0]
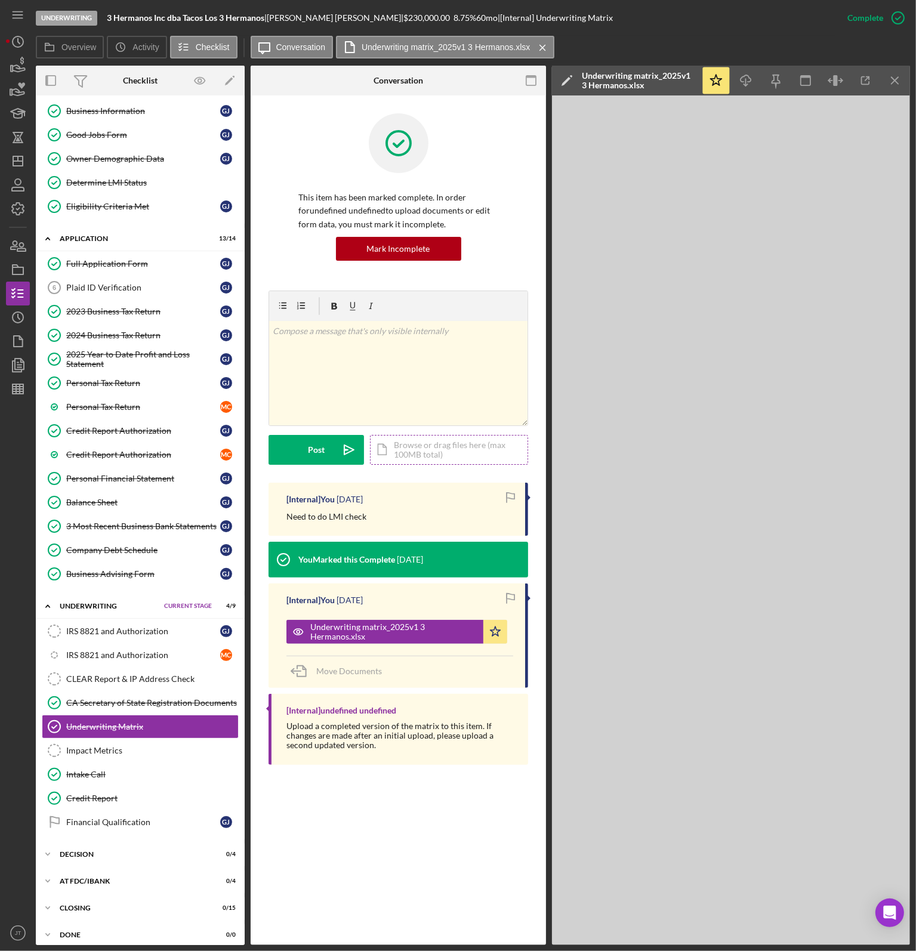
click at [417, 438] on div "Icon/Document Browse or drag files here (max 100MB total) Tap to choose files o…" at bounding box center [449, 450] width 158 height 30
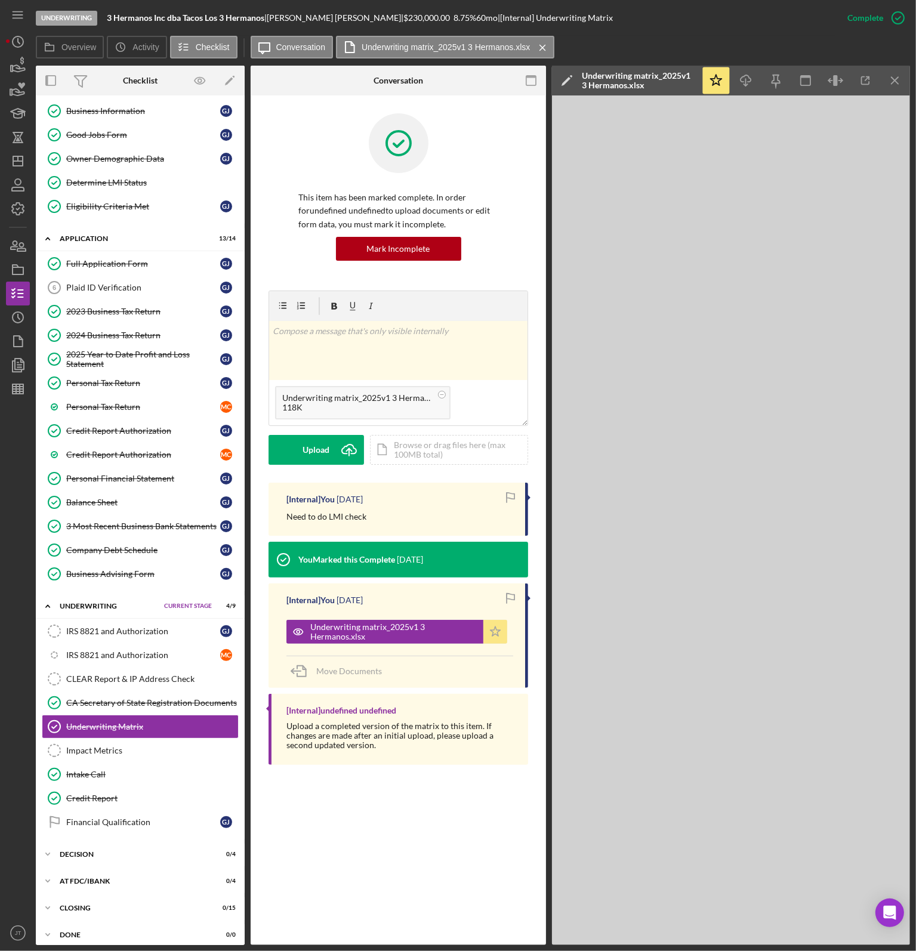
click at [495, 633] on icon "Icon/Star" at bounding box center [495, 632] width 24 height 24
click at [329, 452] on button "Upload Icon/Upload" at bounding box center [315, 450] width 95 height 30
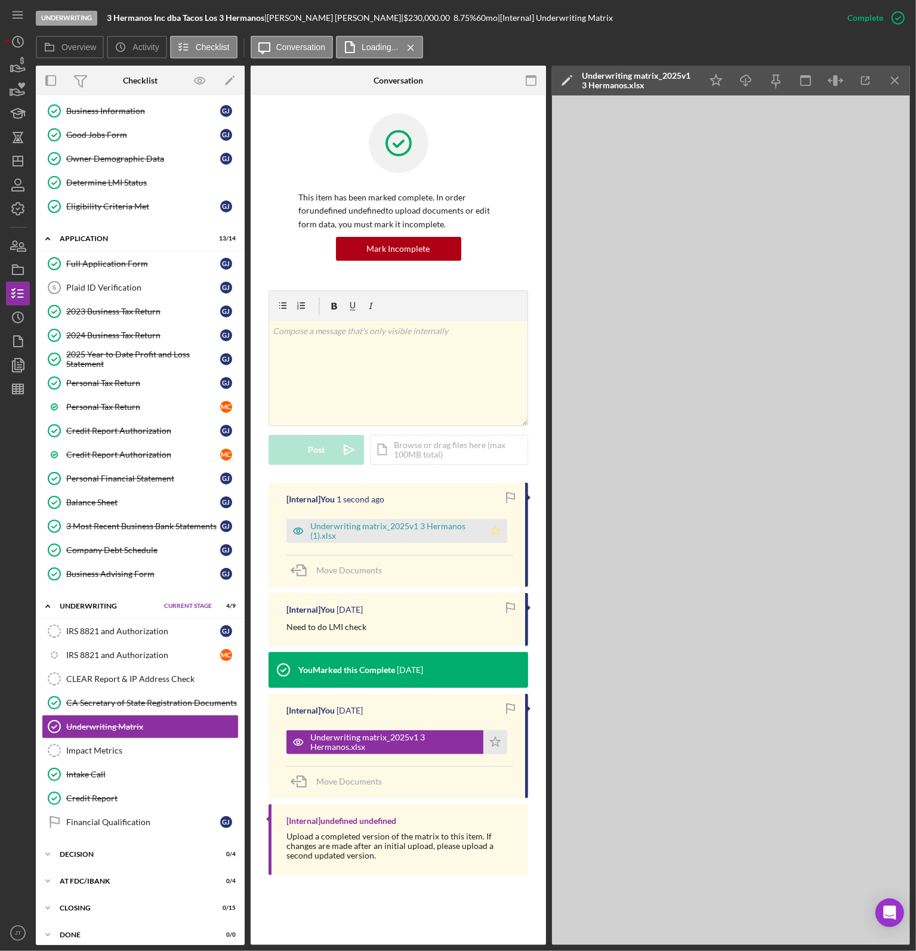
click at [496, 530] on icon "Icon/Star" at bounding box center [495, 531] width 24 height 24
click at [867, 84] on icon "button" at bounding box center [865, 80] width 27 height 27
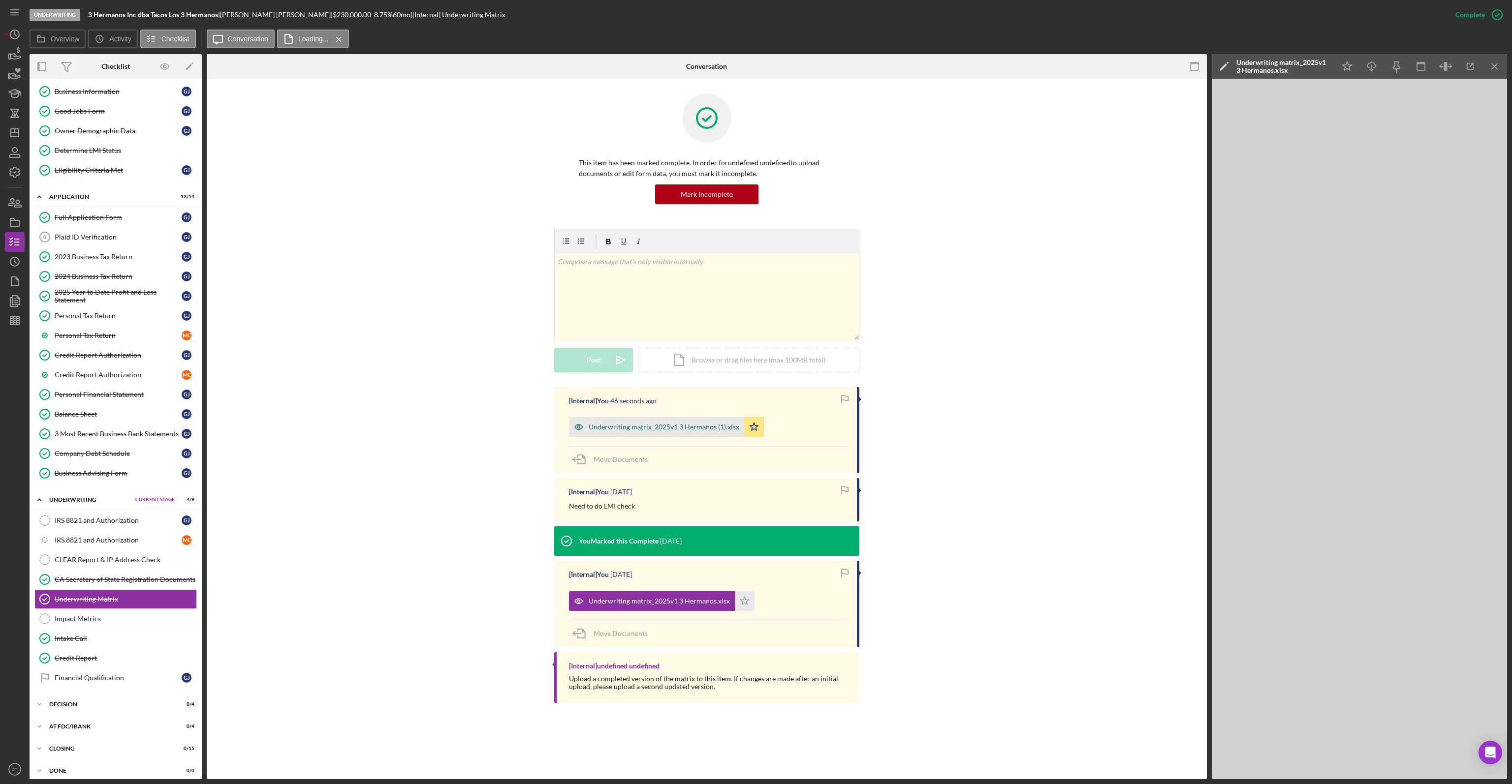
click at [710, 430] on div "Underwriting matrix_2025v1 3 Hermanos (1).xlsx" at bounding box center [663, 427] width 151 height 8
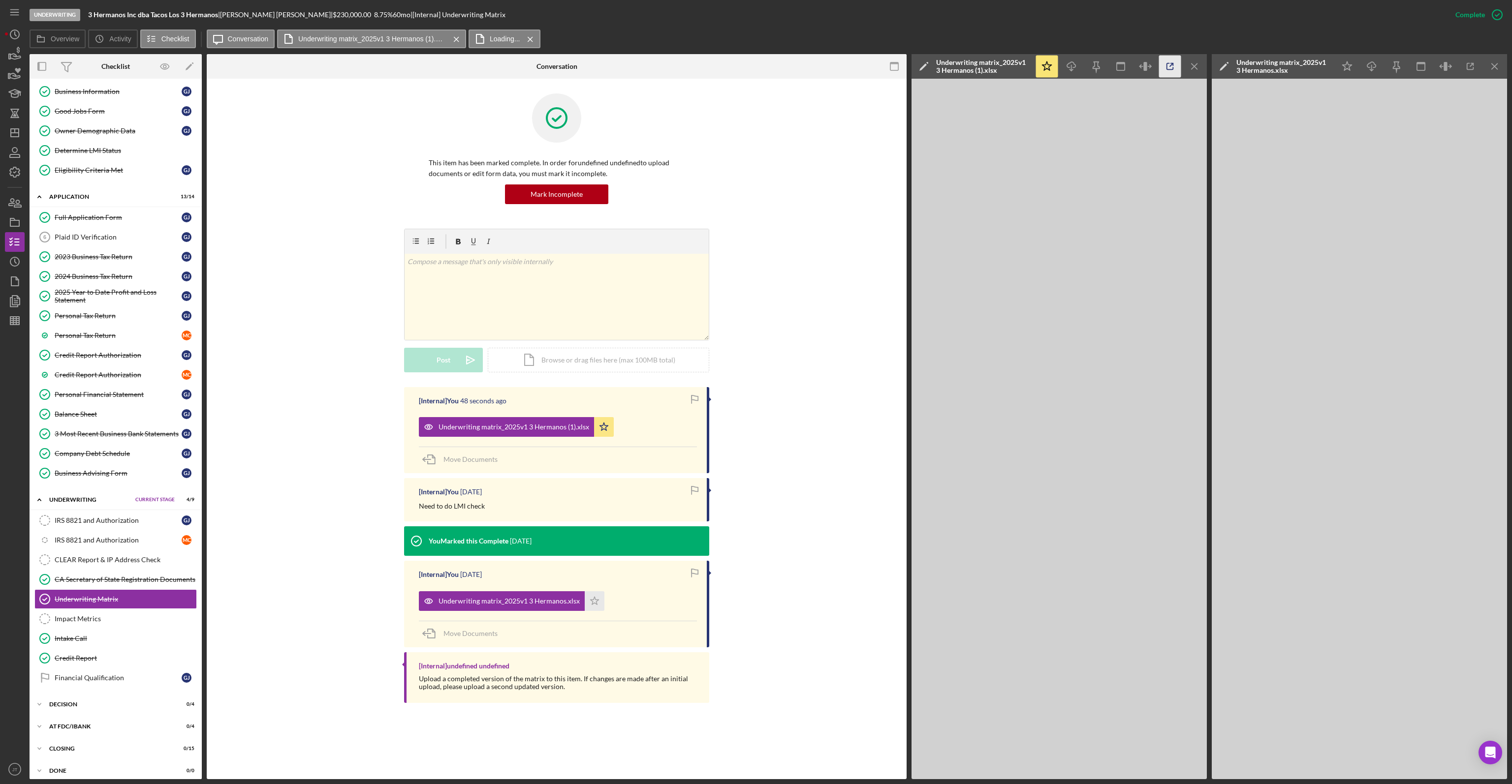
click at [1168, 64] on icon "button" at bounding box center [1170, 66] width 22 height 22
drag, startPoint x: 111, startPoint y: 654, endPoint x: 233, endPoint y: 516, distance: 184.2
click at [111, 654] on div "Credit Report" at bounding box center [125, 658] width 142 height 8
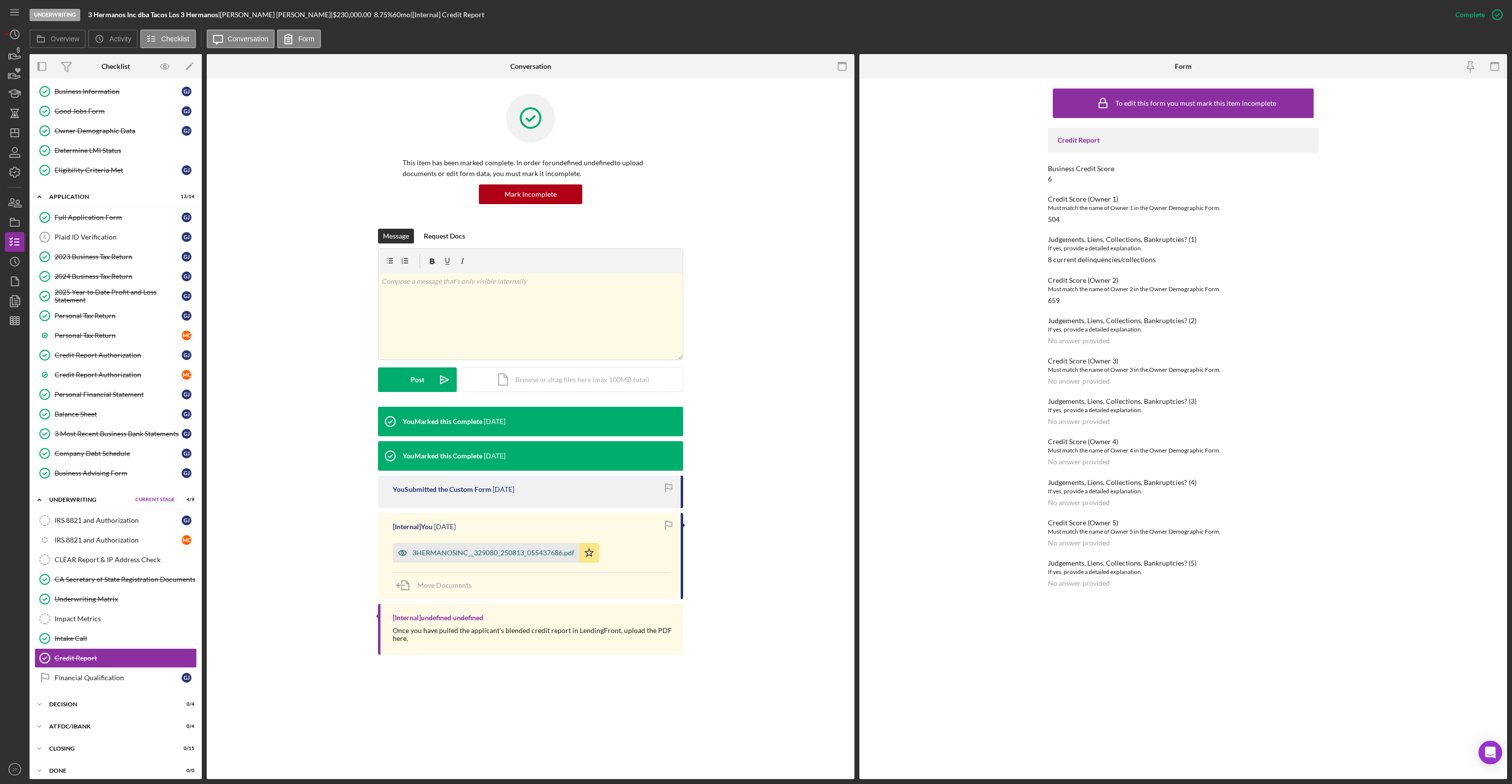
click at [450, 553] on div "3HERMANOSINC__329080_250813_055437686.pdf" at bounding box center [493, 553] width 162 height 8
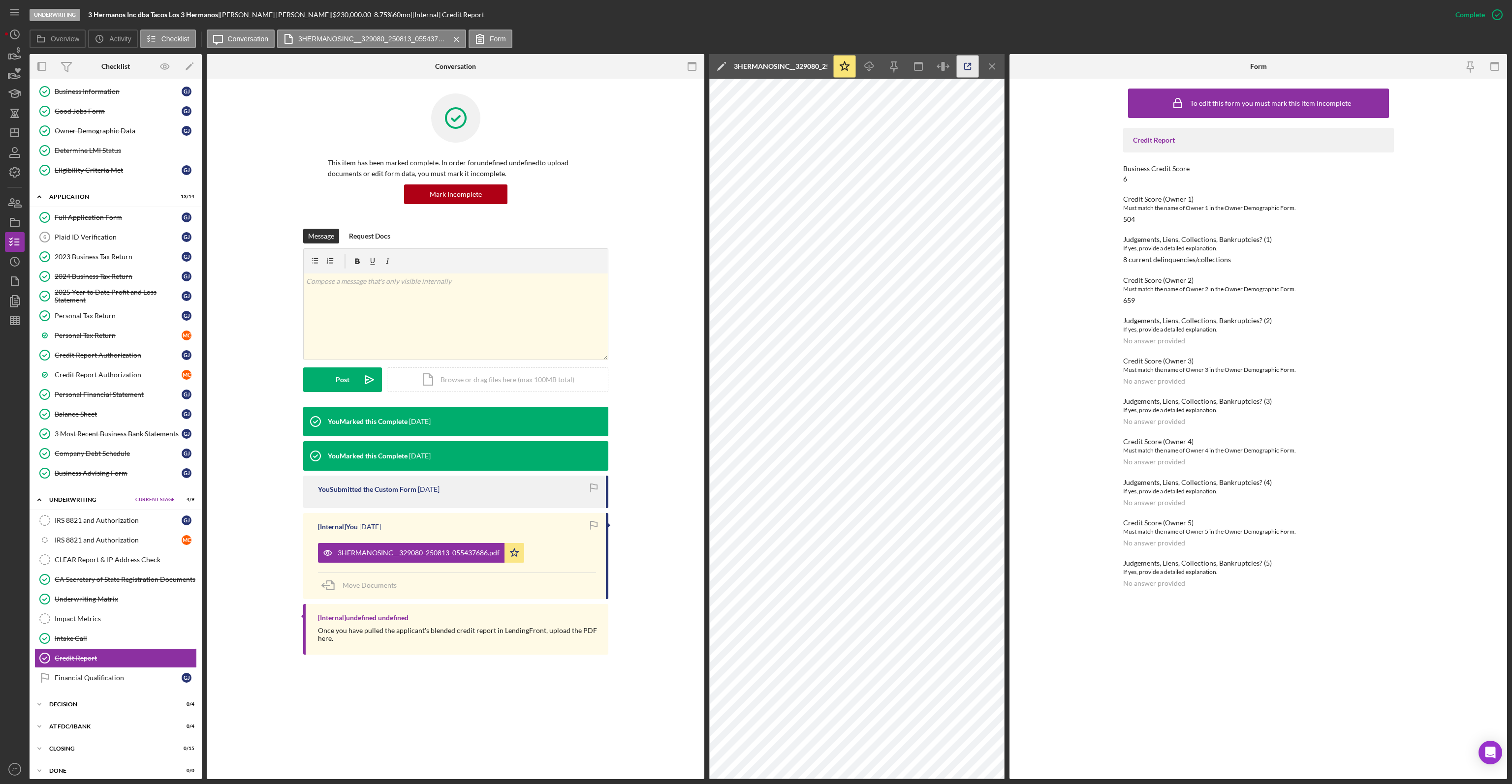
click at [971, 70] on icon "button" at bounding box center [968, 66] width 22 height 22
click at [1076, 25] on div "Underwriting 3 Hermanos Inc dba Tacos Los 3 Hermanos | Genaro Juarez Ceron | $2…" at bounding box center [737, 15] width 1415 height 30
click at [1077, 25] on div "Underwriting 3 Hermanos Inc dba Tacos Los 3 Hermanos | Genaro Juarez Ceron | $2…" at bounding box center [737, 15] width 1415 height 30
click at [19, 54] on icon "button" at bounding box center [15, 54] width 25 height 25
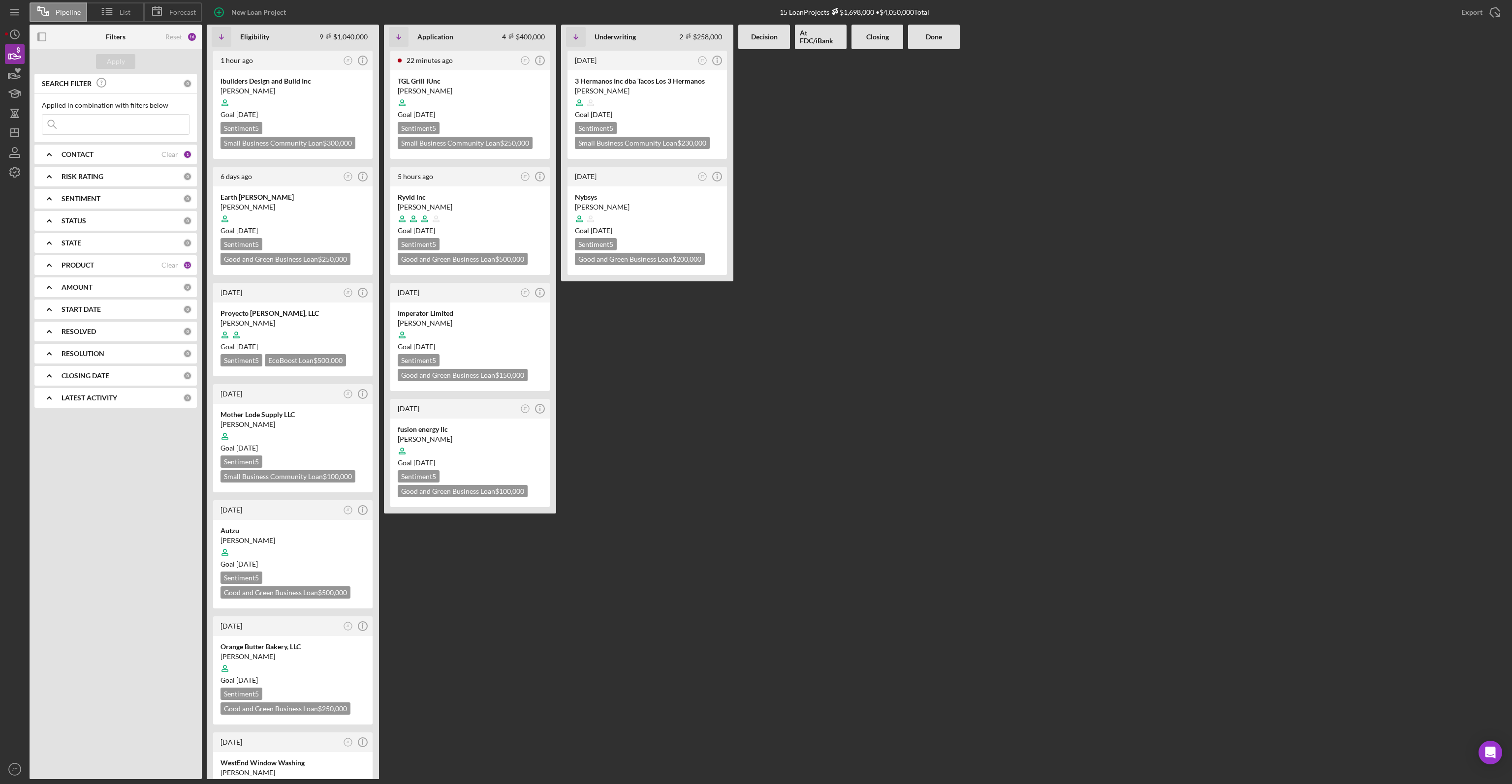
drag, startPoint x: 657, startPoint y: 388, endPoint x: 647, endPoint y: 383, distance: 11.2
click at [657, 388] on div "1 week ago JT Icon/Info 3 Hermanos Inc dba Tacos Los 3 Hermanos Genaro Juarez C…" at bounding box center [647, 414] width 172 height 730
click at [480, 106] on div at bounding box center [469, 102] width 144 height 19
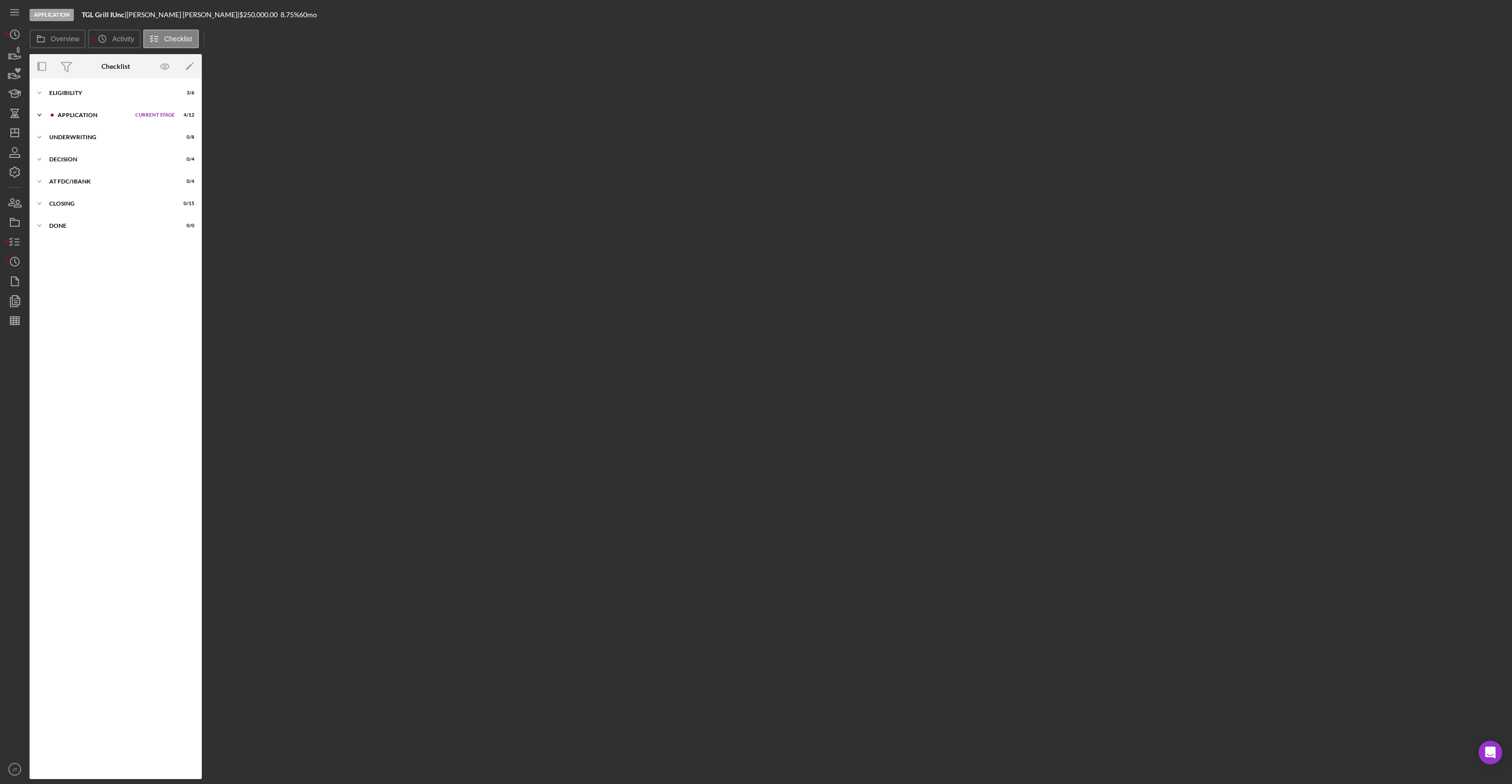
click at [73, 113] on div "Application" at bounding box center [94, 115] width 73 height 6
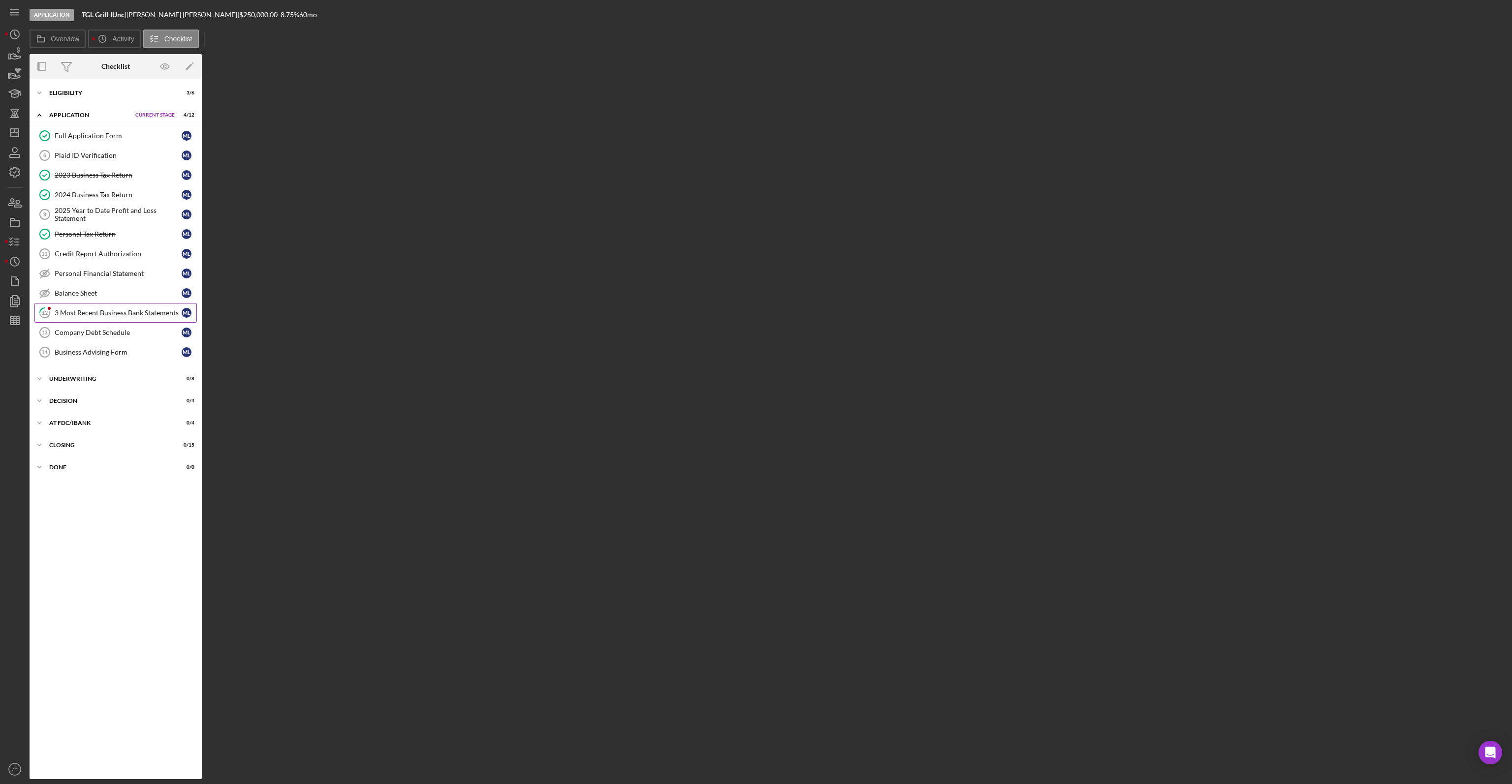
click at [82, 312] on div "3 Most Recent Business Bank Statements" at bounding box center [118, 313] width 127 height 8
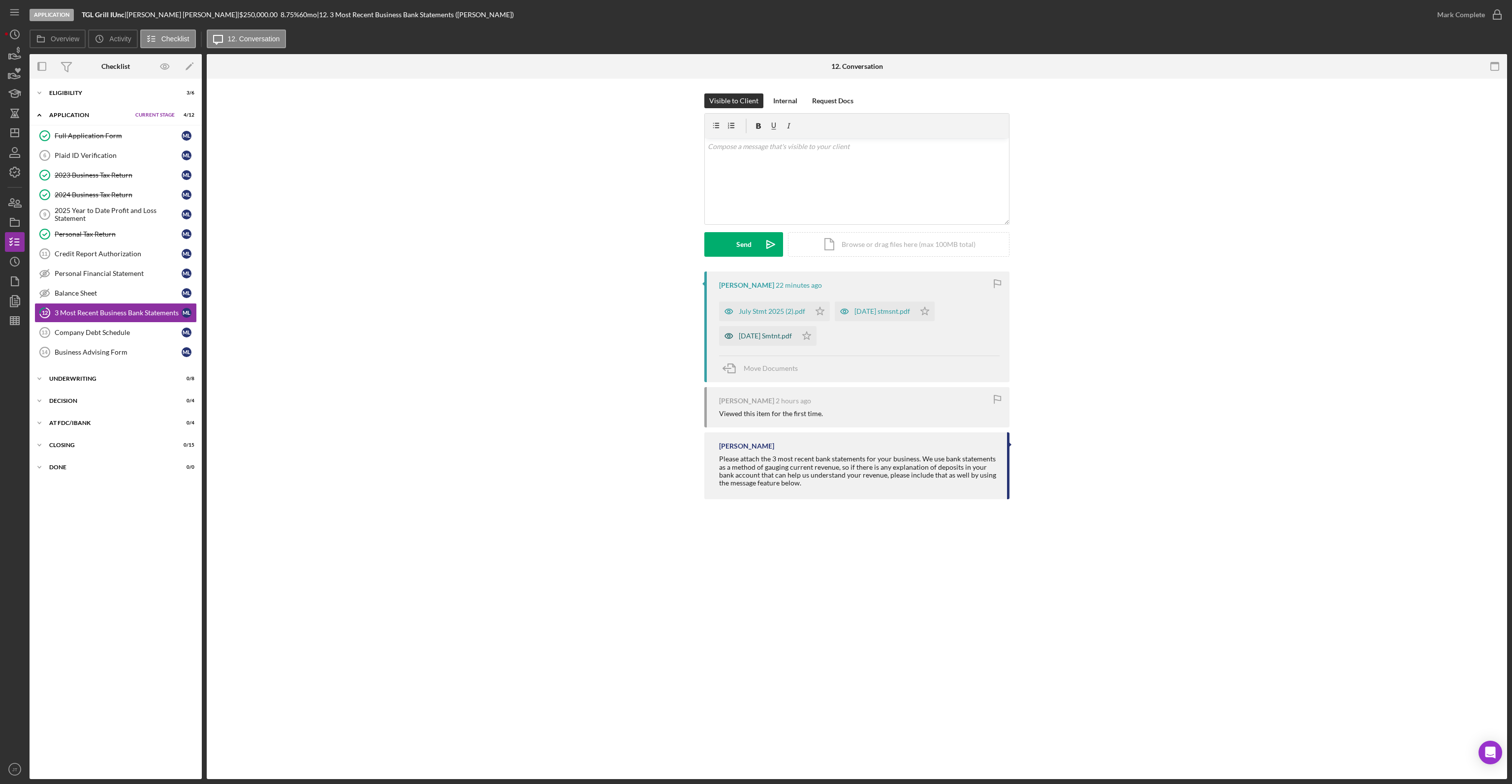
click at [780, 337] on div "May 2025 Smtnt.pdf" at bounding box center [765, 336] width 53 height 8
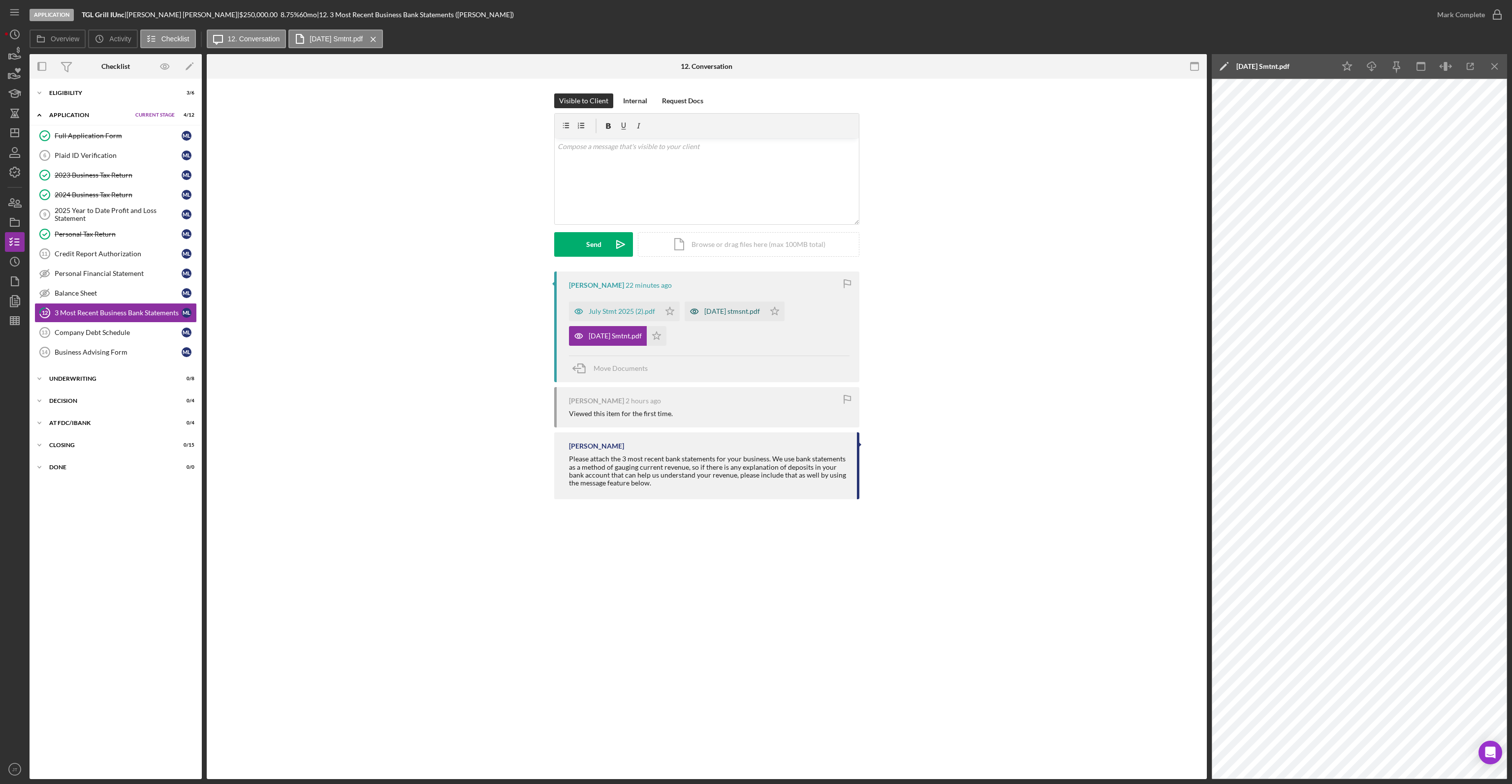
click at [725, 309] on div "June 2025 stmsnt.pdf" at bounding box center [732, 312] width 55 height 8
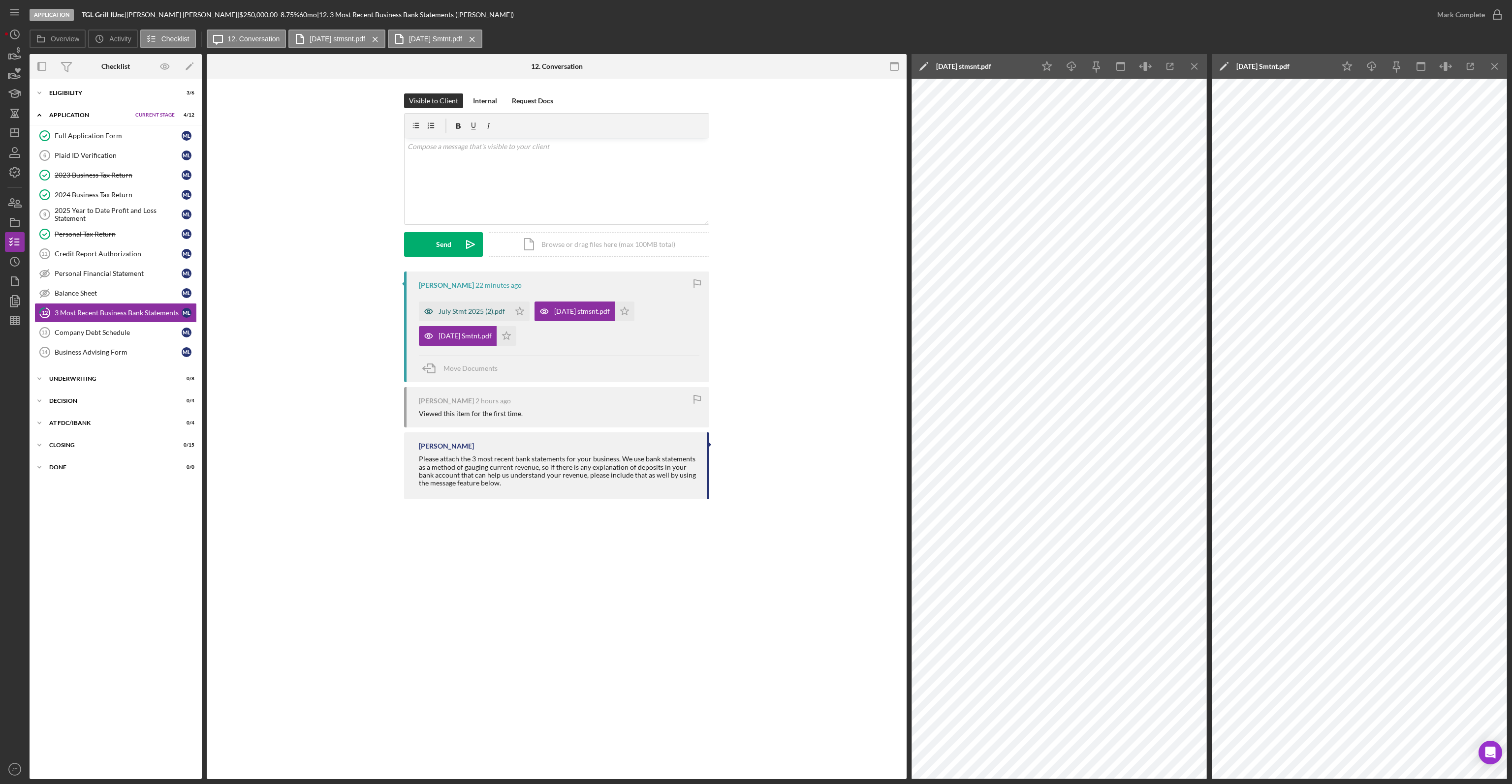
click at [478, 306] on div "July Stmt 2025 (2).pdf" at bounding box center [464, 312] width 91 height 20
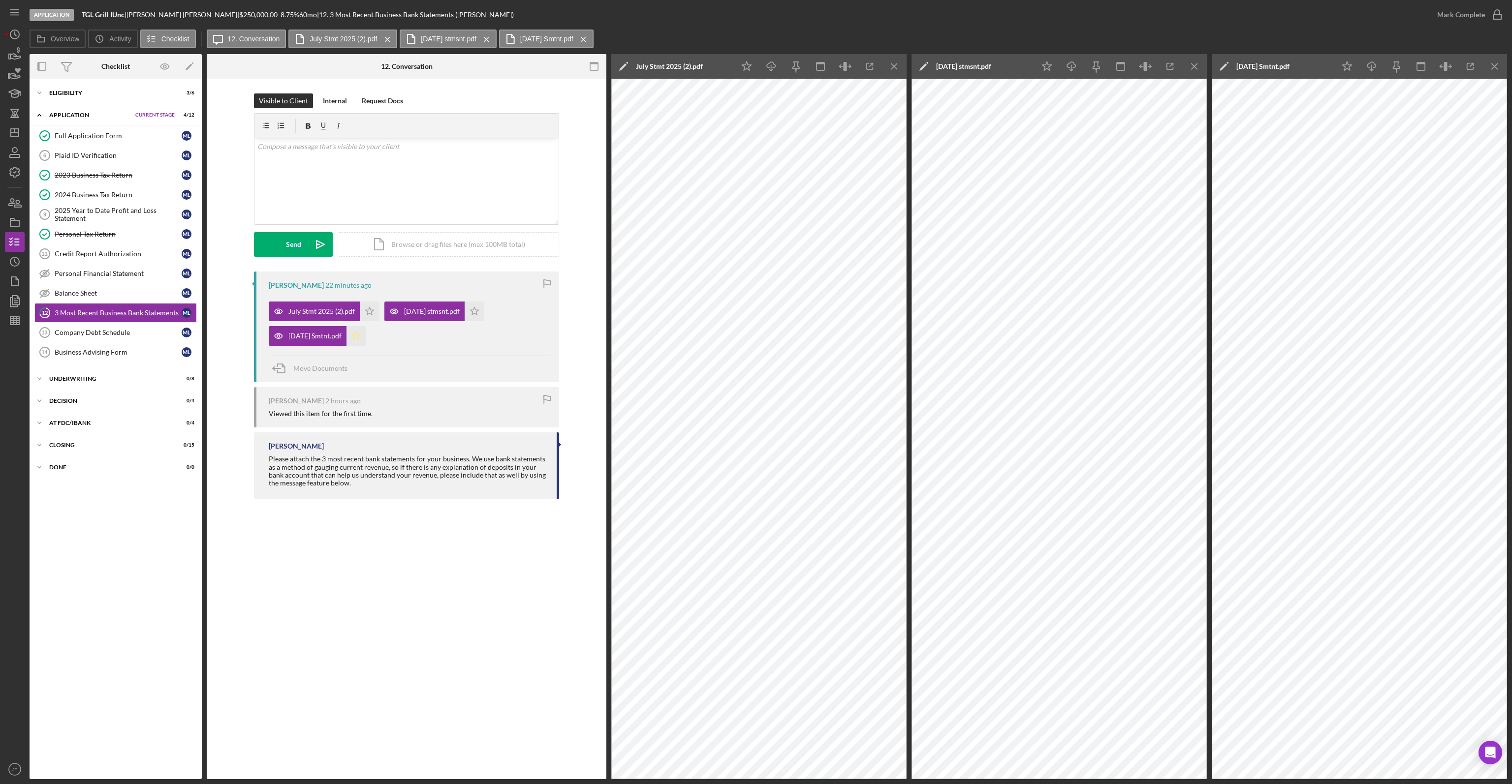
click at [358, 336] on icon "Icon/Star" at bounding box center [356, 336] width 20 height 20
click at [368, 315] on icon "Icon/Star" at bounding box center [370, 312] width 20 height 20
click at [480, 308] on icon "Icon/Star" at bounding box center [474, 312] width 20 height 20
click at [1486, 16] on icon "button" at bounding box center [1497, 15] width 25 height 25
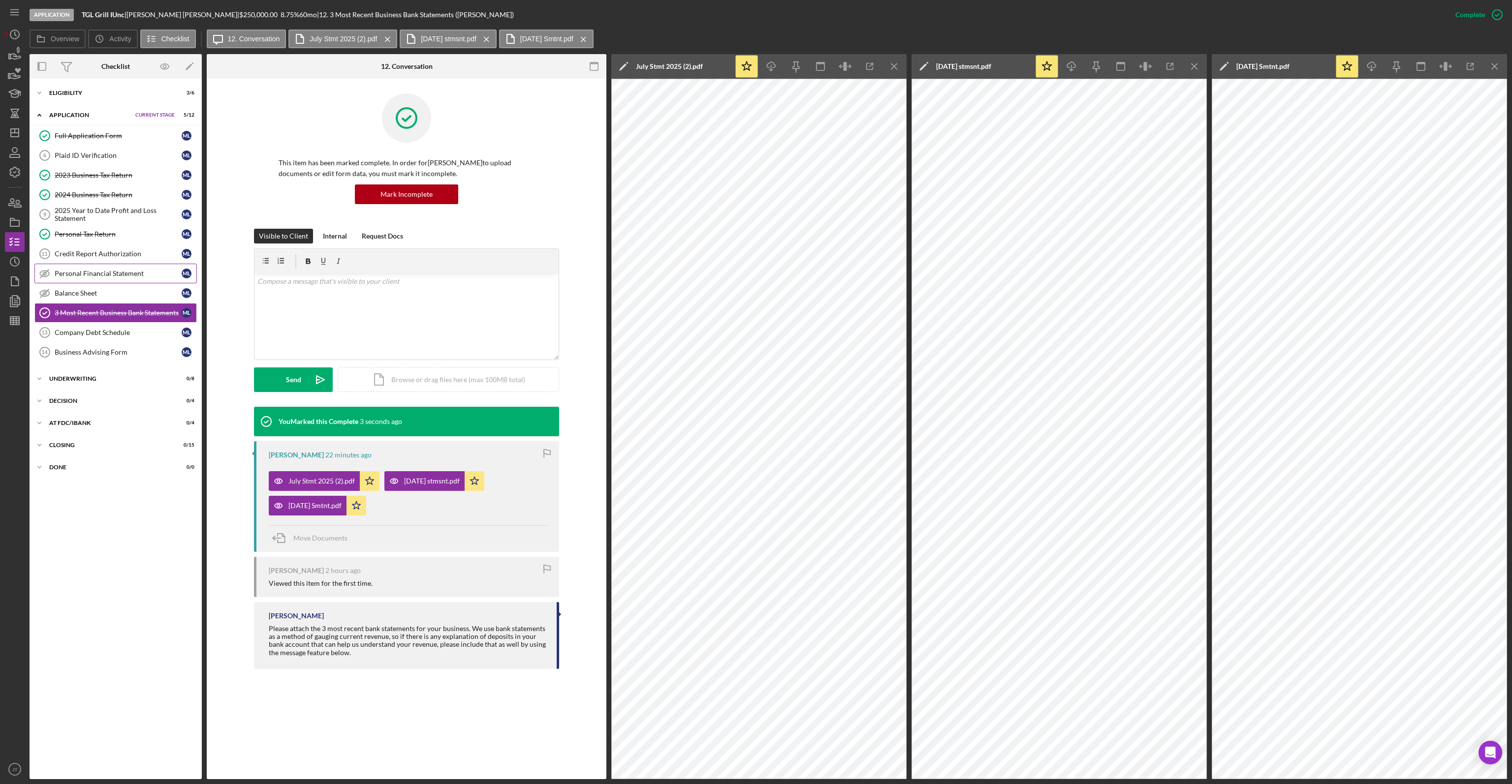
click at [87, 265] on link "Personal Financial Statement Personal Financial Statement M L" at bounding box center [115, 274] width 163 height 20
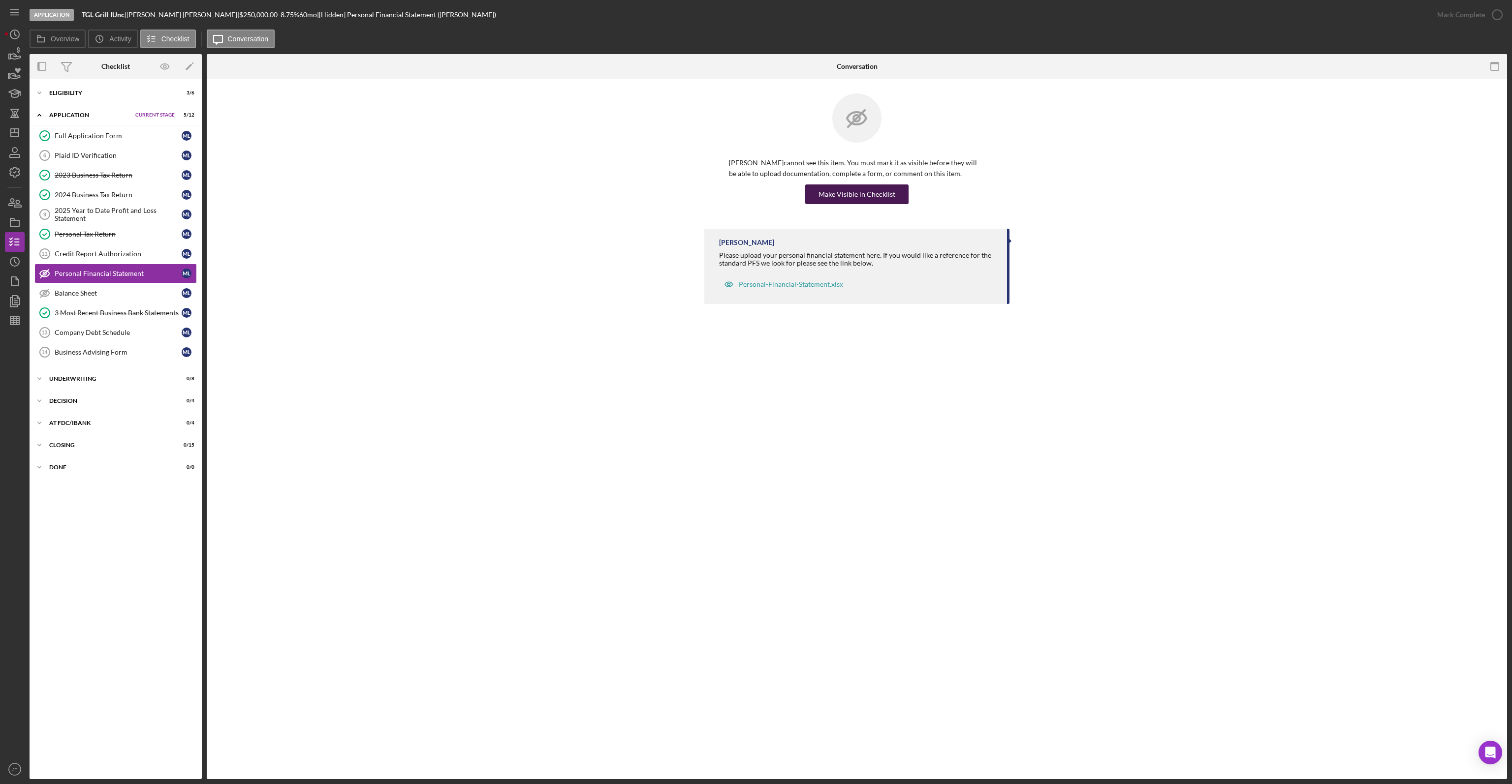
click at [819, 187] on button "Make Visible in Checklist" at bounding box center [856, 195] width 103 height 20
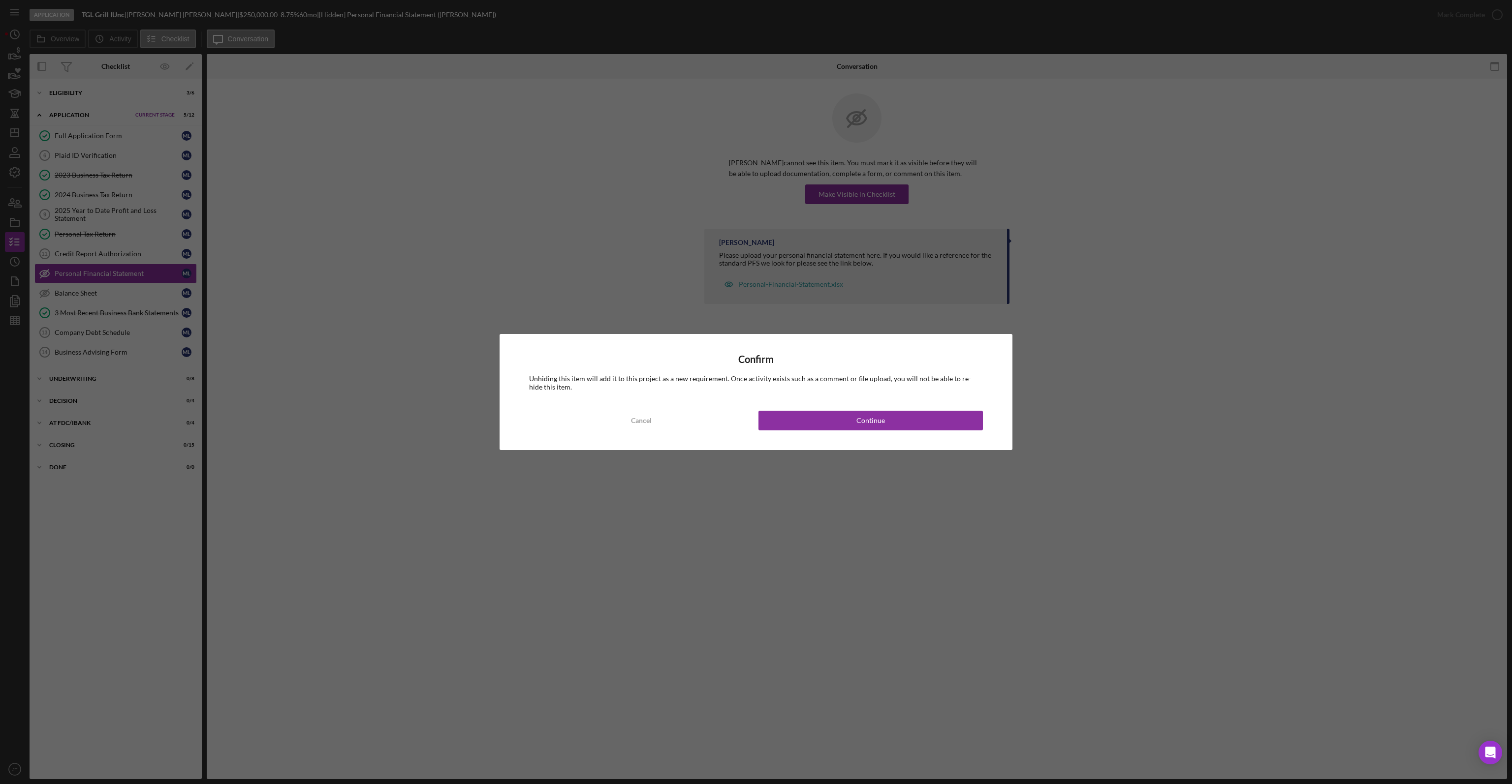
click at [841, 403] on div "Confirm Unhiding this item will add it to this project as a new requirement. On…" at bounding box center [756, 392] width 513 height 115
click at [841, 415] on button "Continue" at bounding box center [870, 420] width 224 height 20
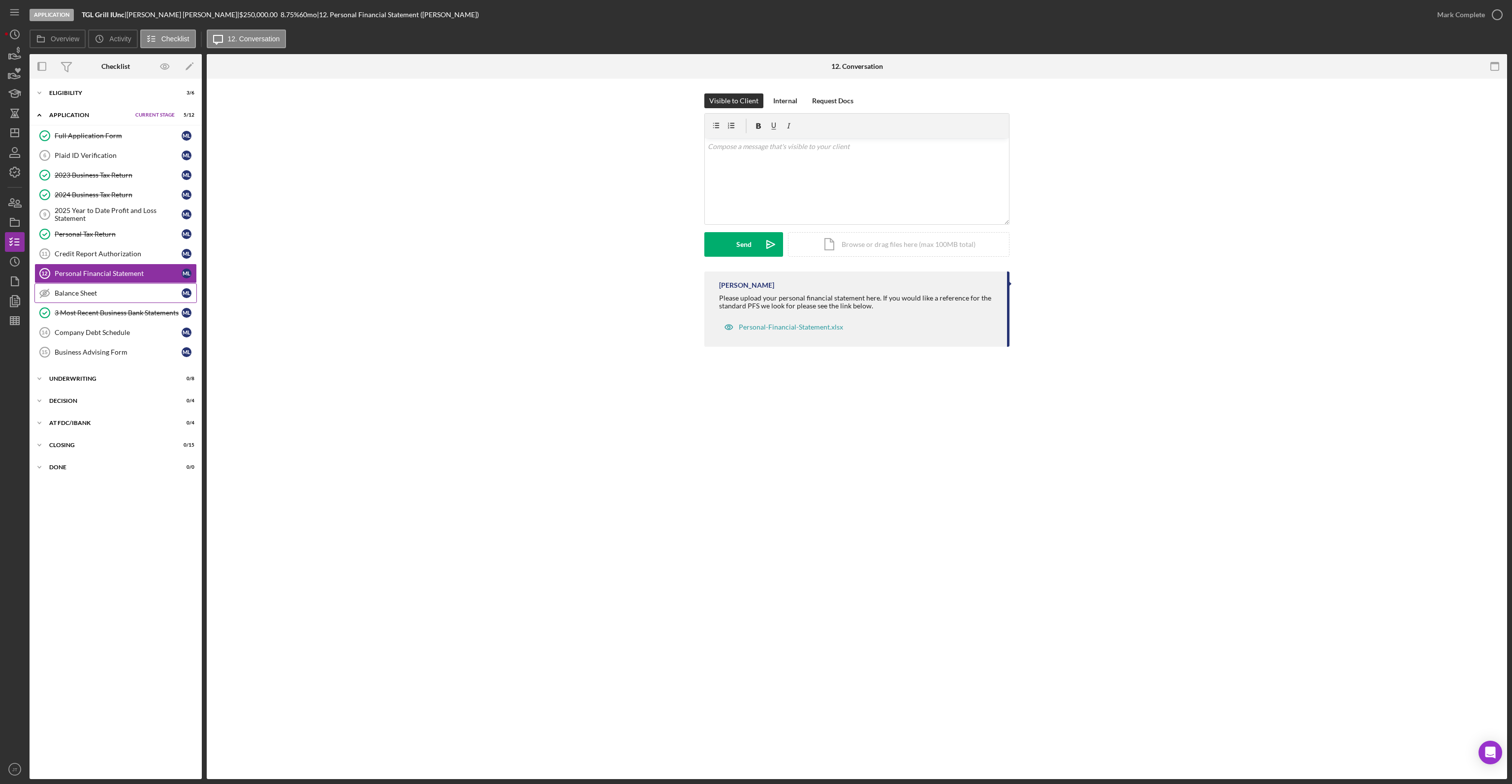
click at [92, 292] on div "Balance Sheet" at bounding box center [118, 293] width 127 height 8
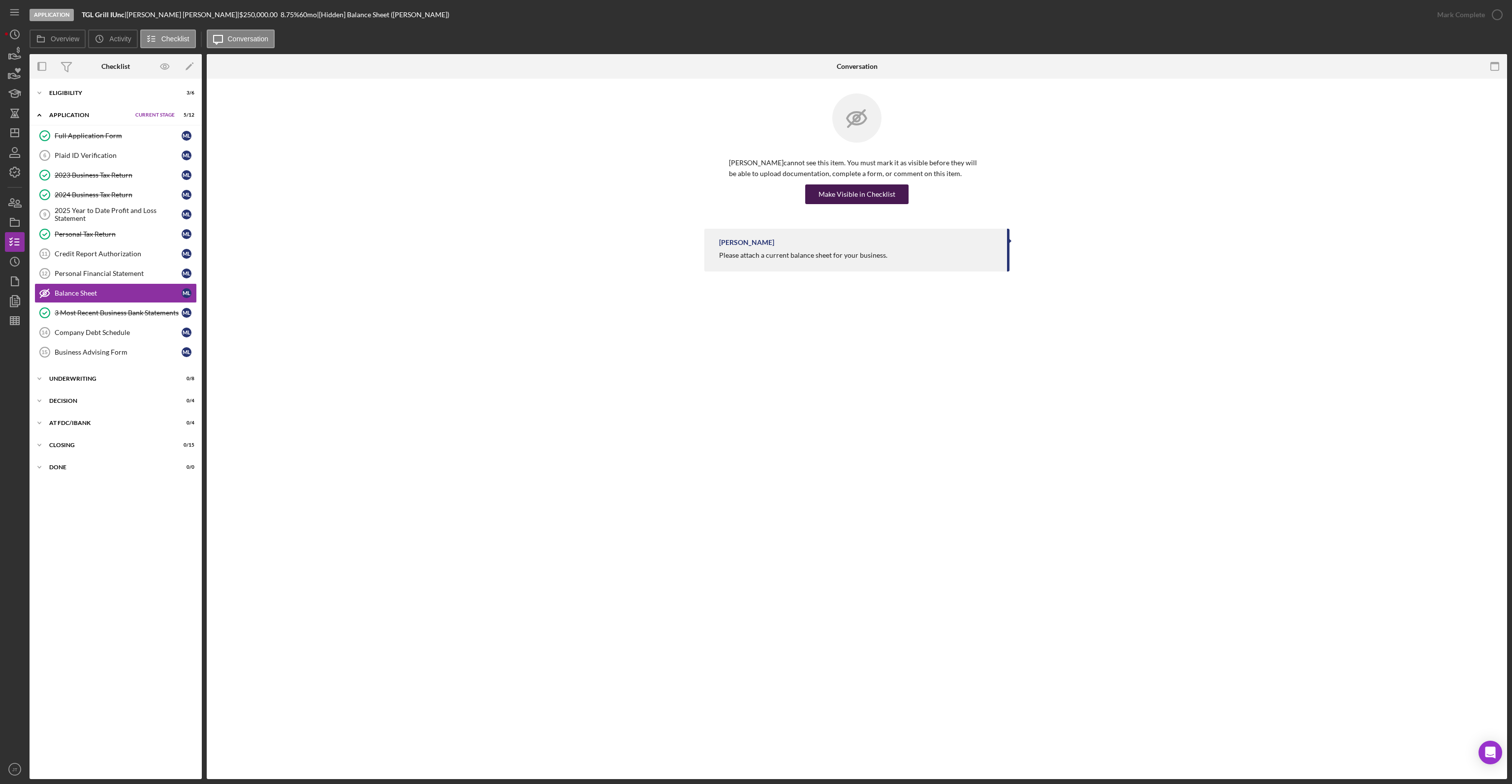
click at [829, 193] on div "Make Visible in Checklist" at bounding box center [856, 195] width 77 height 20
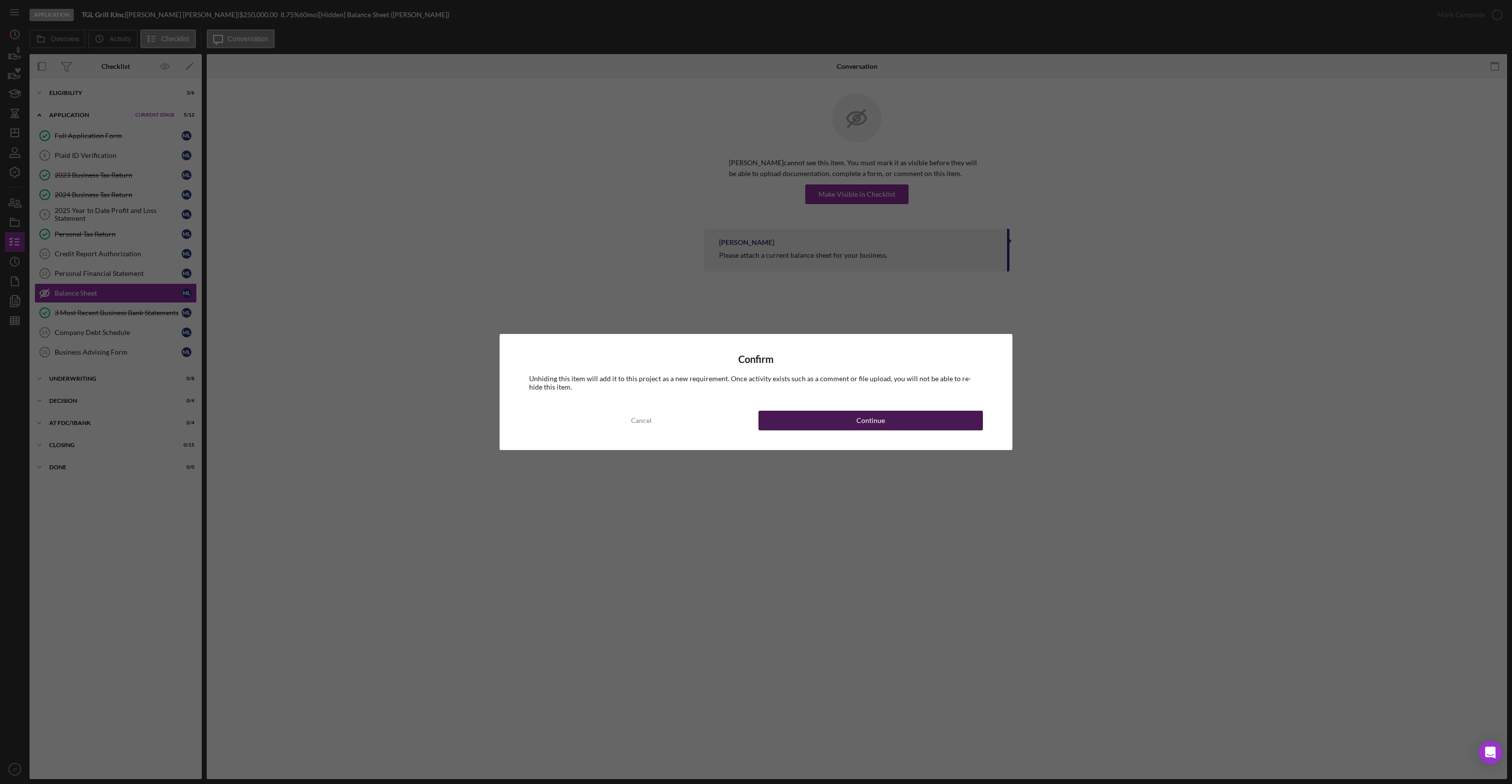
click at [830, 416] on button "Continue" at bounding box center [870, 420] width 224 height 20
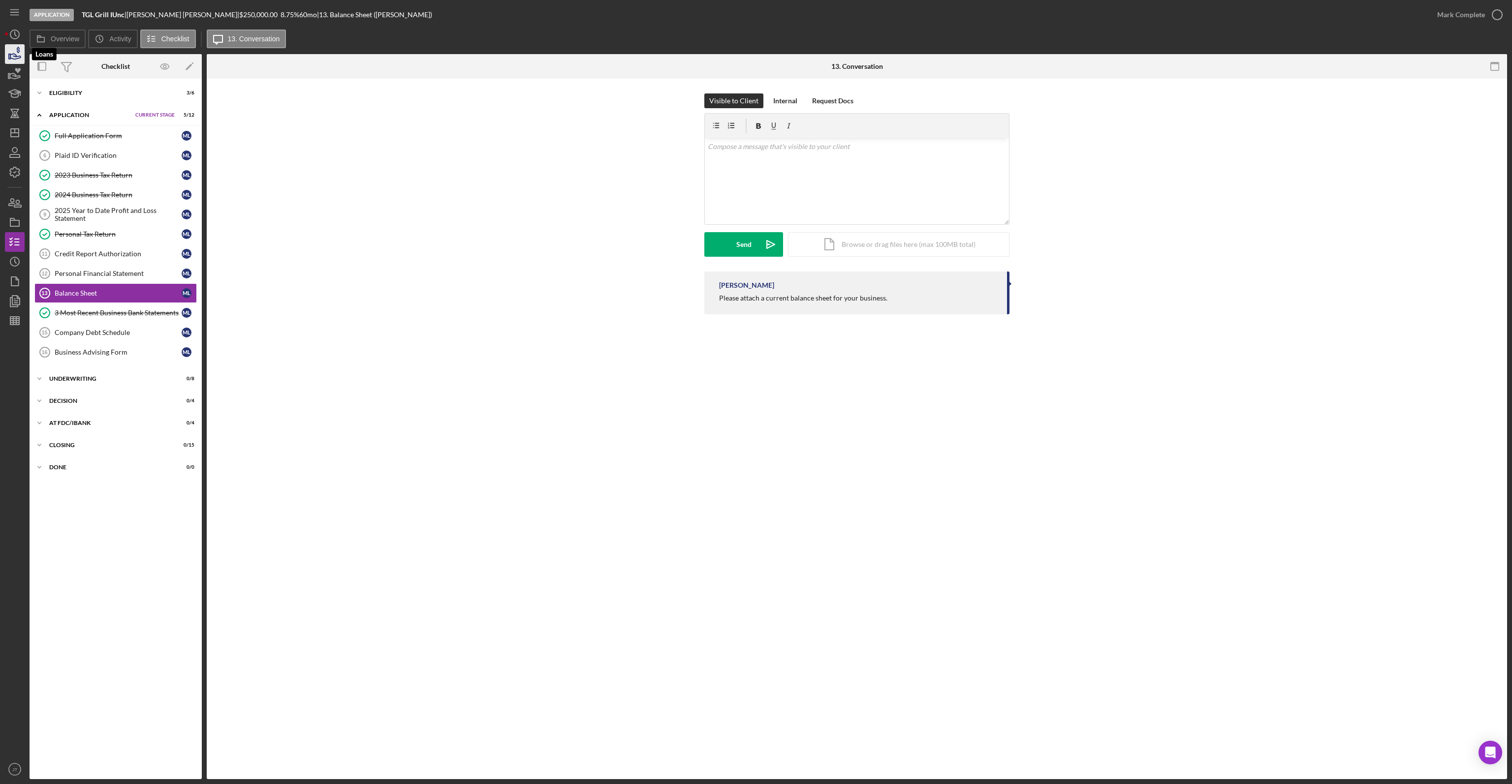
click at [20, 54] on icon "button" at bounding box center [15, 54] width 25 height 25
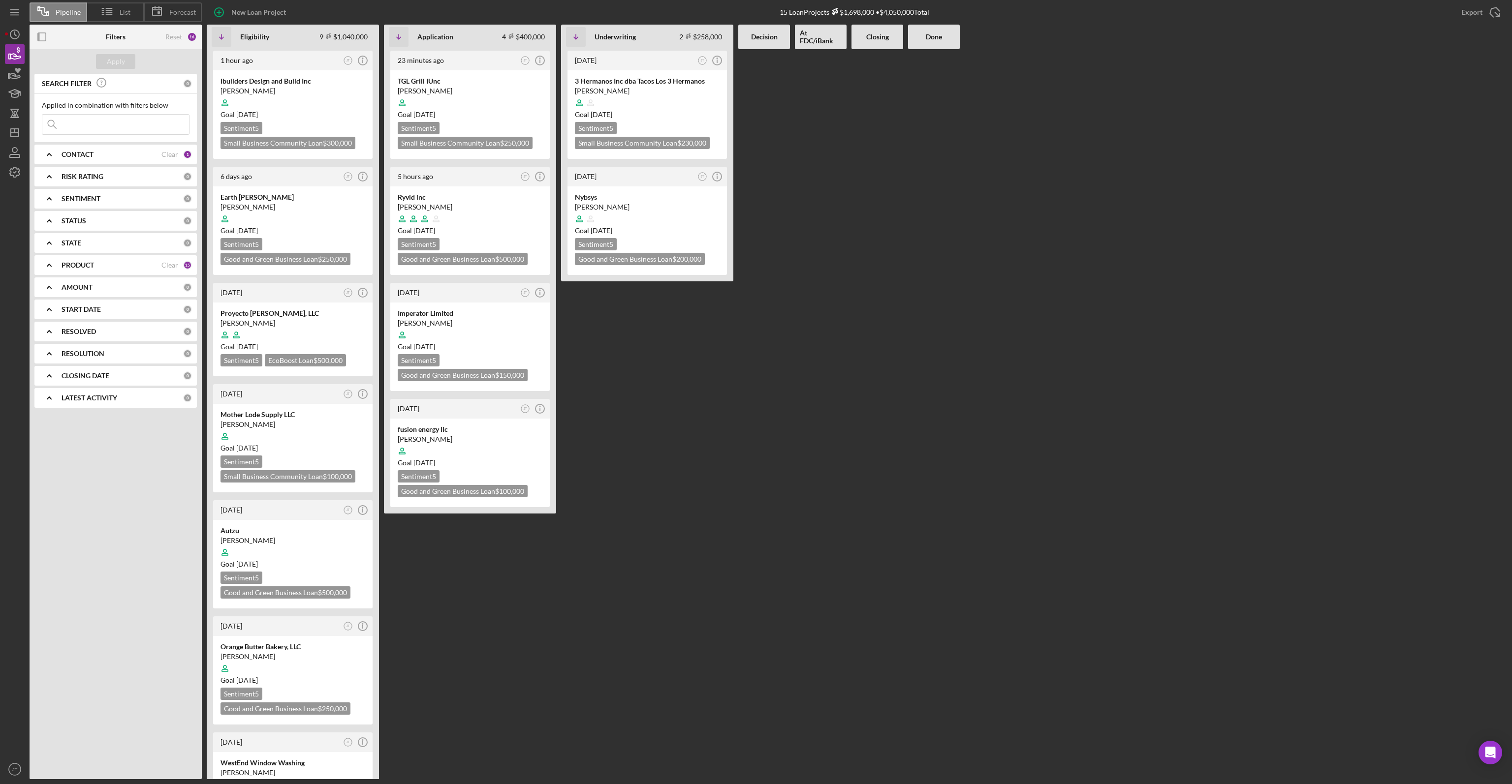
click at [748, 370] on div at bounding box center [764, 414] width 52 height 730
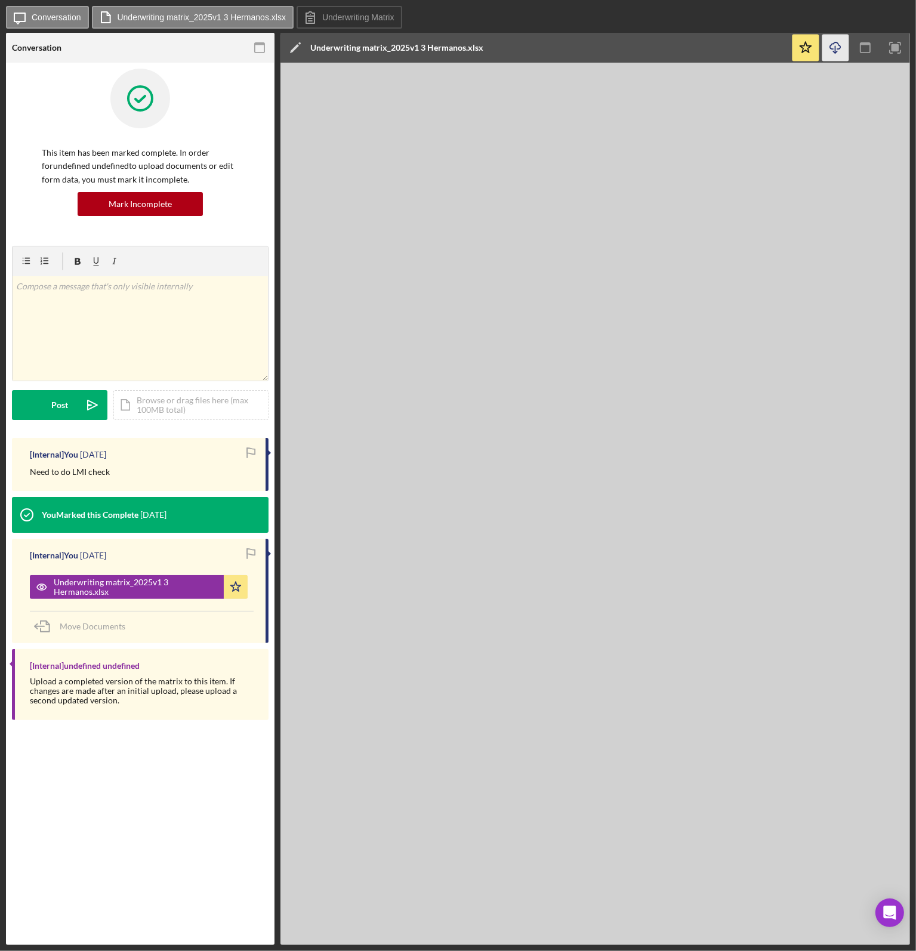
click at [838, 48] on icon "Icon/Download" at bounding box center [835, 48] width 27 height 27
